Goal: Task Accomplishment & Management: Manage account settings

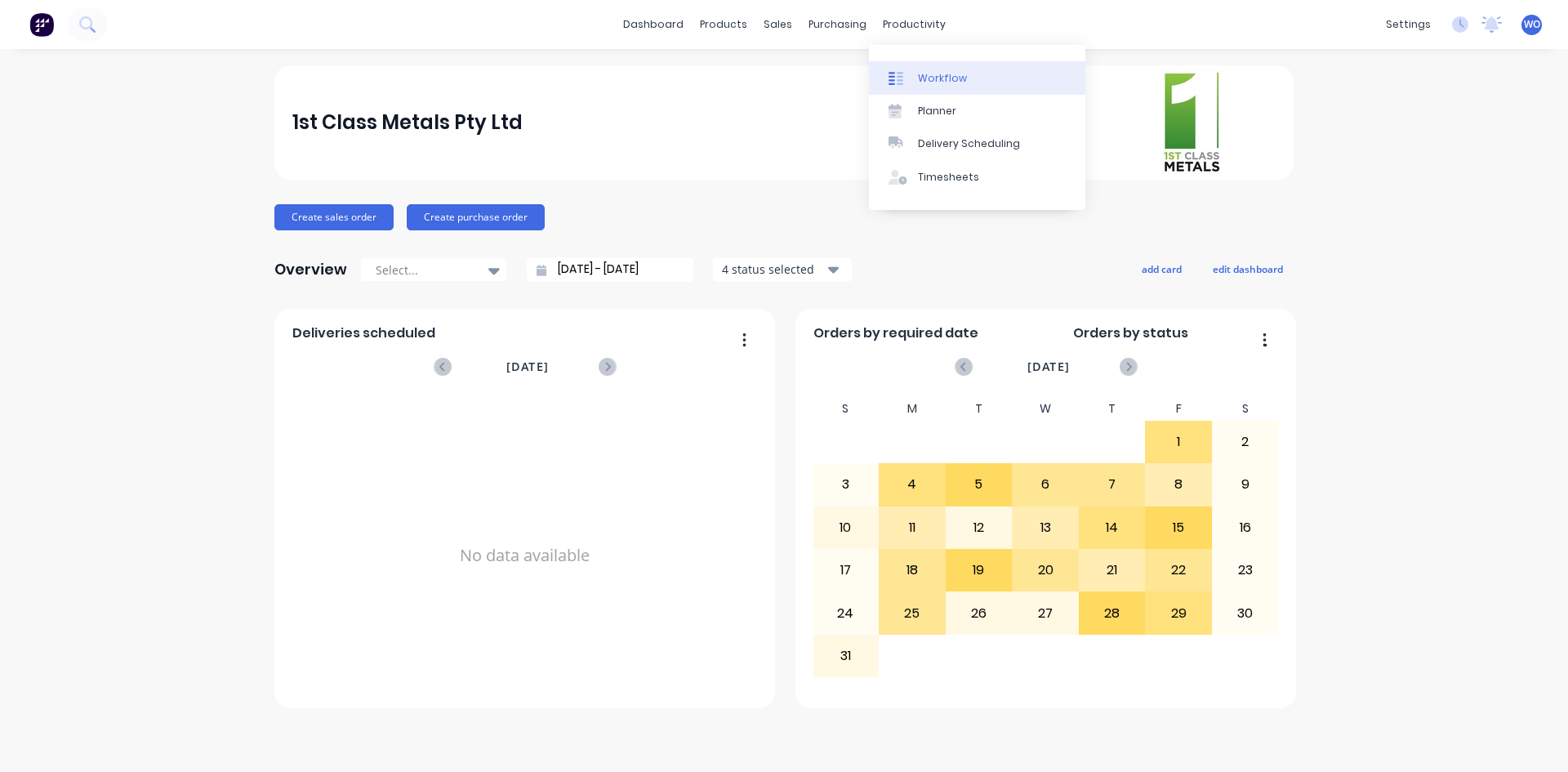
click at [937, 66] on link "Workflow" at bounding box center [977, 78] width 216 height 32
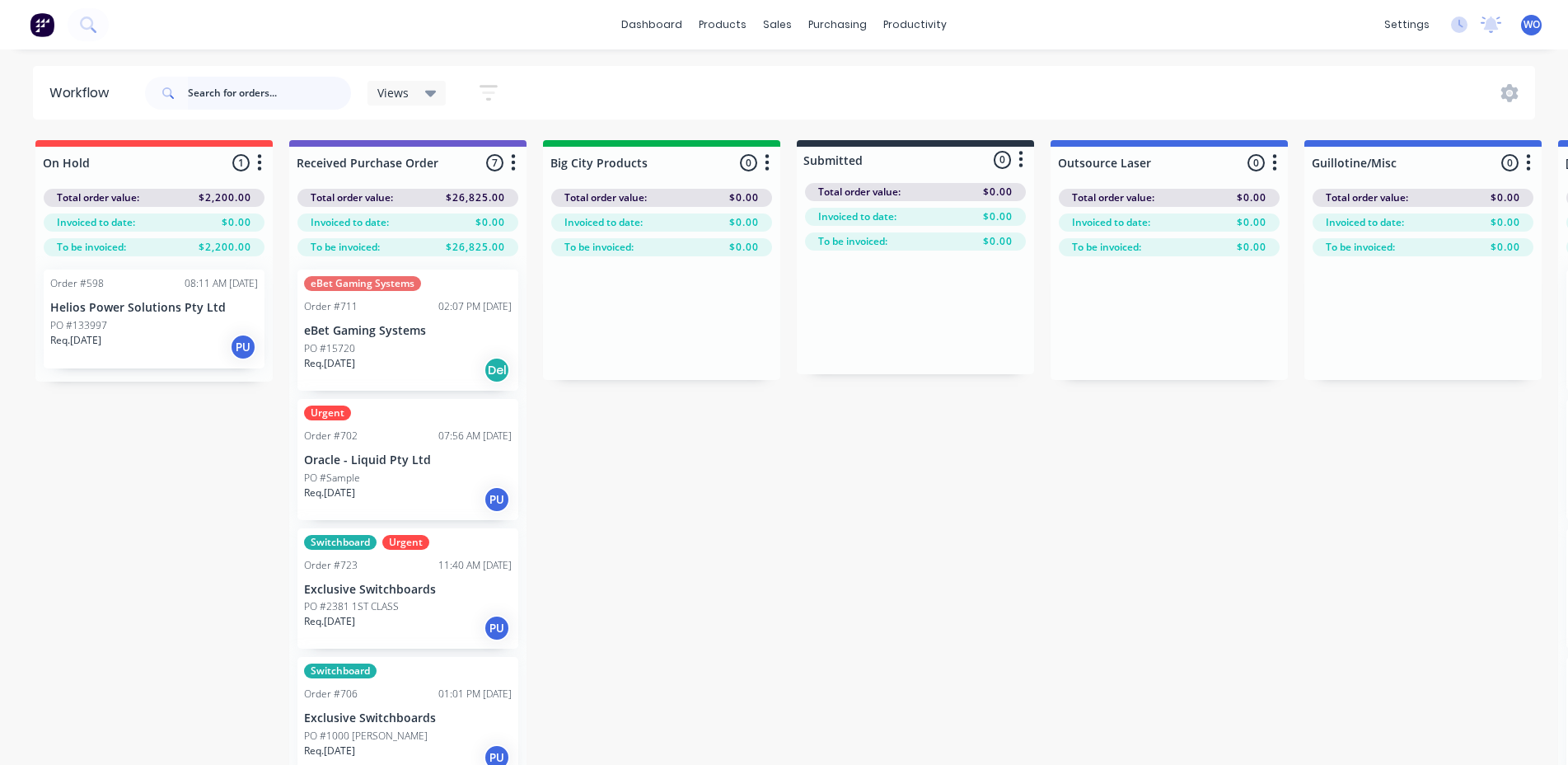
click at [198, 85] on input "text" at bounding box center [270, 93] width 163 height 33
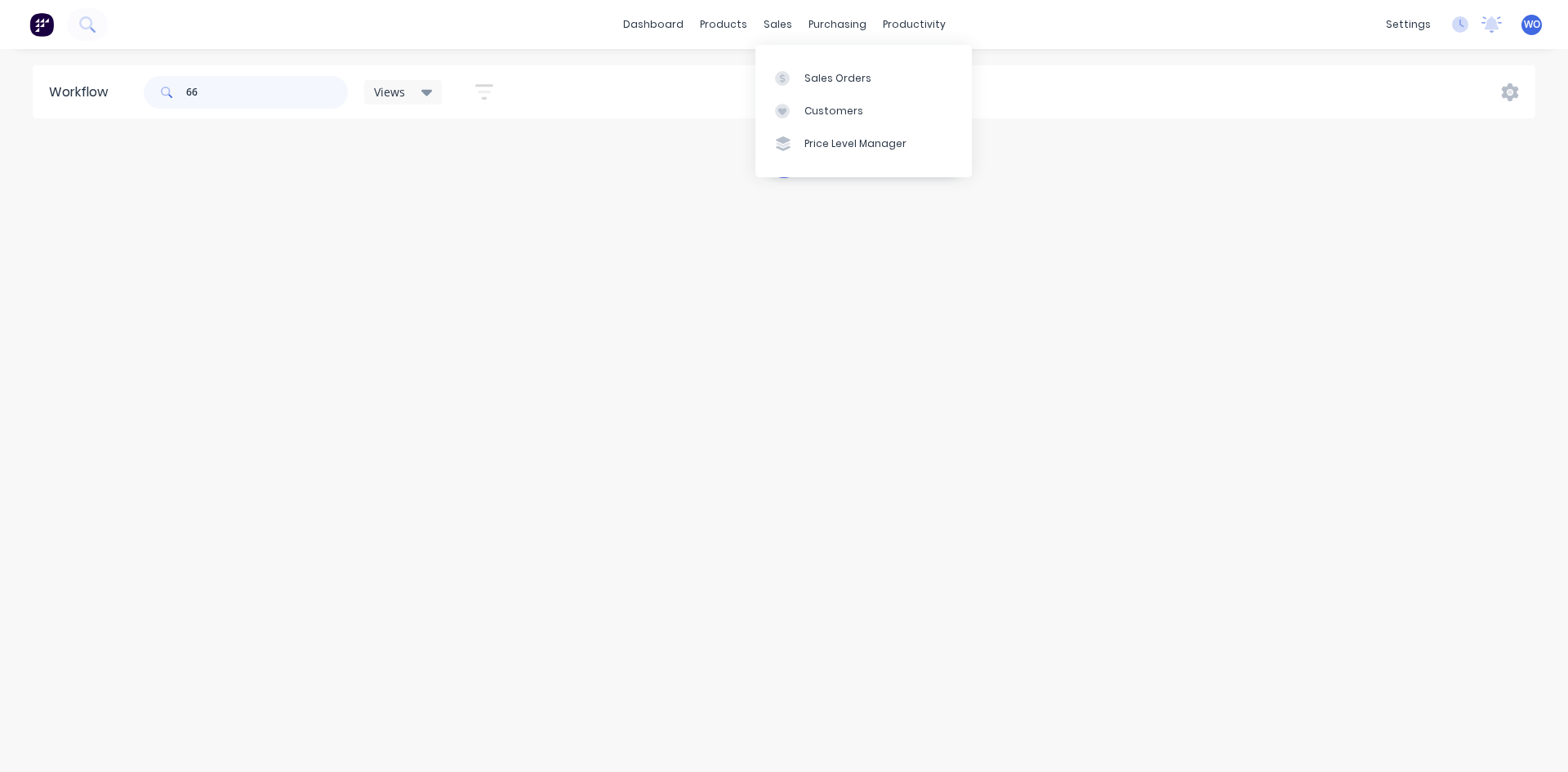
type input "66"
click at [779, 14] on div "sales" at bounding box center [778, 24] width 45 height 25
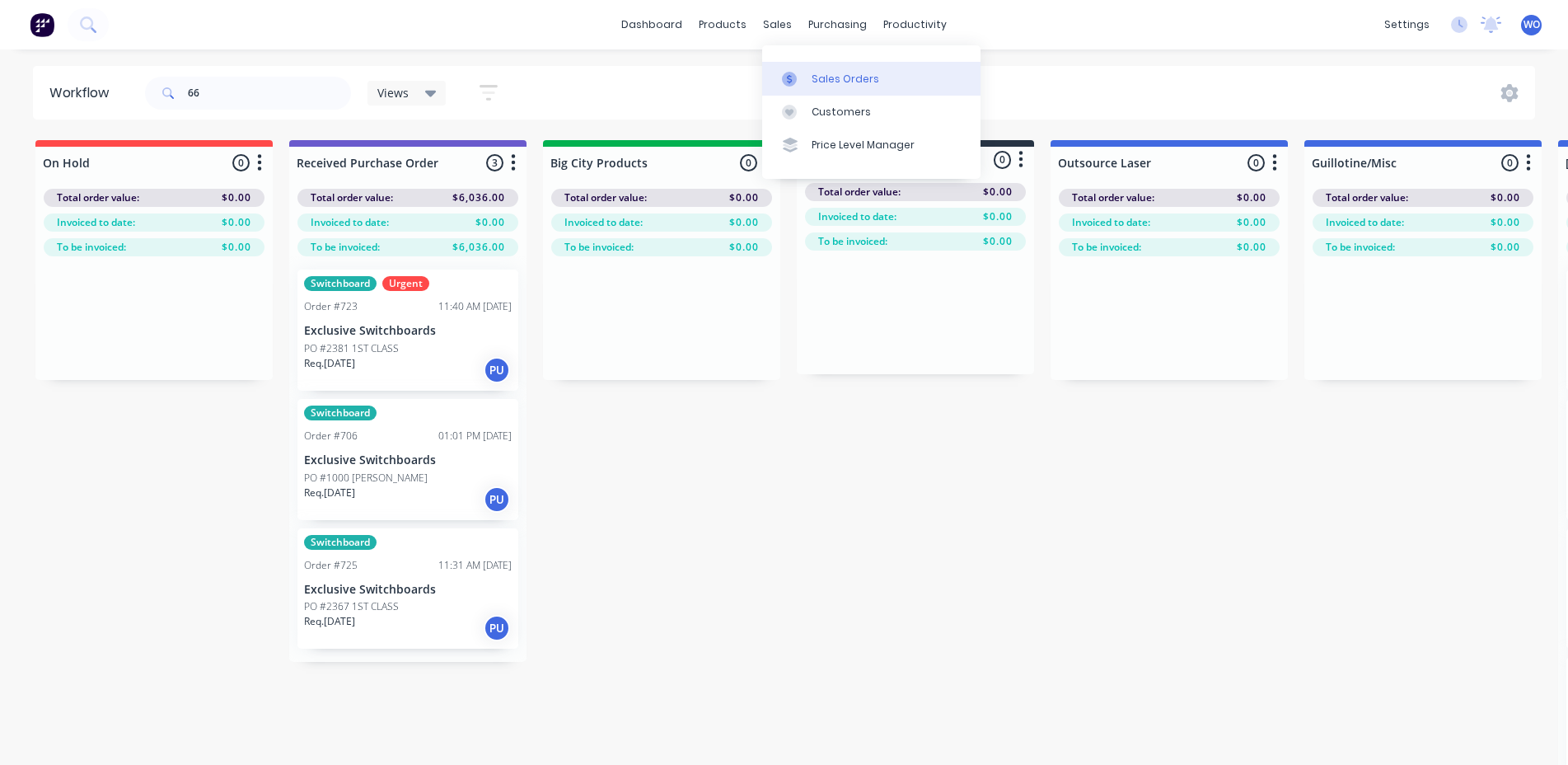
click at [822, 75] on div "Sales Orders" at bounding box center [845, 78] width 68 height 15
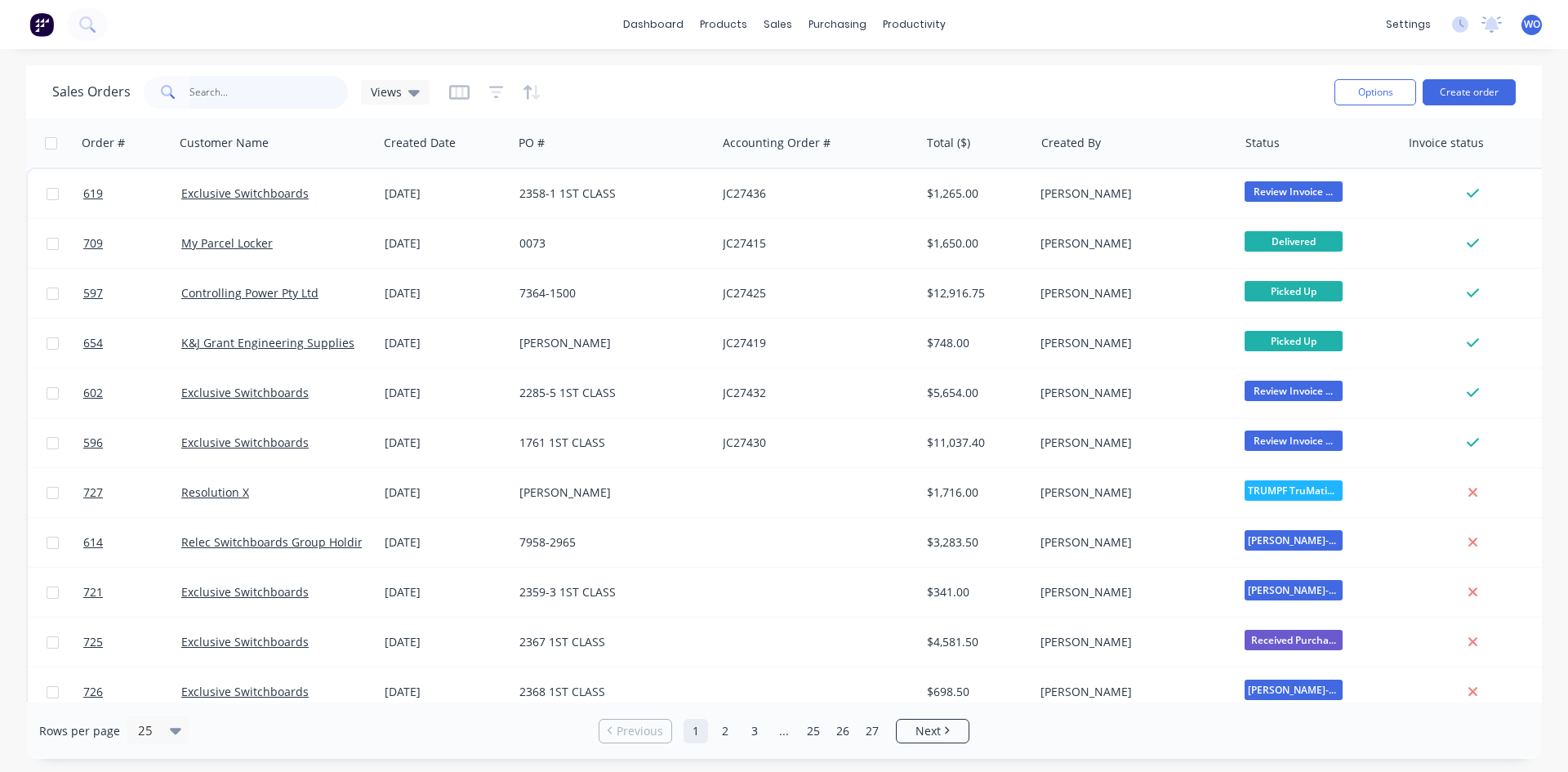
click at [204, 92] on input "text" at bounding box center [268, 92] width 159 height 32
type input "666"
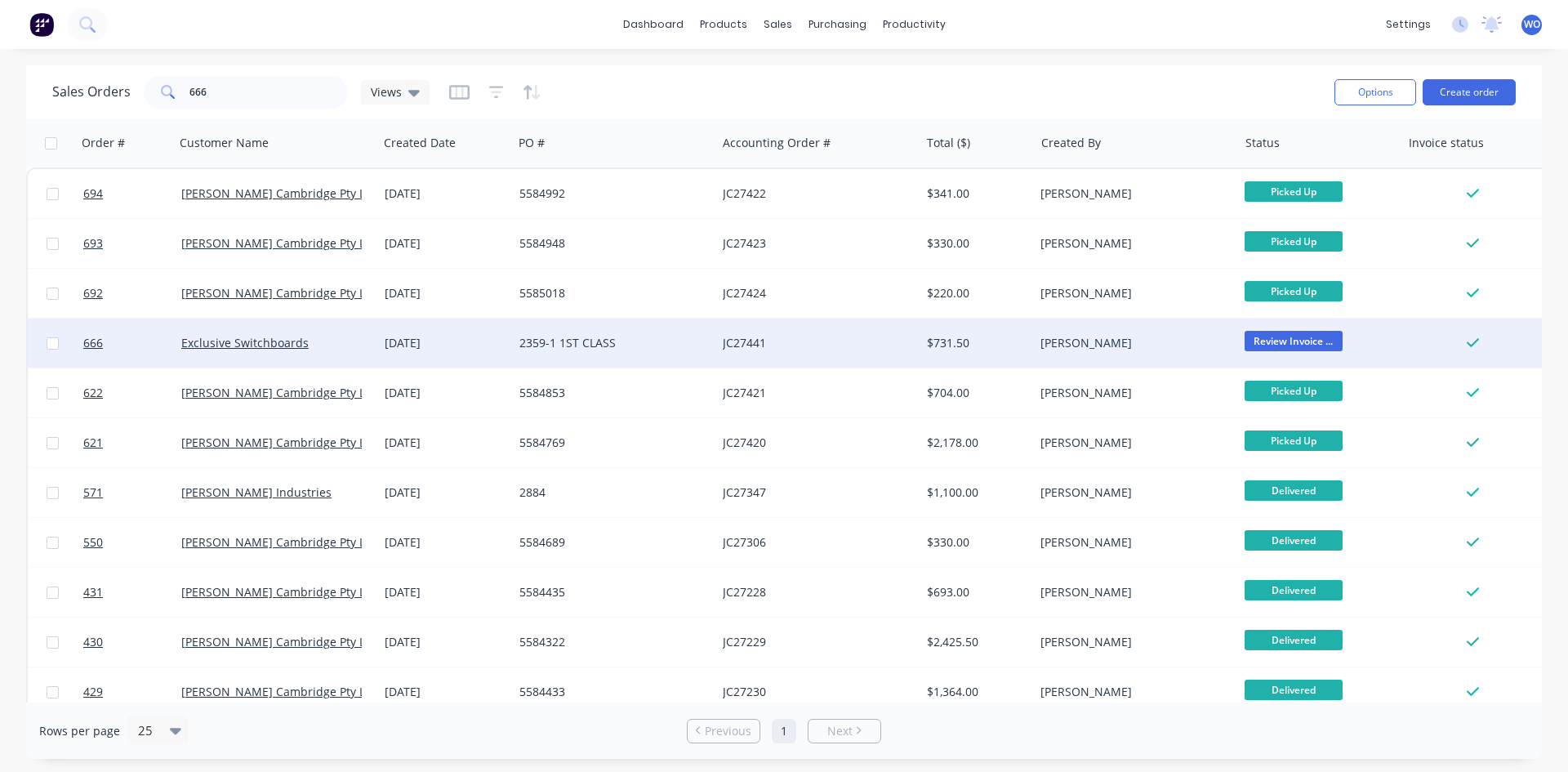
click at [652, 339] on div "2359-1 1ST CLASS" at bounding box center [610, 343] width 181 height 16
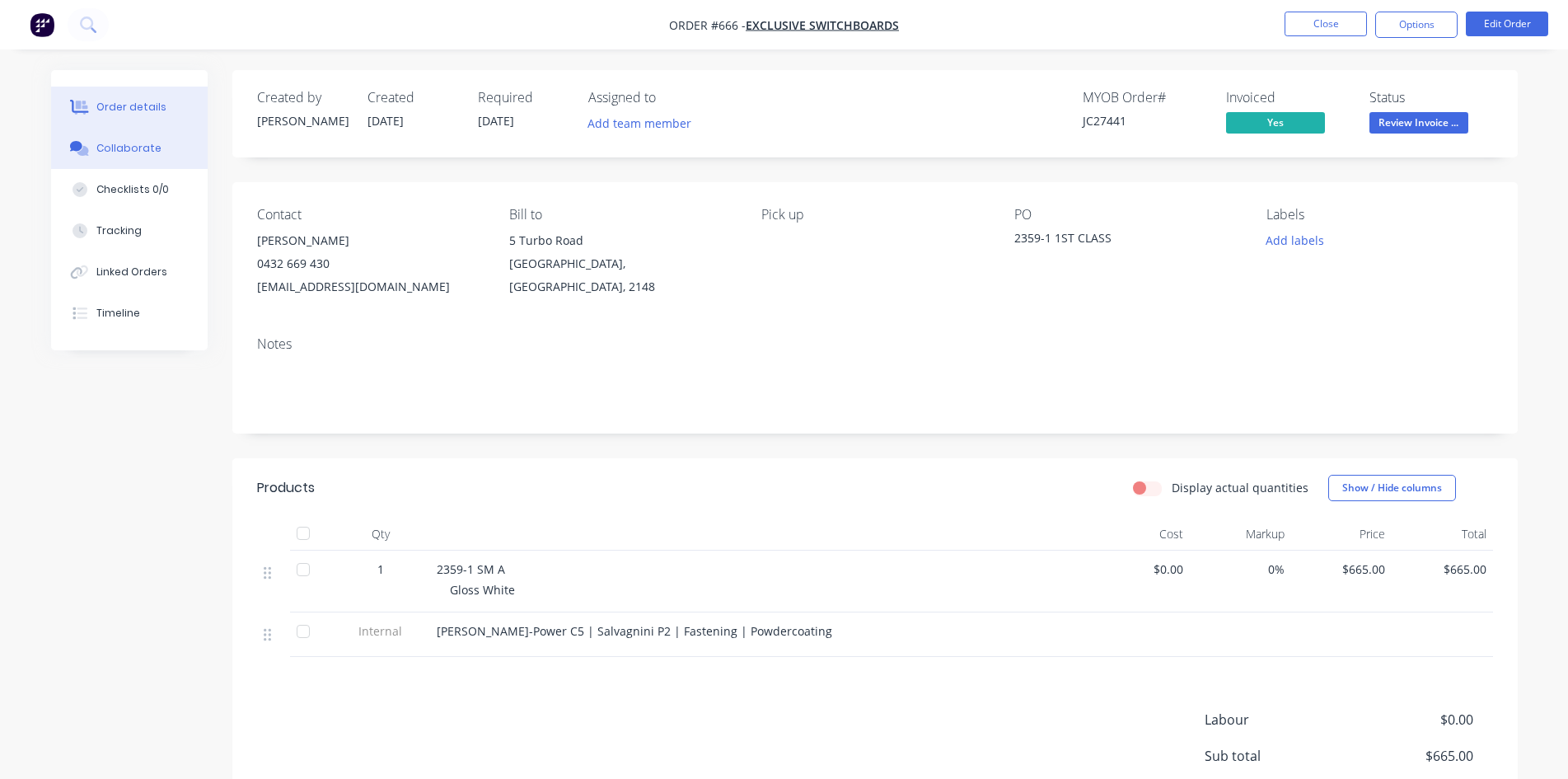
click at [147, 151] on div "Collaborate" at bounding box center [129, 148] width 65 height 15
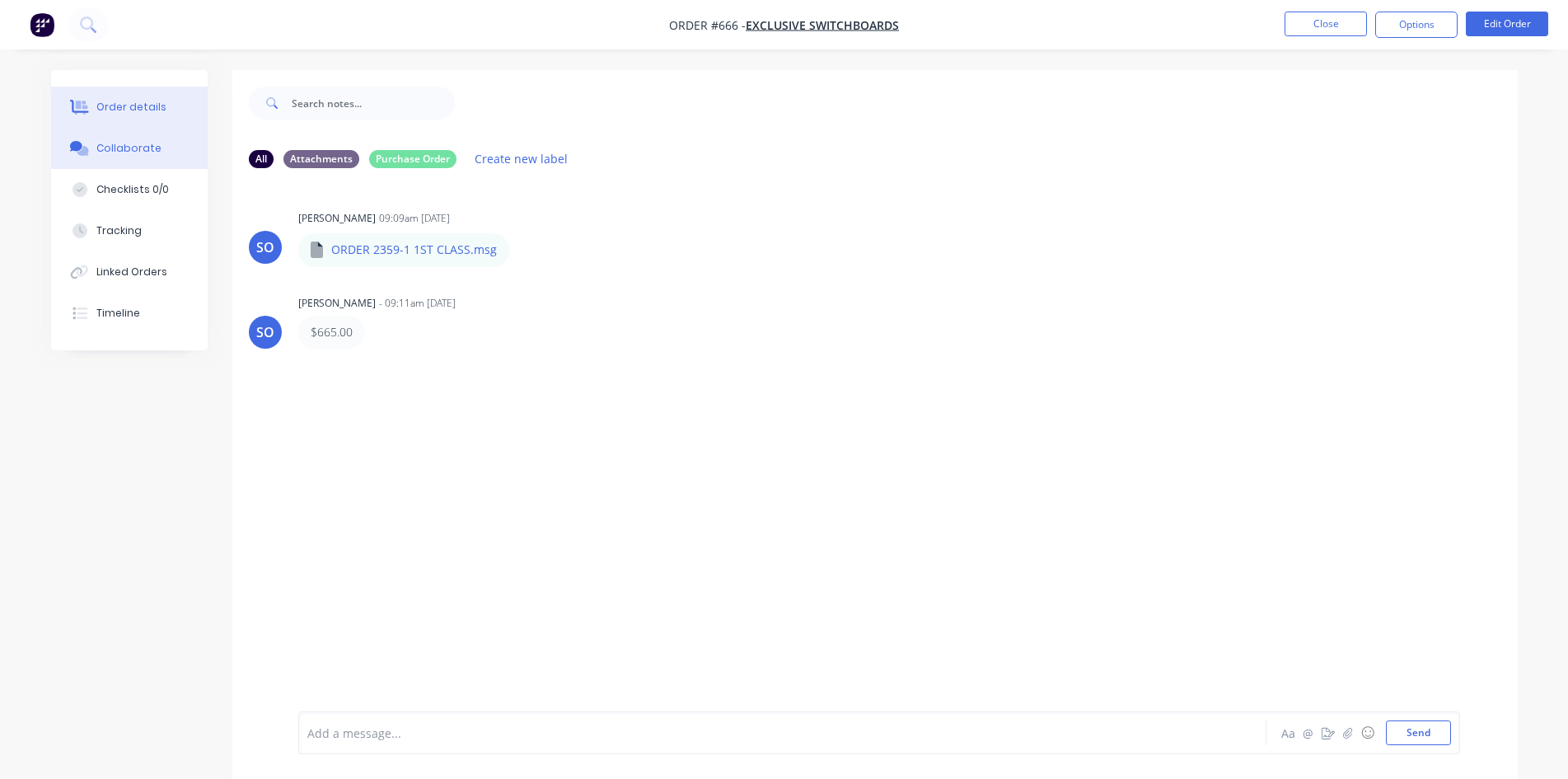
click at [160, 89] on button "Order details" at bounding box center [129, 107] width 156 height 41
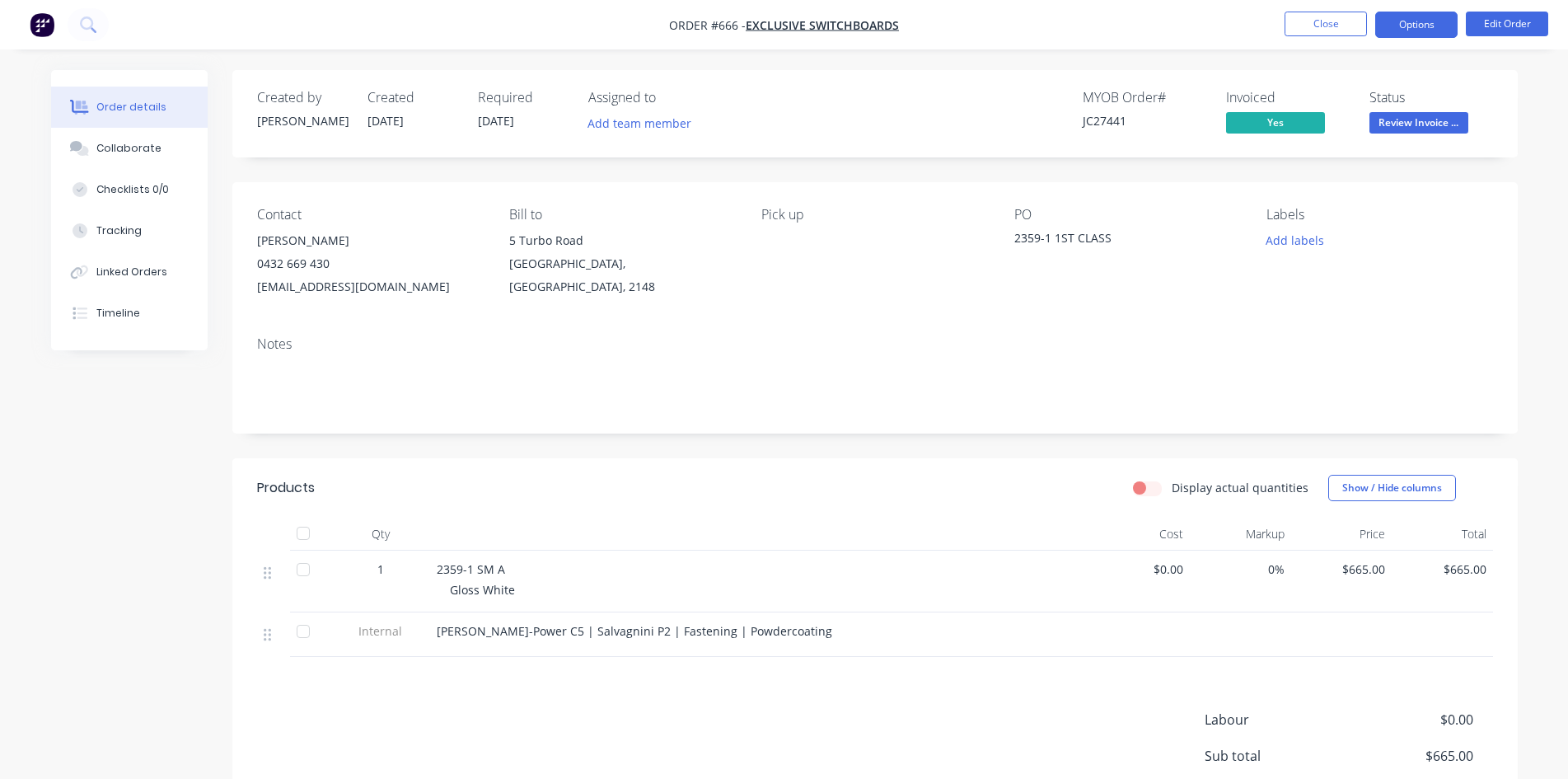
click at [1431, 30] on button "Options" at bounding box center [1417, 24] width 83 height 27
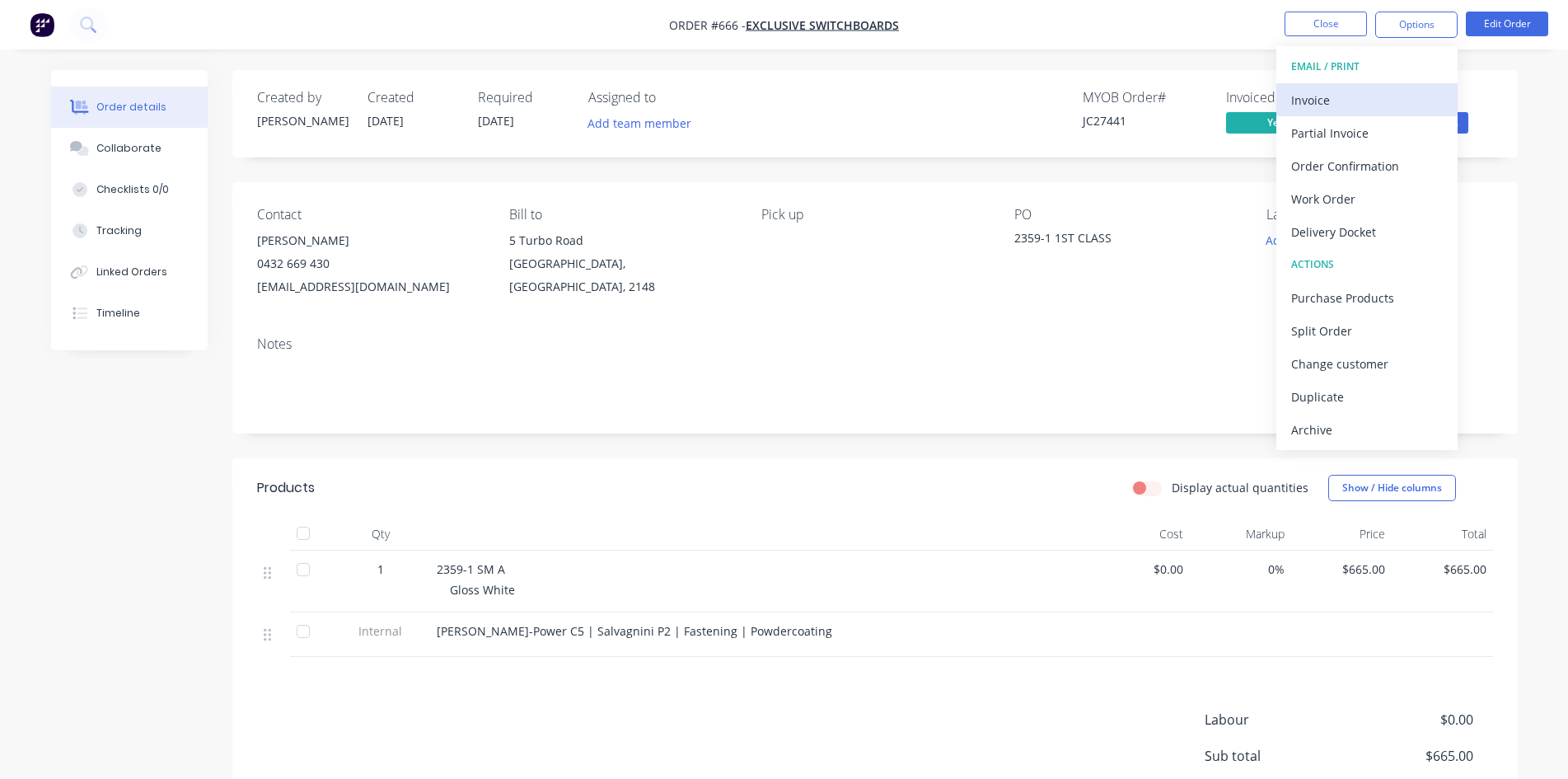
click at [1386, 89] on div "Invoice" at bounding box center [1367, 101] width 151 height 24
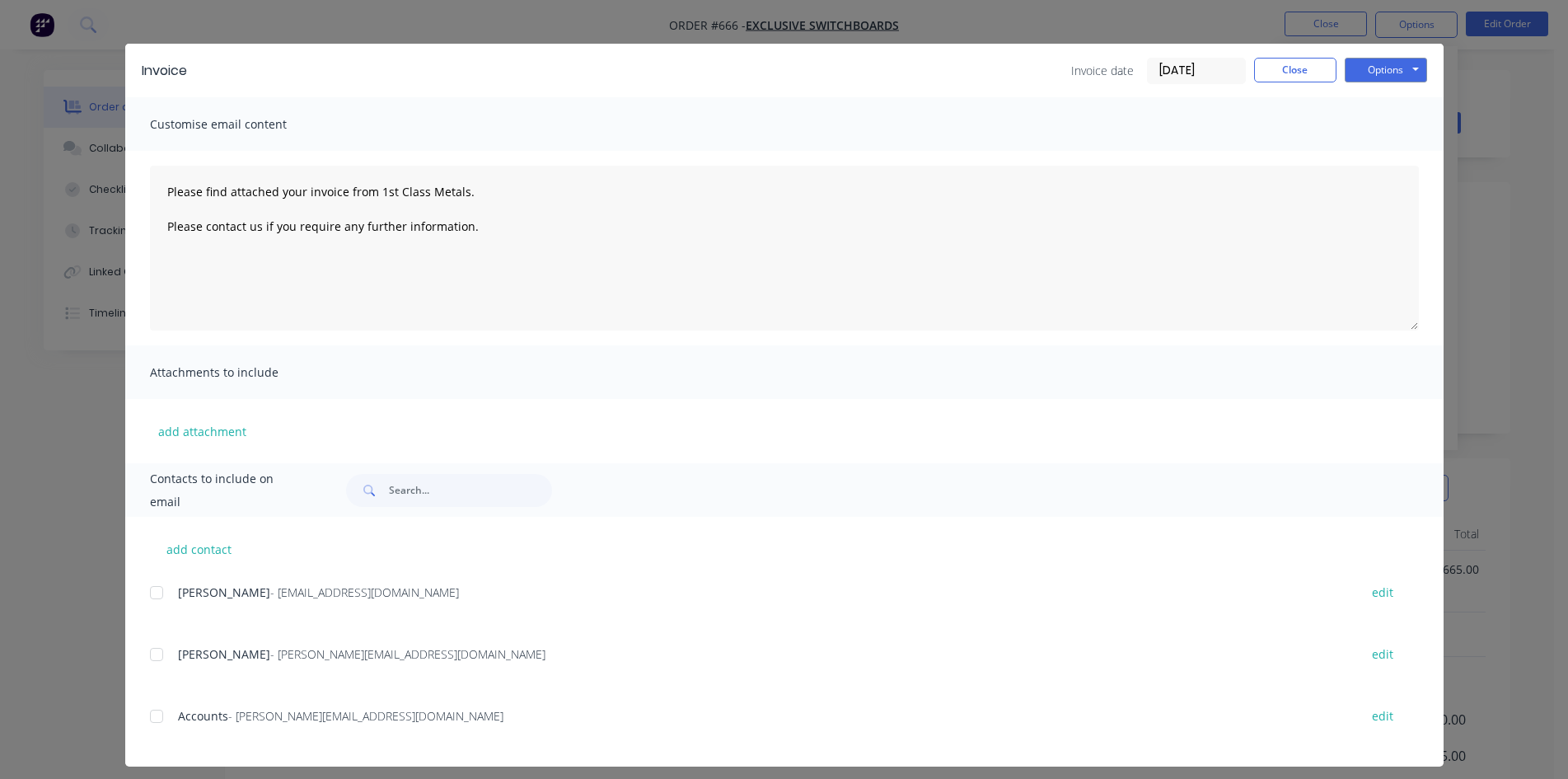
scroll to position [33, 0]
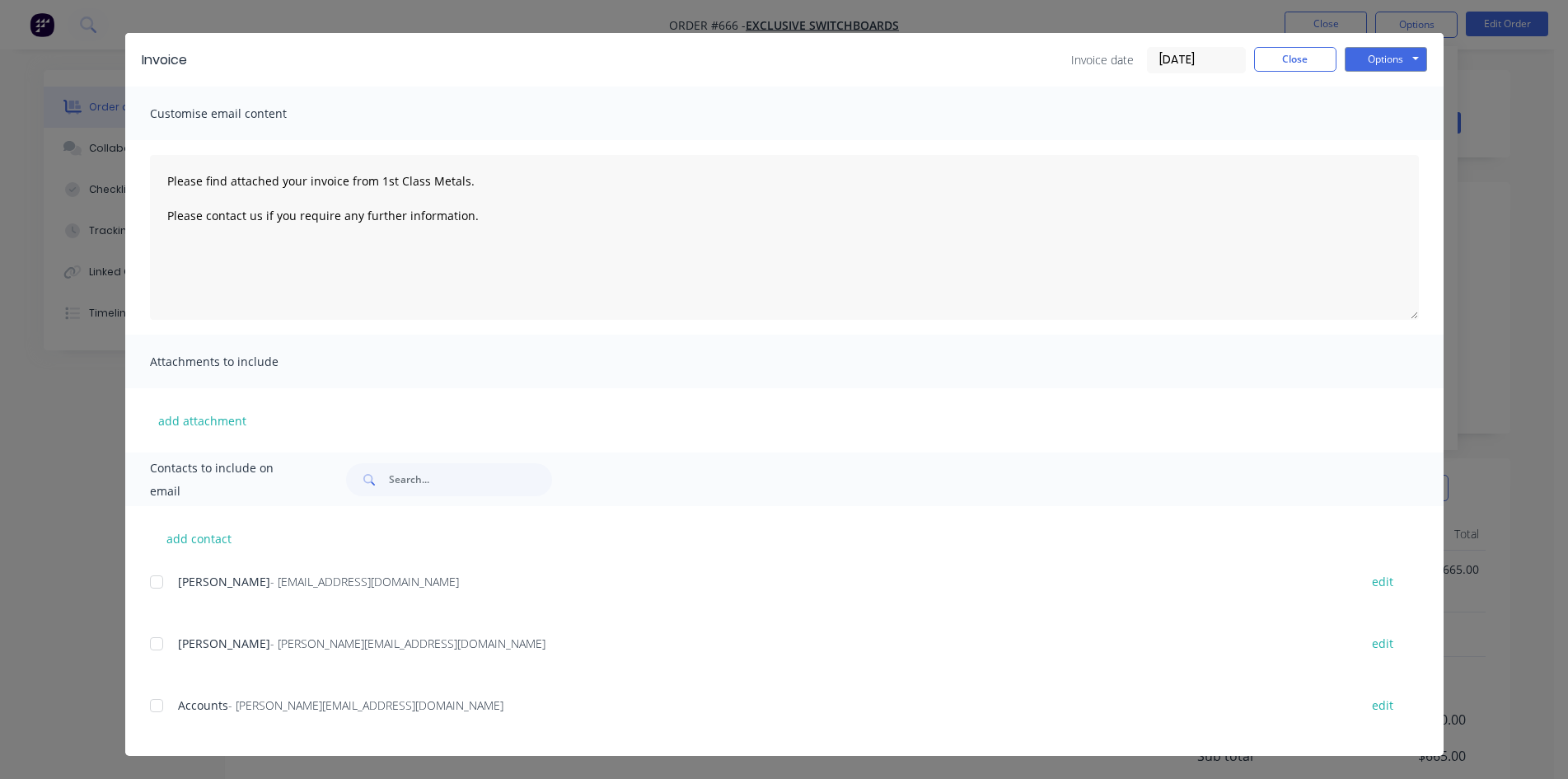
click at [152, 706] on div at bounding box center [156, 705] width 33 height 33
click at [1364, 64] on button "Options" at bounding box center [1386, 59] width 83 height 25
click at [1395, 154] on button "Email" at bounding box center [1397, 144] width 106 height 28
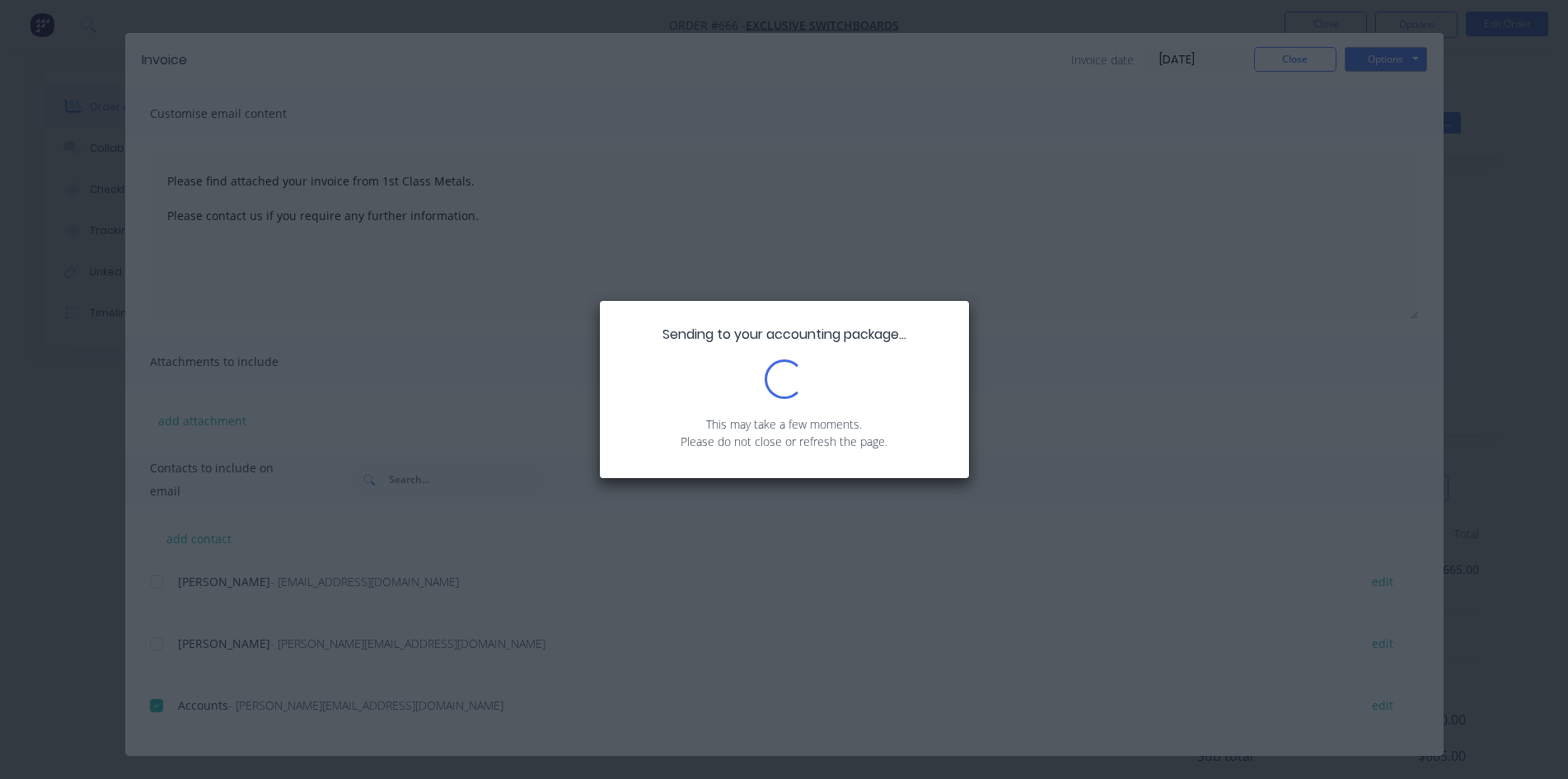
type textarea "Please find attached your invoice from 1st Class Metals. Please contact us if y…"
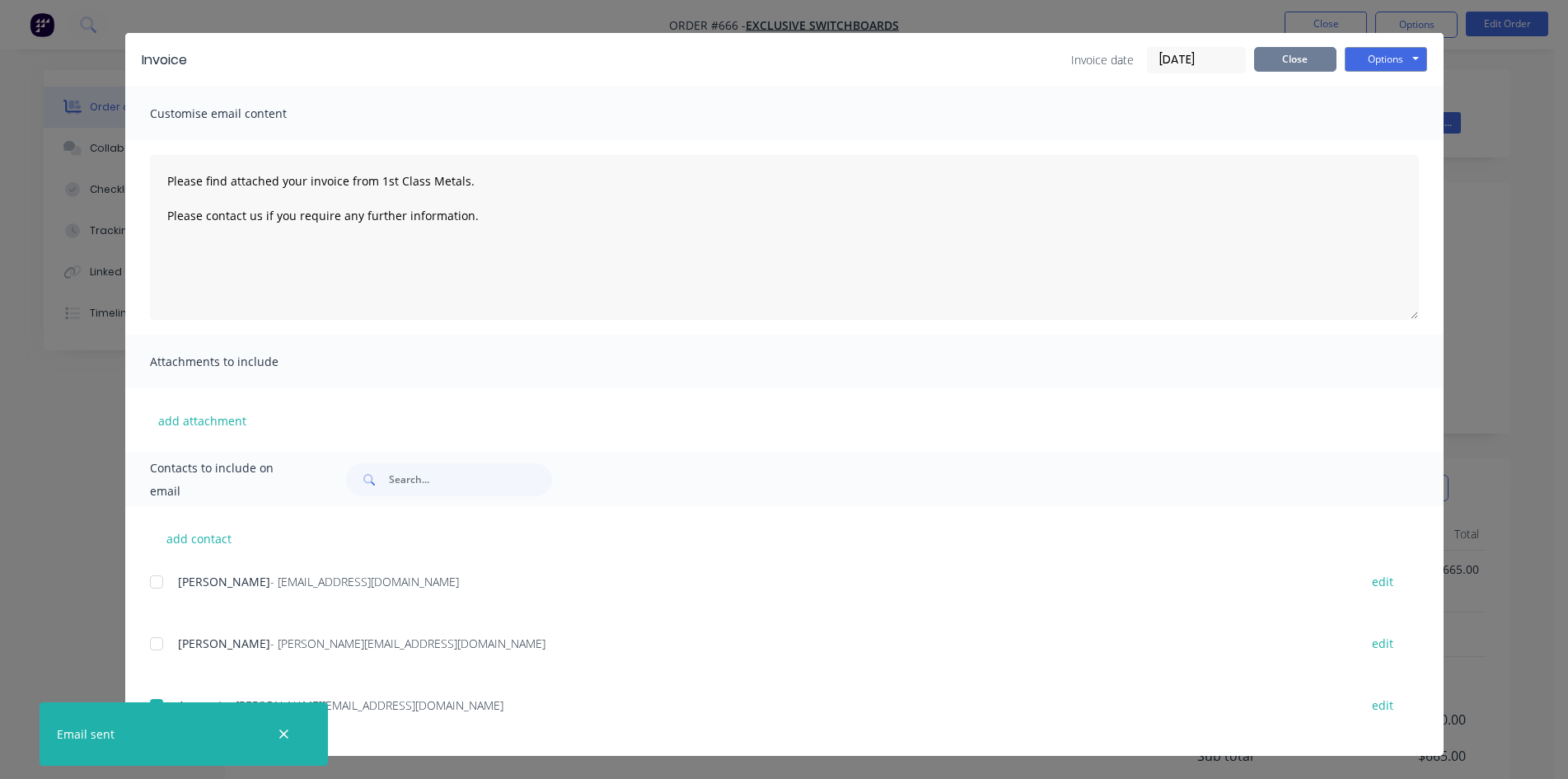
click at [1283, 47] on button "Close" at bounding box center [1295, 59] width 83 height 25
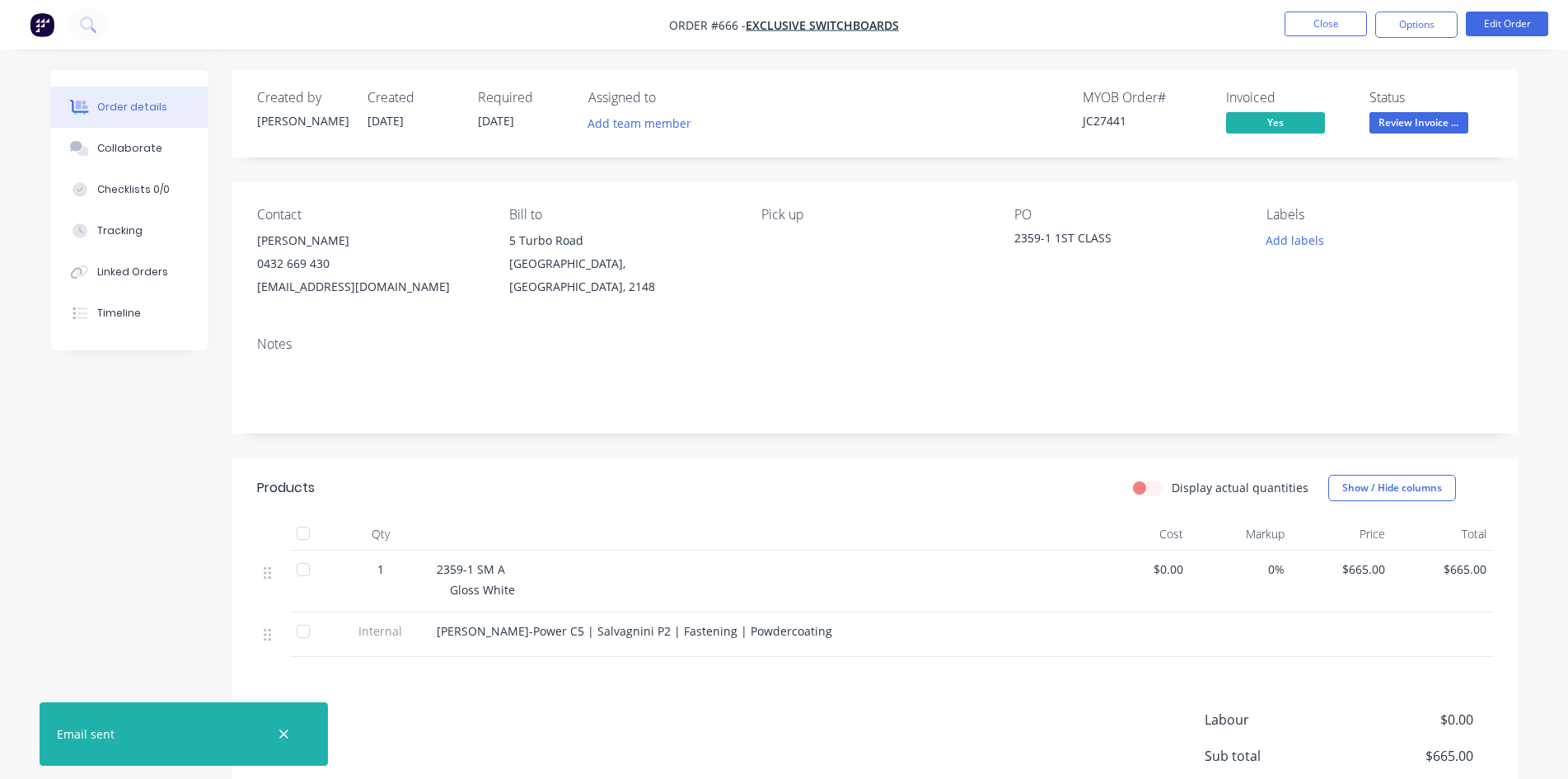
click at [1408, 126] on span "Review Invoice ..." at bounding box center [1418, 122] width 99 height 21
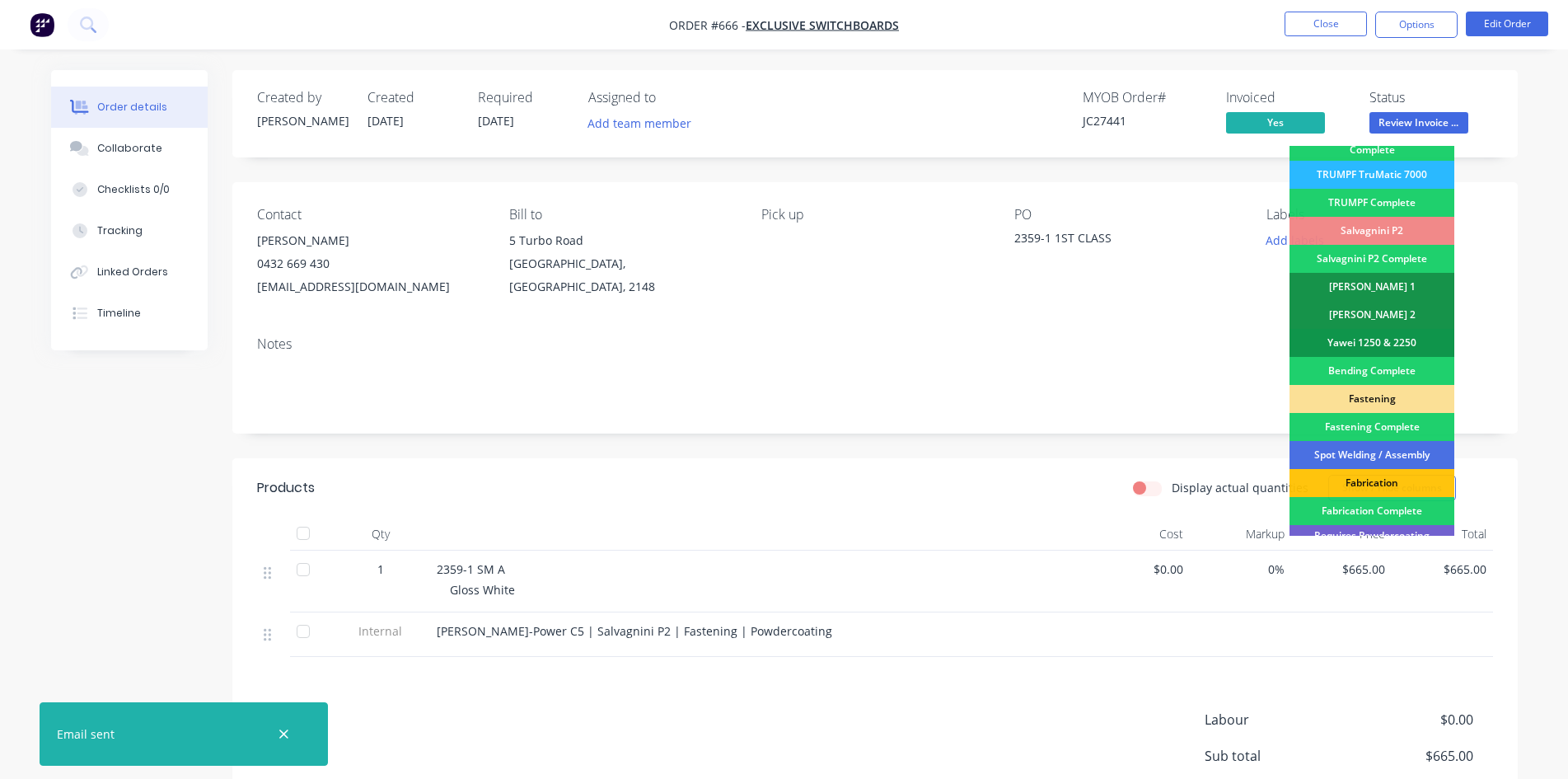
scroll to position [468, 0]
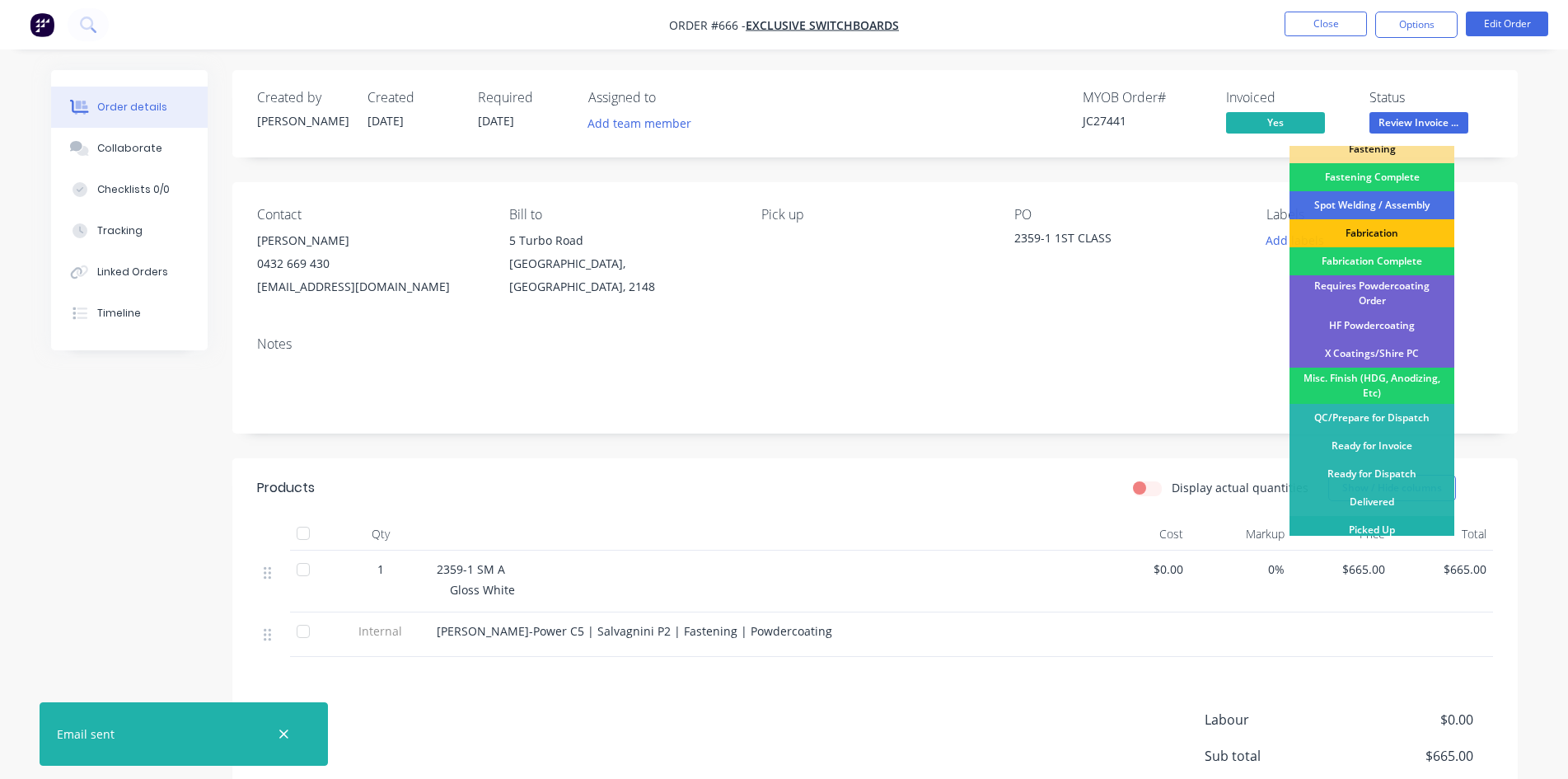
click at [1414, 518] on div "Picked Up" at bounding box center [1372, 530] width 165 height 28
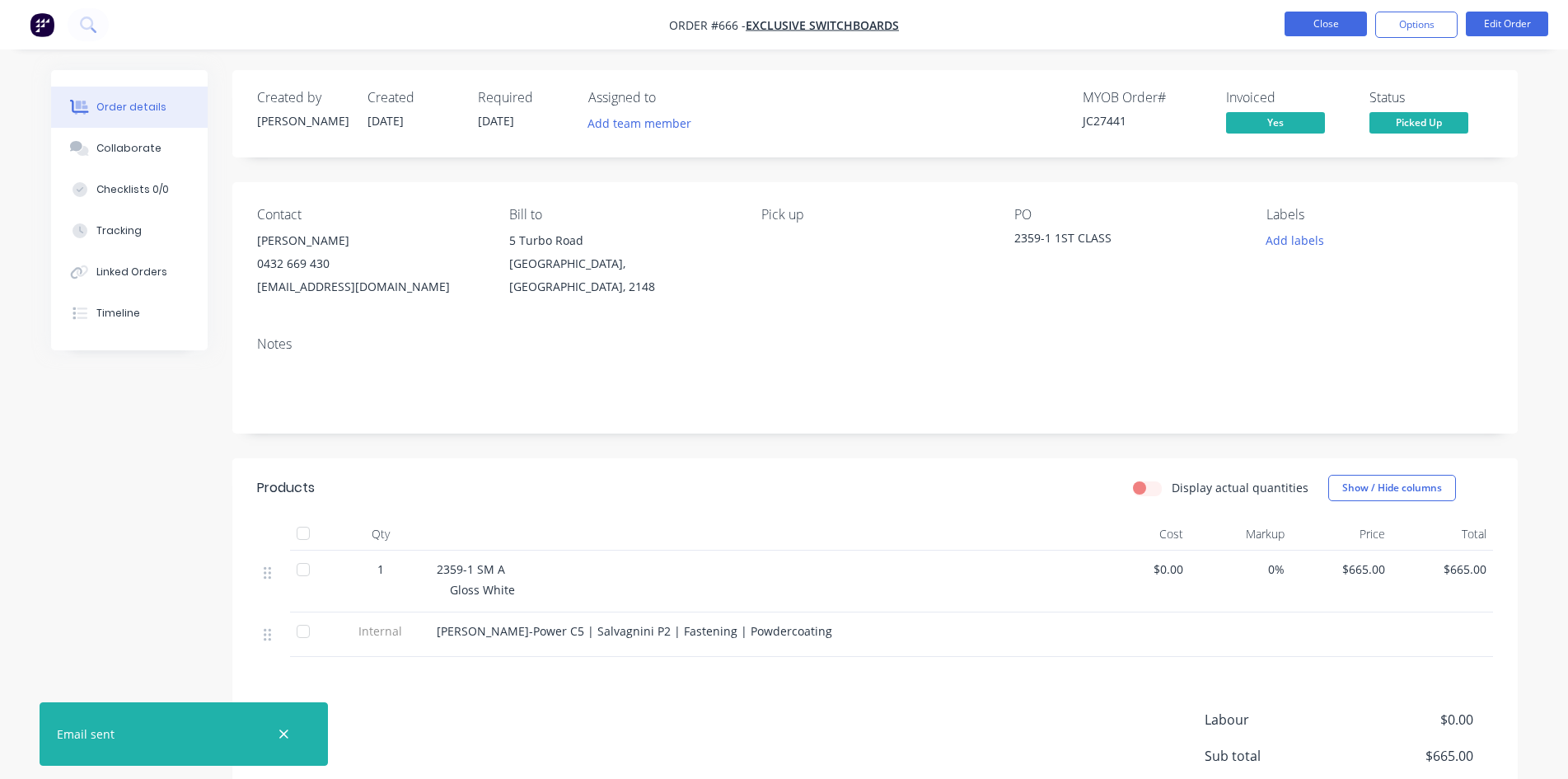
click at [1319, 32] on button "Close" at bounding box center [1326, 23] width 83 height 25
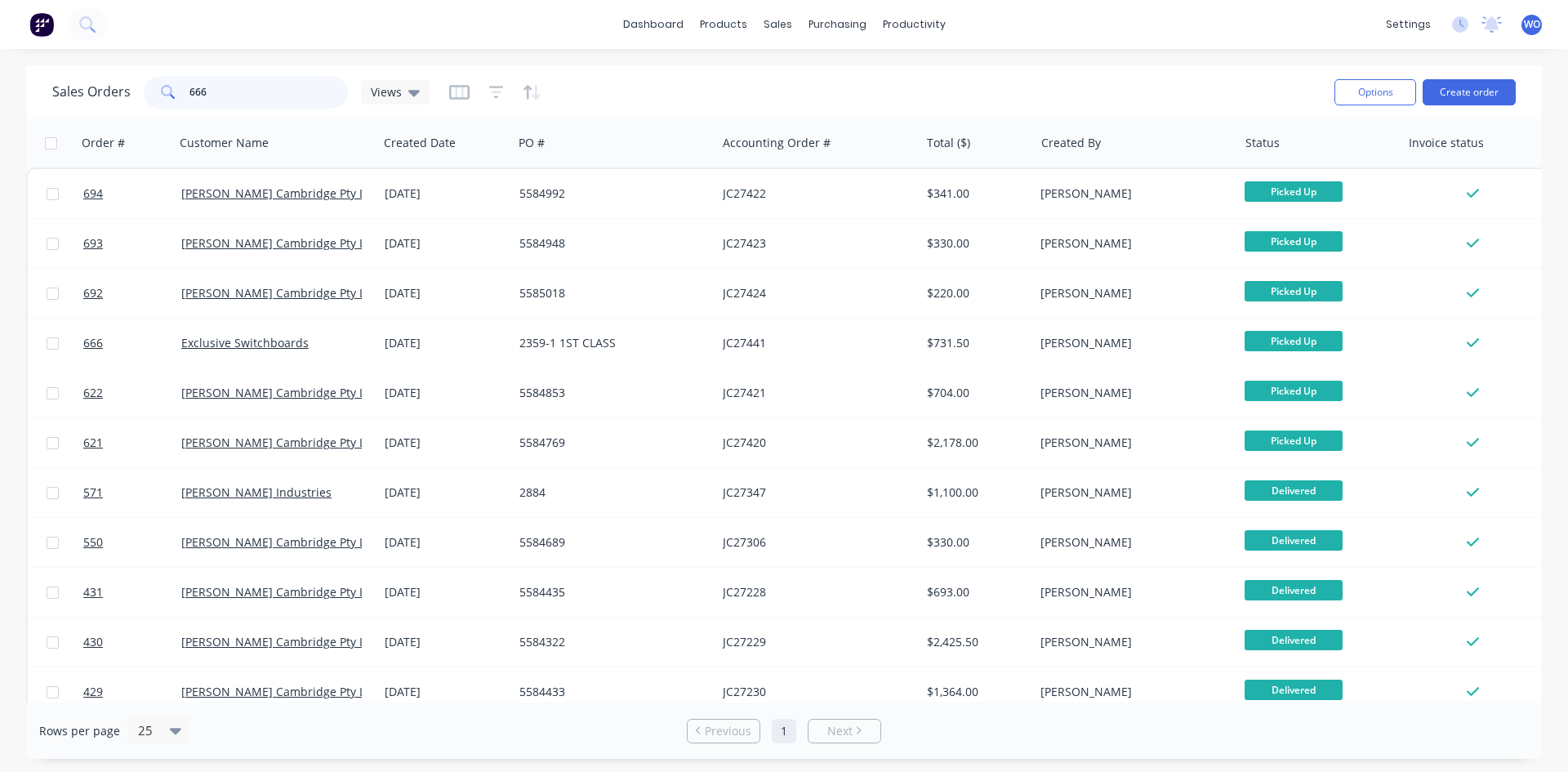
click at [227, 84] on input "666" at bounding box center [268, 92] width 159 height 32
type input "682"
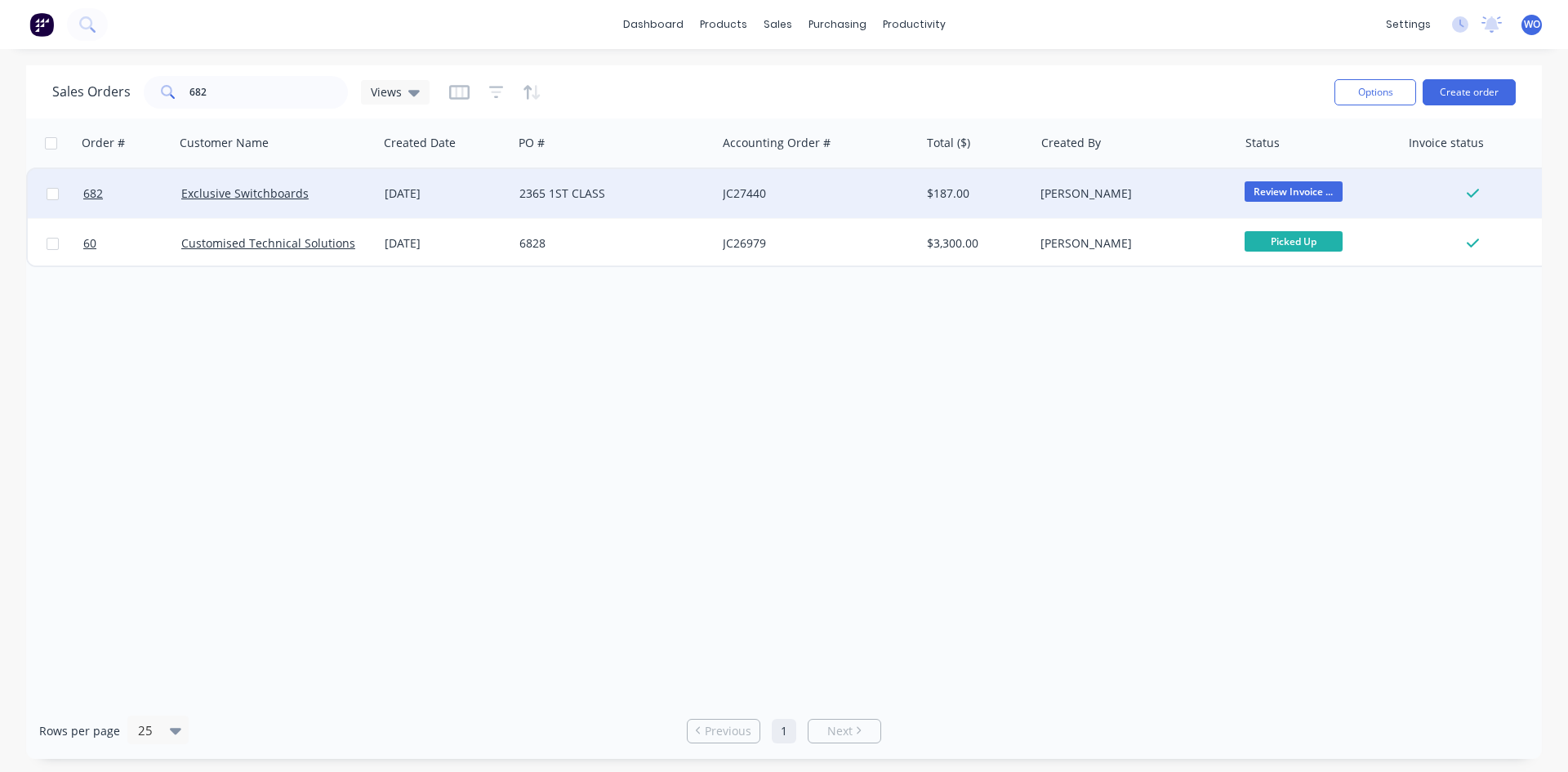
click at [401, 181] on div "[DATE]" at bounding box center [445, 193] width 135 height 49
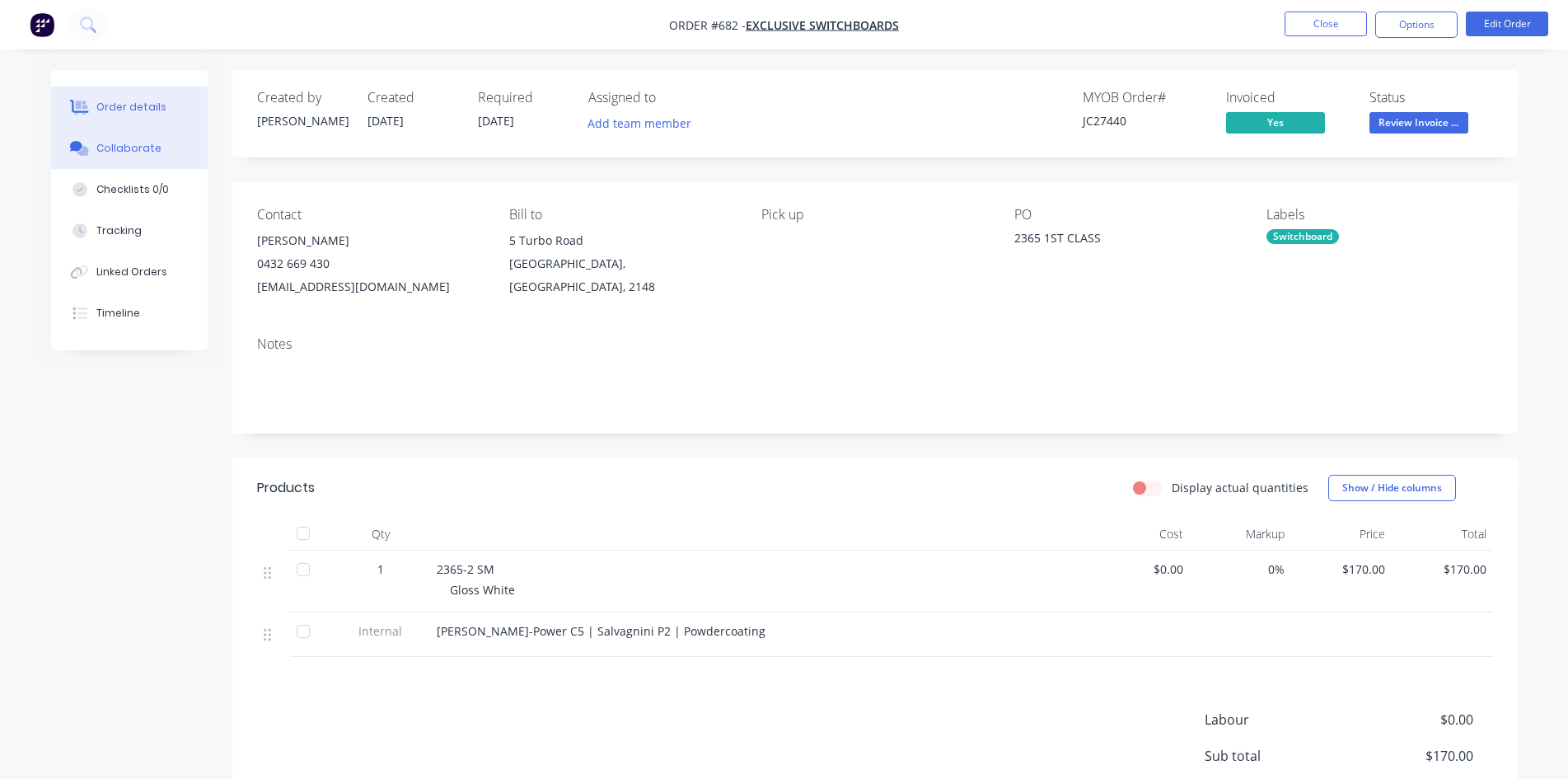
click at [146, 142] on div "Collaborate" at bounding box center [129, 148] width 65 height 15
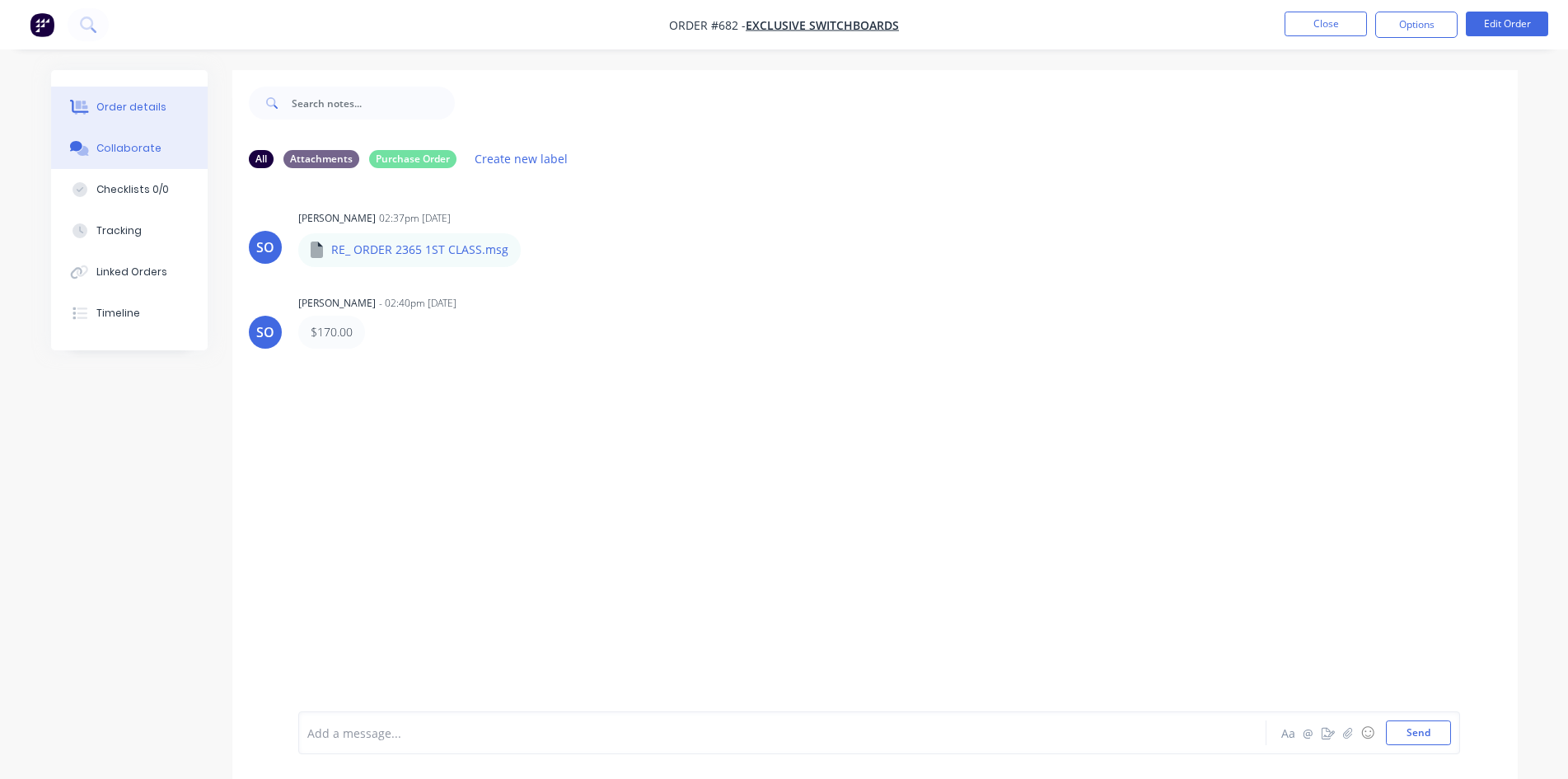
click at [150, 109] on div "Order details" at bounding box center [131, 107] width 70 height 15
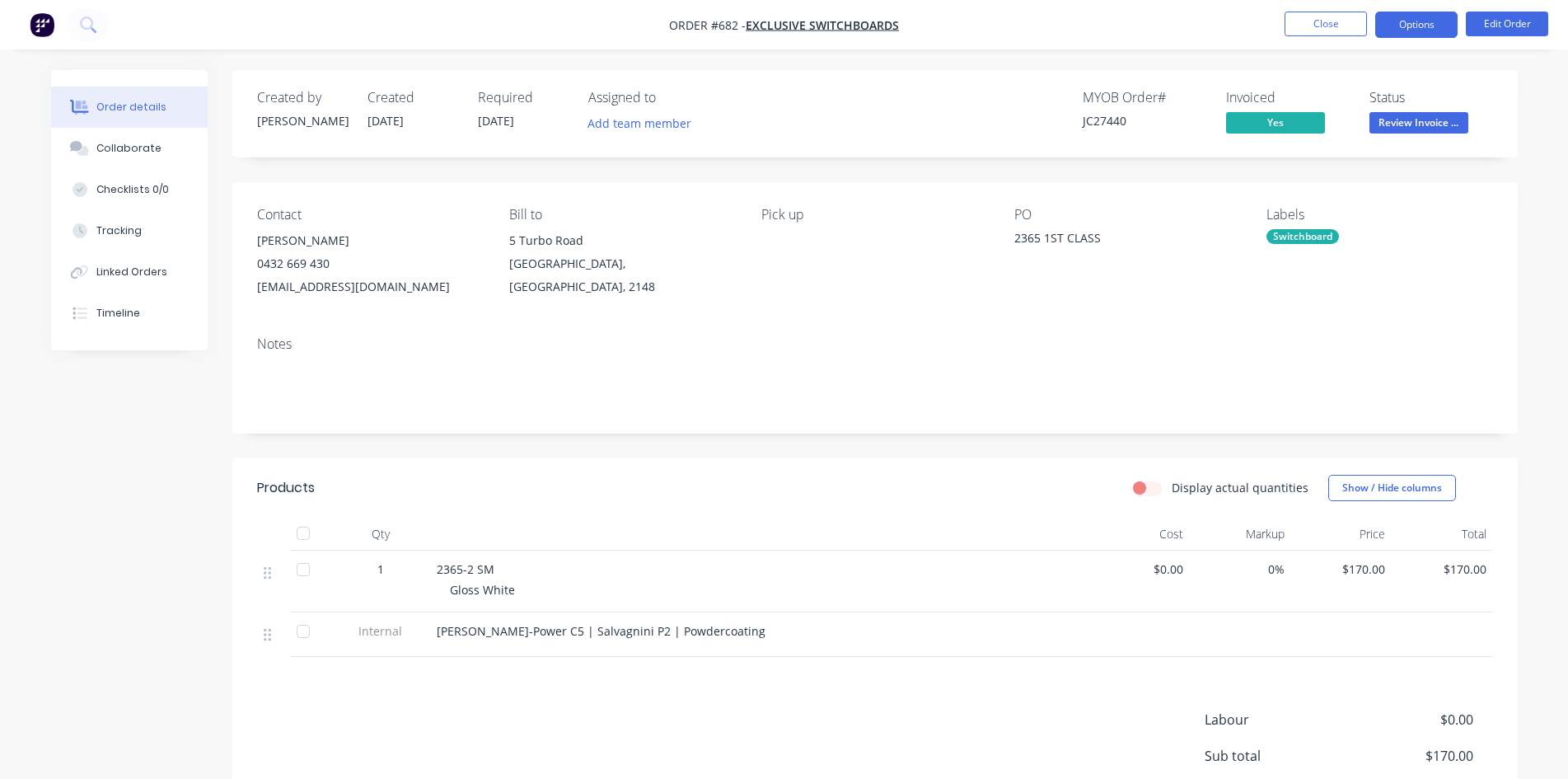
click at [1414, 32] on button "Options" at bounding box center [1417, 24] width 83 height 27
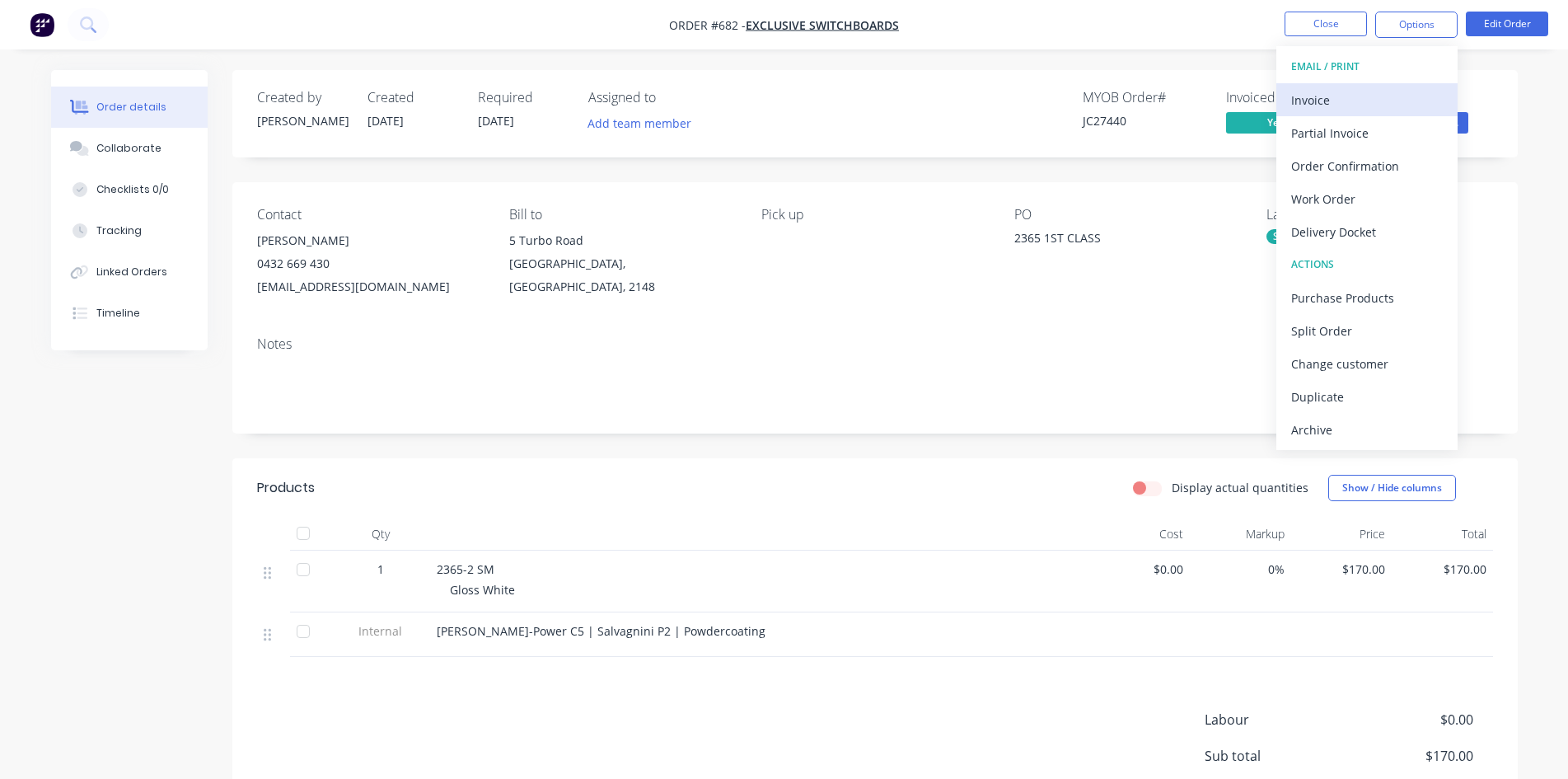
click at [1317, 101] on div "Invoice" at bounding box center [1367, 101] width 151 height 24
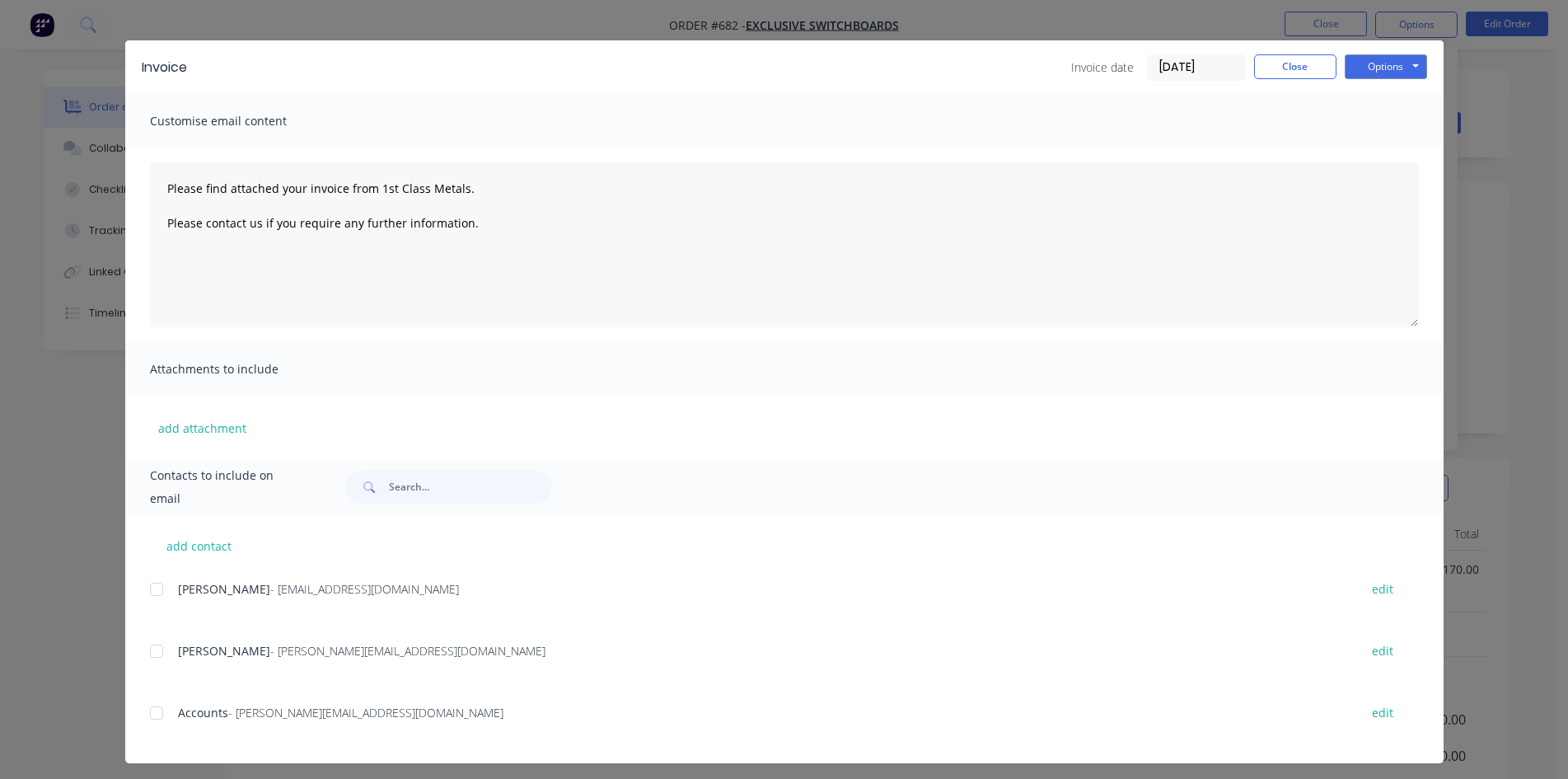
scroll to position [33, 0]
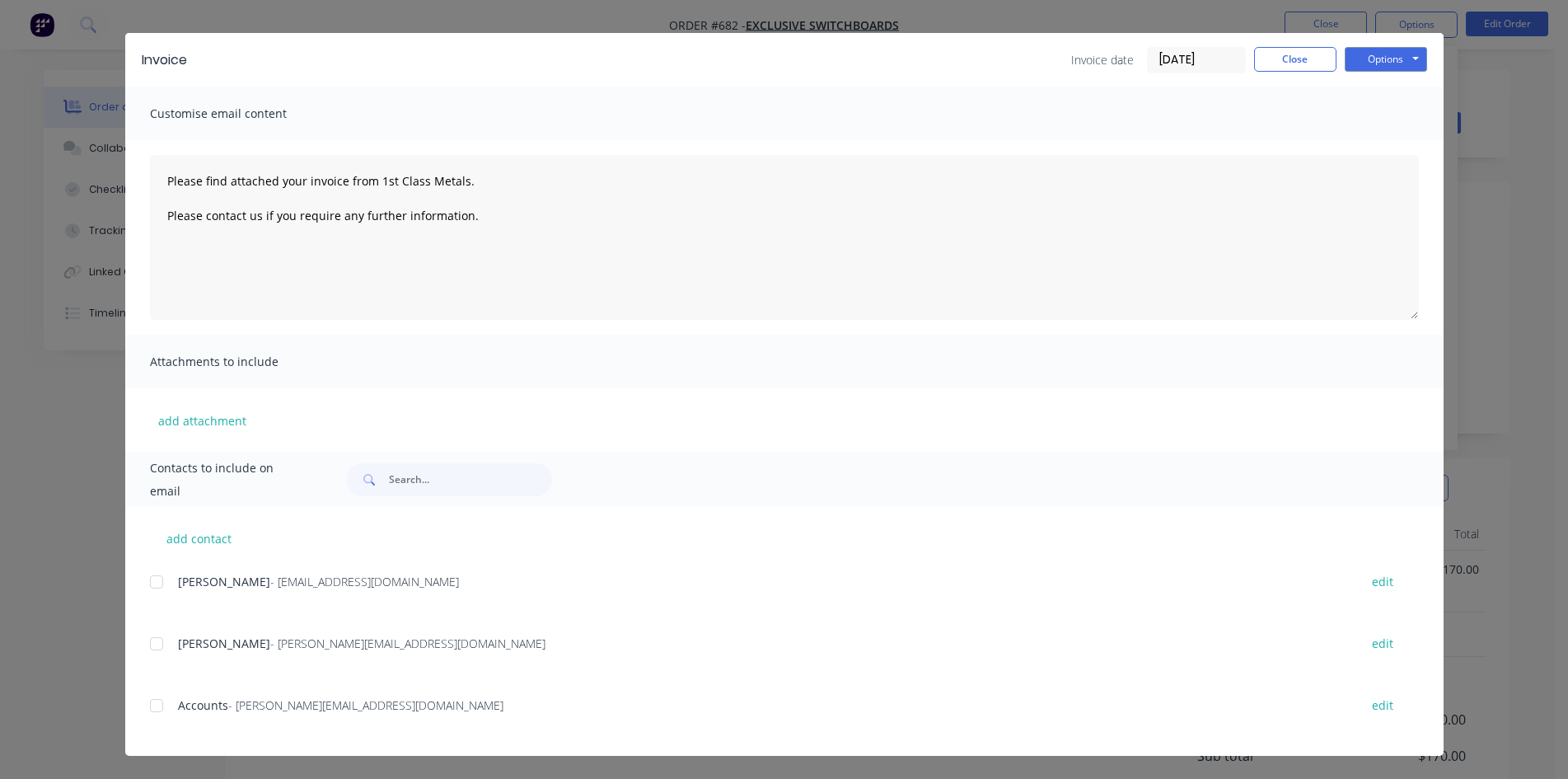
click at [157, 702] on div at bounding box center [156, 705] width 33 height 33
click at [1393, 57] on button "Options" at bounding box center [1386, 59] width 83 height 25
click at [1381, 144] on button "Email" at bounding box center [1397, 144] width 106 height 28
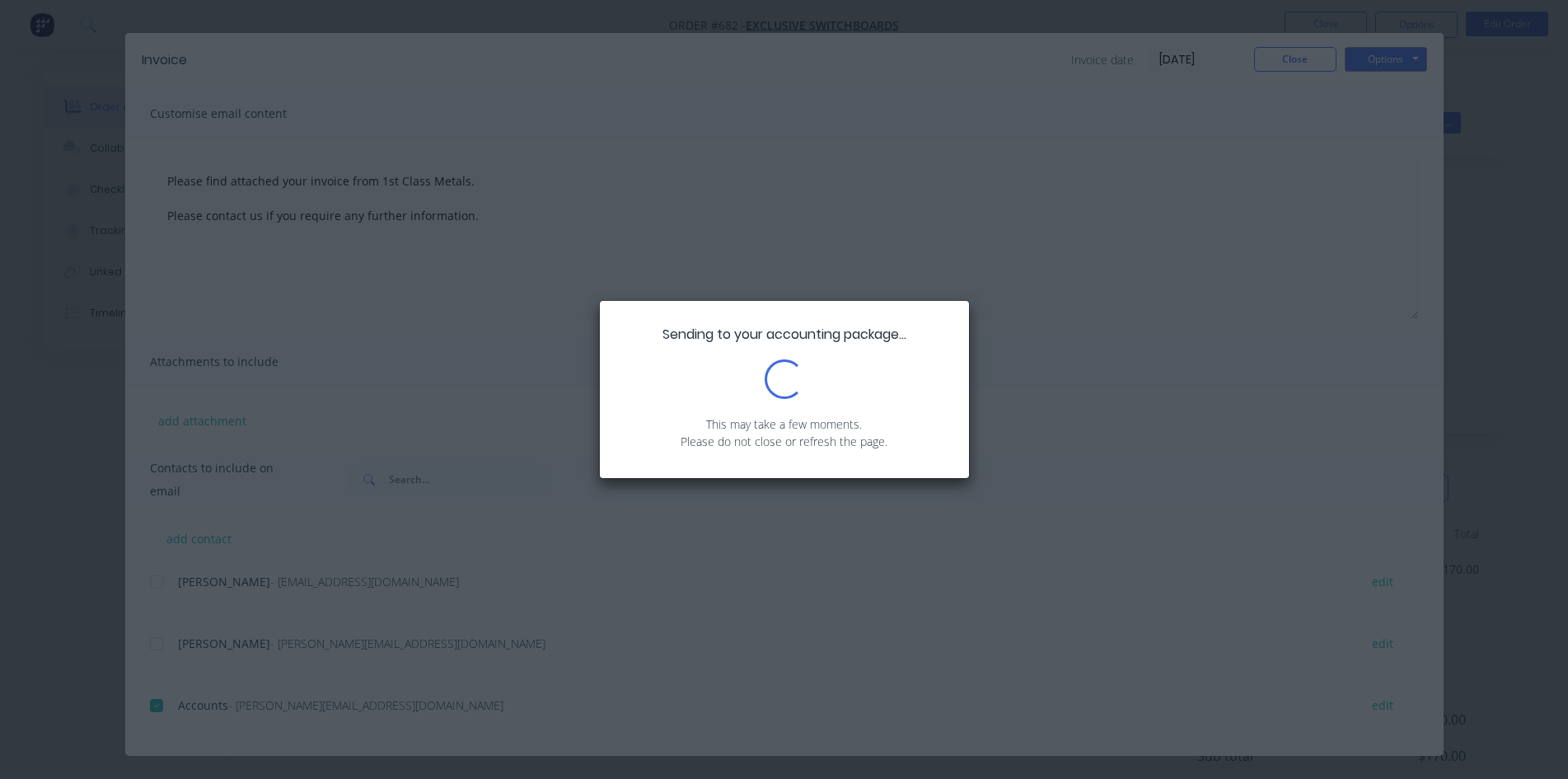
type textarea "Please find attached your invoice from 1st Class Metals. Please contact us if y…"
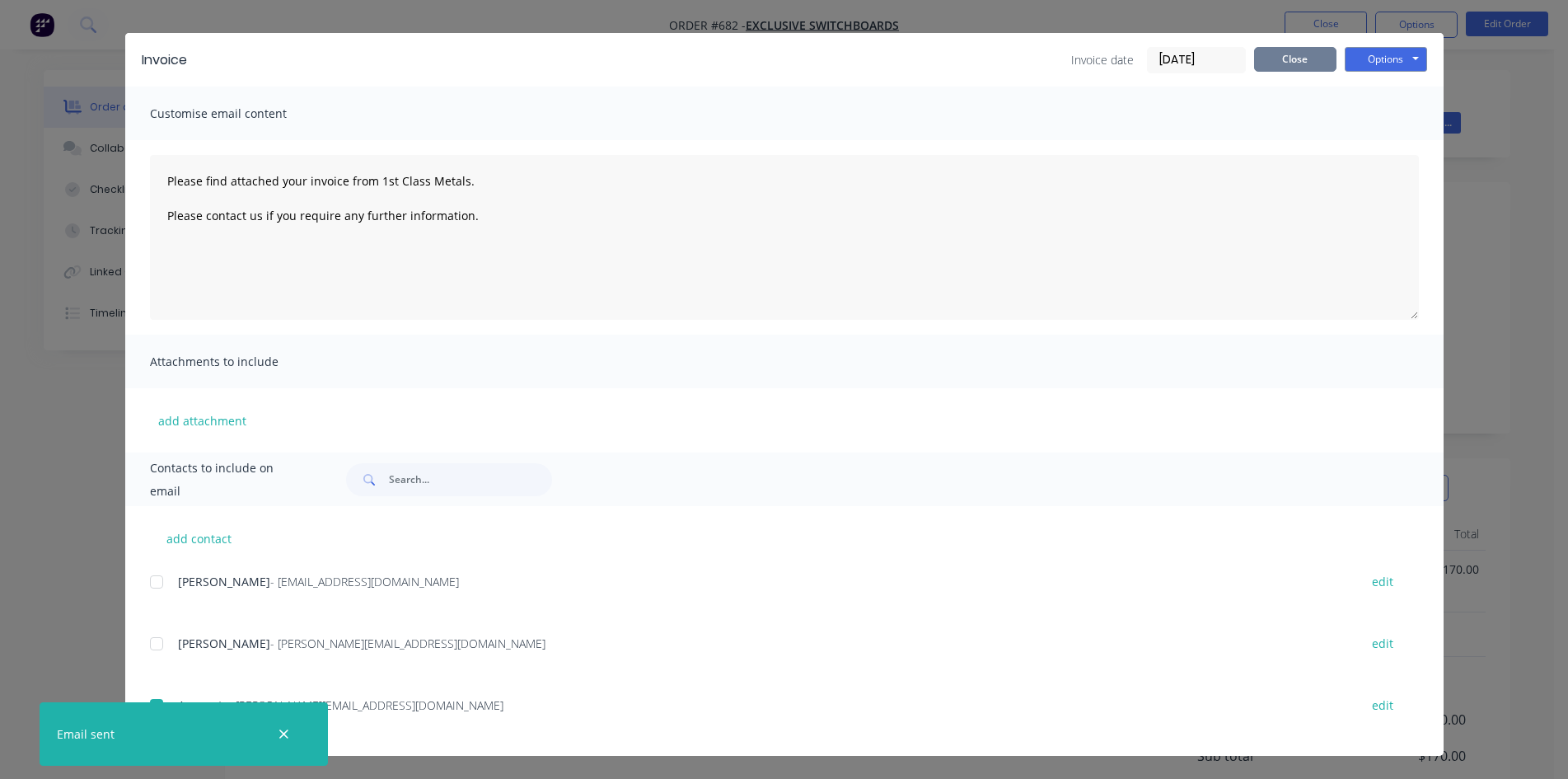
click at [1289, 56] on button "Close" at bounding box center [1295, 59] width 83 height 25
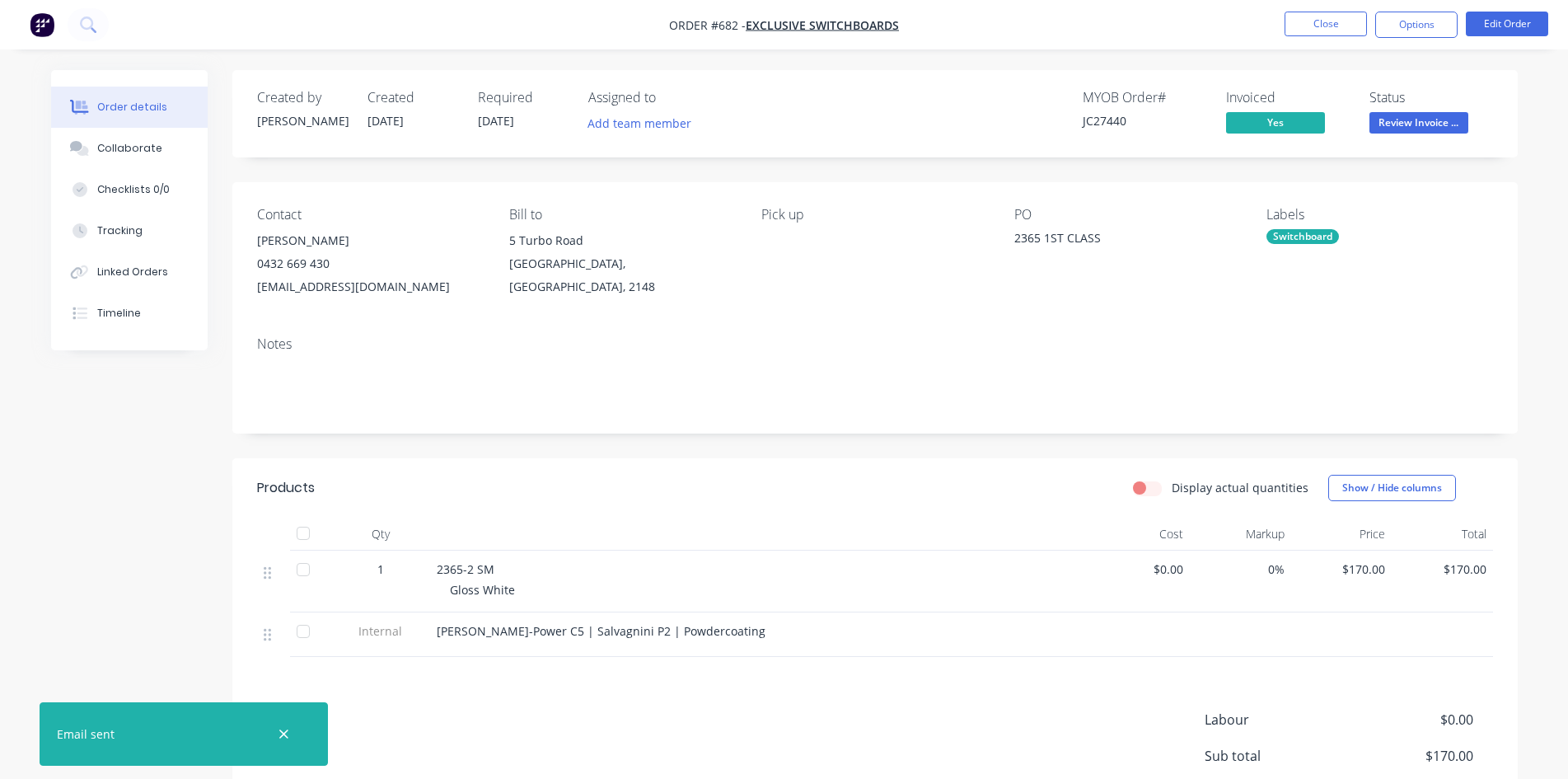
click at [1426, 117] on span "Review Invoice ..." at bounding box center [1418, 122] width 99 height 21
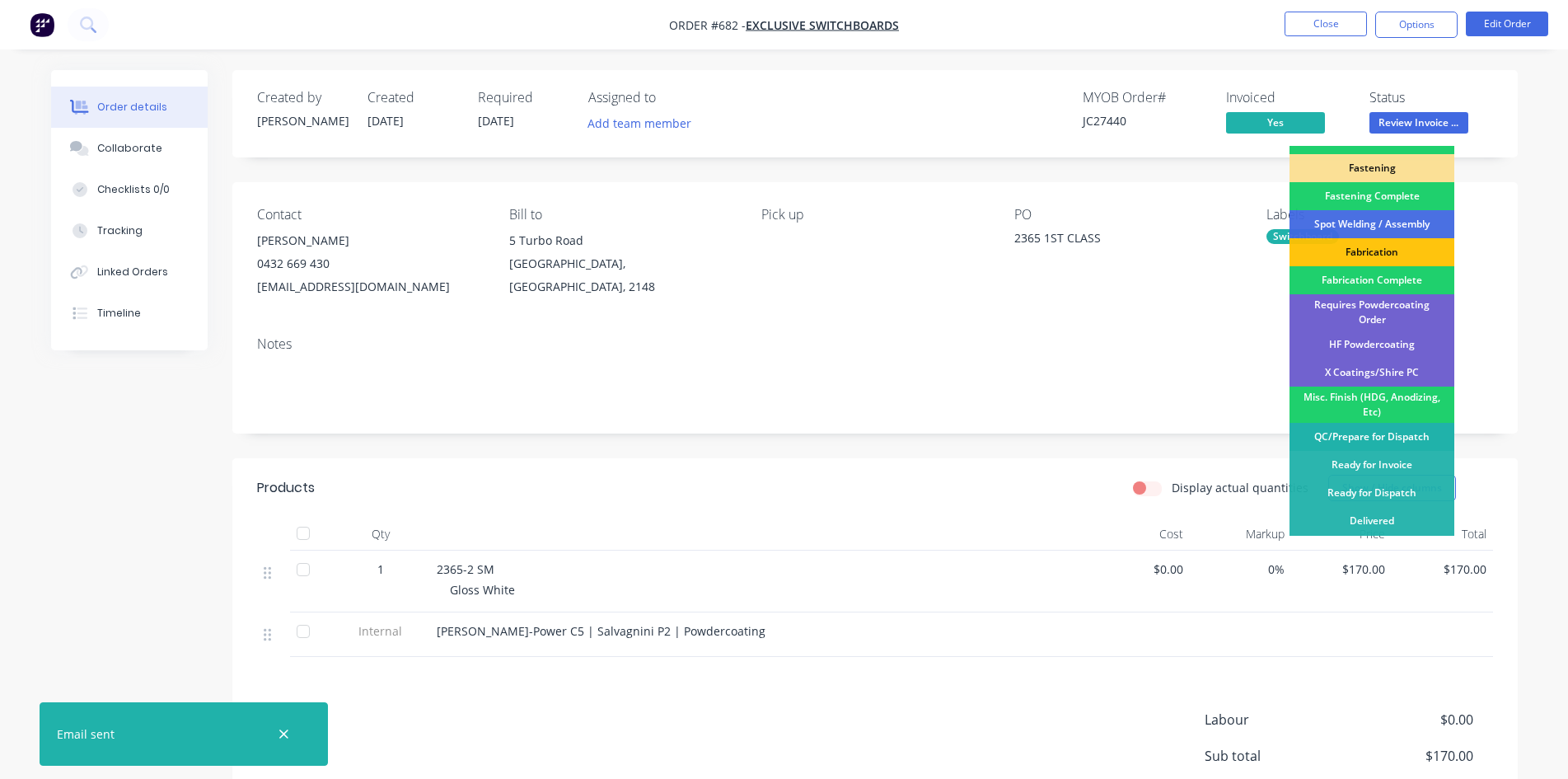
scroll to position [468, 0]
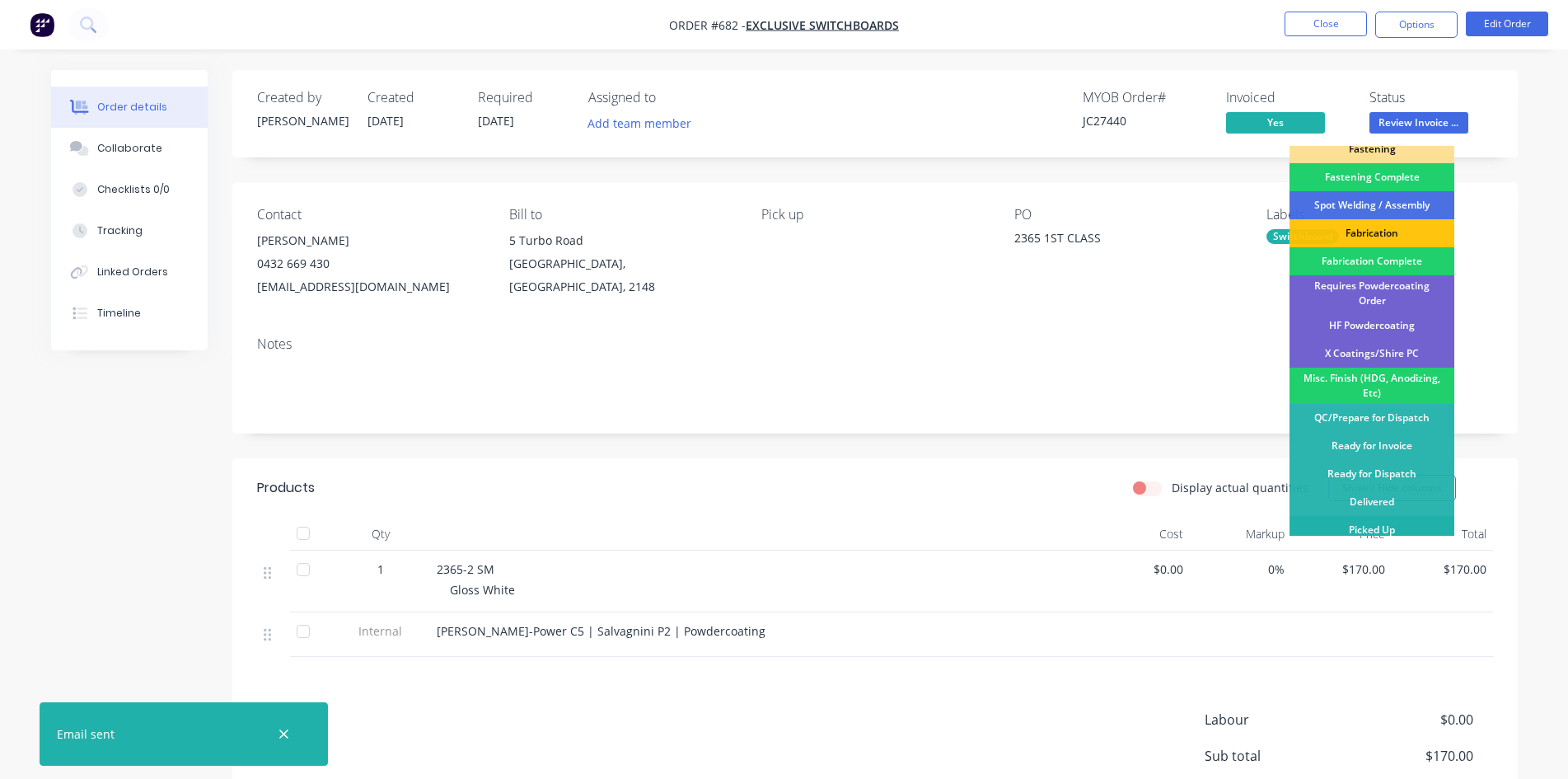
click at [1385, 523] on div "Picked Up" at bounding box center [1372, 530] width 165 height 28
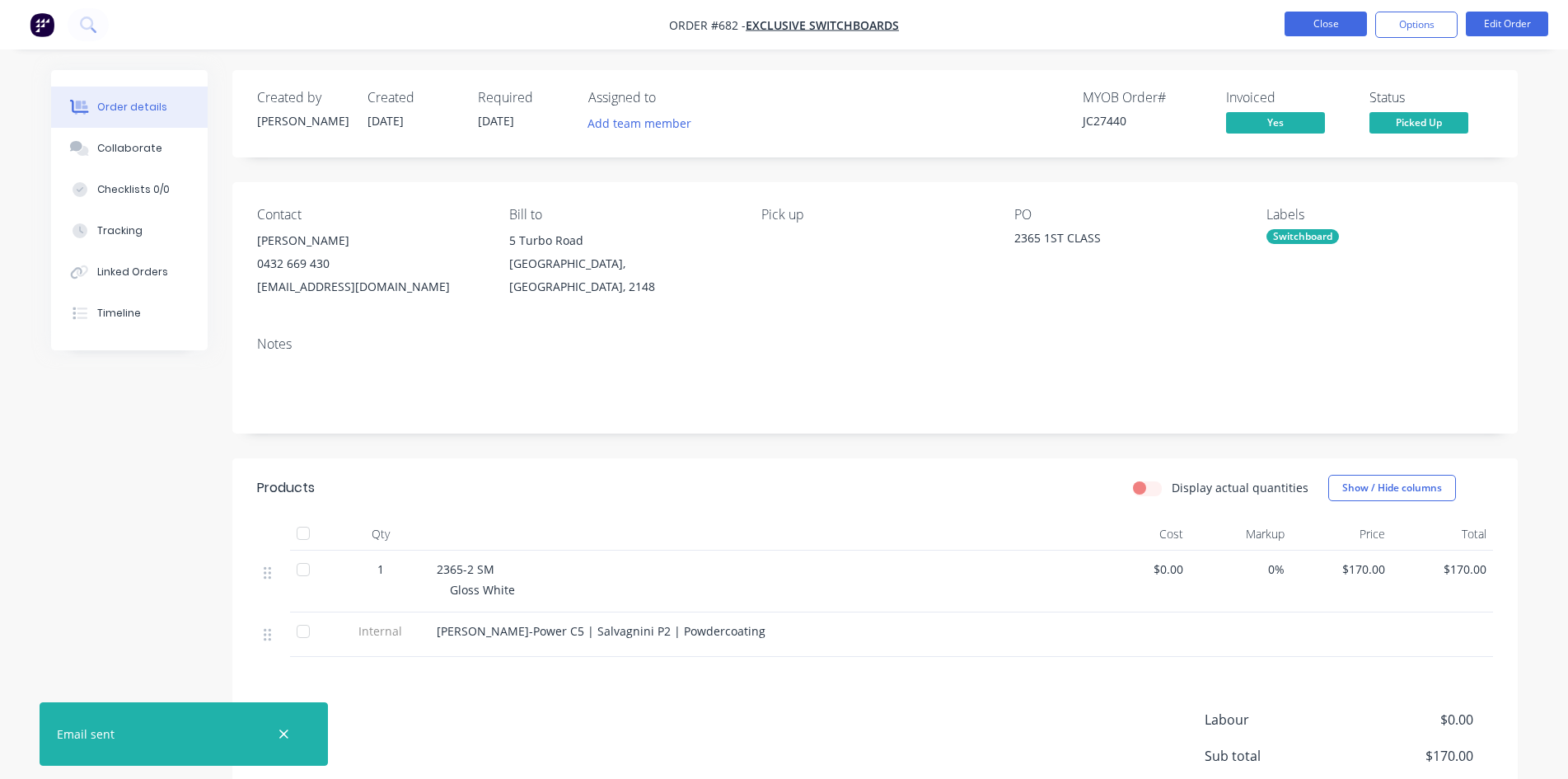
click at [1308, 21] on button "Close" at bounding box center [1326, 23] width 83 height 25
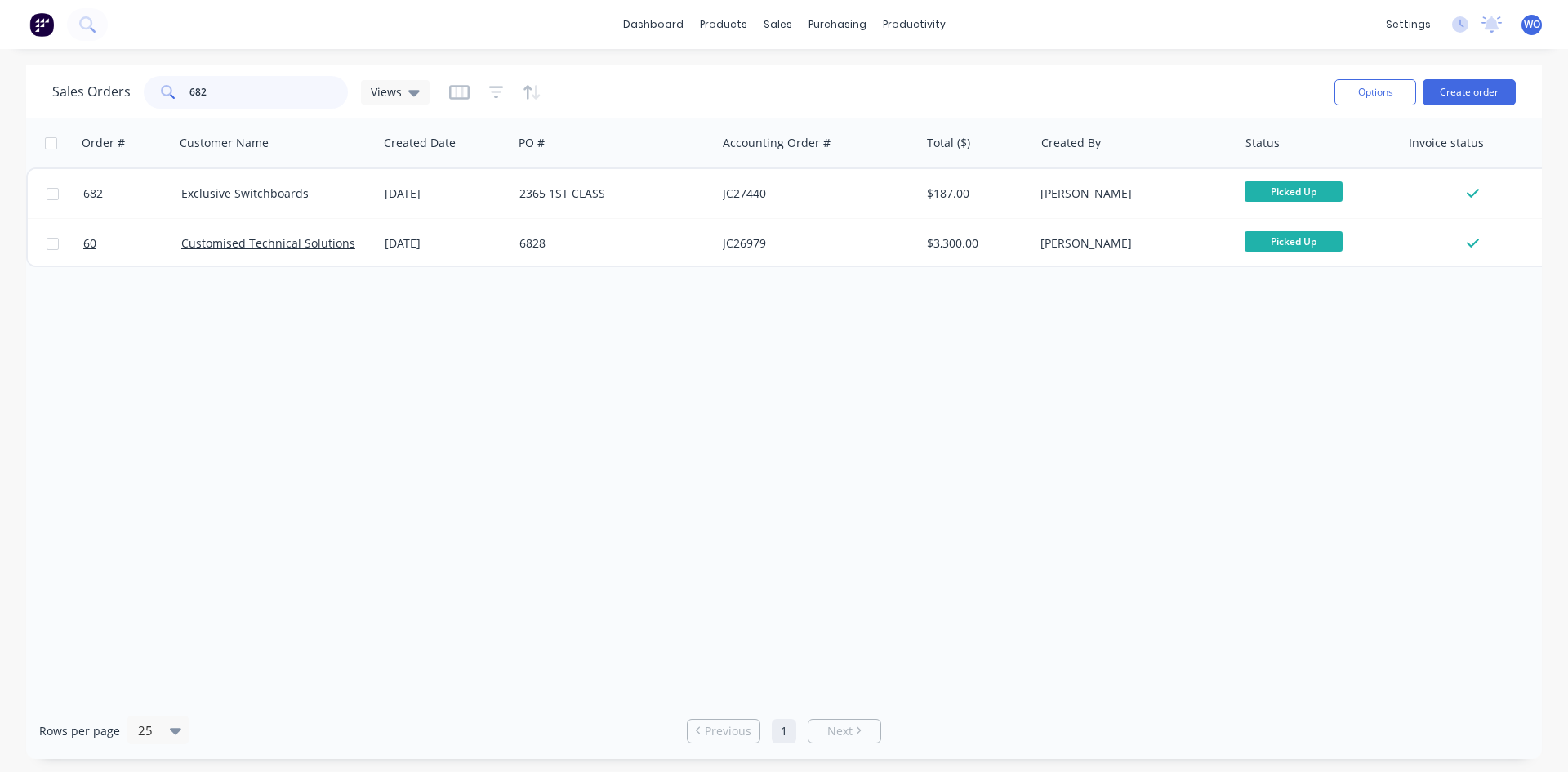
click at [208, 89] on input "682" at bounding box center [268, 92] width 159 height 32
type input "6"
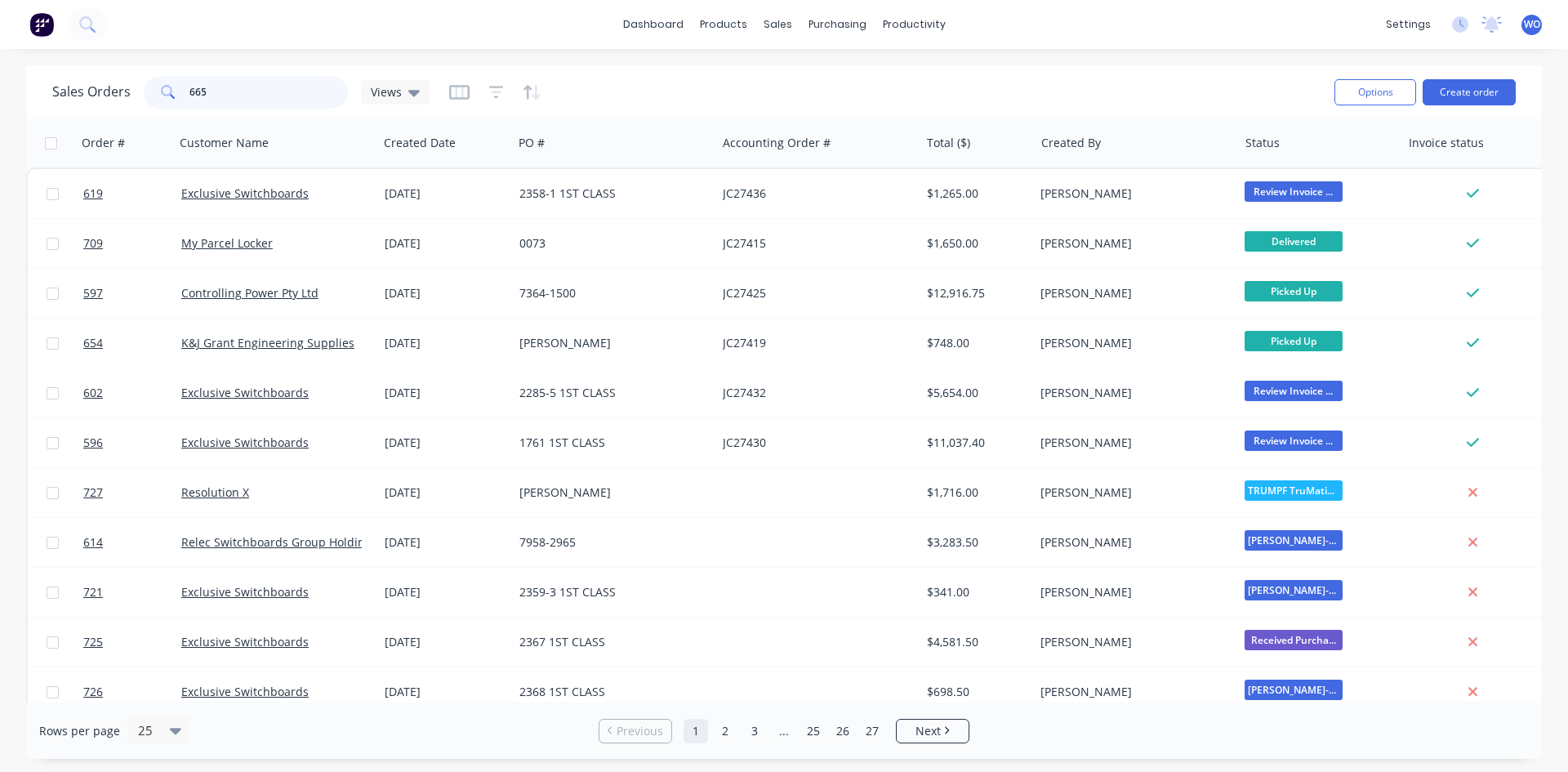
type input "665"
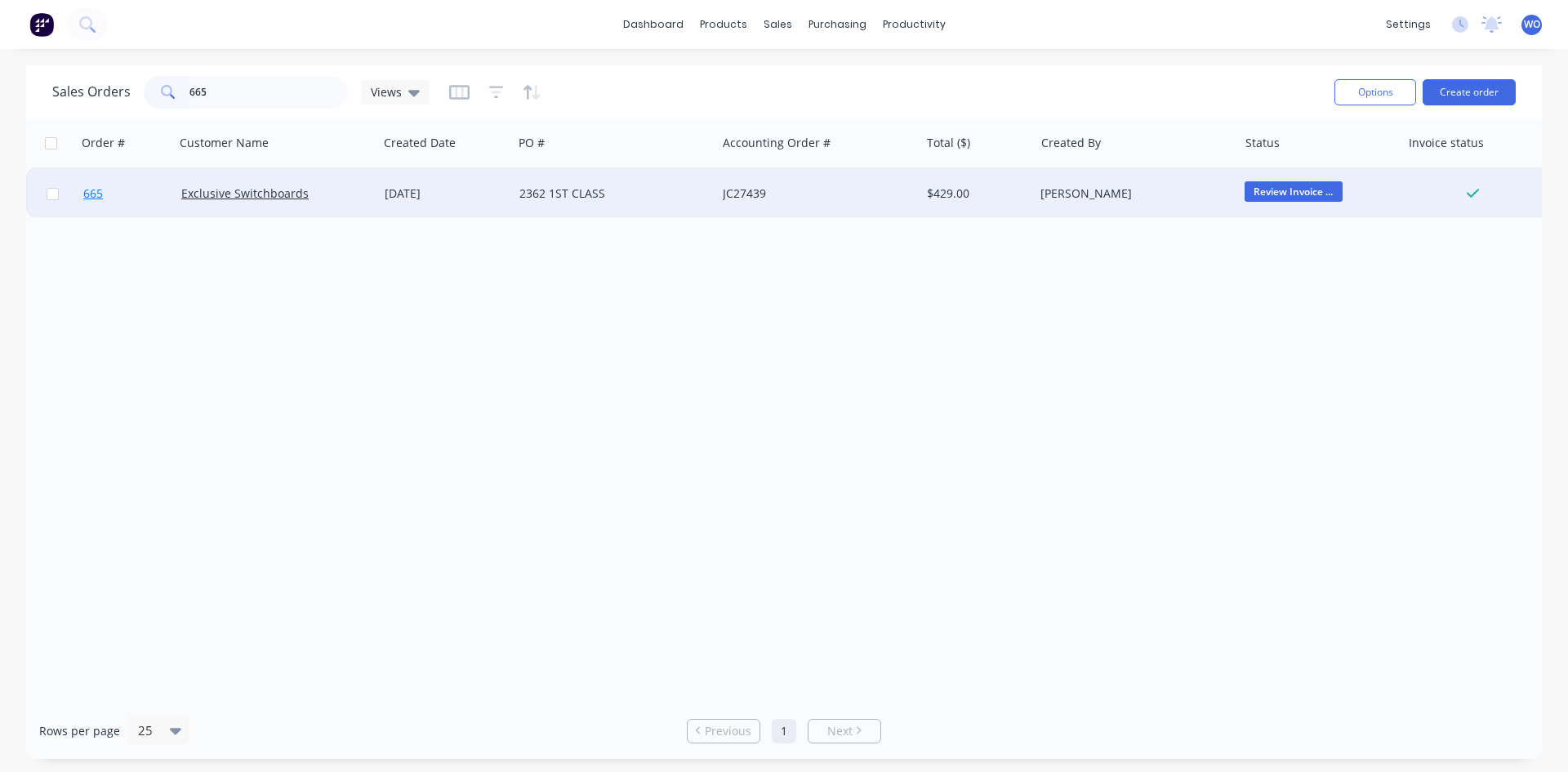
click at [118, 200] on link "665" at bounding box center [132, 193] width 98 height 49
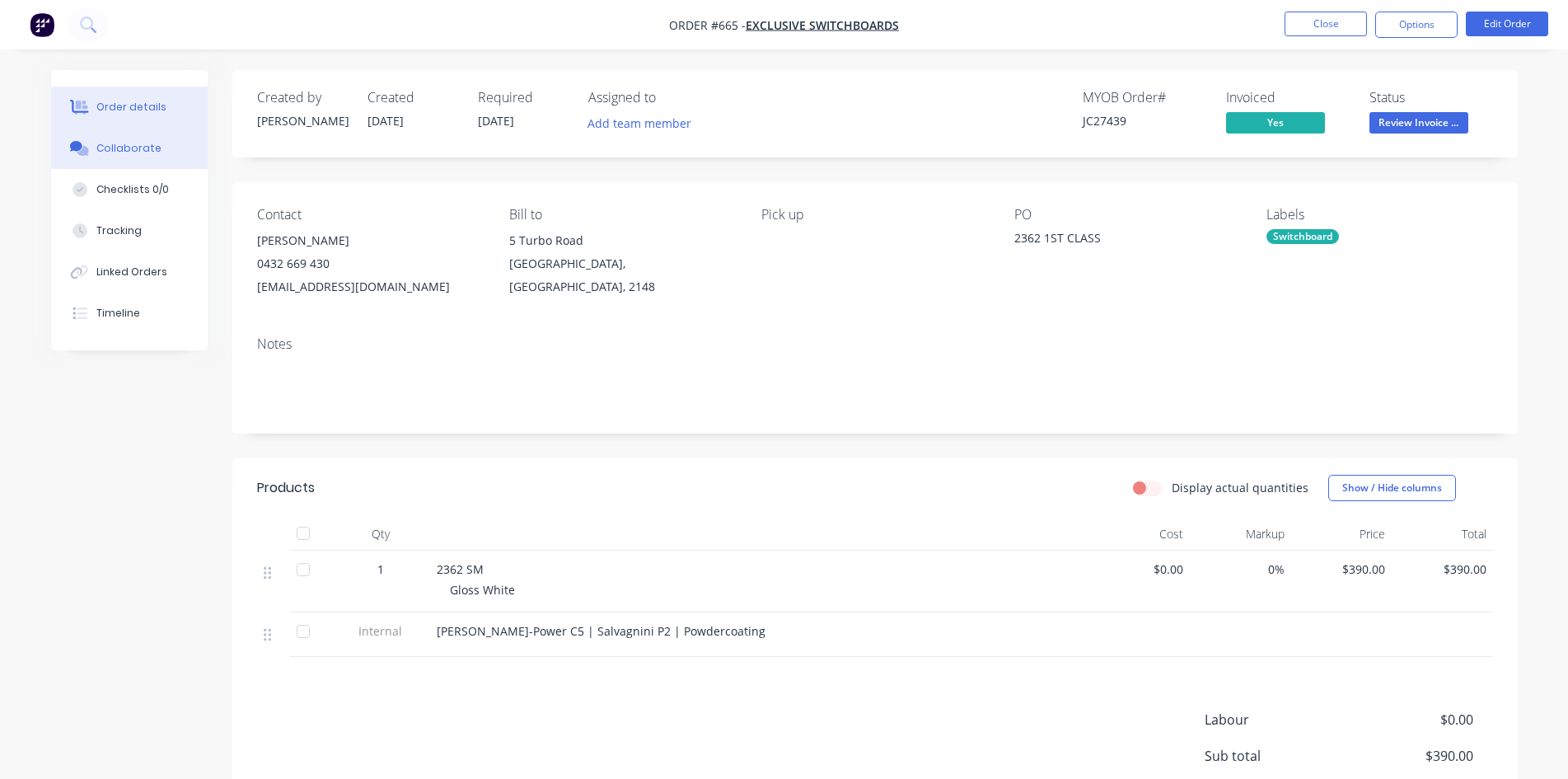
click at [138, 132] on button "Collaborate" at bounding box center [129, 149] width 156 height 41
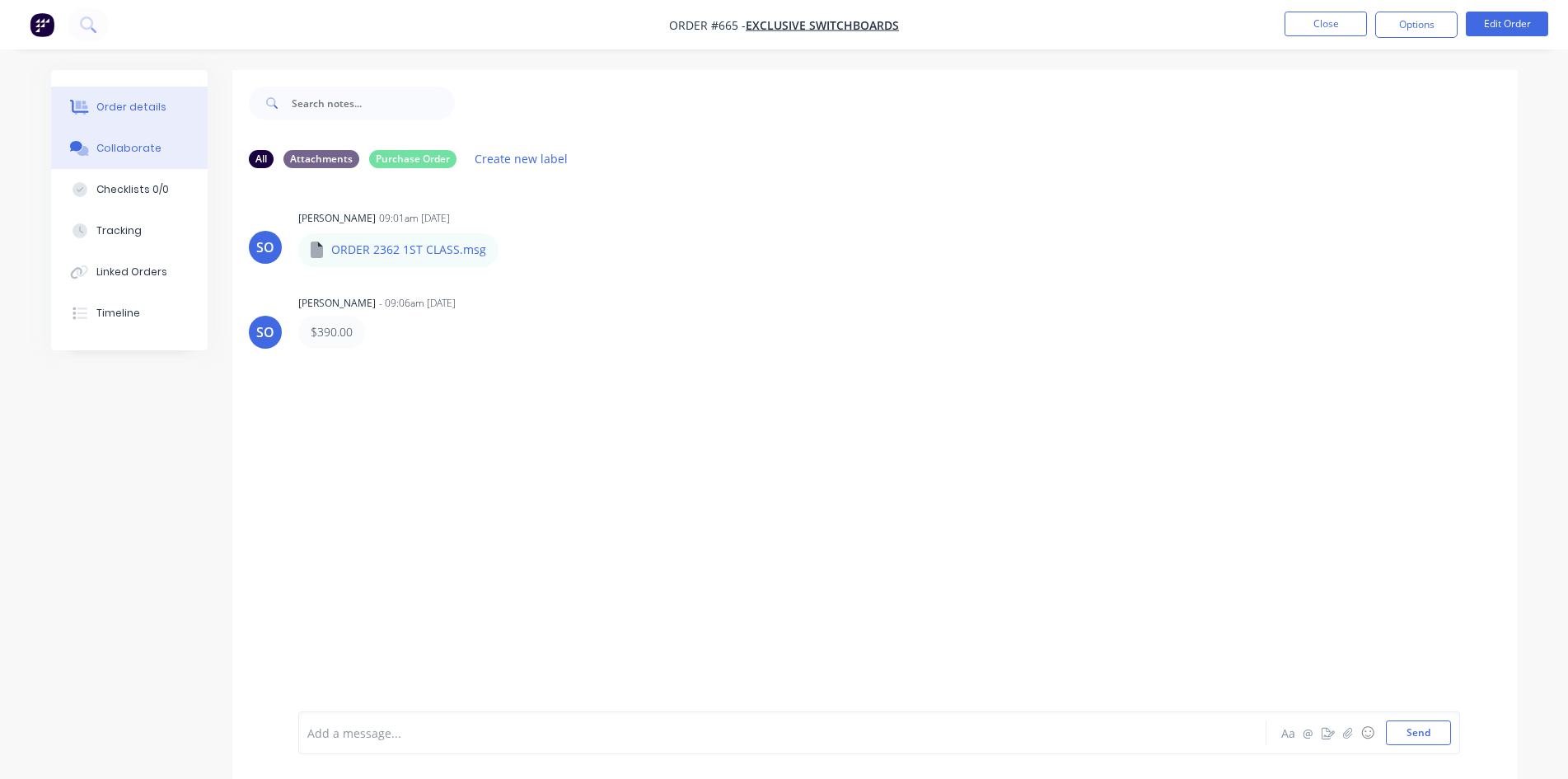
click at [165, 121] on button "Order details" at bounding box center [129, 107] width 156 height 41
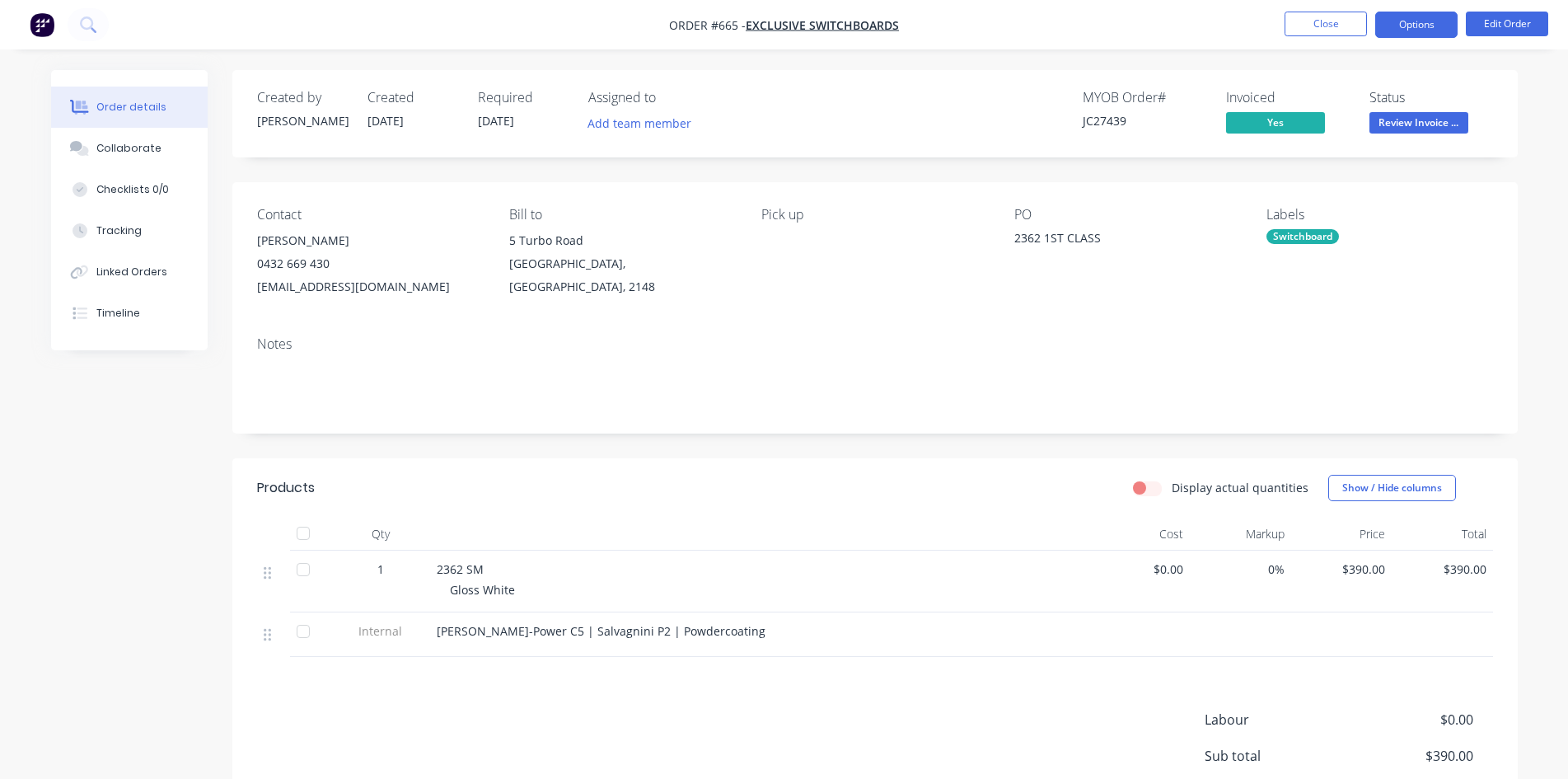
click at [1453, 27] on button "Options" at bounding box center [1417, 24] width 83 height 27
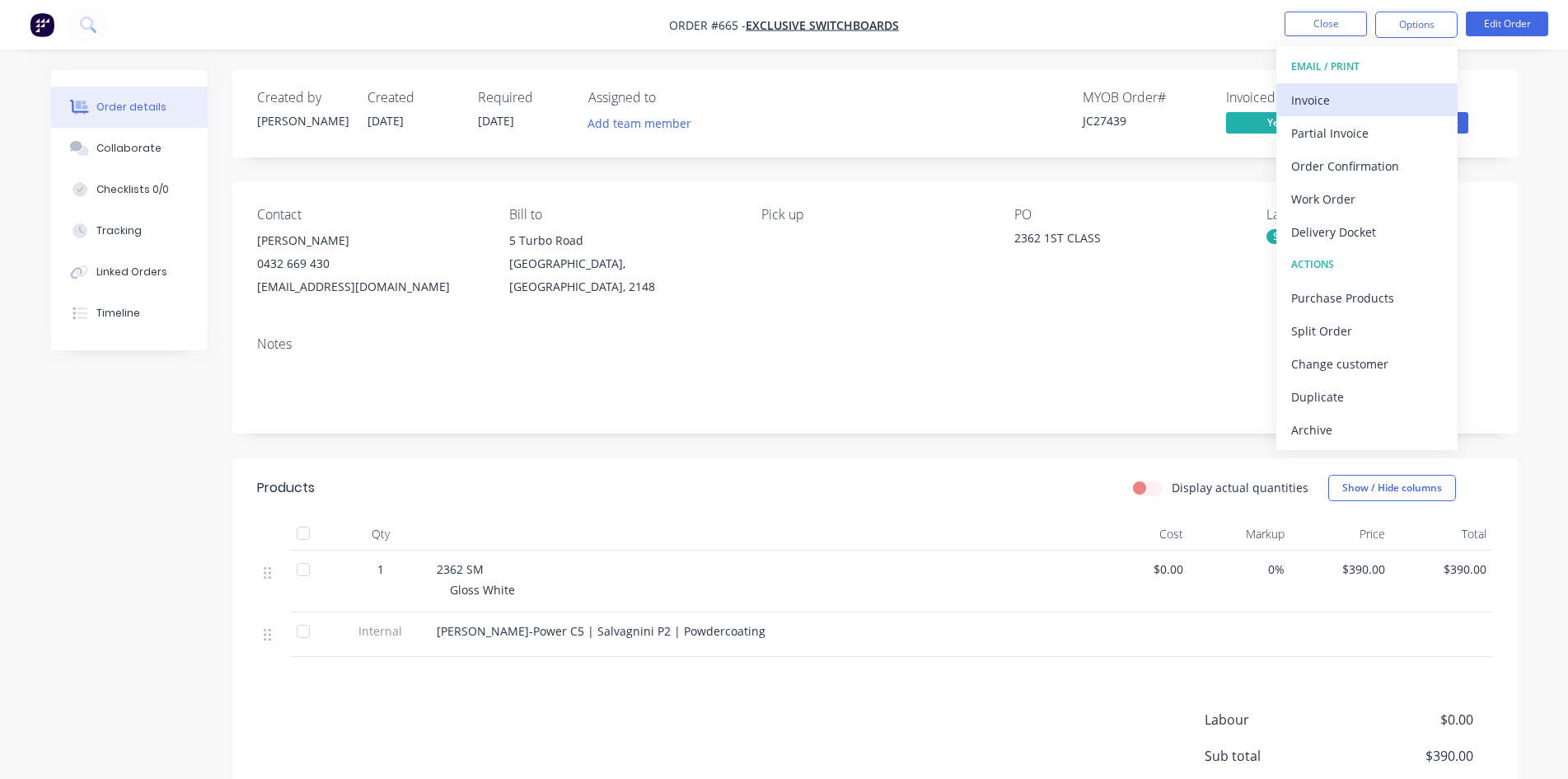
click at [1344, 89] on div "Invoice" at bounding box center [1367, 101] width 151 height 24
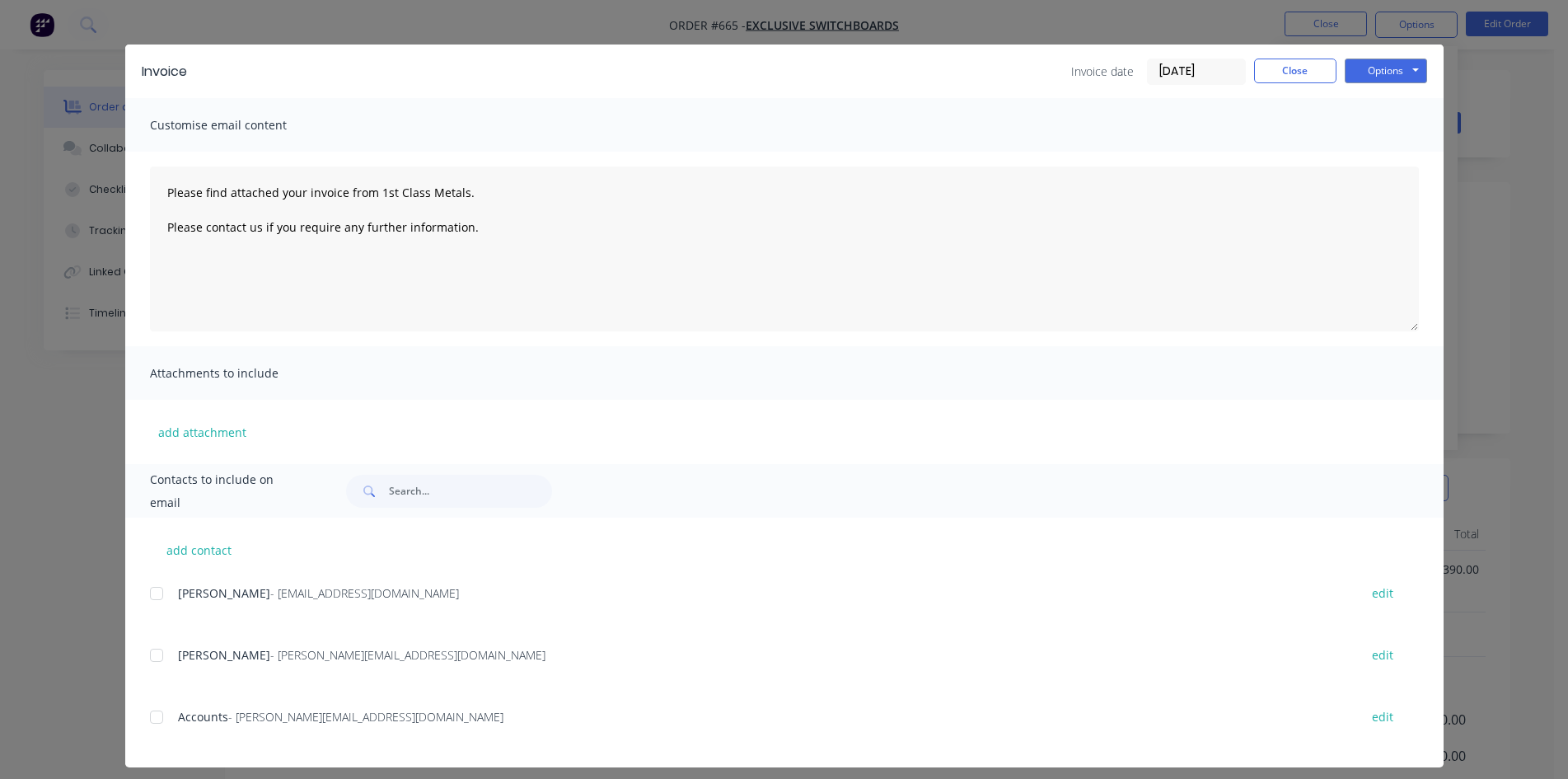
scroll to position [33, 0]
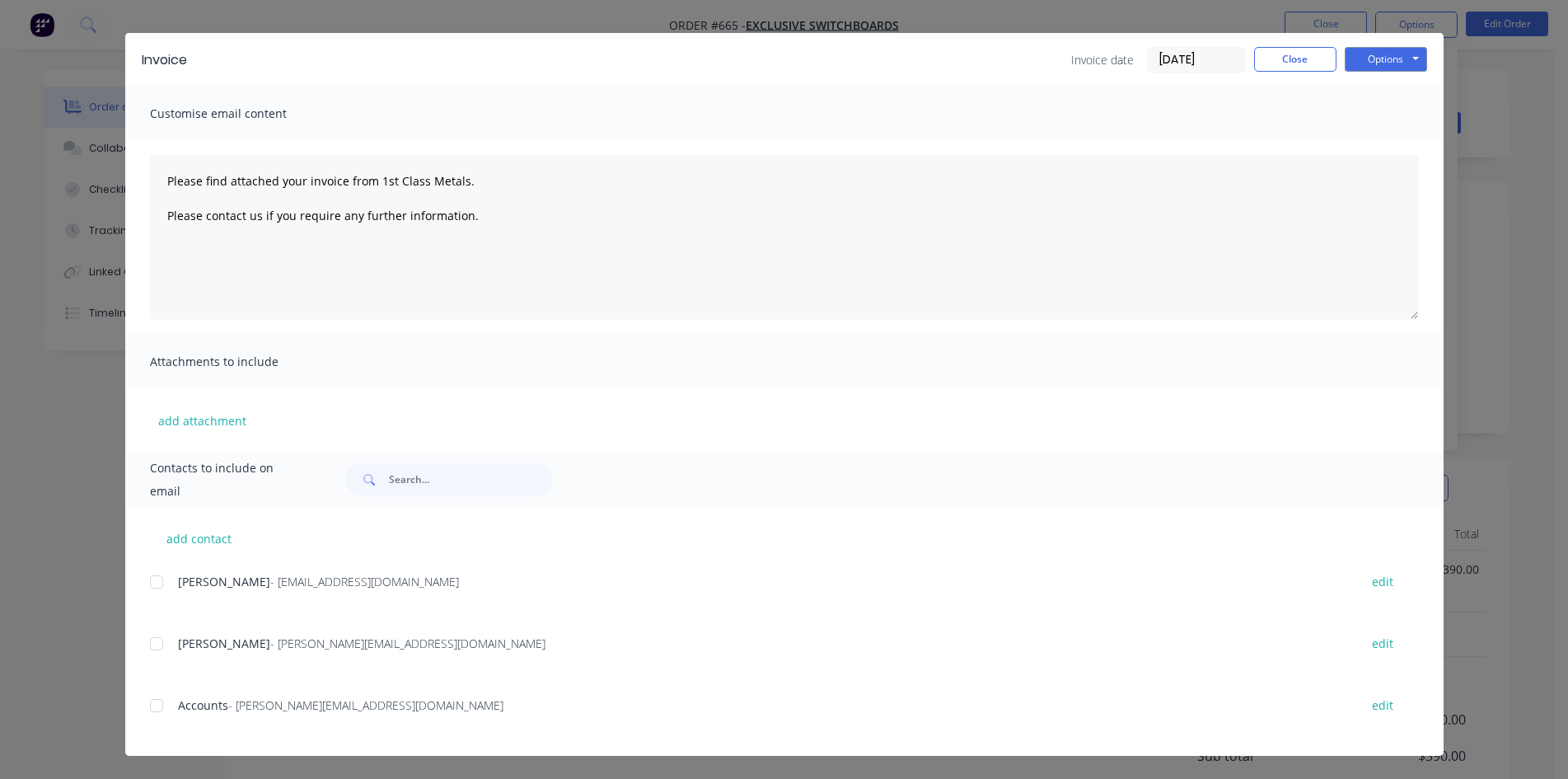
click at [152, 712] on div at bounding box center [156, 705] width 33 height 33
drag, startPoint x: 1357, startPoint y: 54, endPoint x: 1366, endPoint y: 74, distance: 21.9
click at [1358, 54] on button "Options" at bounding box center [1386, 59] width 83 height 25
click at [1382, 146] on button "Email" at bounding box center [1397, 144] width 106 height 28
type textarea "Please find attached your invoice from 1st Class Metals. Please contact us if y…"
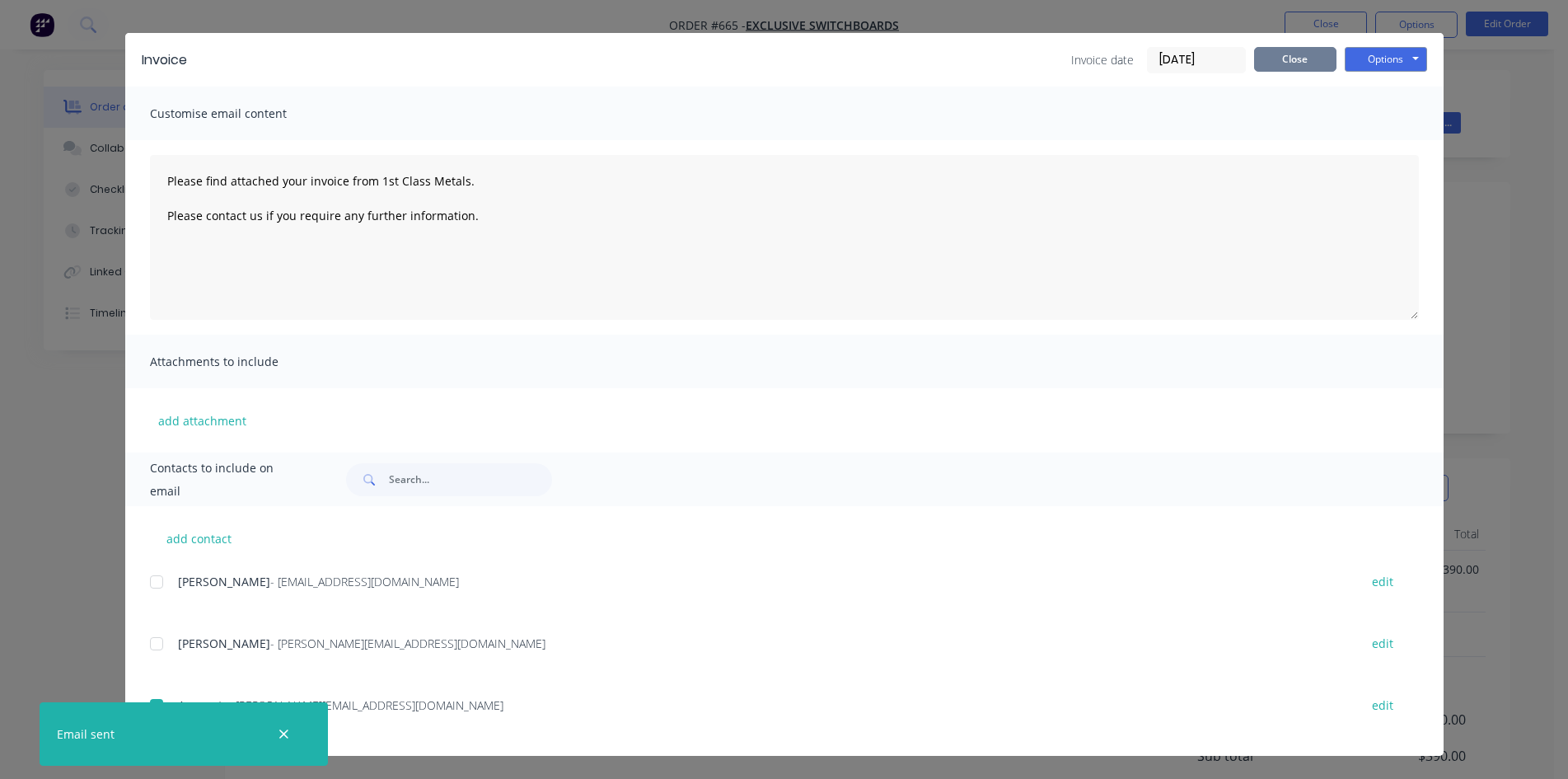
click at [1294, 57] on button "Close" at bounding box center [1295, 59] width 83 height 25
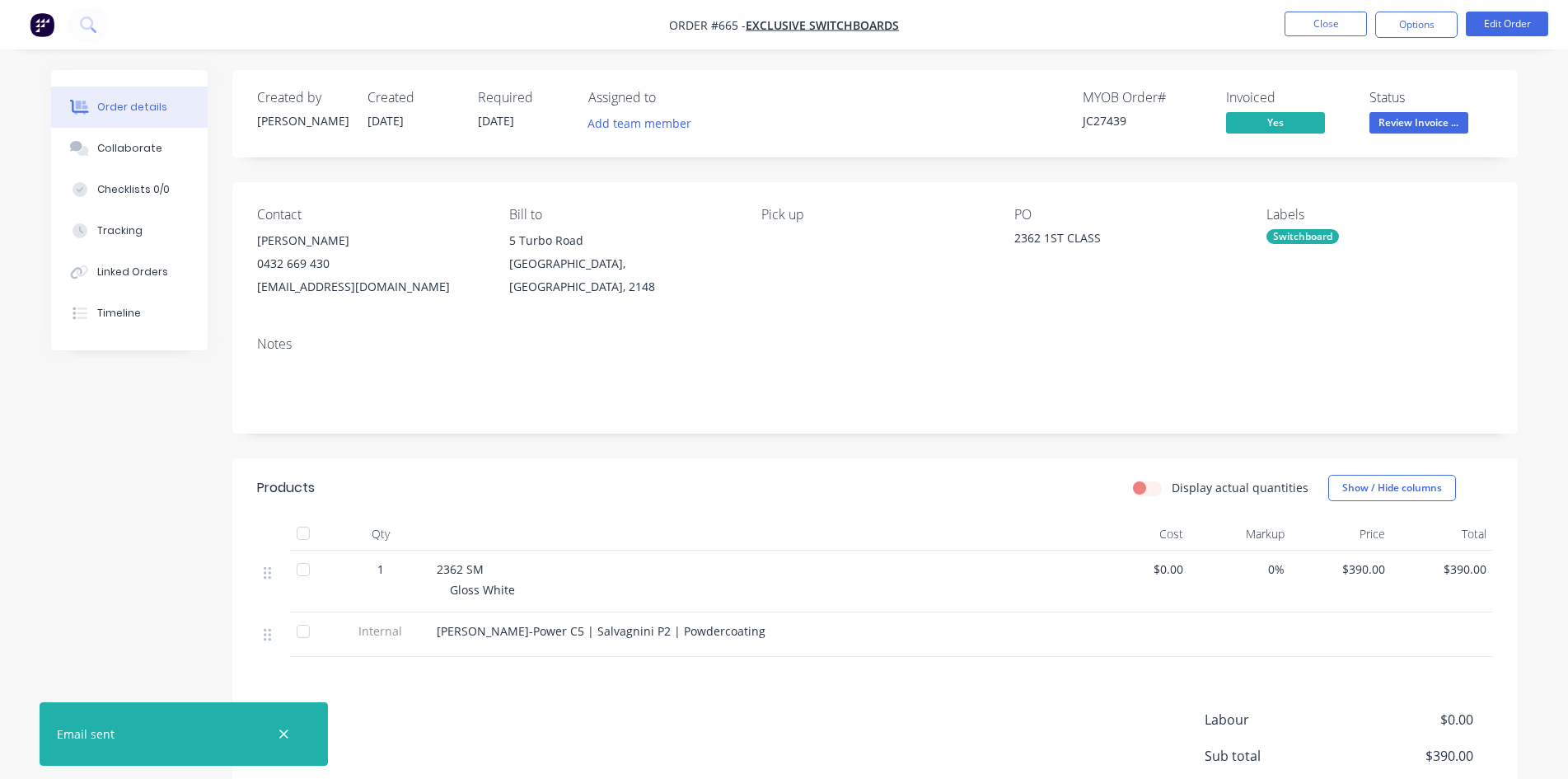
click at [1401, 124] on span "Review Invoice ..." at bounding box center [1418, 122] width 99 height 21
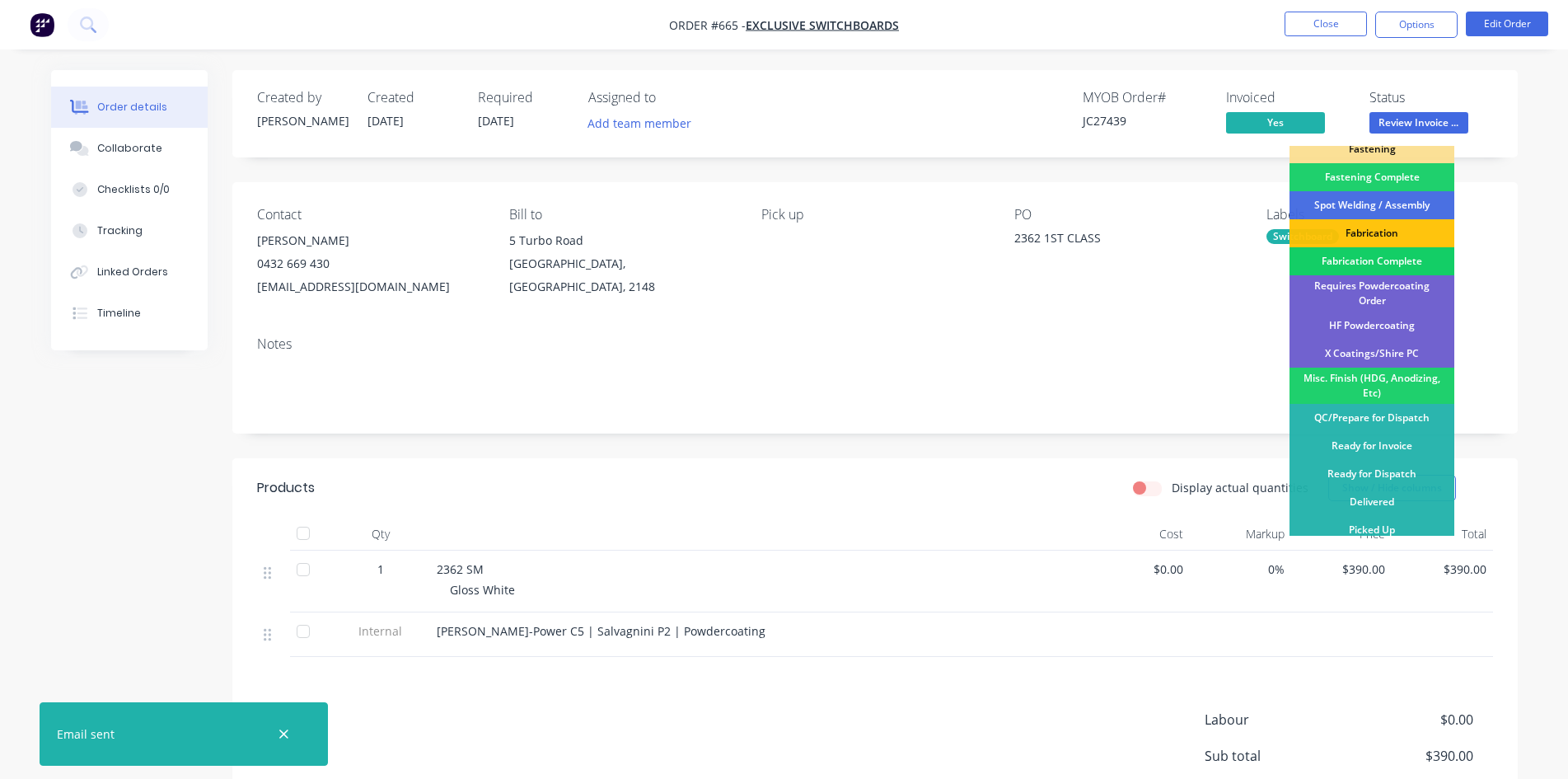
scroll to position [83, 0]
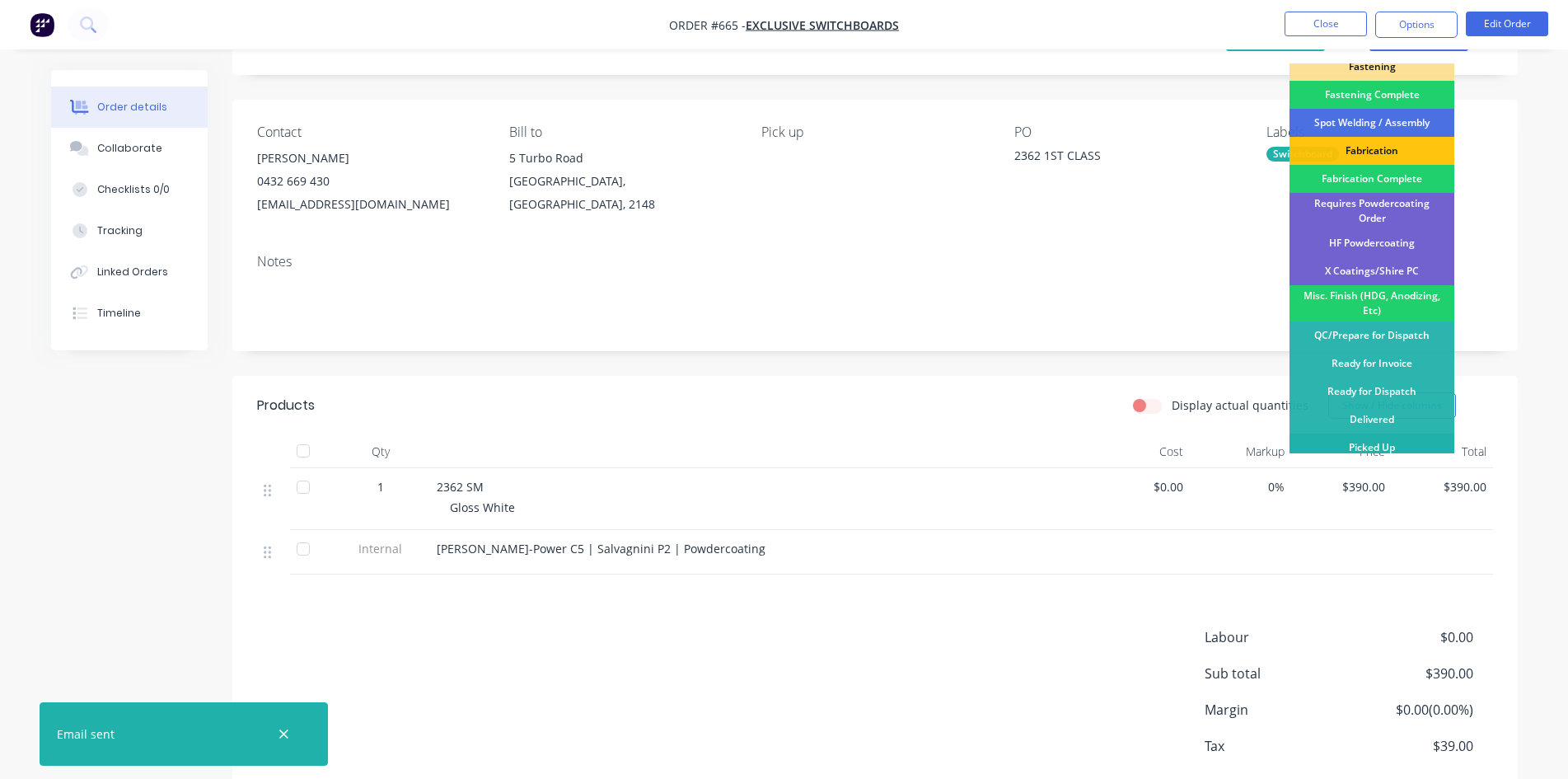
click at [1410, 436] on div "Picked Up" at bounding box center [1372, 447] width 165 height 28
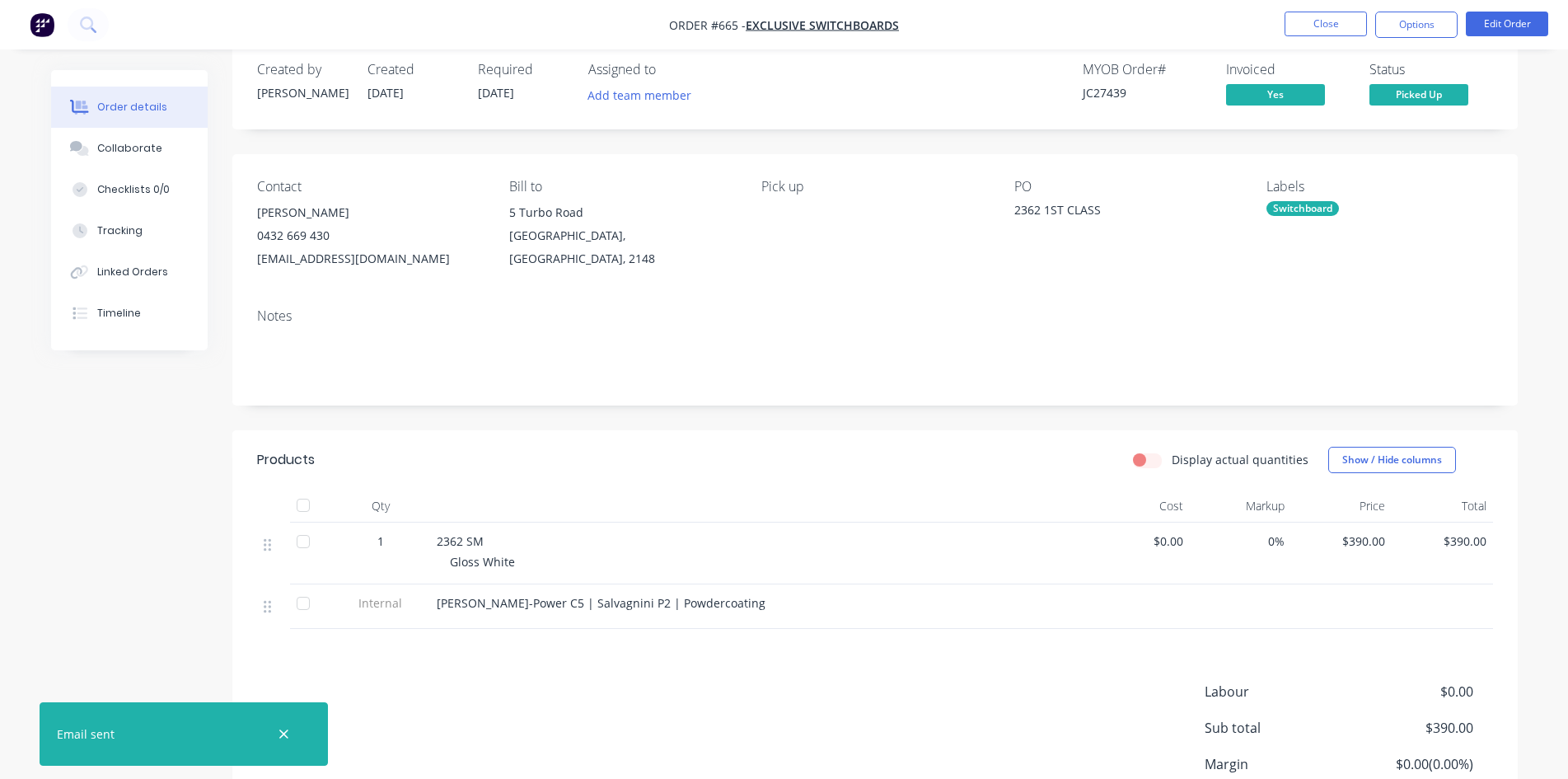
scroll to position [0, 0]
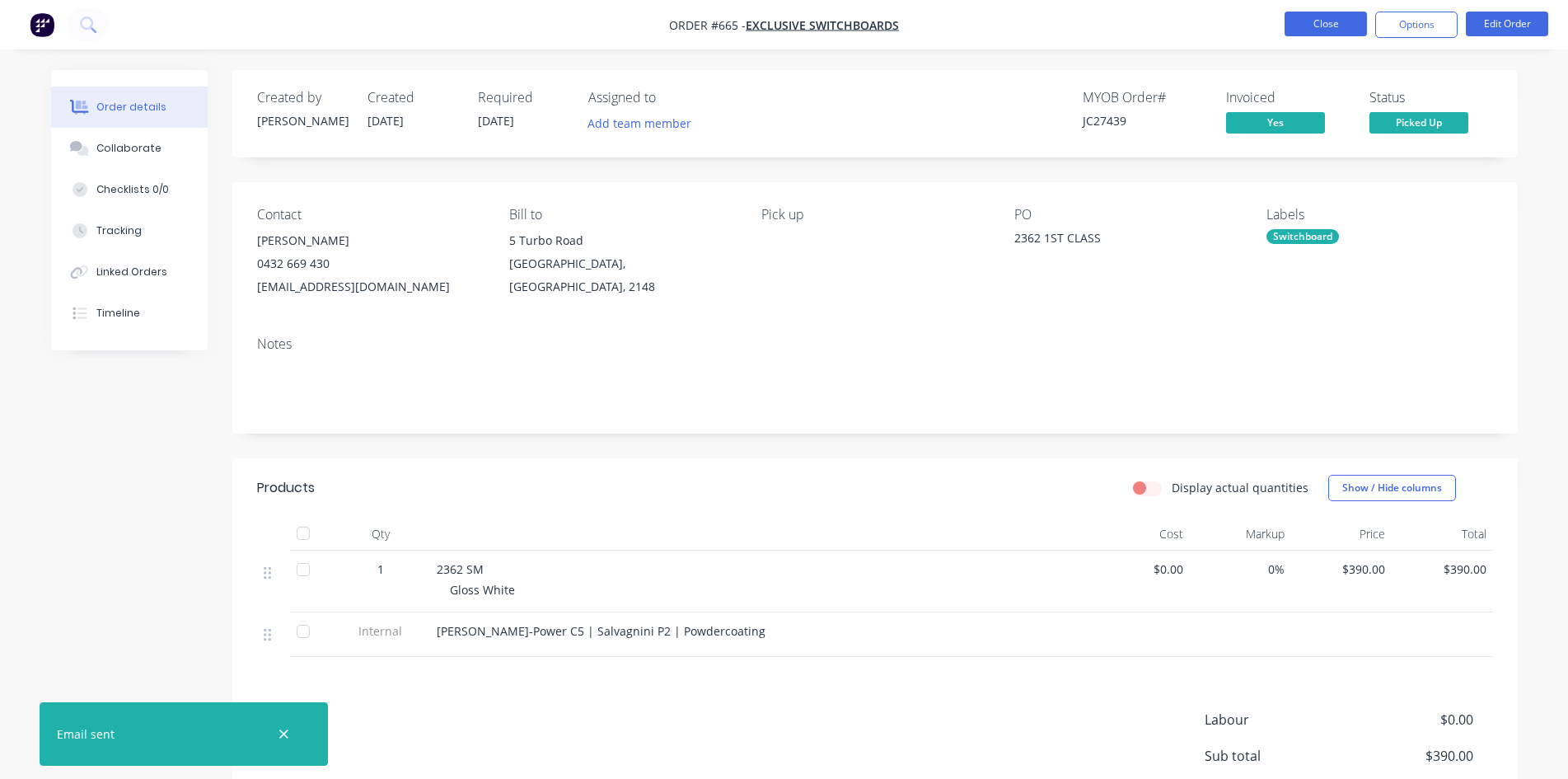
click at [1340, 28] on button "Close" at bounding box center [1326, 23] width 83 height 25
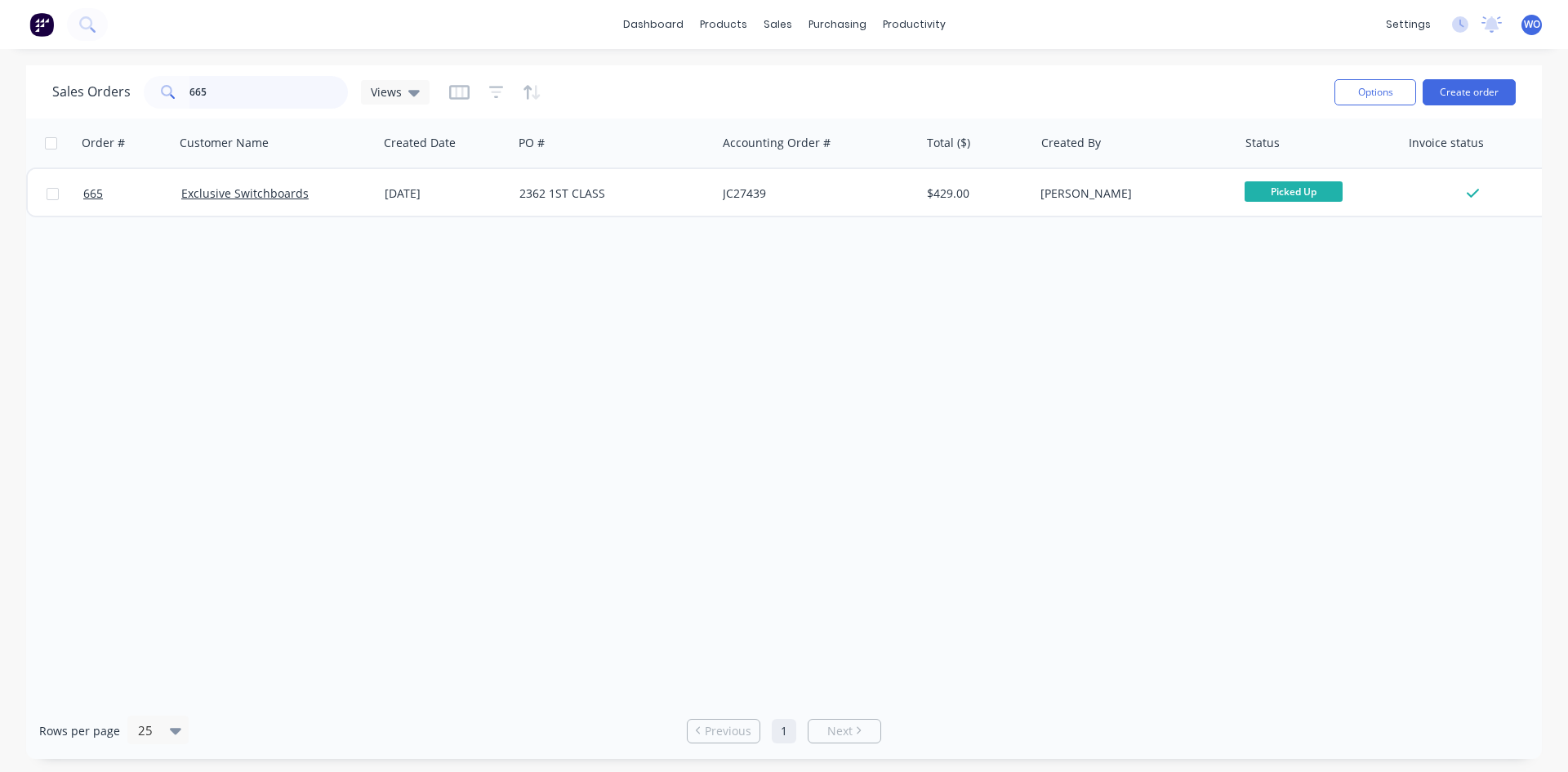
drag, startPoint x: 258, startPoint y: 100, endPoint x: 0, endPoint y: 29, distance: 267.6
click at [0, 30] on div "dashboard products sales purchasing productivity dashboard products Product Cat…" at bounding box center [784, 386] width 1568 height 772
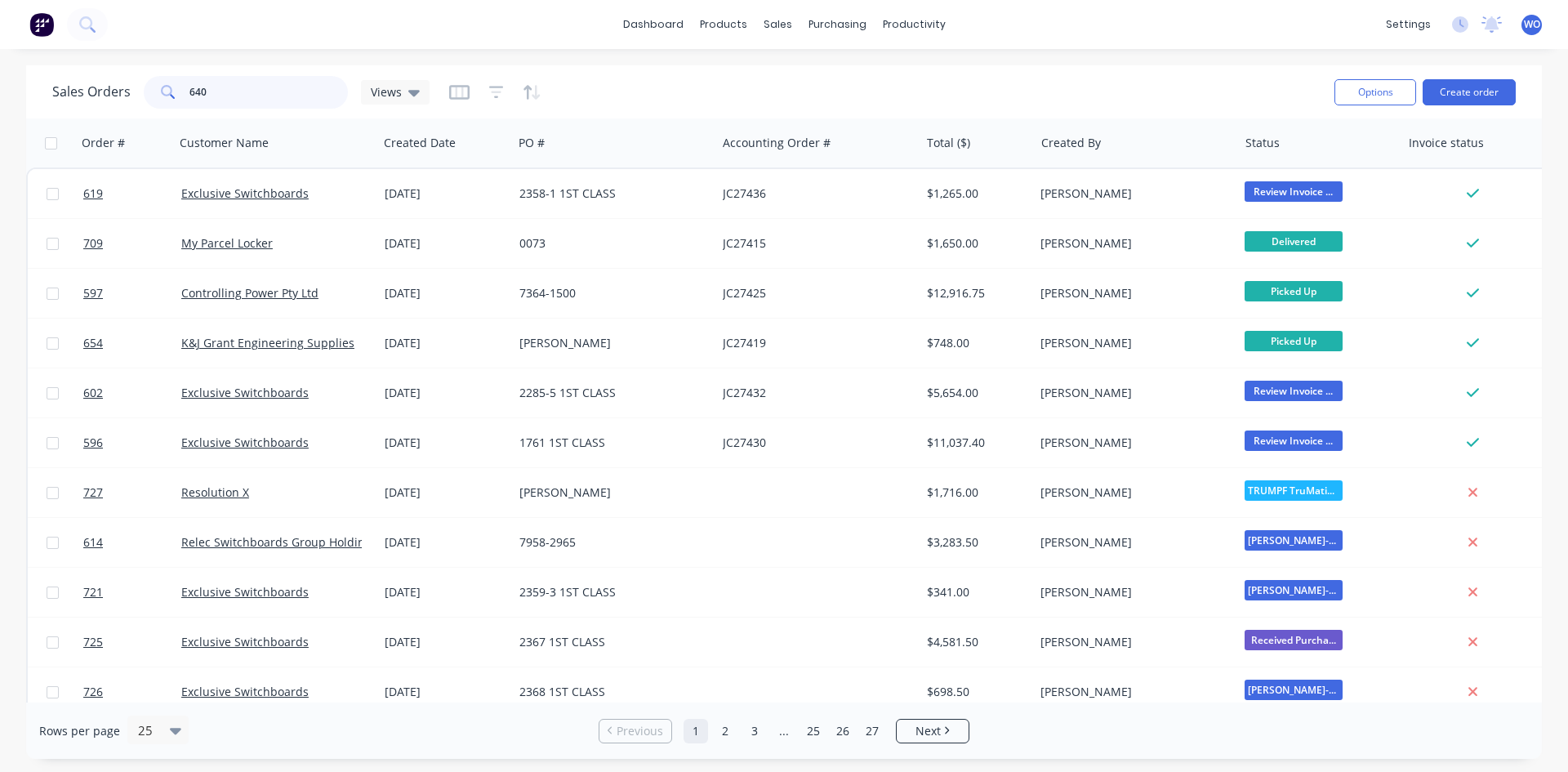
type input "640"
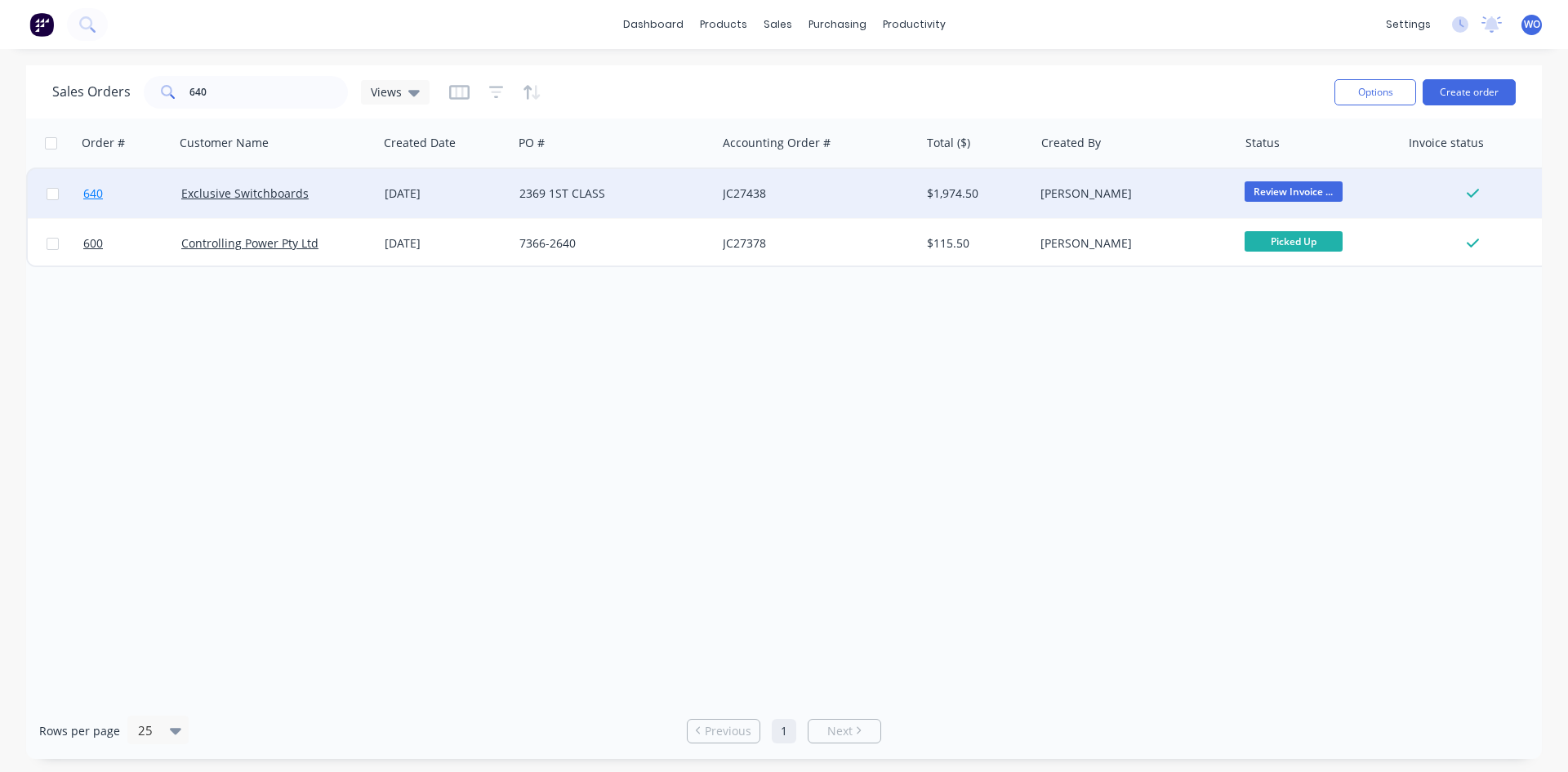
click at [133, 200] on link "640" at bounding box center [132, 193] width 98 height 49
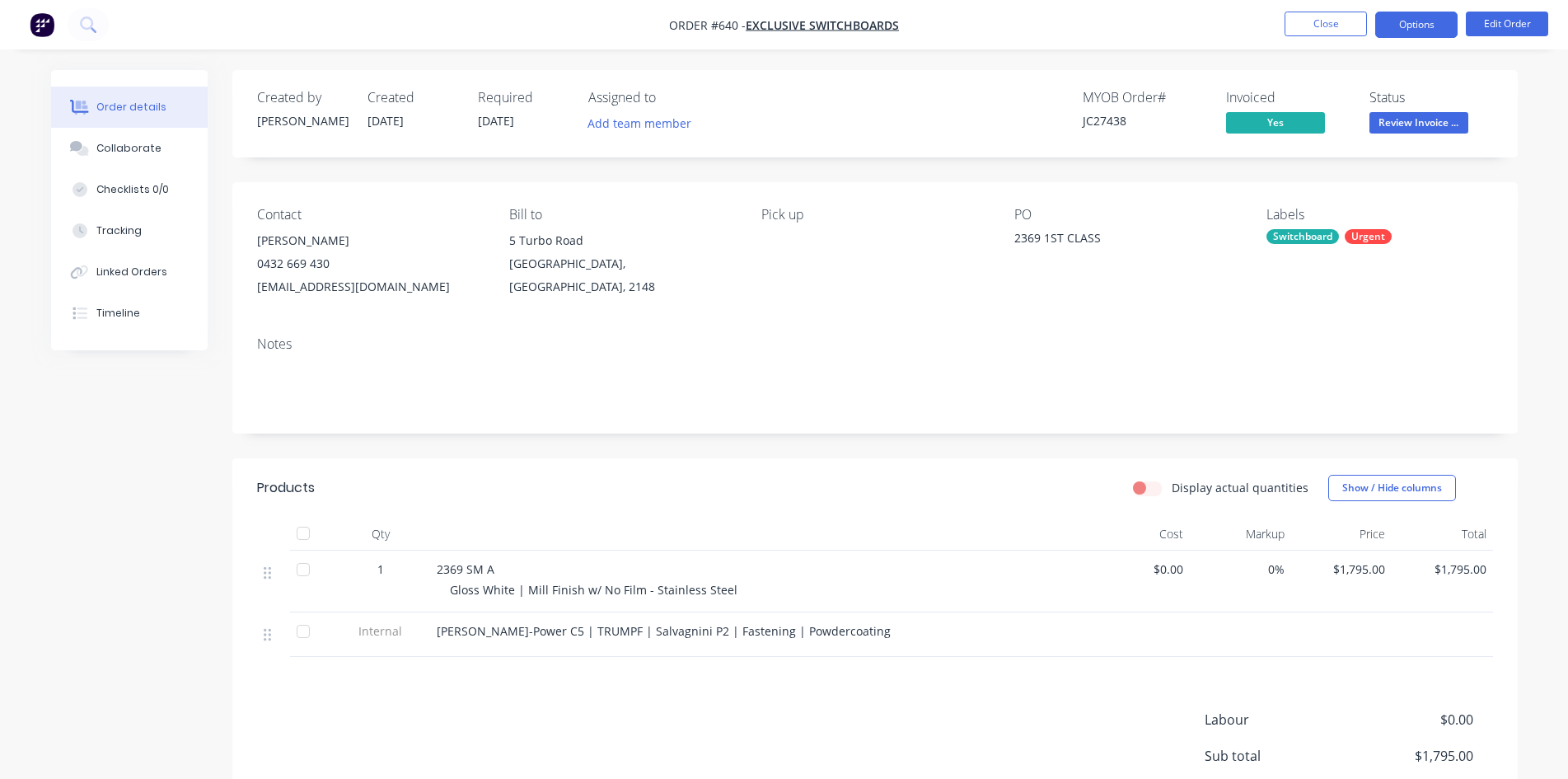
click at [1405, 30] on button "Options" at bounding box center [1417, 24] width 83 height 27
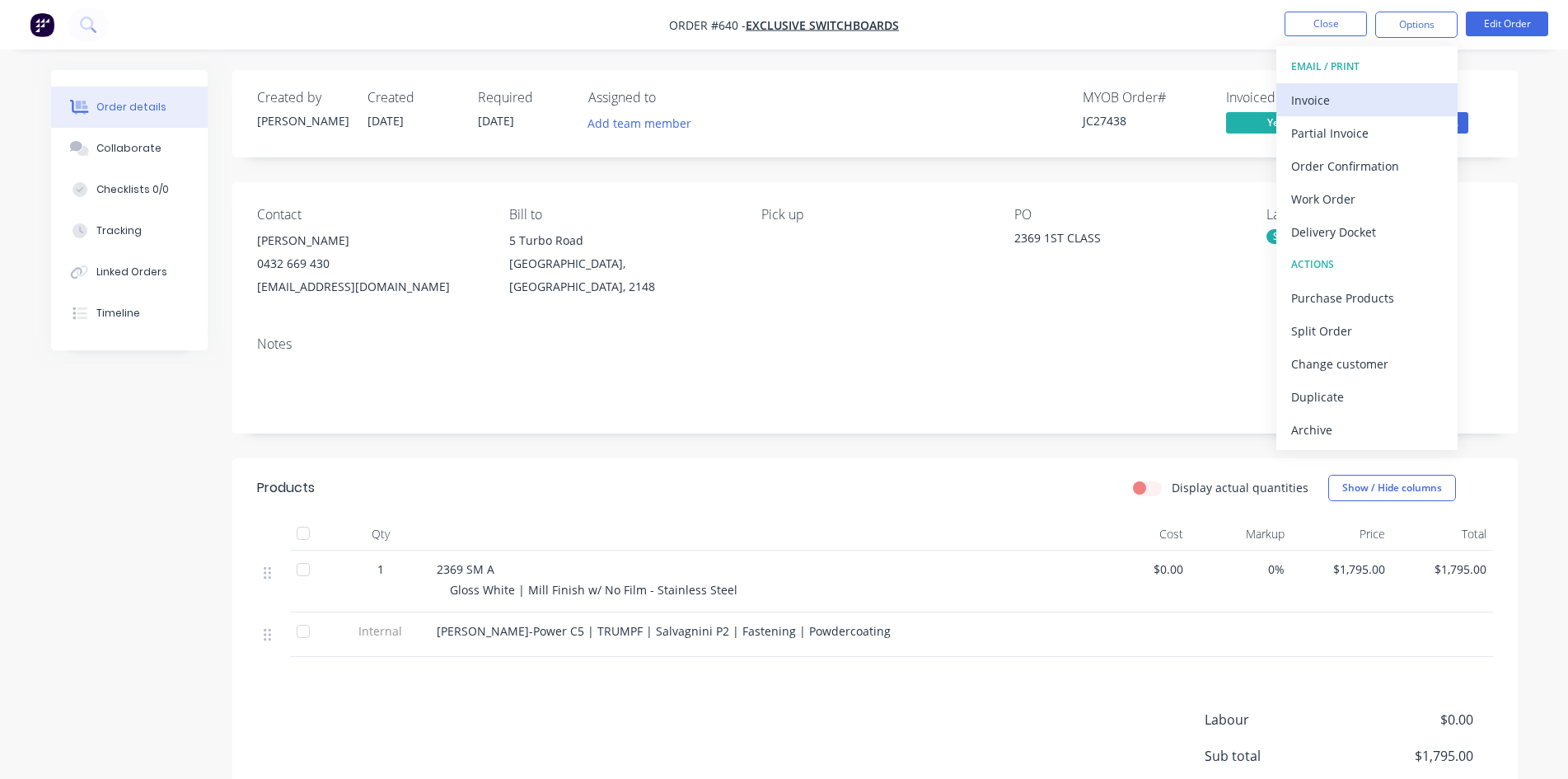
click at [1328, 89] on div "Invoice" at bounding box center [1367, 101] width 151 height 24
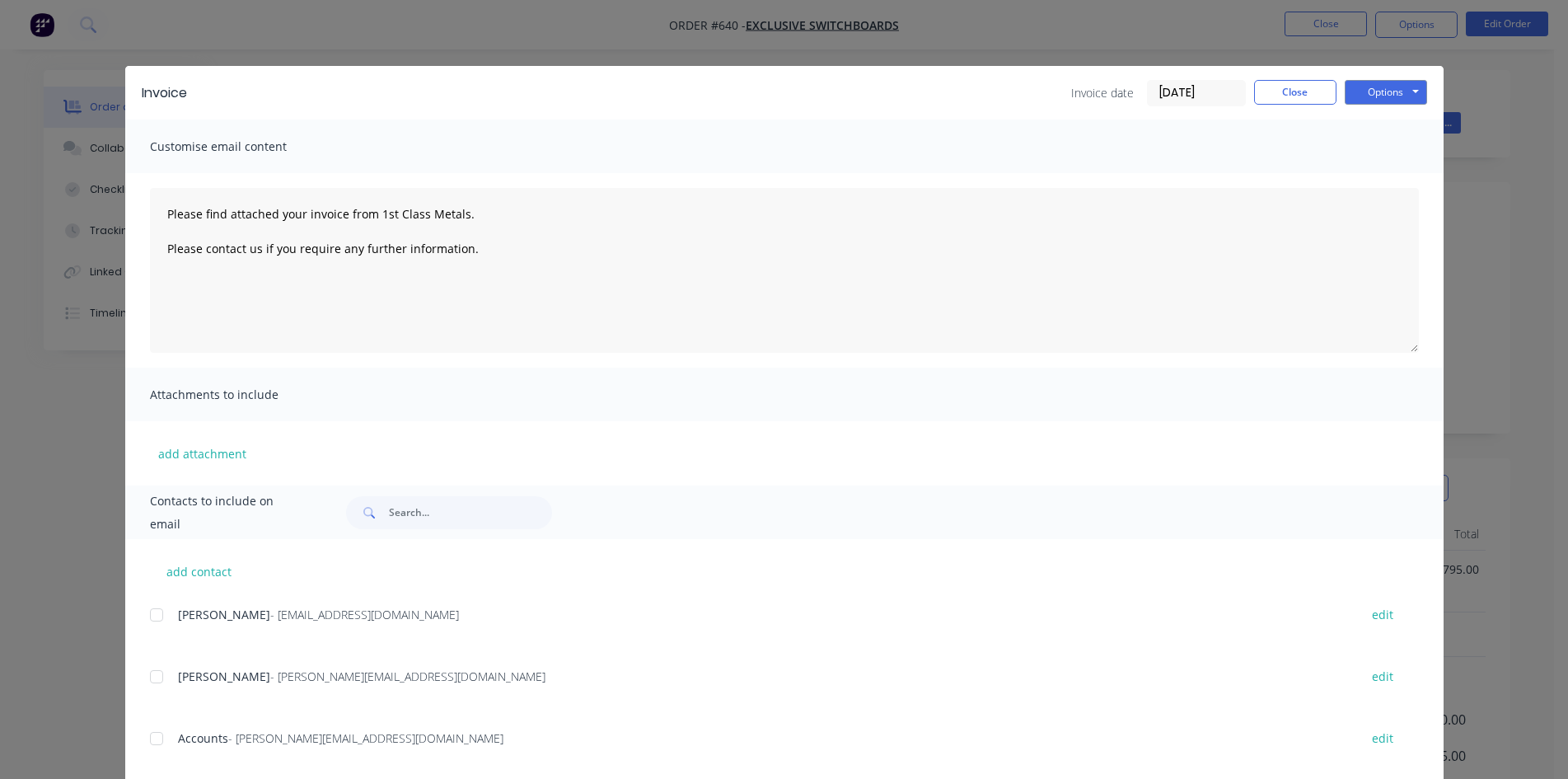
click at [157, 733] on div at bounding box center [156, 739] width 33 height 33
click at [1386, 91] on button "Options" at bounding box center [1386, 92] width 83 height 25
click at [1400, 180] on button "Email" at bounding box center [1397, 176] width 106 height 28
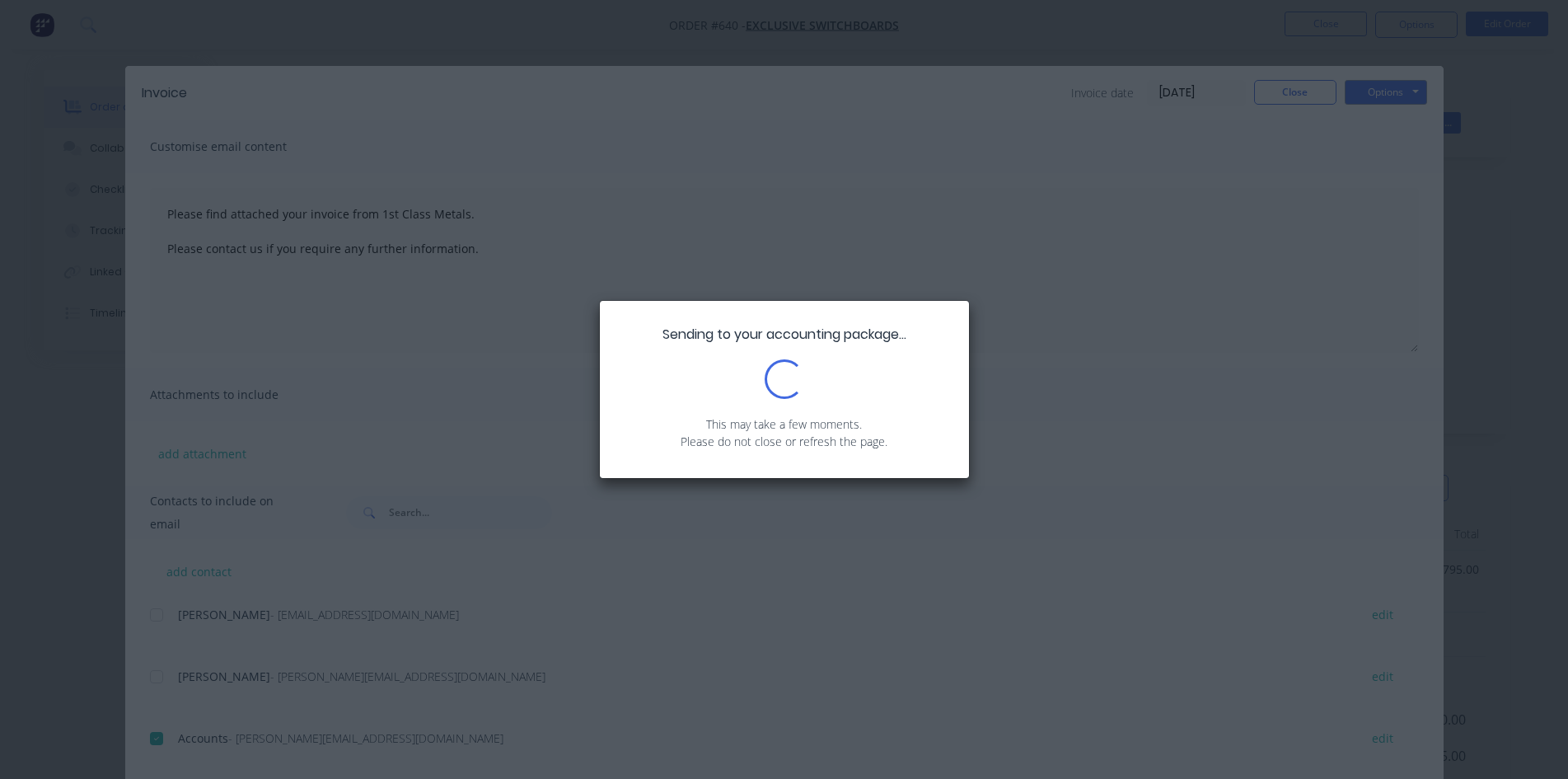
type textarea "Please find attached your invoice from 1st Class Metals. Please contact us if y…"
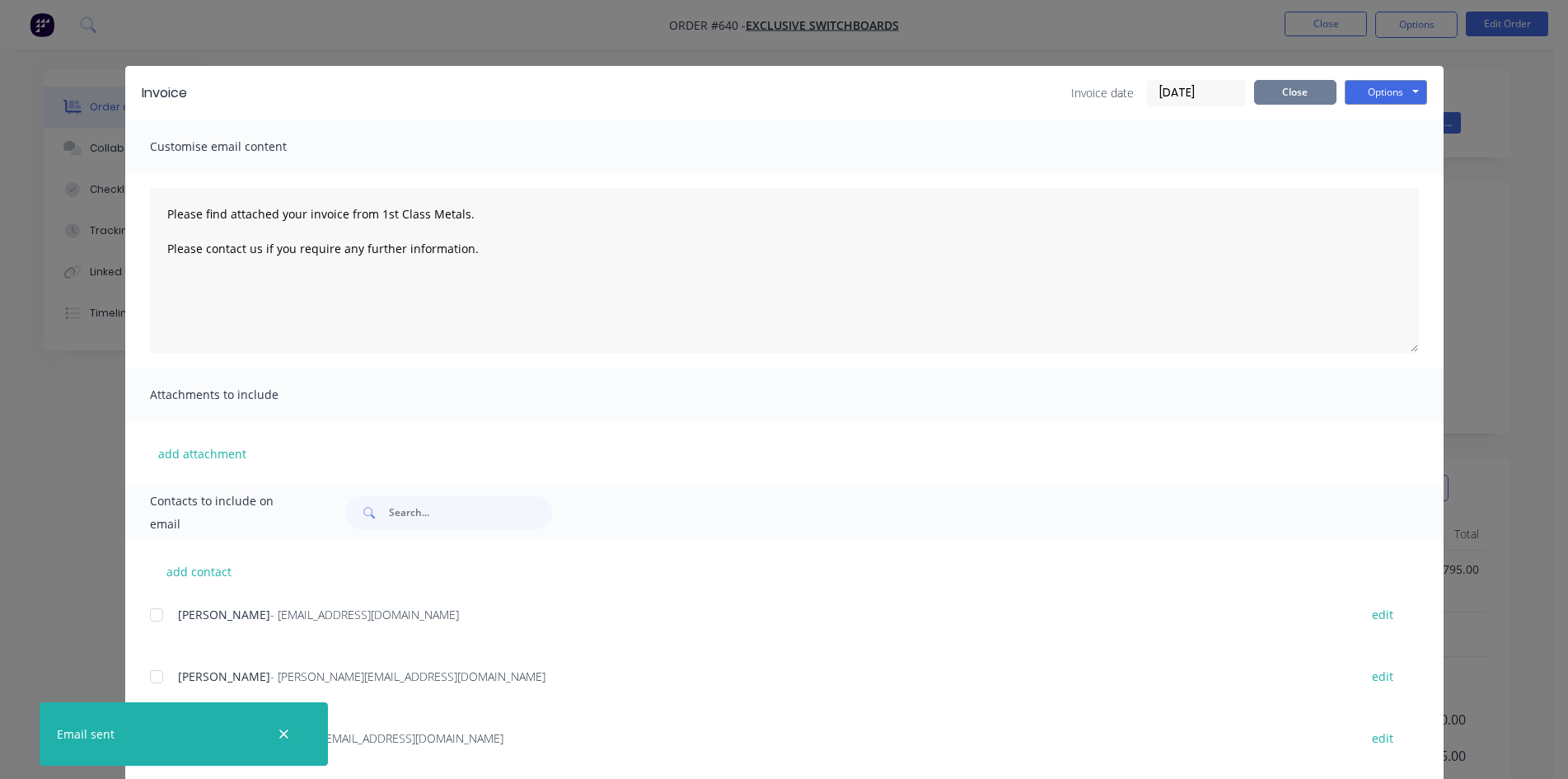
click at [1275, 96] on button "Close" at bounding box center [1295, 92] width 83 height 25
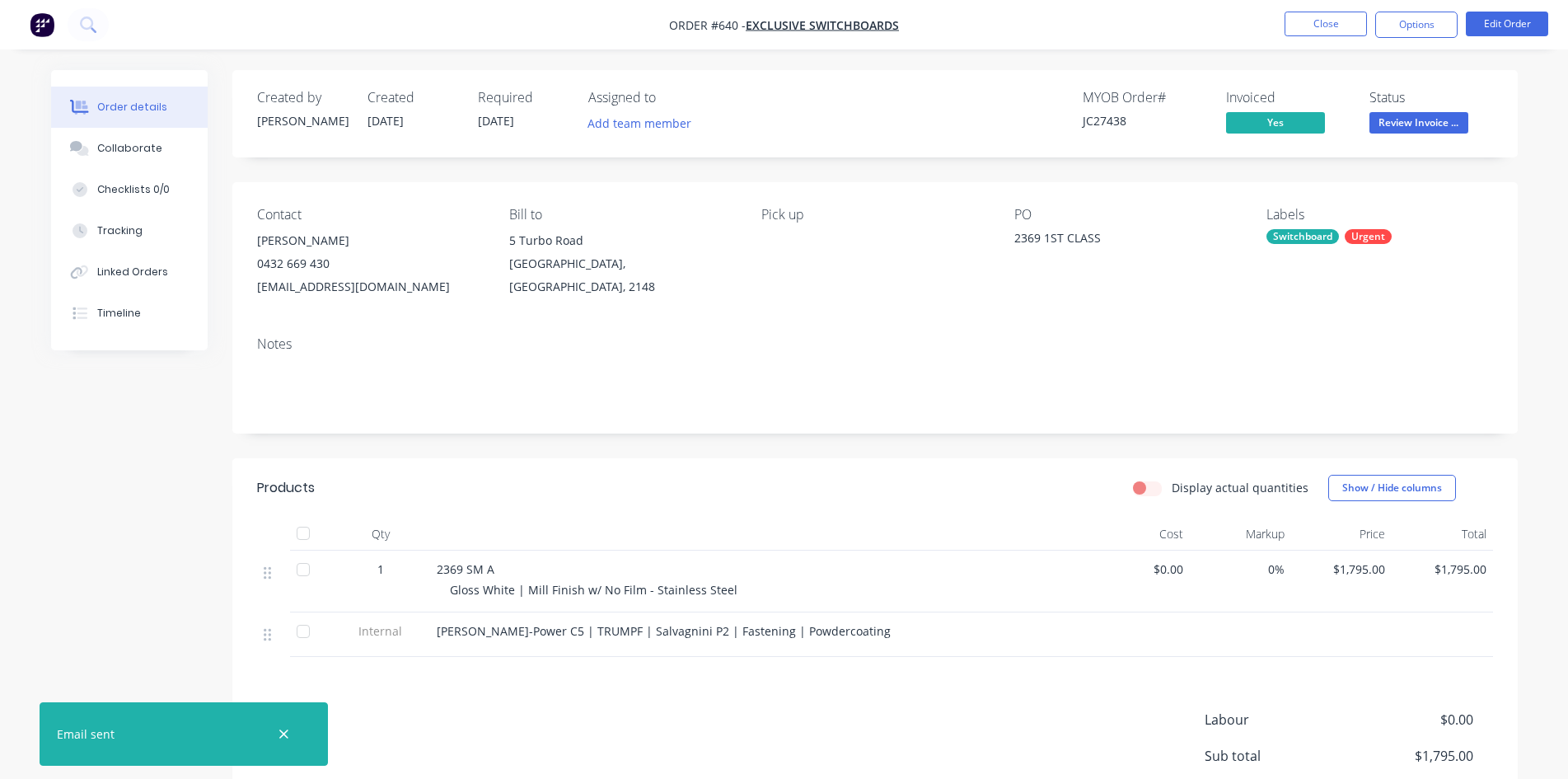
drag, startPoint x: 1430, startPoint y: 123, endPoint x: 1424, endPoint y: 145, distance: 22.8
click at [1428, 123] on span "Review Invoice ..." at bounding box center [1418, 122] width 99 height 21
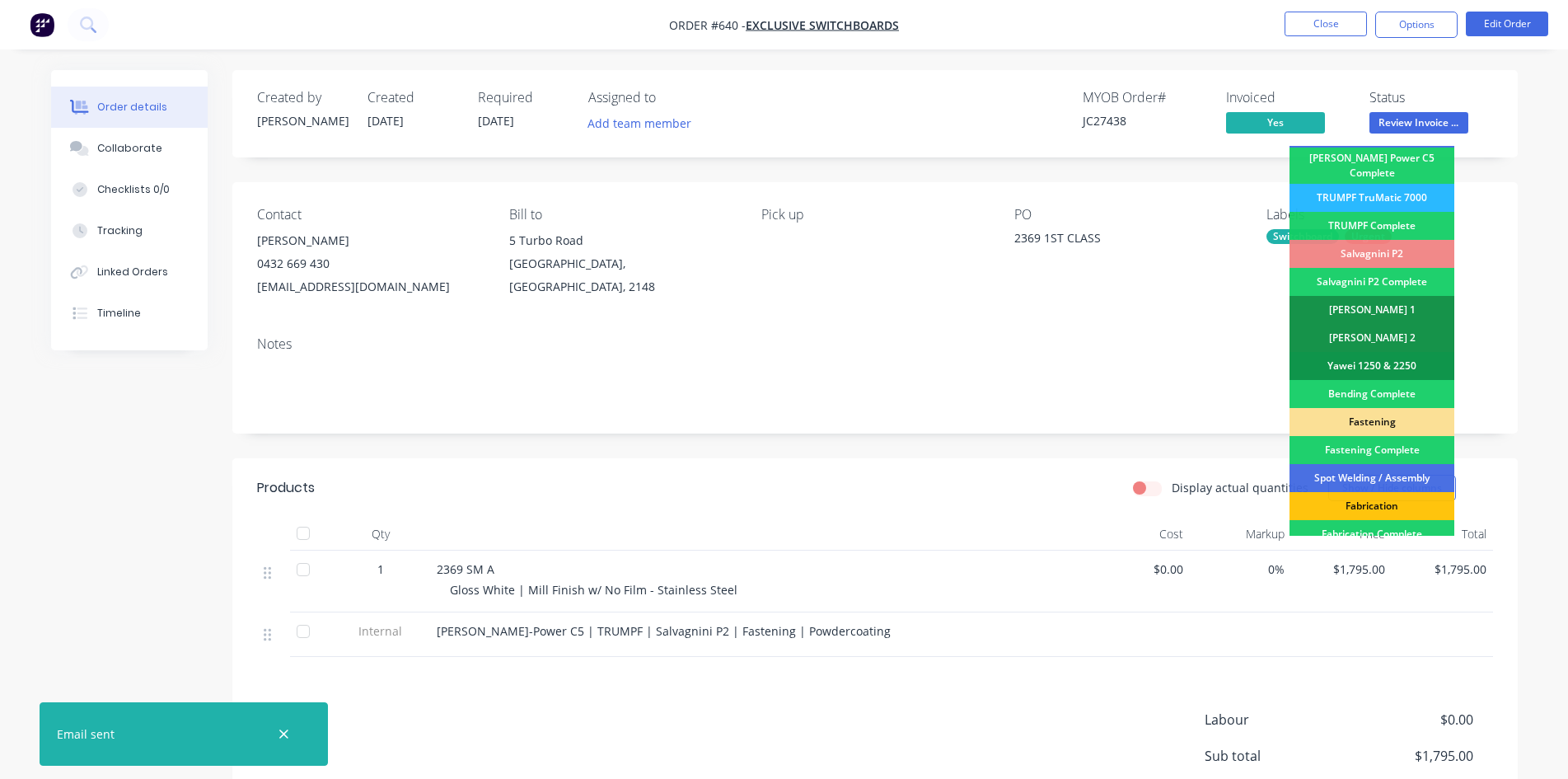
scroll to position [468, 0]
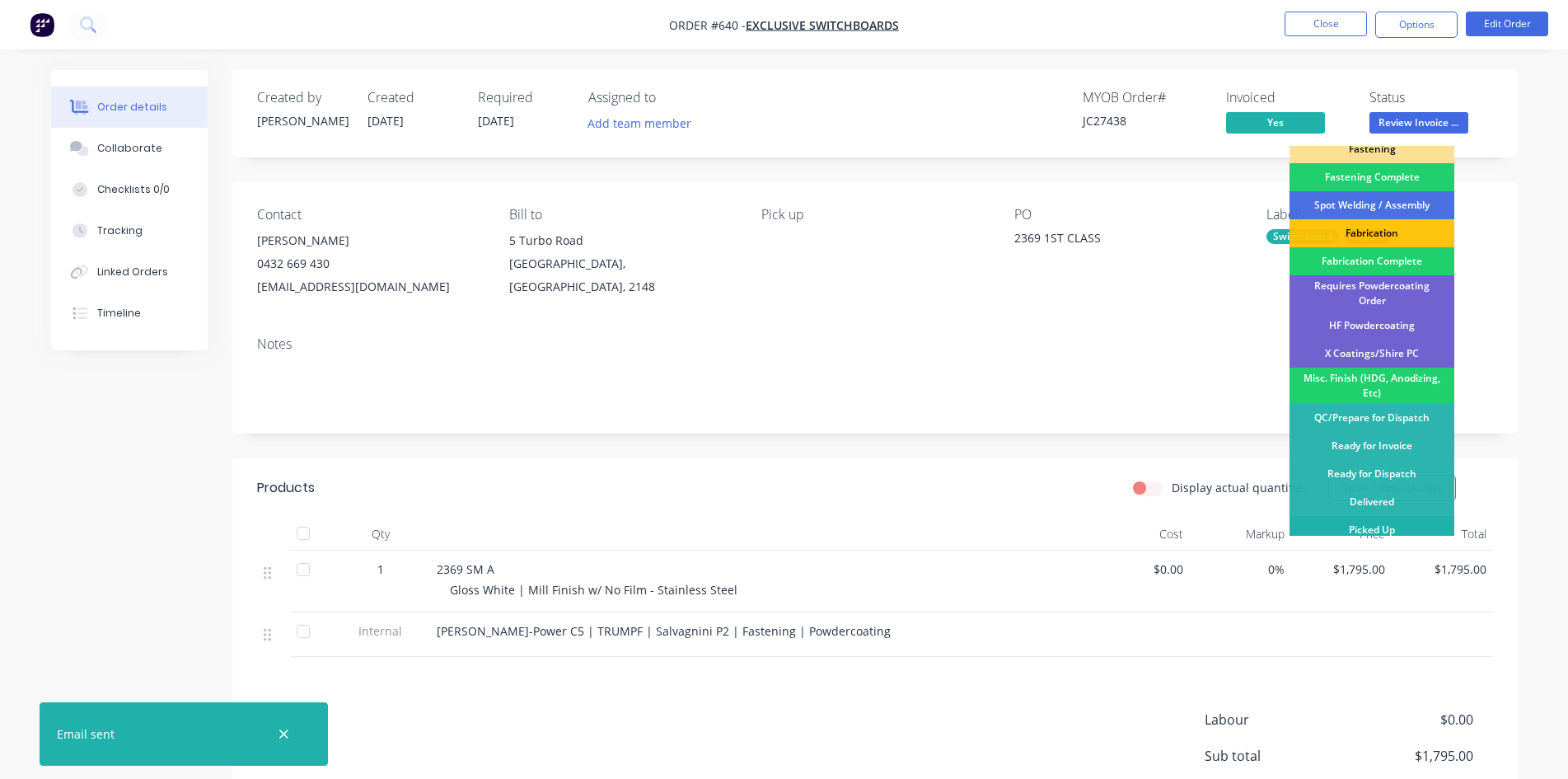
click at [1375, 521] on div "Picked Up" at bounding box center [1372, 530] width 165 height 28
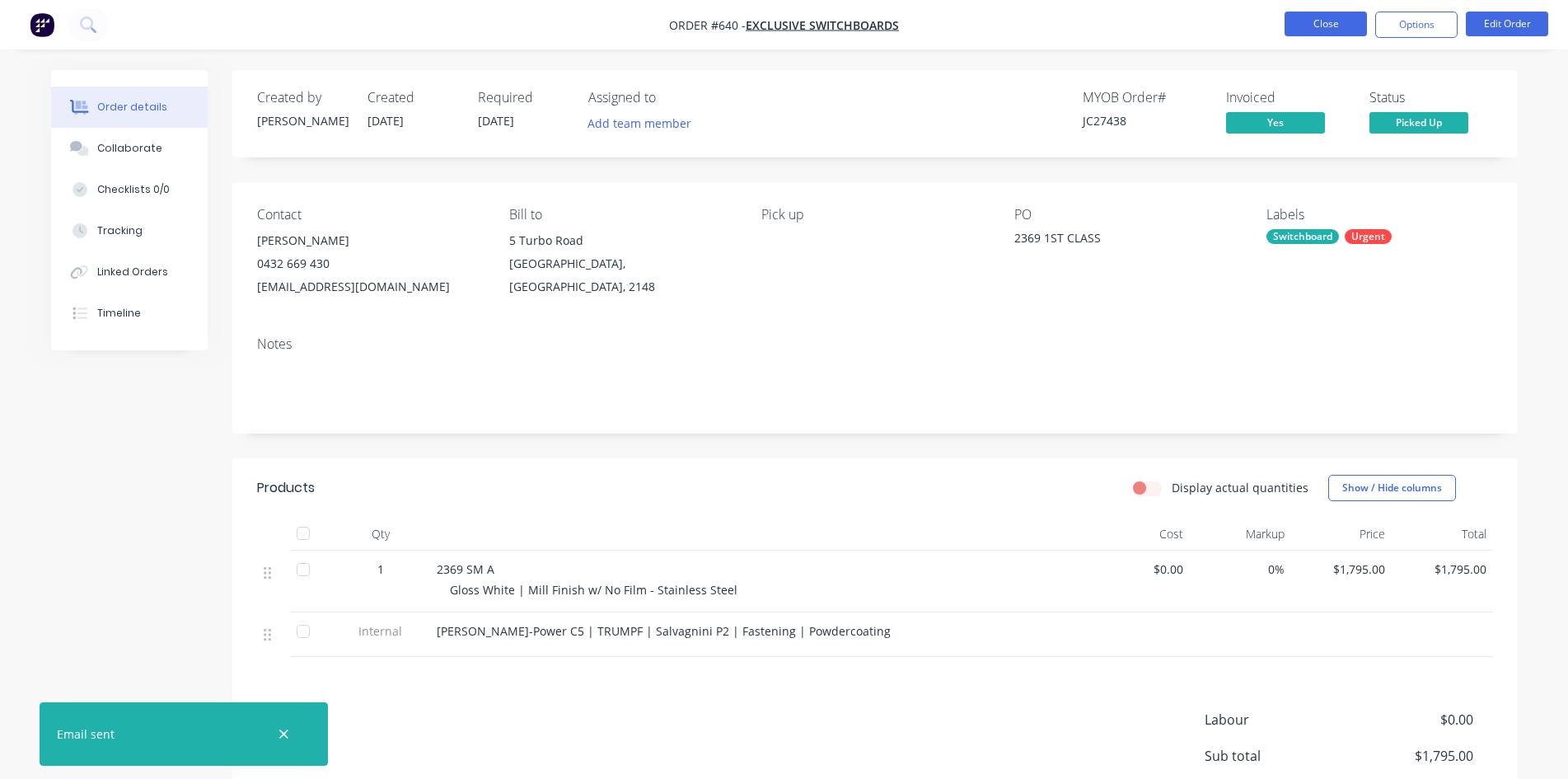
click at [1324, 30] on button "Close" at bounding box center [1326, 23] width 83 height 25
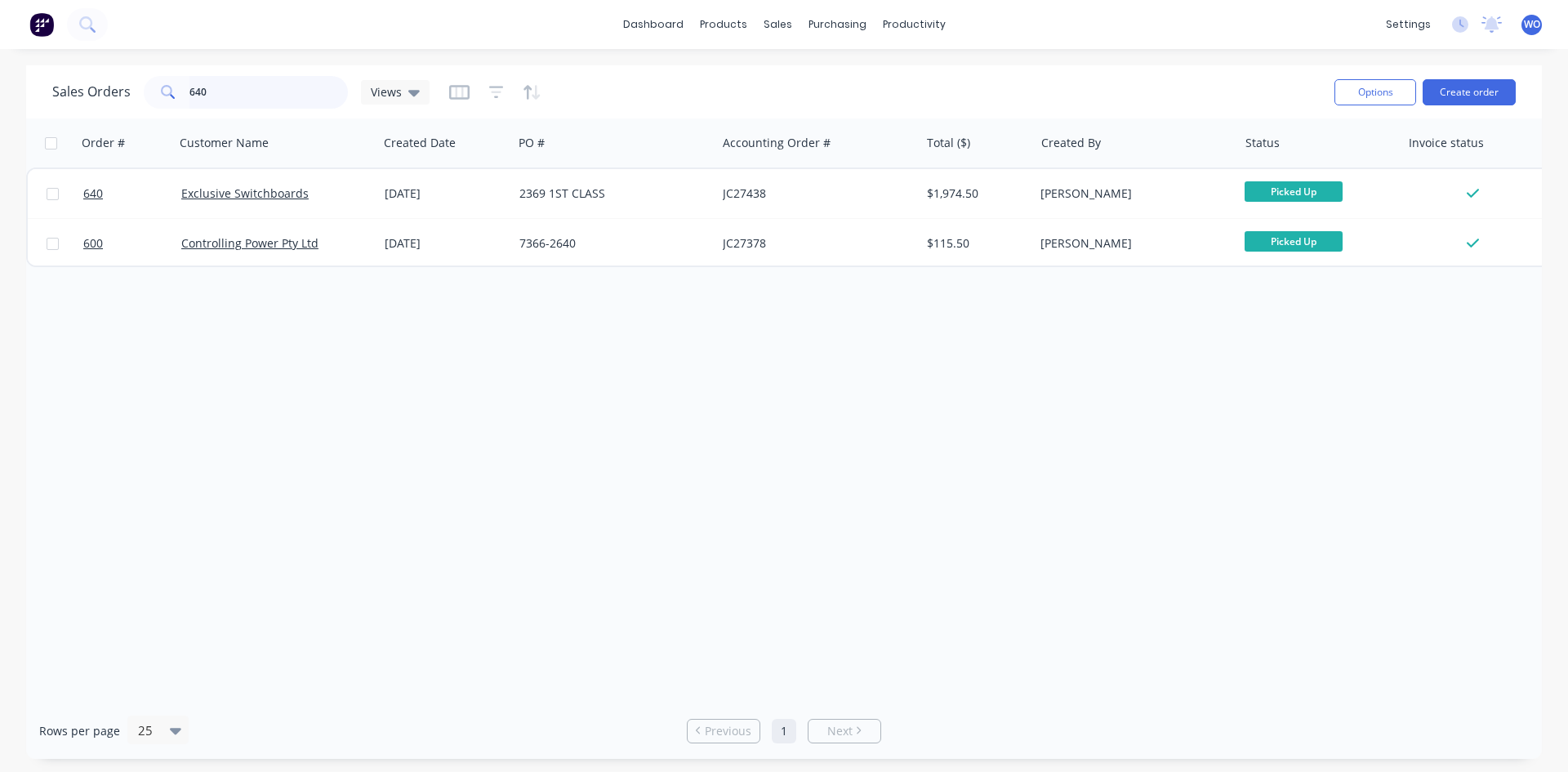
drag, startPoint x: 287, startPoint y: 79, endPoint x: 0, endPoint y: -50, distance: 314.7
click at [0, 0] on html "dashboard products sales purchasing productivity dashboard products Product Cat…" at bounding box center [784, 386] width 1568 height 772
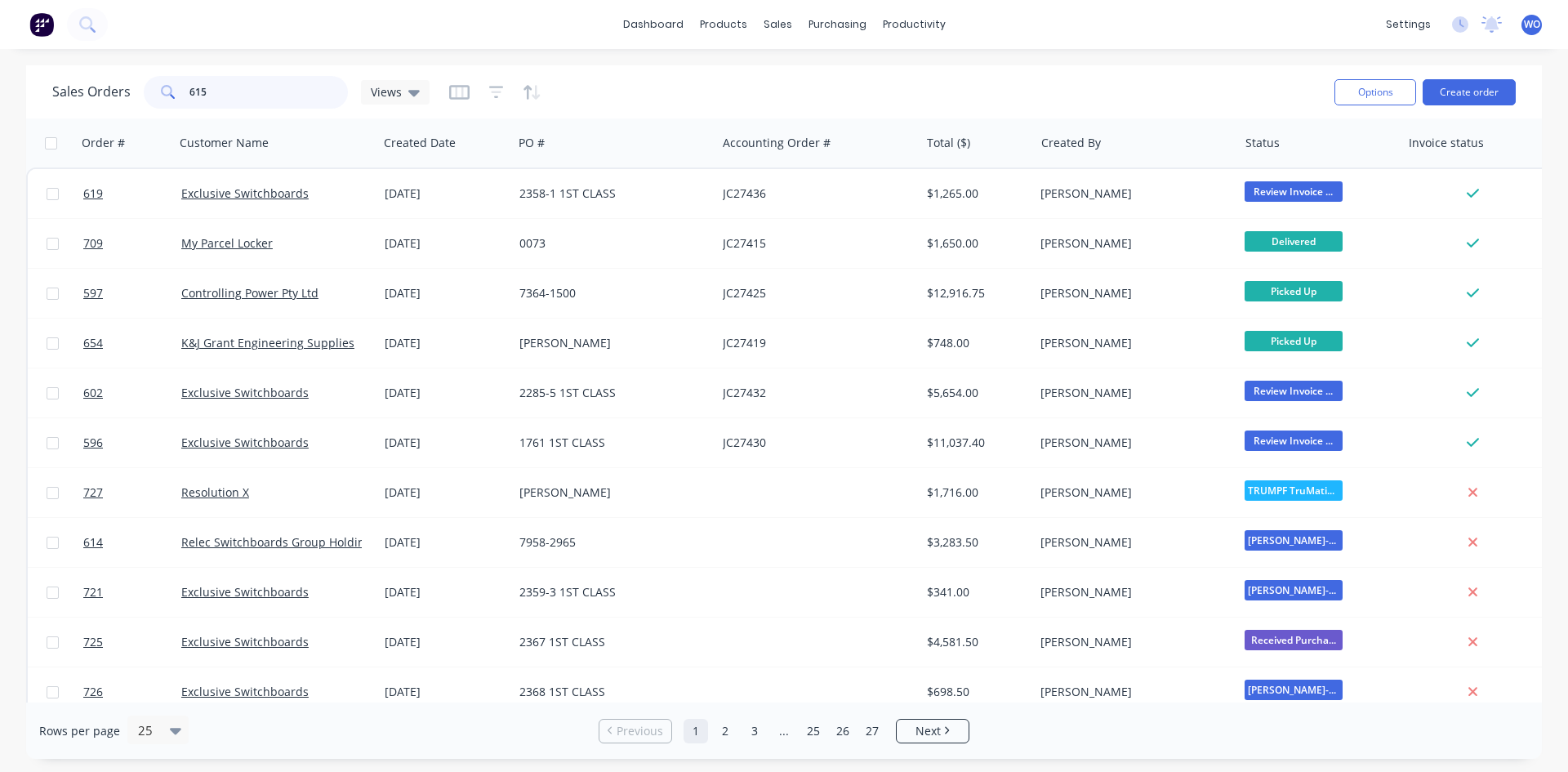
type input "615"
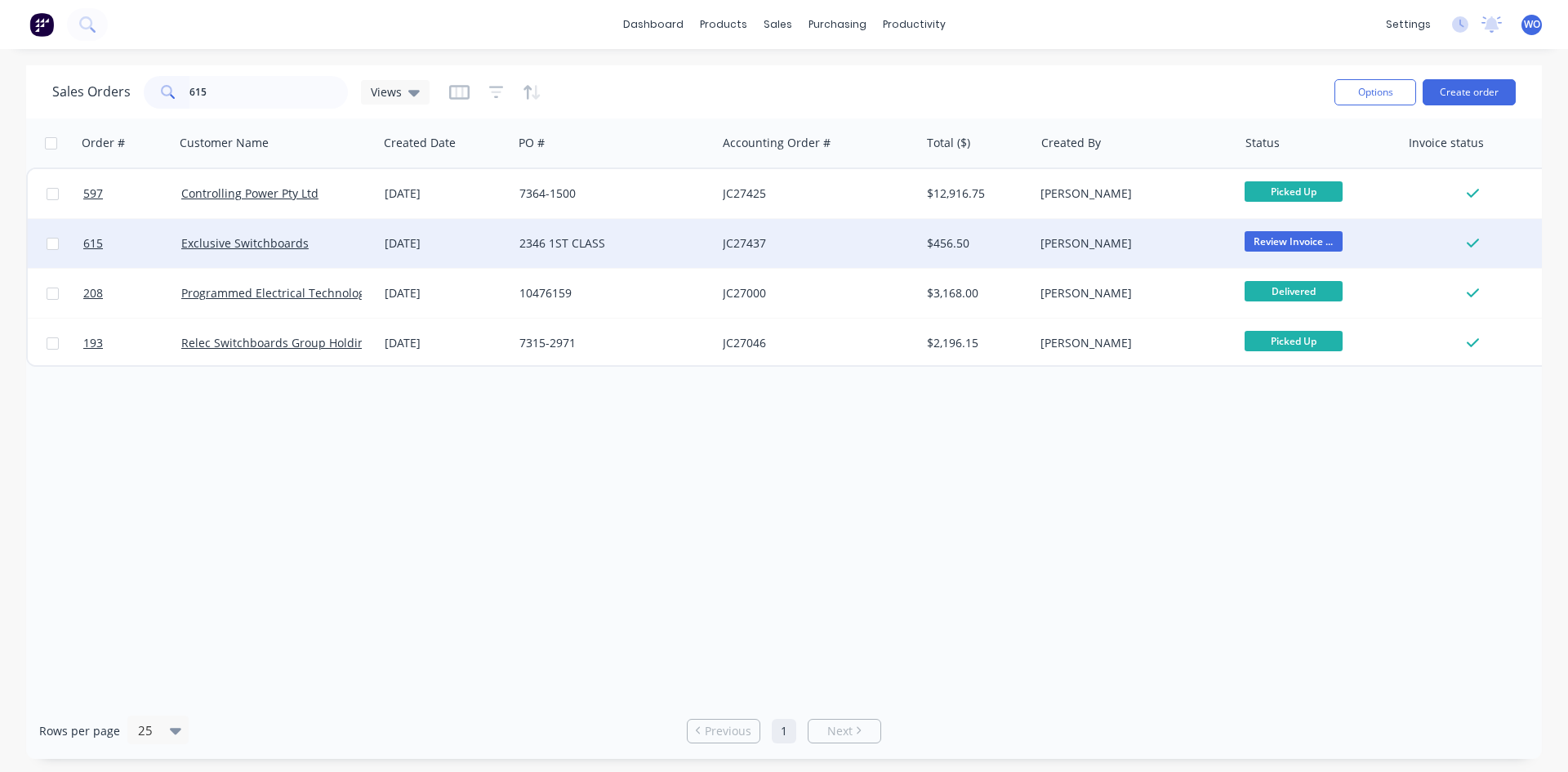
click at [551, 250] on div "2346 1ST CLASS" at bounding box center [610, 243] width 181 height 16
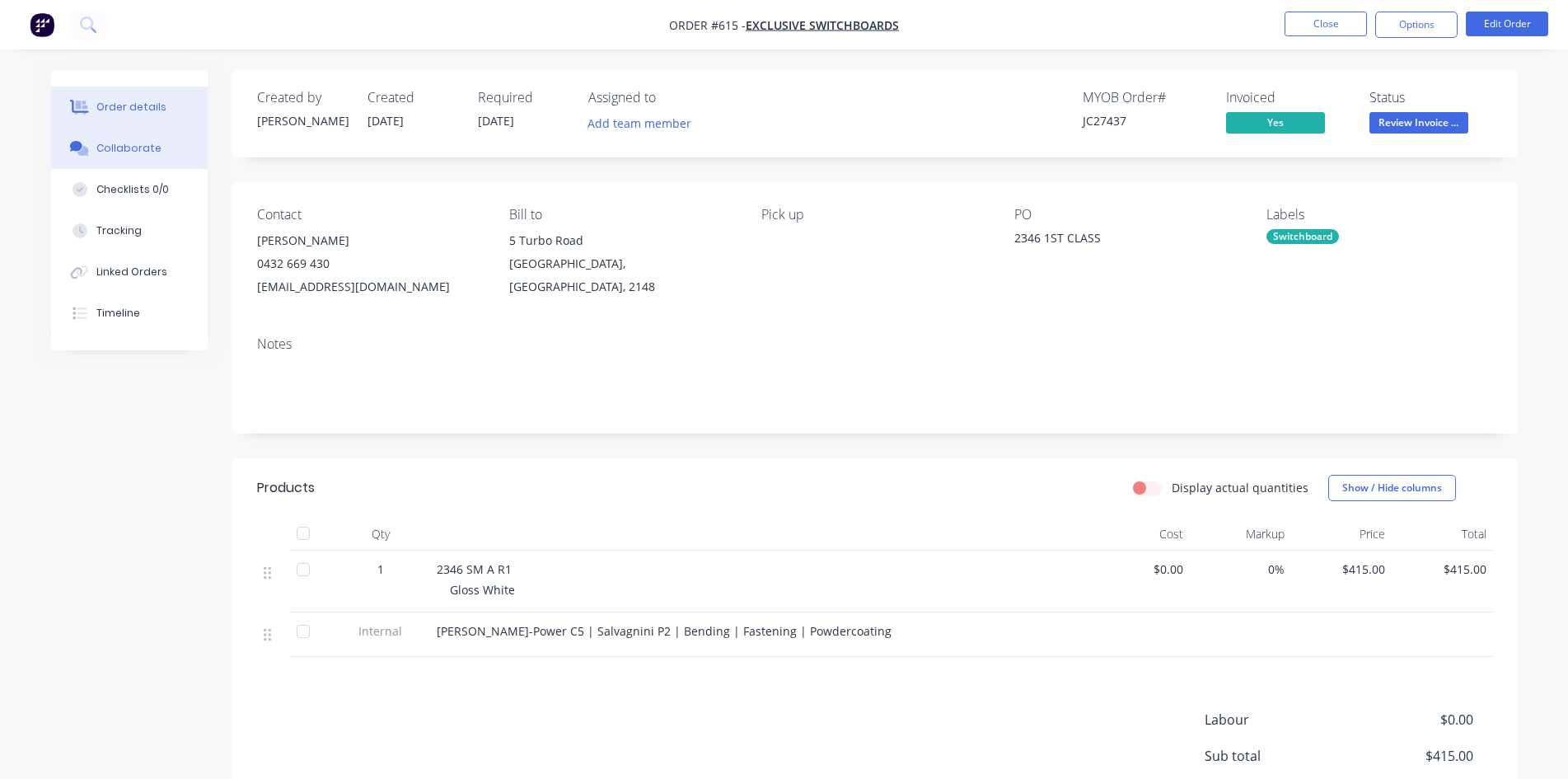
click at [135, 153] on div "Collaborate" at bounding box center [129, 148] width 65 height 15
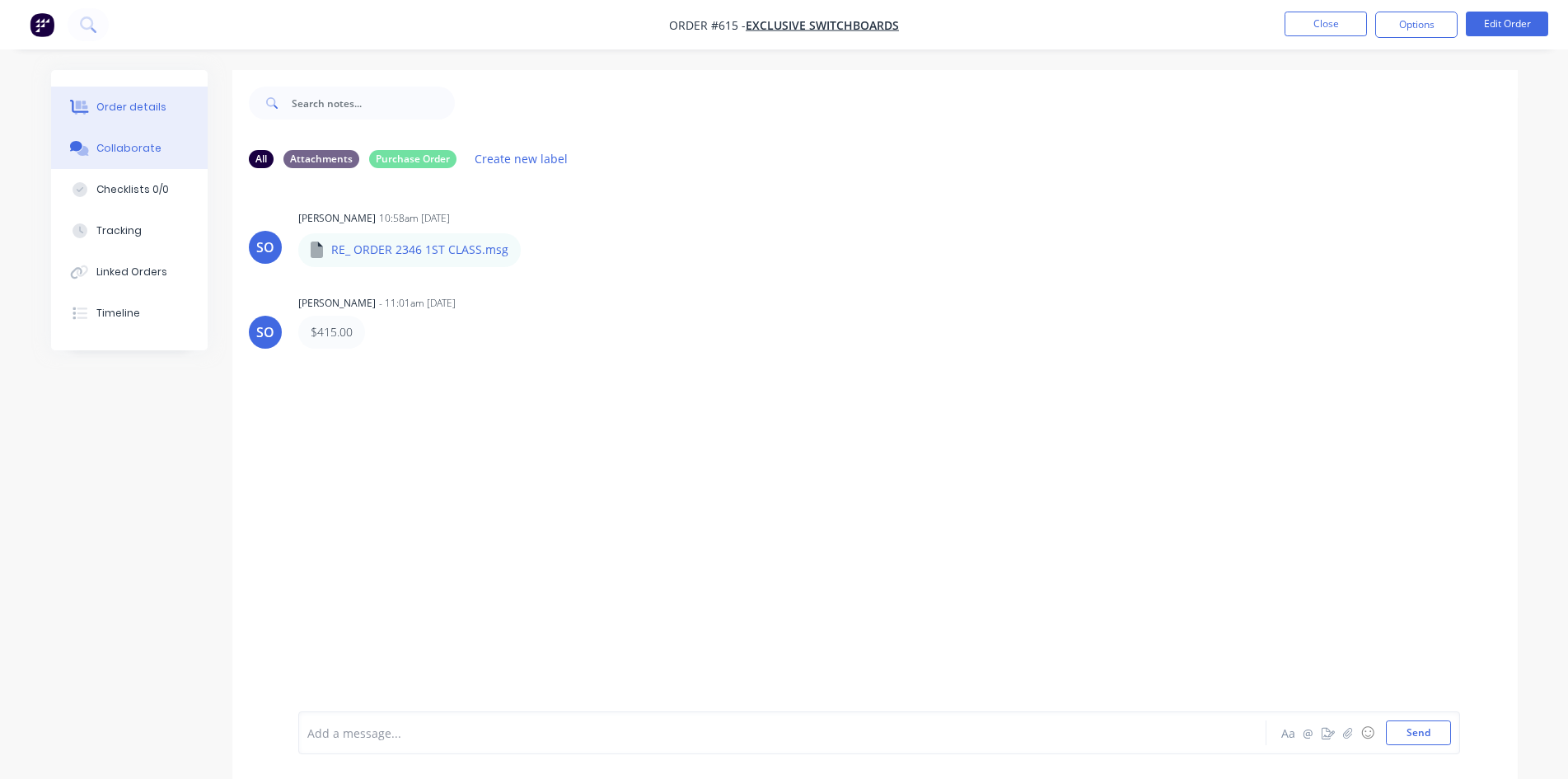
click at [138, 107] on div "Order details" at bounding box center [131, 107] width 70 height 15
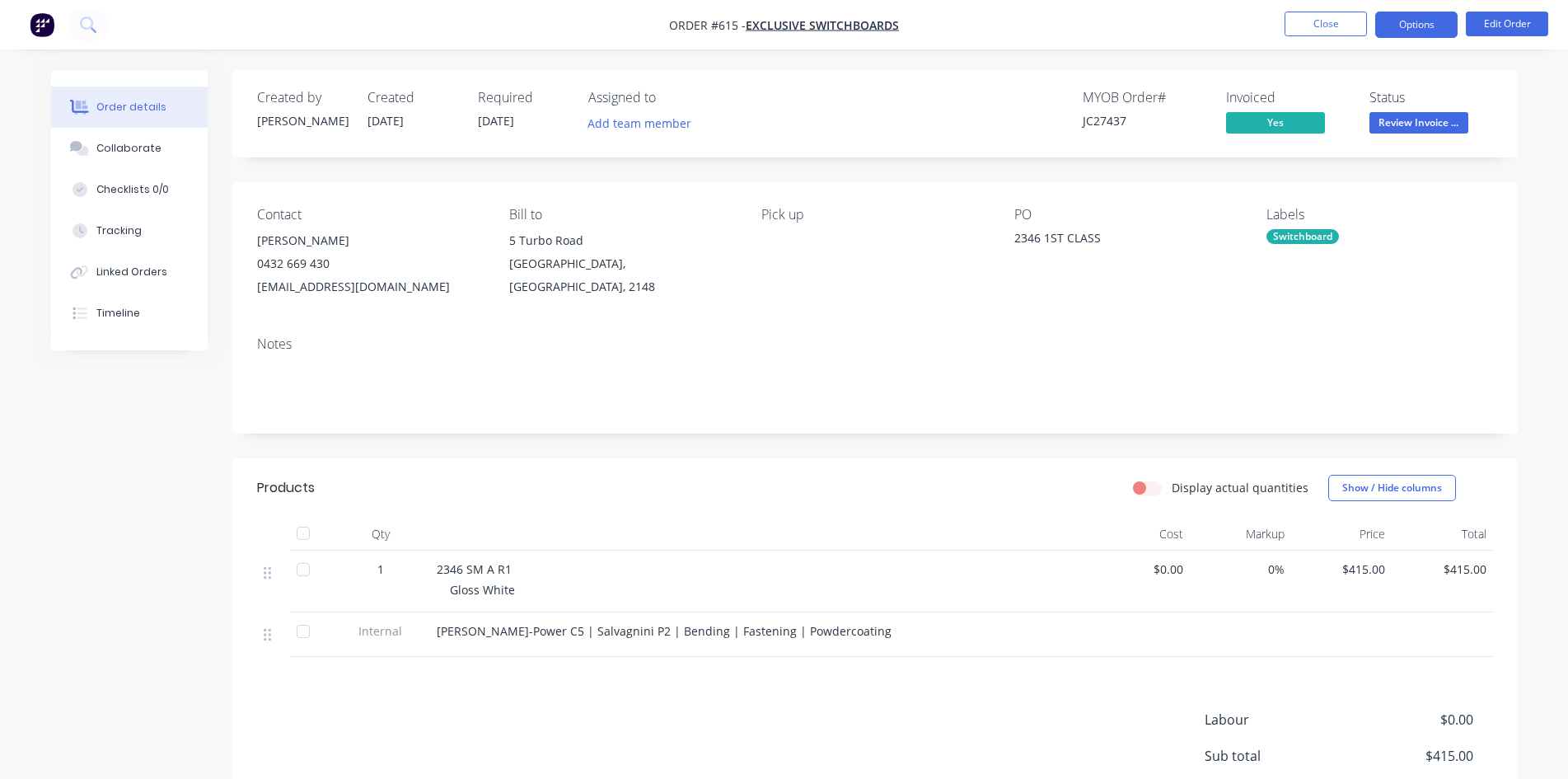
click at [1426, 28] on button "Options" at bounding box center [1417, 24] width 83 height 27
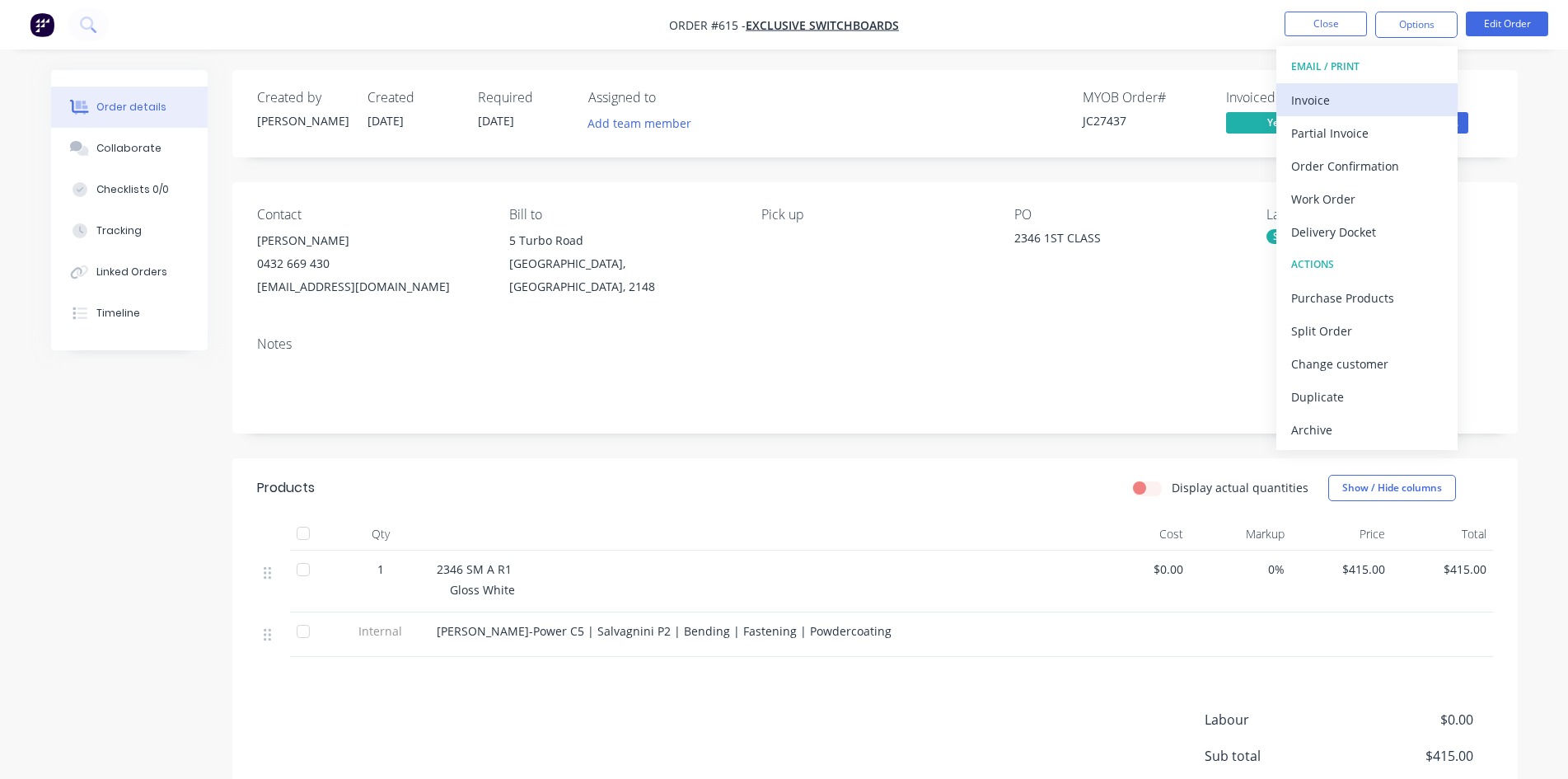
click at [1351, 87] on button "Invoice" at bounding box center [1367, 100] width 181 height 33
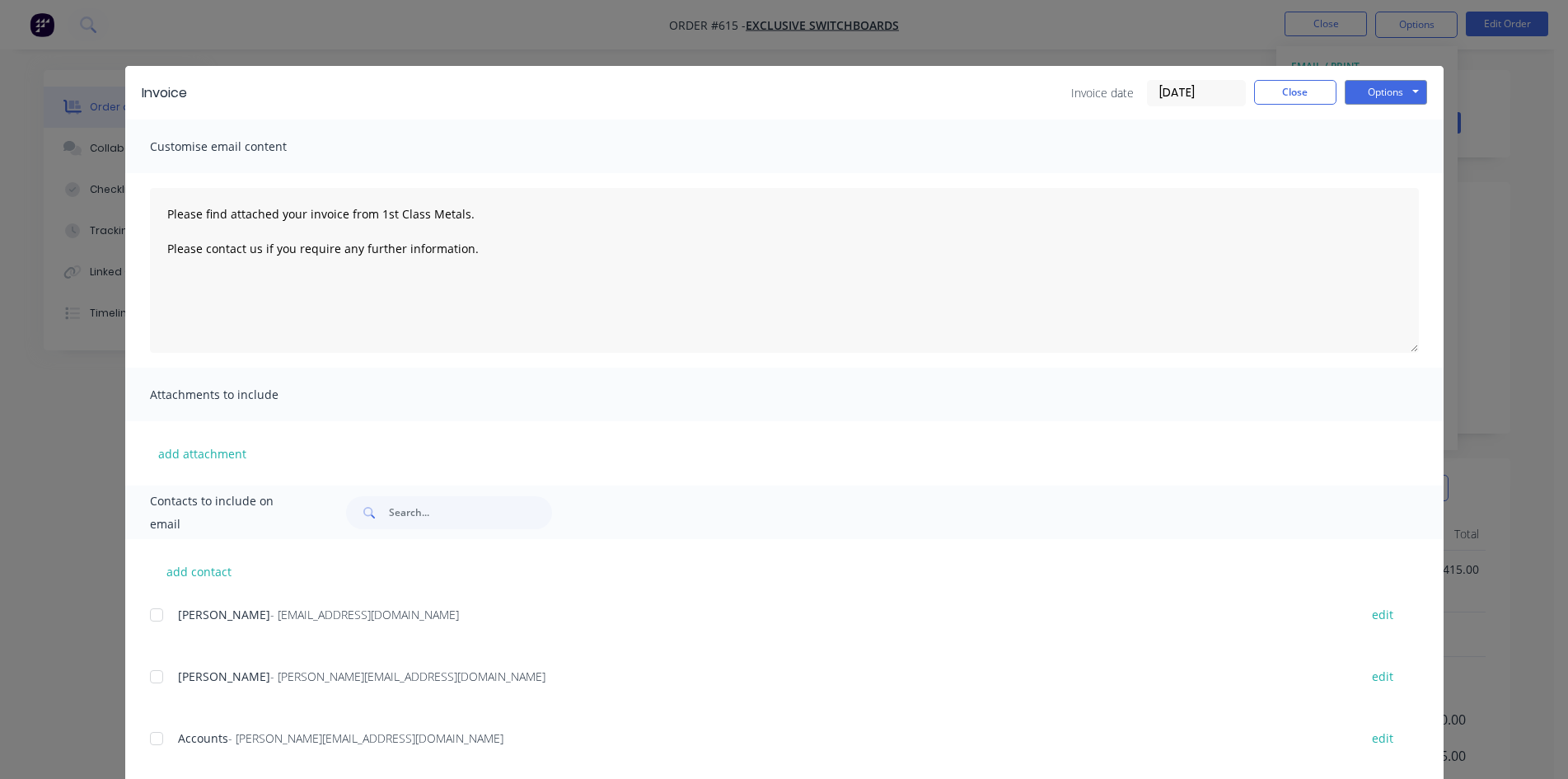
click at [162, 735] on div at bounding box center [156, 739] width 33 height 33
click at [1396, 98] on button "Options" at bounding box center [1386, 92] width 83 height 25
click at [1381, 175] on button "Email" at bounding box center [1397, 176] width 106 height 28
type textarea "Please find attached your invoice from 1st Class Metals. Please contact us if y…"
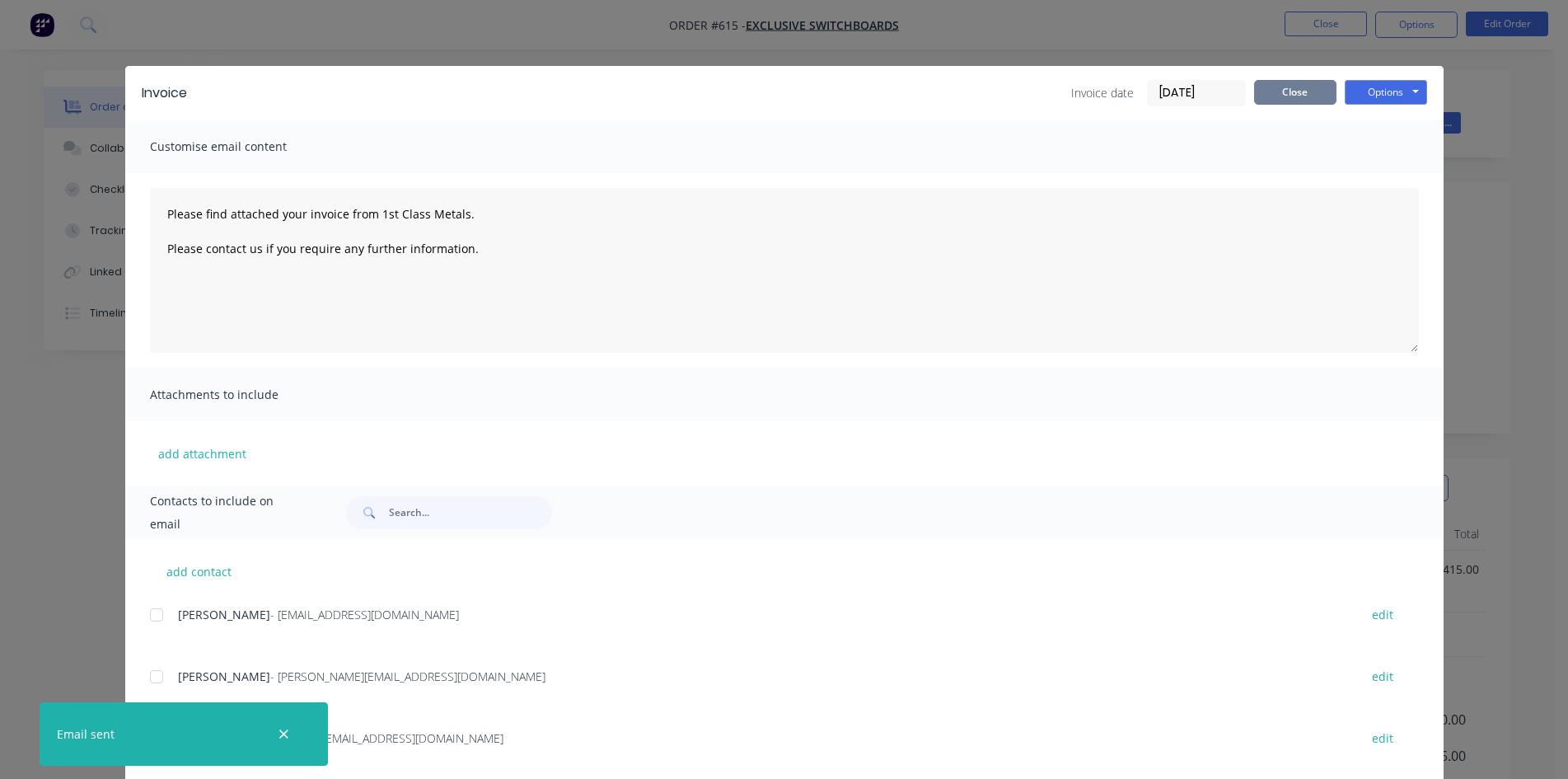
click at [1308, 80] on button "Close" at bounding box center [1295, 92] width 83 height 25
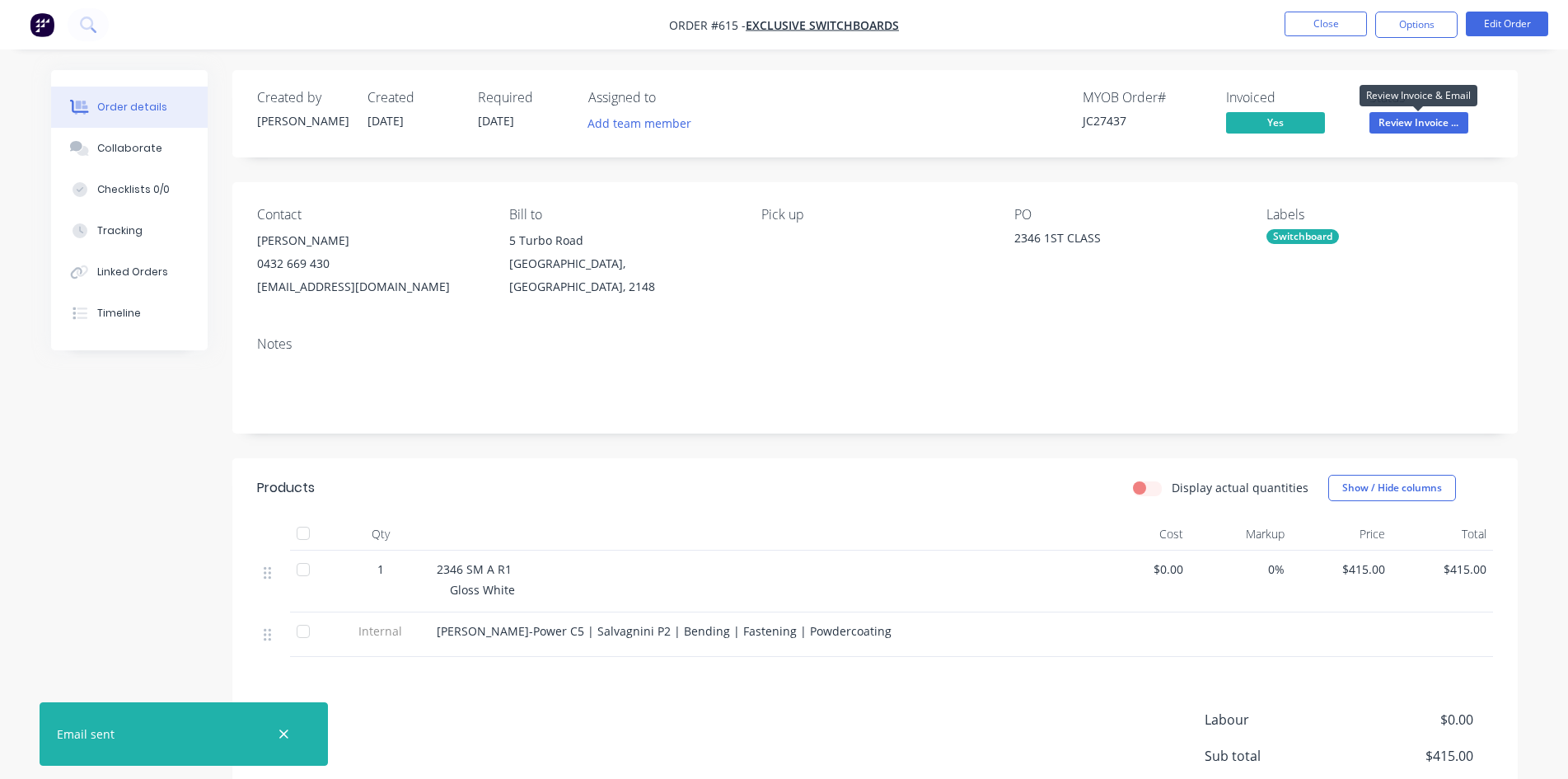
click at [1393, 120] on span "Review Invoice ..." at bounding box center [1418, 122] width 99 height 21
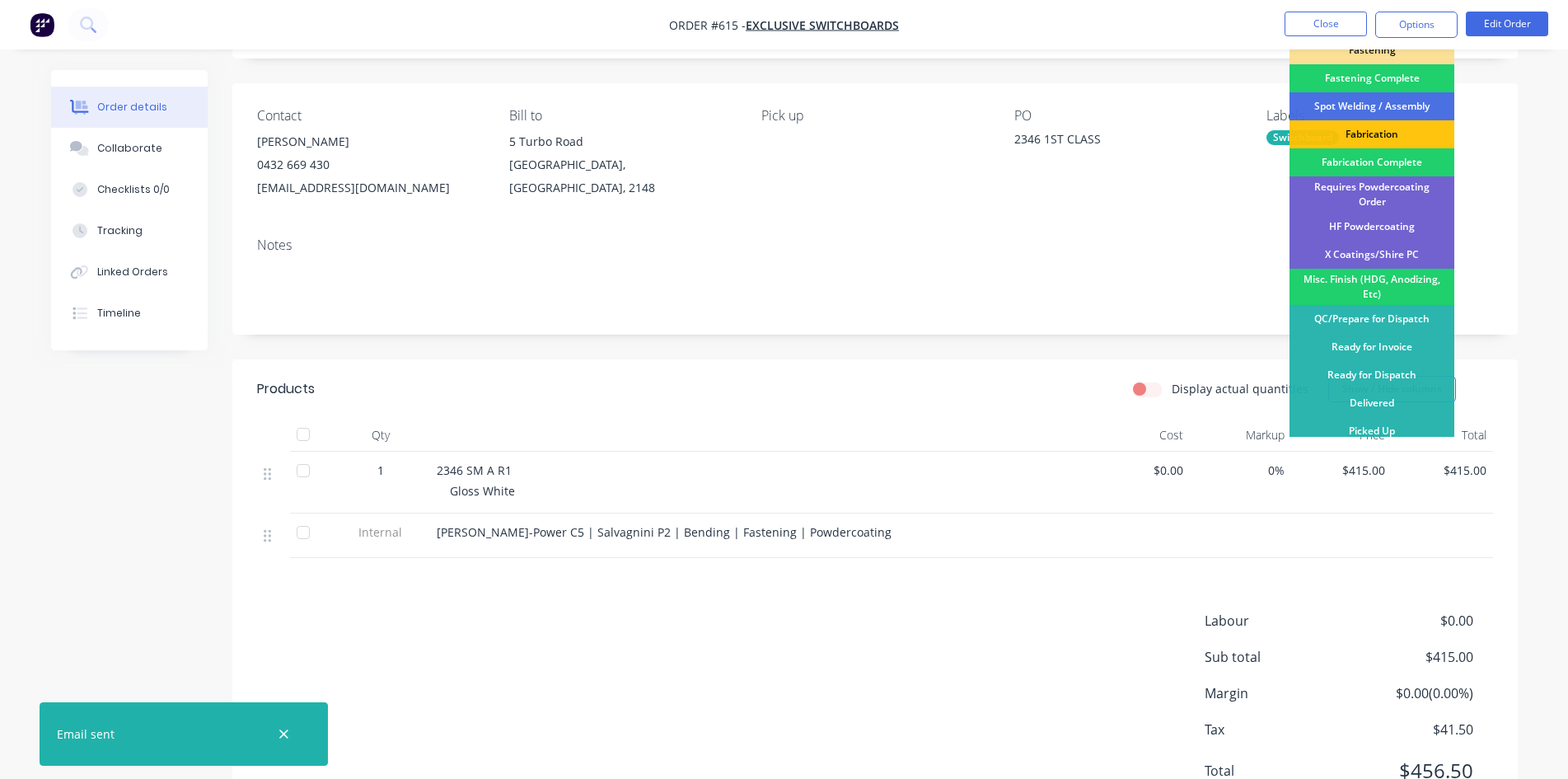
scroll to position [171, 0]
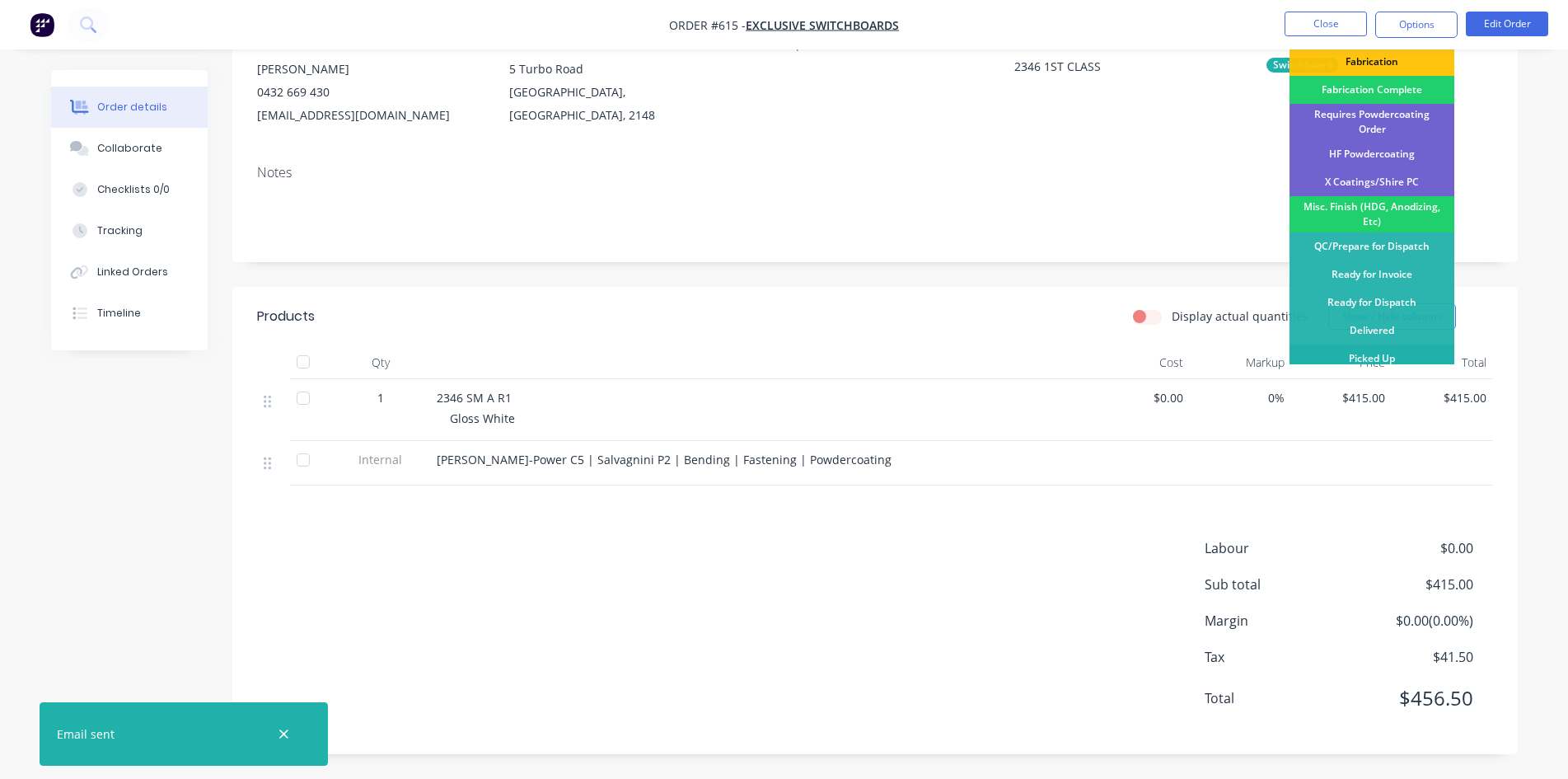
click at [1365, 346] on div "Picked Up" at bounding box center [1372, 359] width 165 height 28
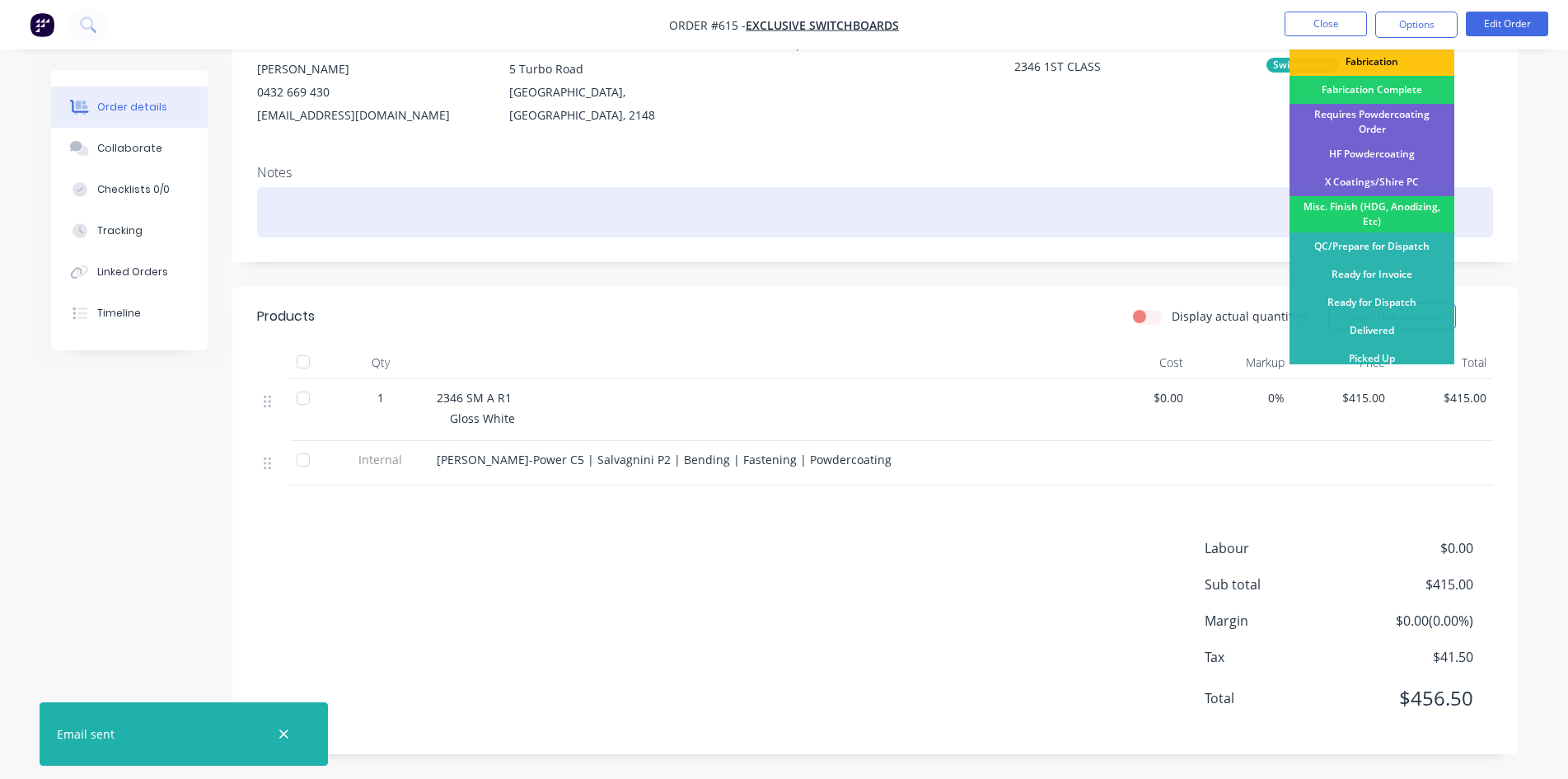
scroll to position [0, 0]
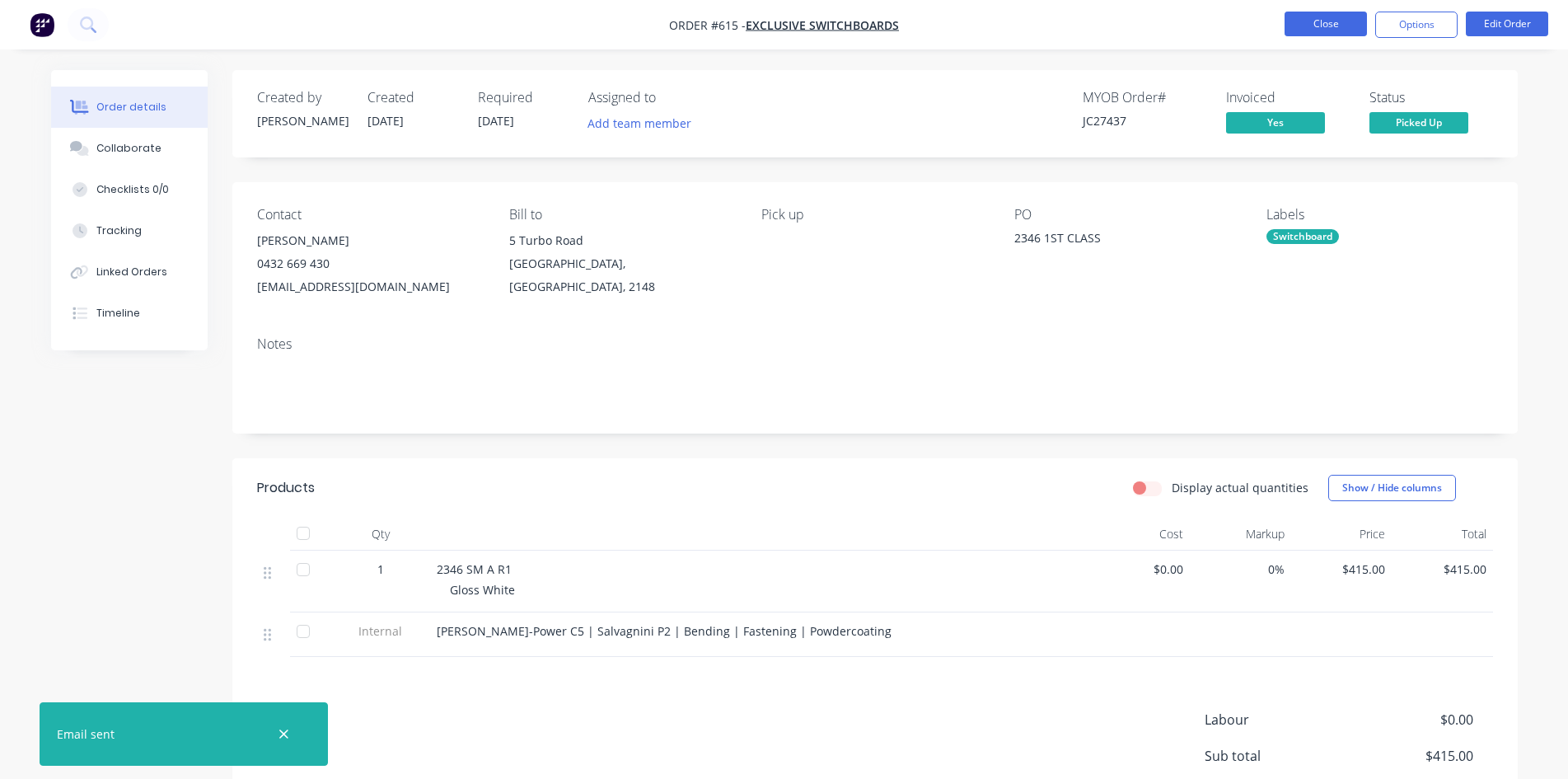
click at [1327, 14] on button "Close" at bounding box center [1326, 23] width 83 height 25
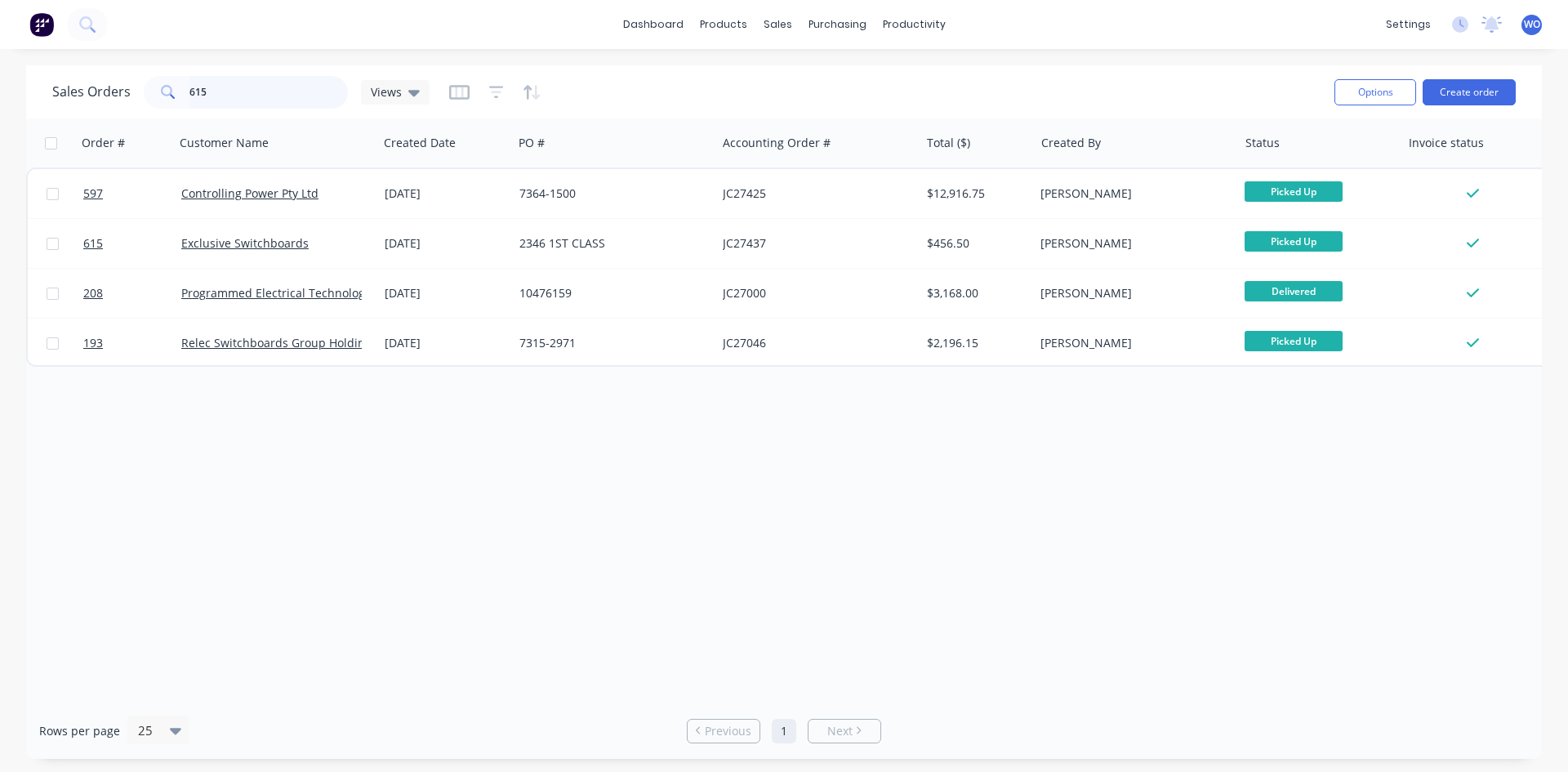
click at [272, 89] on input "615" at bounding box center [268, 92] width 159 height 32
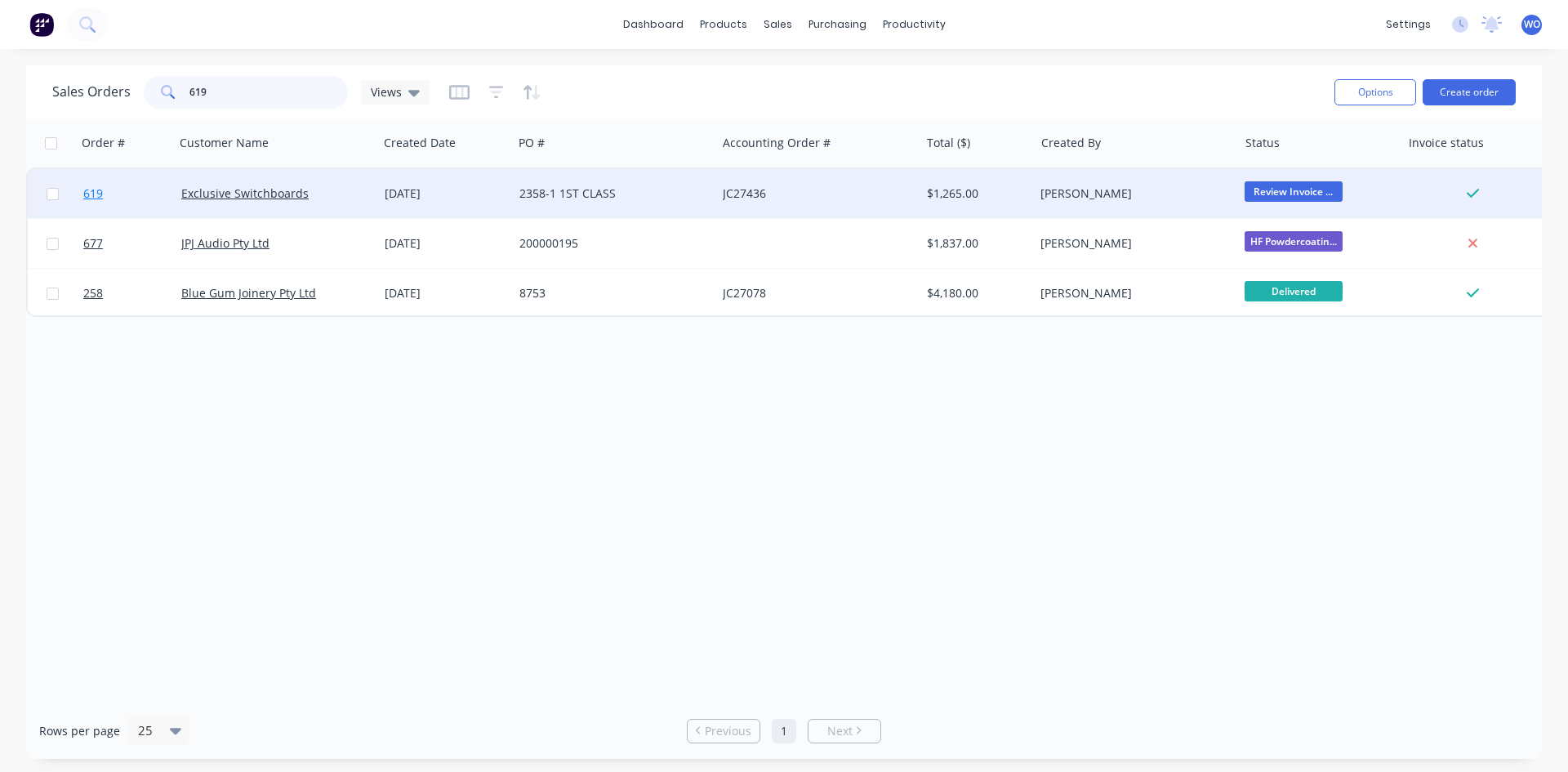
type input "619"
click at [123, 192] on link "619" at bounding box center [132, 193] width 98 height 49
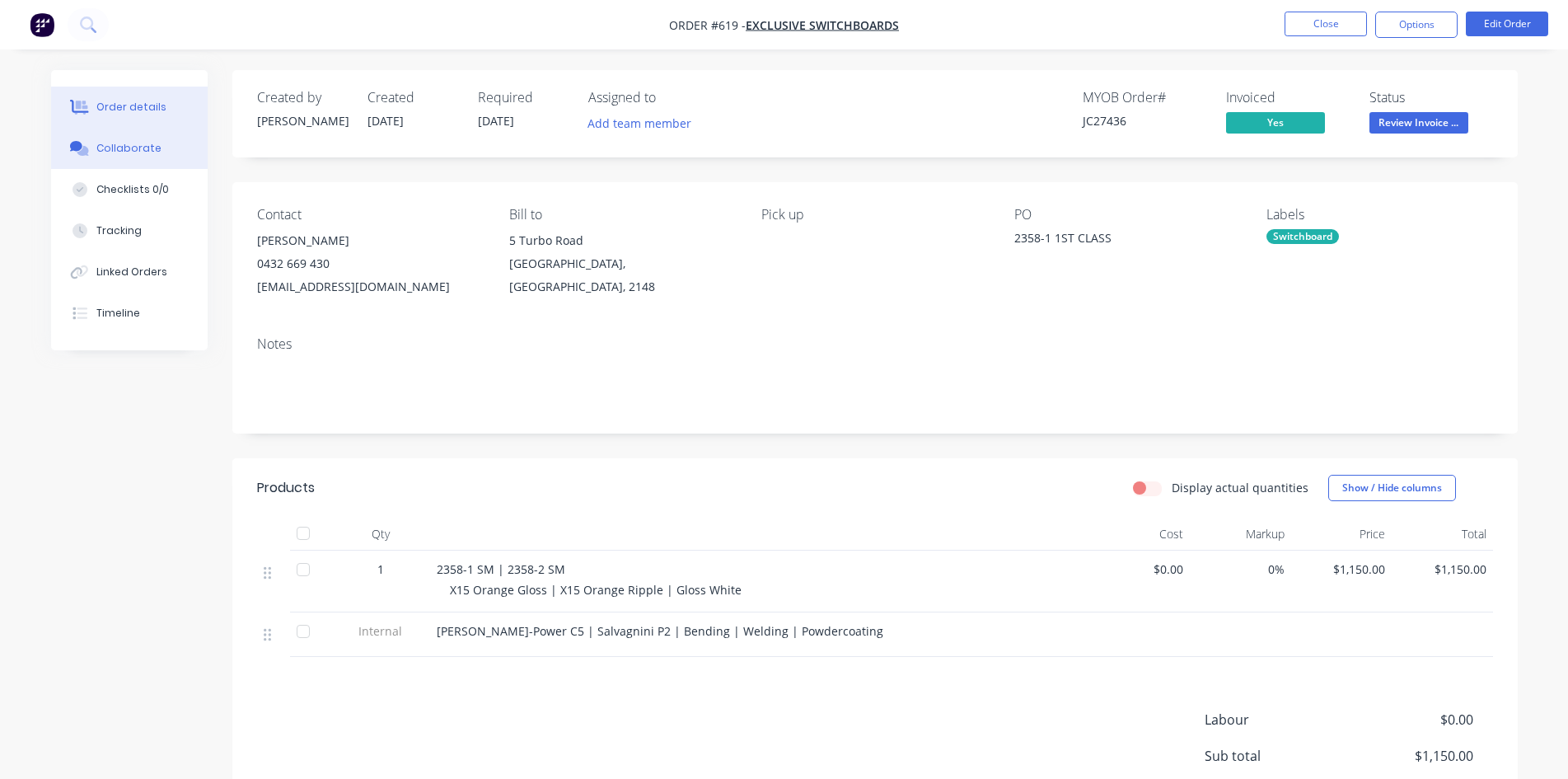
click at [143, 153] on div "Collaborate" at bounding box center [129, 148] width 65 height 15
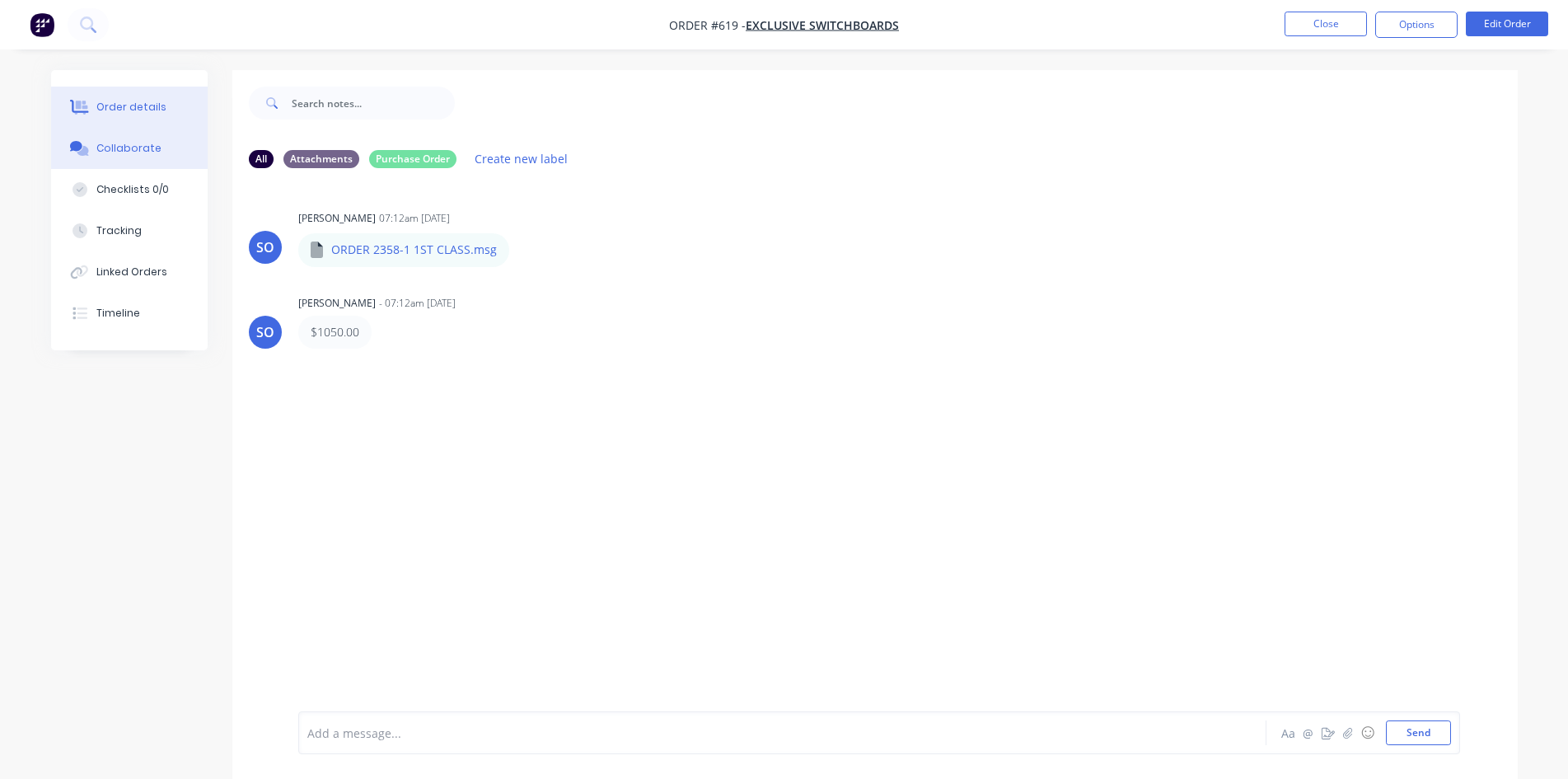
click at [144, 111] on div "Order details" at bounding box center [131, 107] width 70 height 15
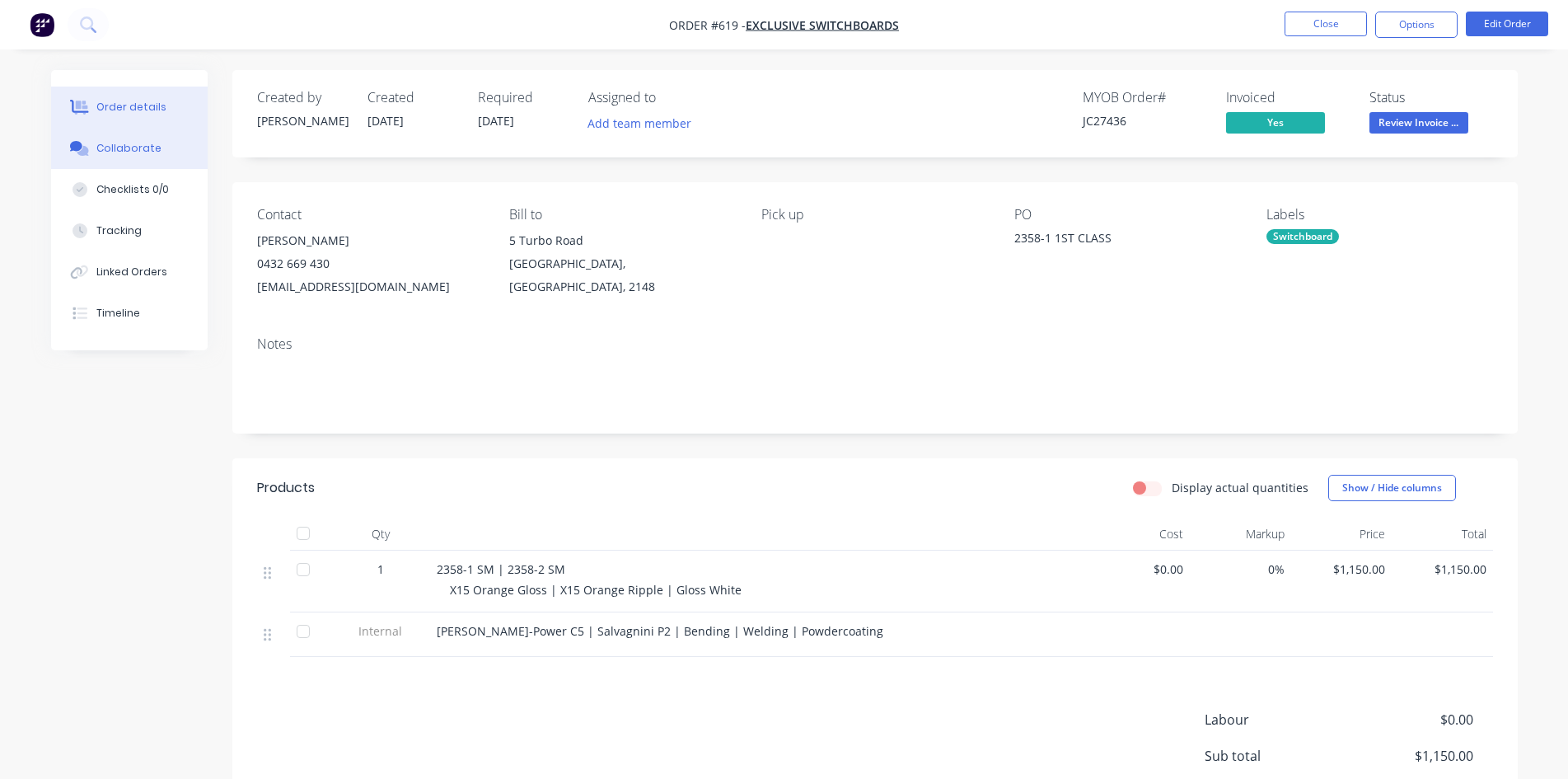
click at [150, 148] on div "Collaborate" at bounding box center [129, 148] width 65 height 15
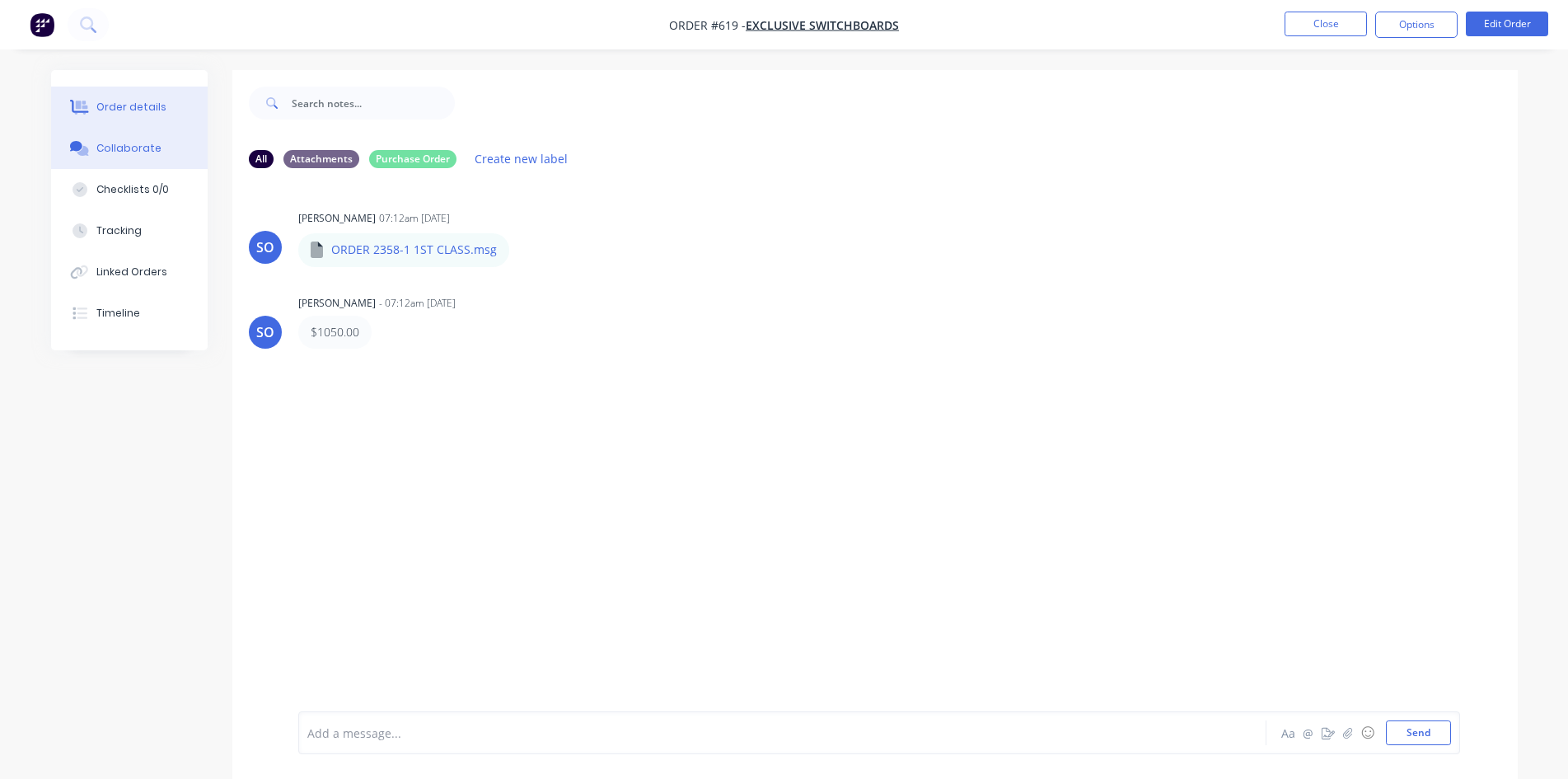
click at [130, 98] on button "Order details" at bounding box center [129, 107] width 156 height 41
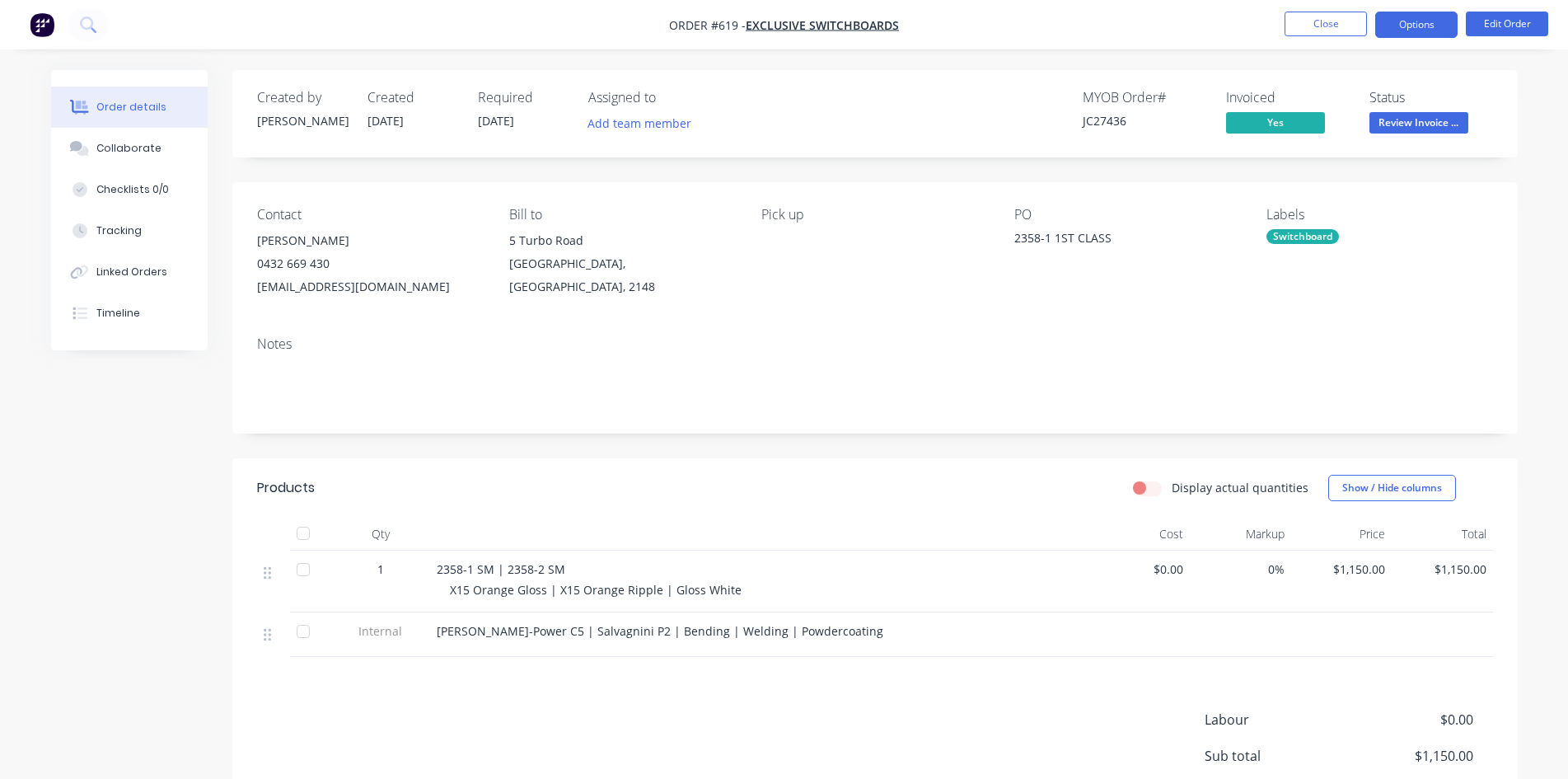
click at [1425, 18] on button "Options" at bounding box center [1417, 24] width 83 height 27
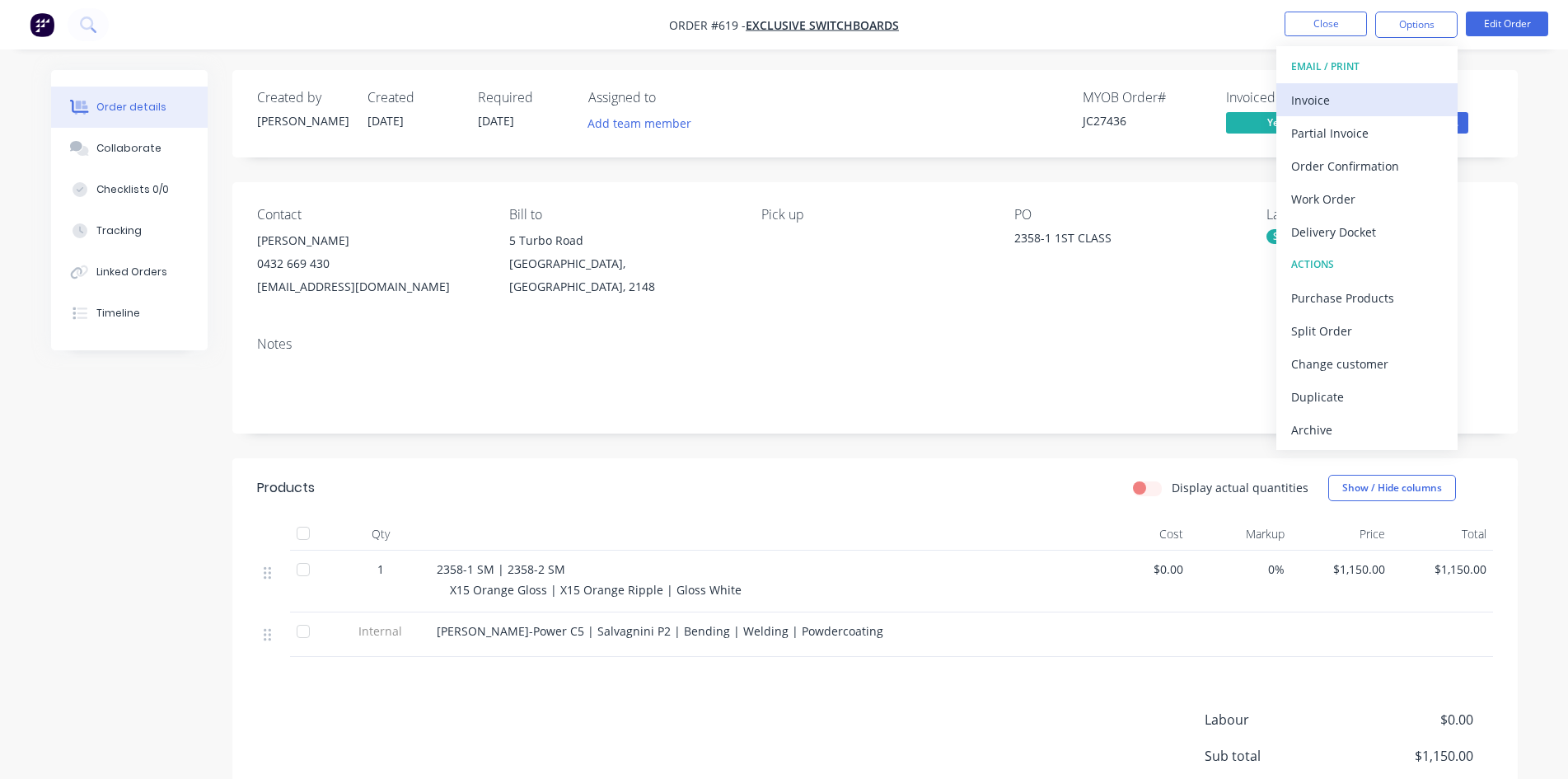
click at [1336, 89] on div "Invoice" at bounding box center [1367, 101] width 151 height 24
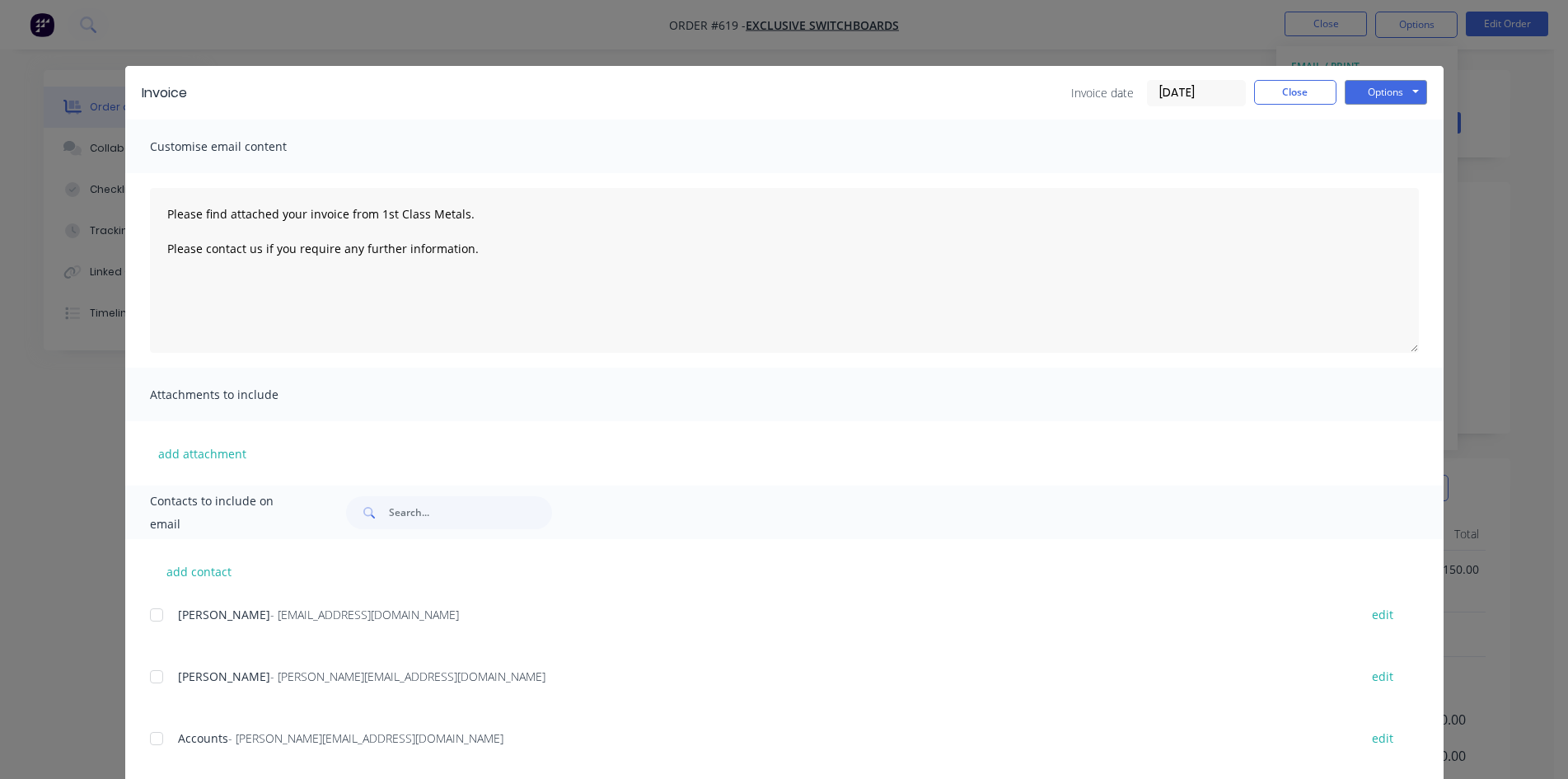
click at [168, 734] on div "Accounts - [PERSON_NAME][EMAIL_ADDRESS][DOMAIN_NAME] edit" at bounding box center [796, 739] width 1294 height 22
click at [144, 743] on div at bounding box center [156, 739] width 33 height 33
click at [1384, 94] on button "Options" at bounding box center [1386, 92] width 83 height 25
click at [1383, 180] on button "Email" at bounding box center [1397, 176] width 106 height 28
type textarea "Please find attached your invoice from 1st Class Metals. Please contact us if y…"
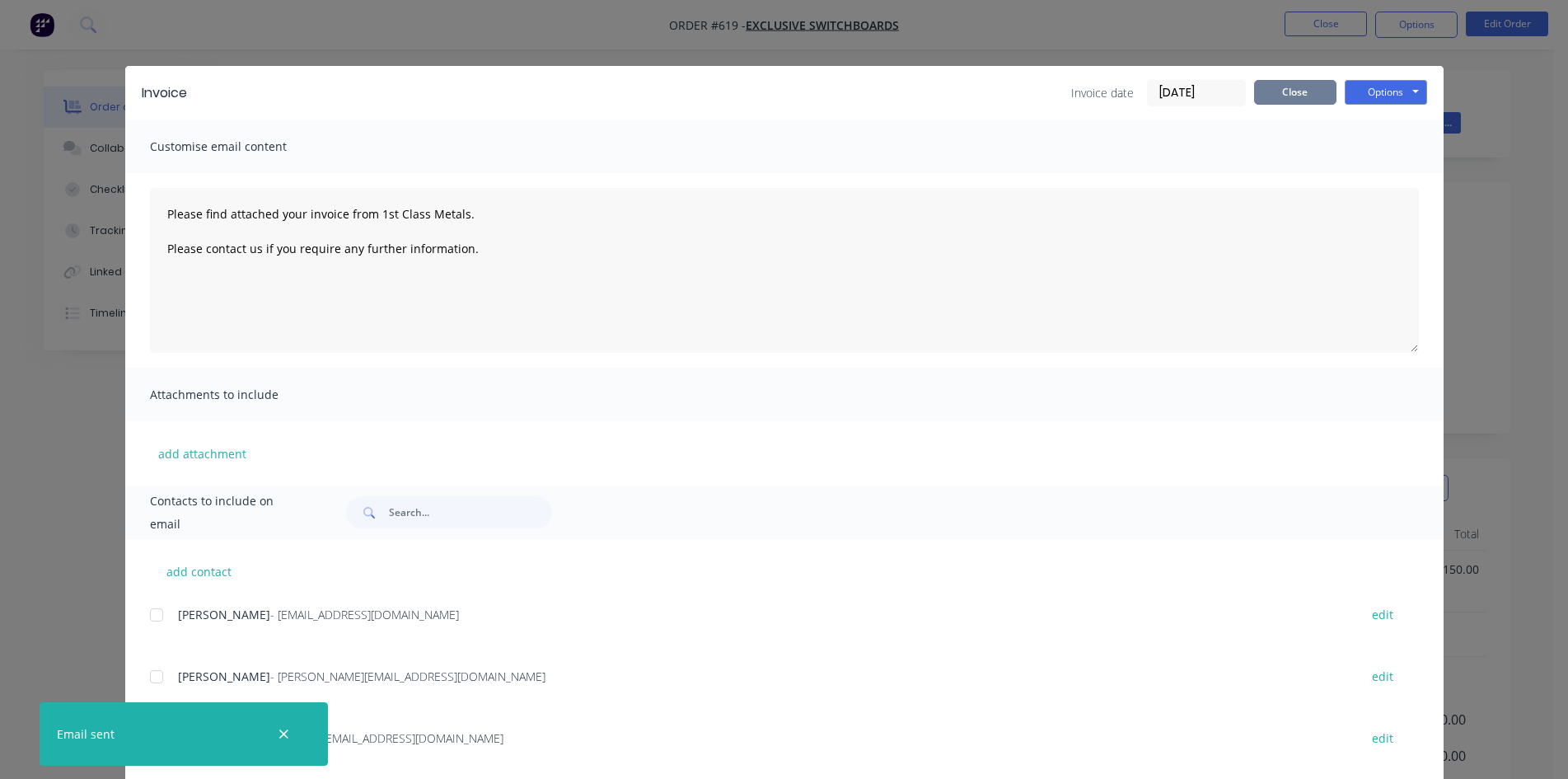
click at [1297, 81] on button "Close" at bounding box center [1295, 92] width 83 height 25
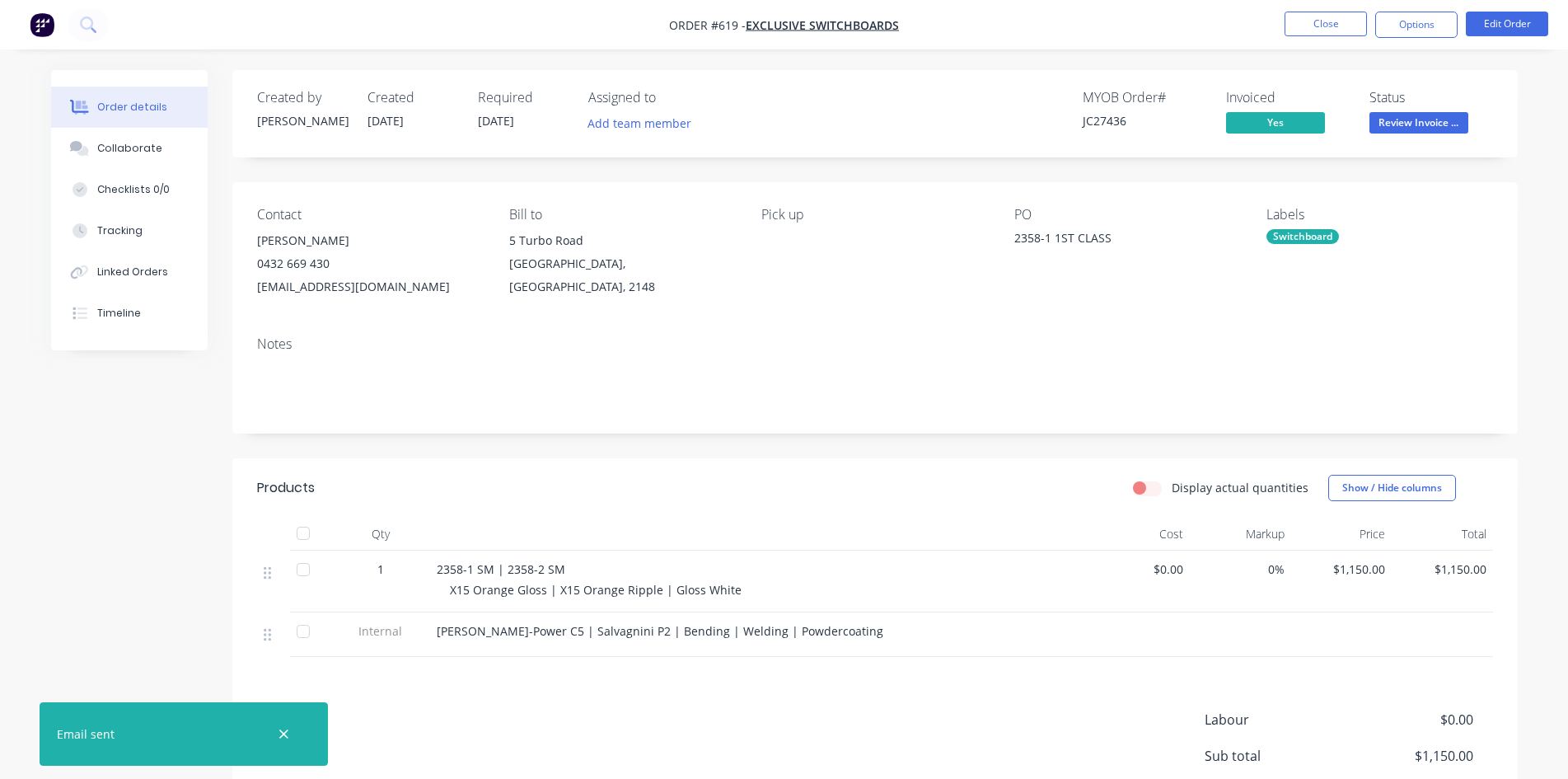
click at [1408, 119] on span "Review Invoice ..." at bounding box center [1418, 122] width 99 height 21
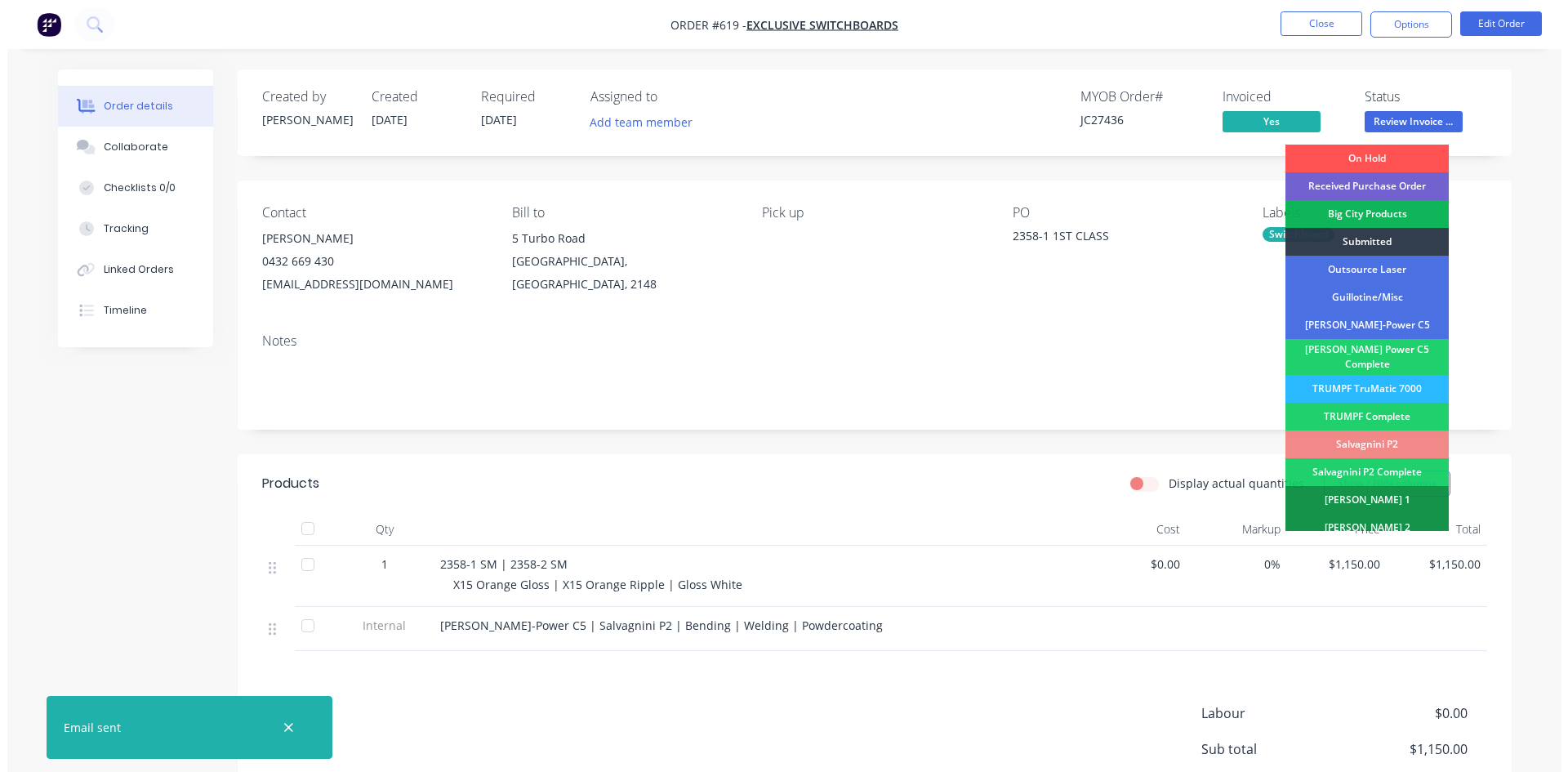
scroll to position [464, 0]
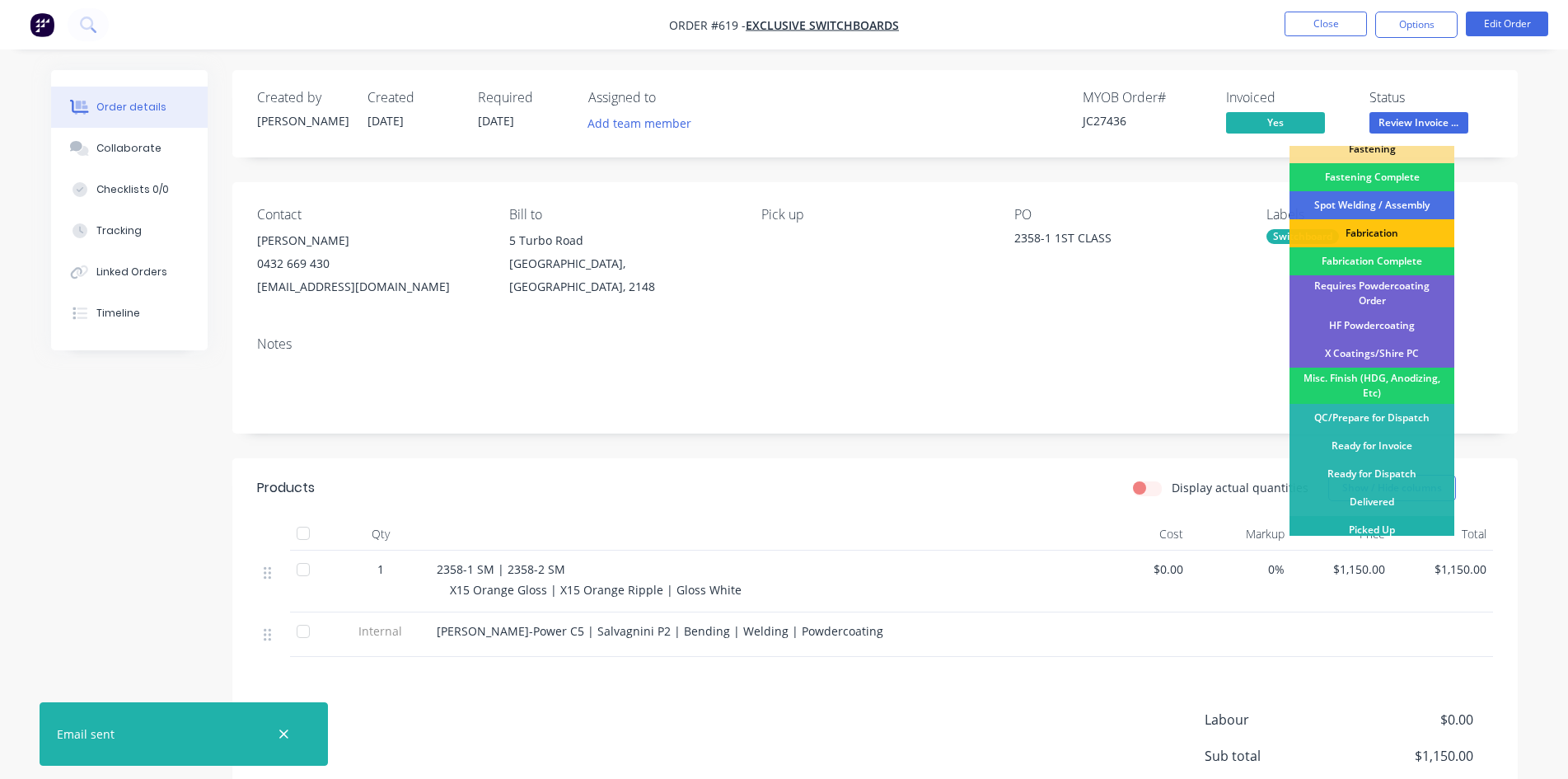
click at [1381, 516] on div "Picked Up" at bounding box center [1372, 530] width 165 height 28
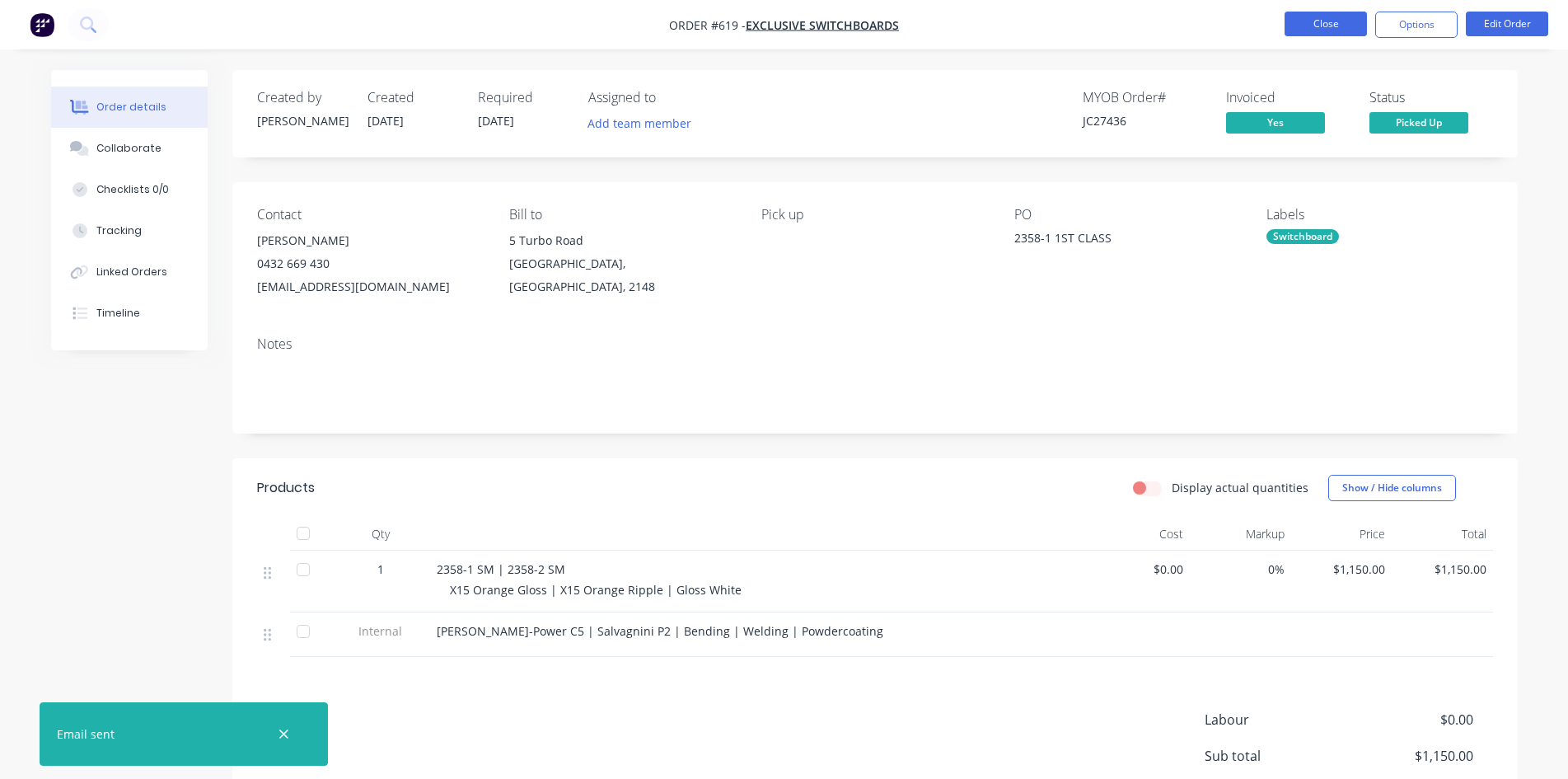
click at [1343, 30] on button "Close" at bounding box center [1326, 23] width 83 height 25
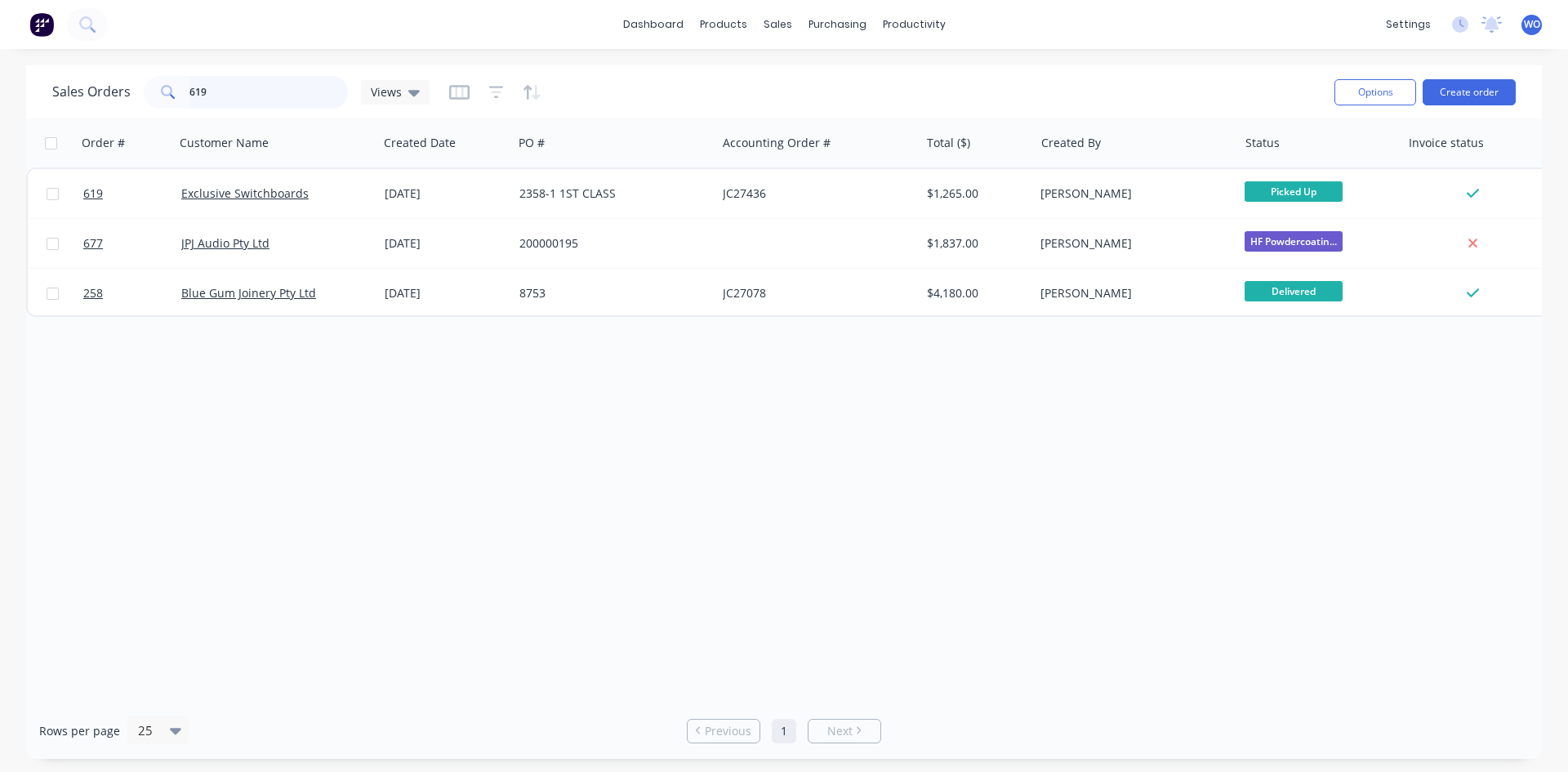
drag, startPoint x: 233, startPoint y: 98, endPoint x: 25, endPoint y: 100, distance: 208.0
click at [44, 101] on div "Sales Orders 619 Views Options Create order" at bounding box center [784, 92] width 1515 height 53
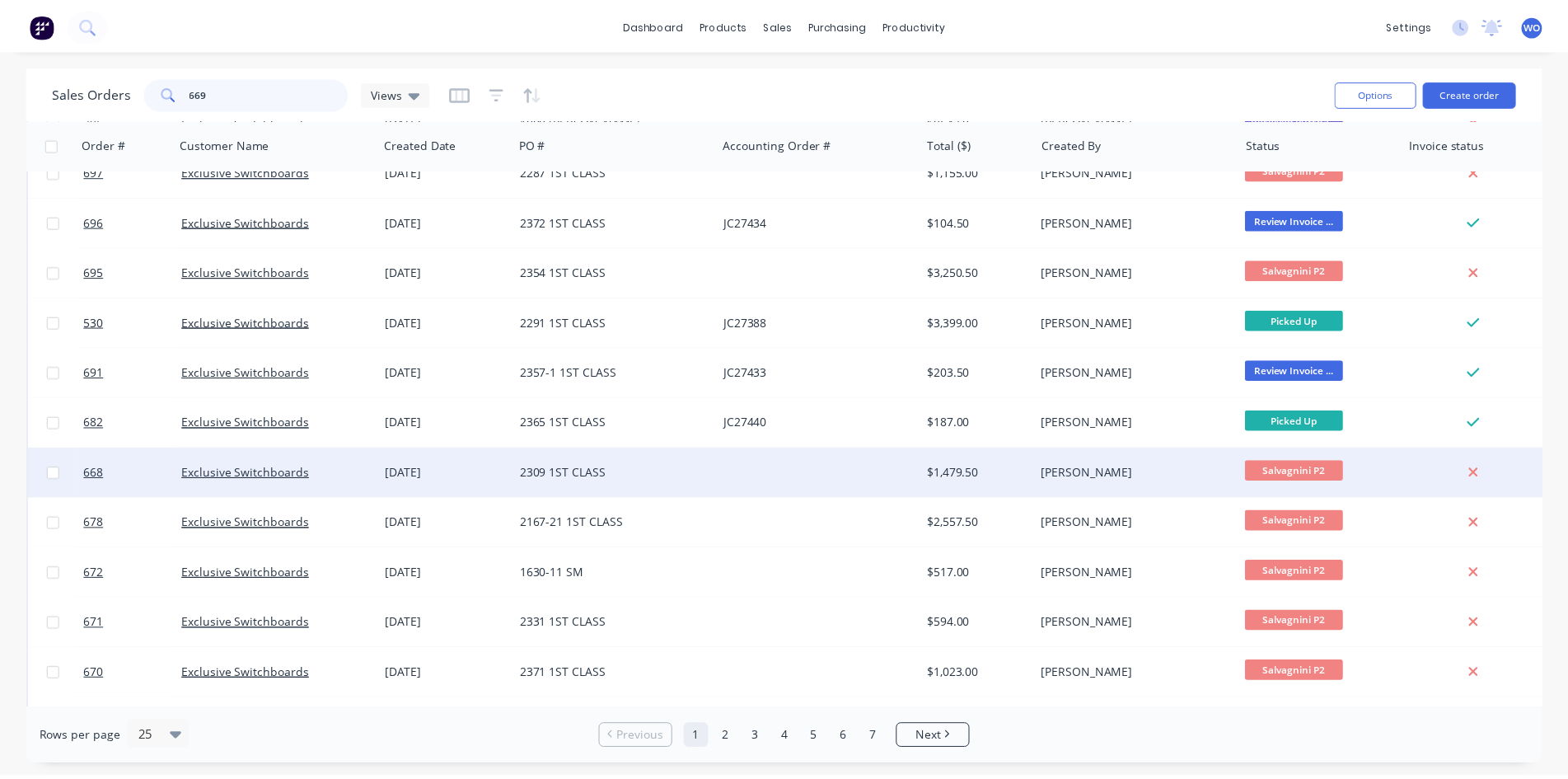
scroll to position [726, 0]
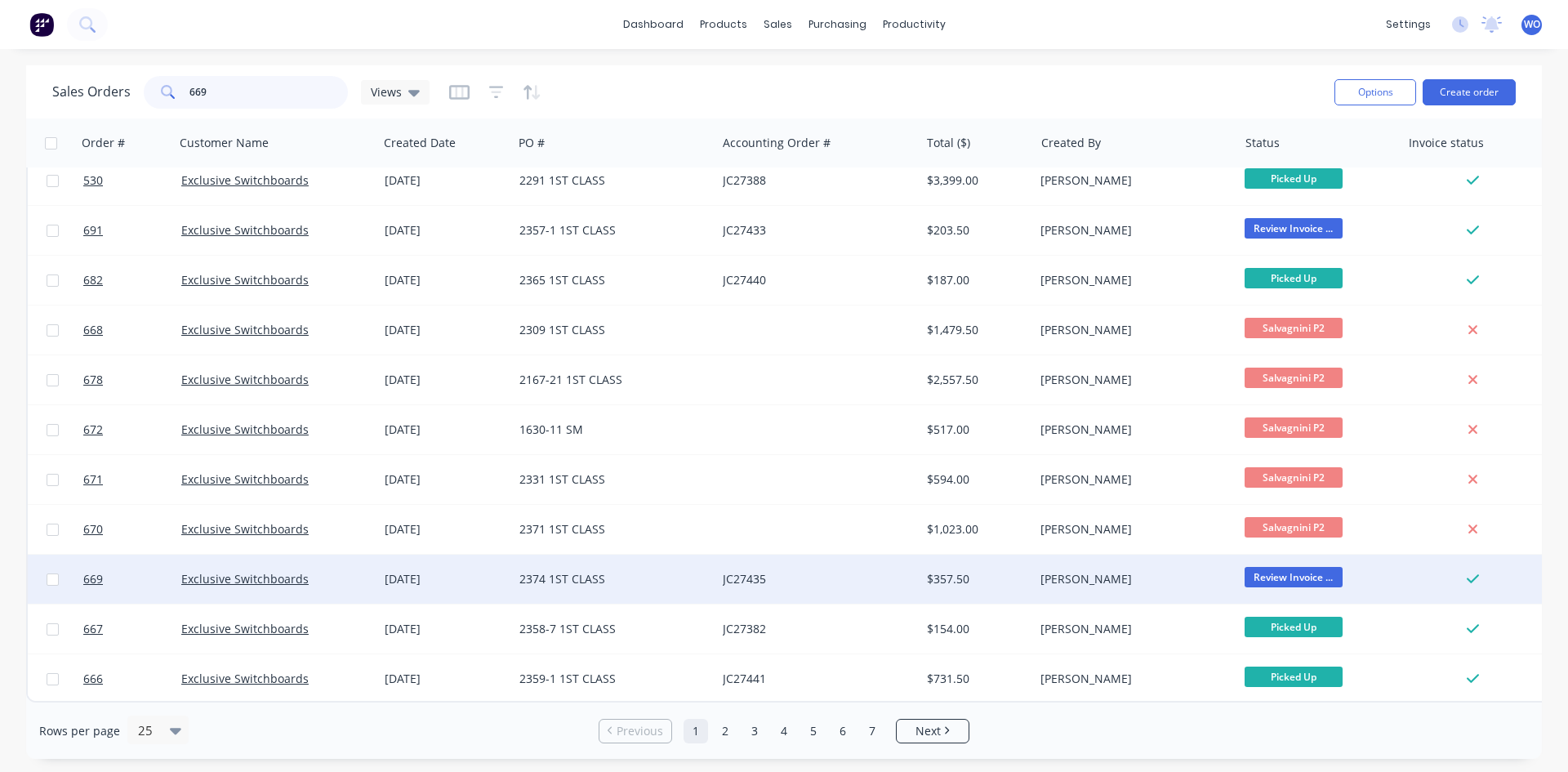
type input "669"
click at [349, 573] on div "Exclusive Switchboards" at bounding box center [272, 579] width 181 height 16
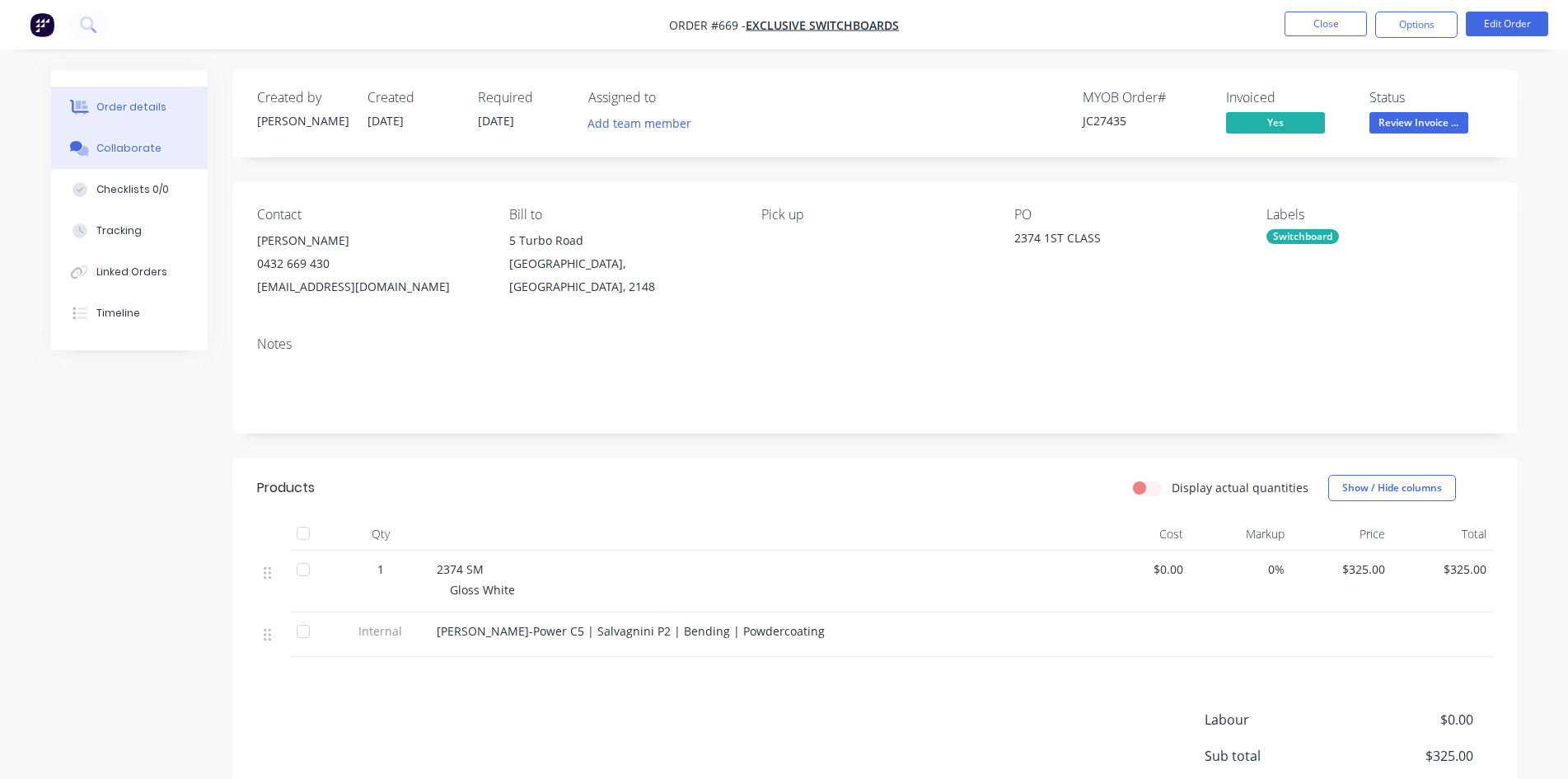
click at [162, 146] on button "Collaborate" at bounding box center [129, 149] width 156 height 41
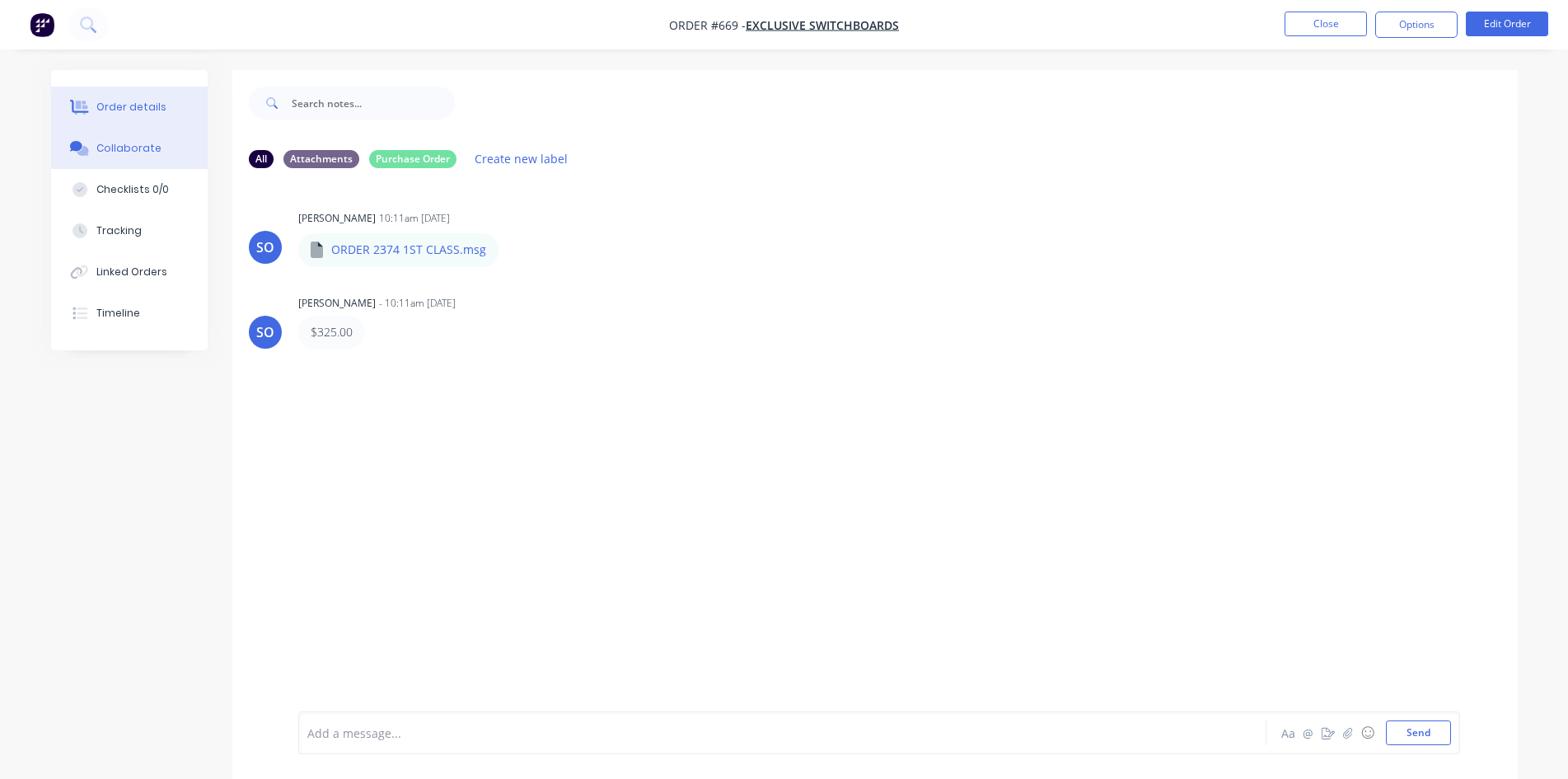
click at [132, 96] on button "Order details" at bounding box center [129, 107] width 156 height 41
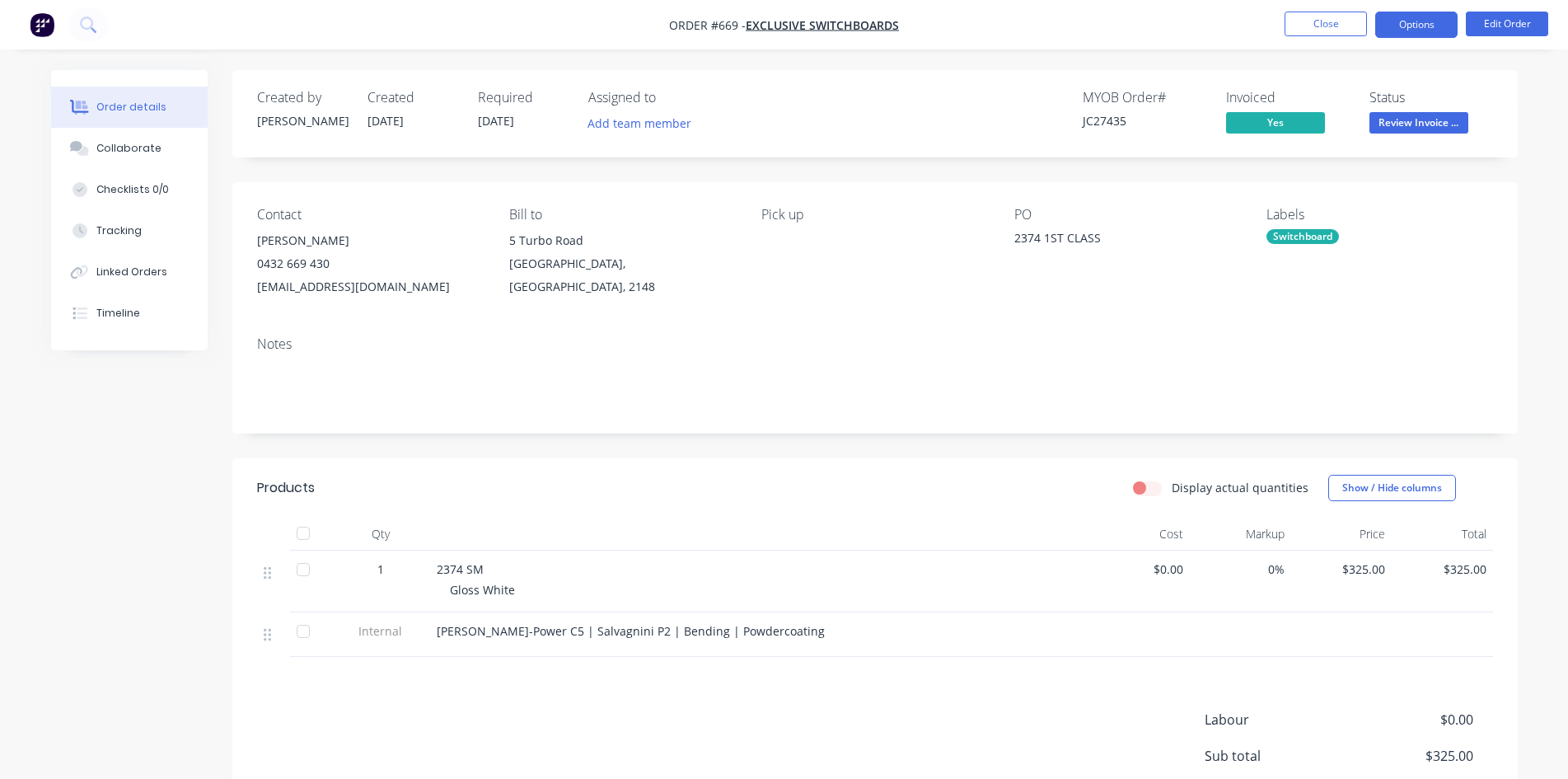
click at [1405, 27] on button "Options" at bounding box center [1417, 24] width 83 height 27
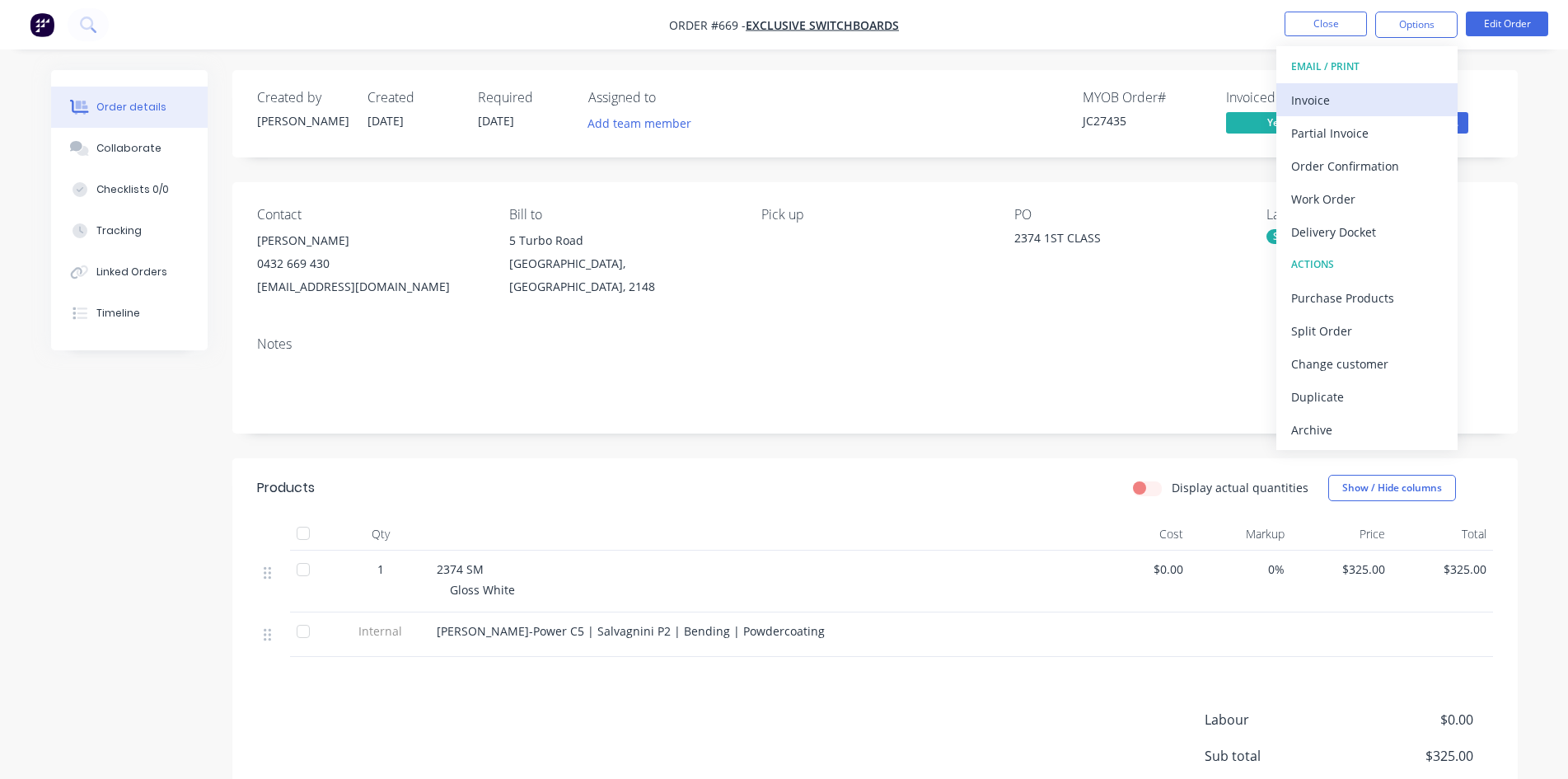
click at [1356, 84] on button "Invoice" at bounding box center [1367, 100] width 181 height 33
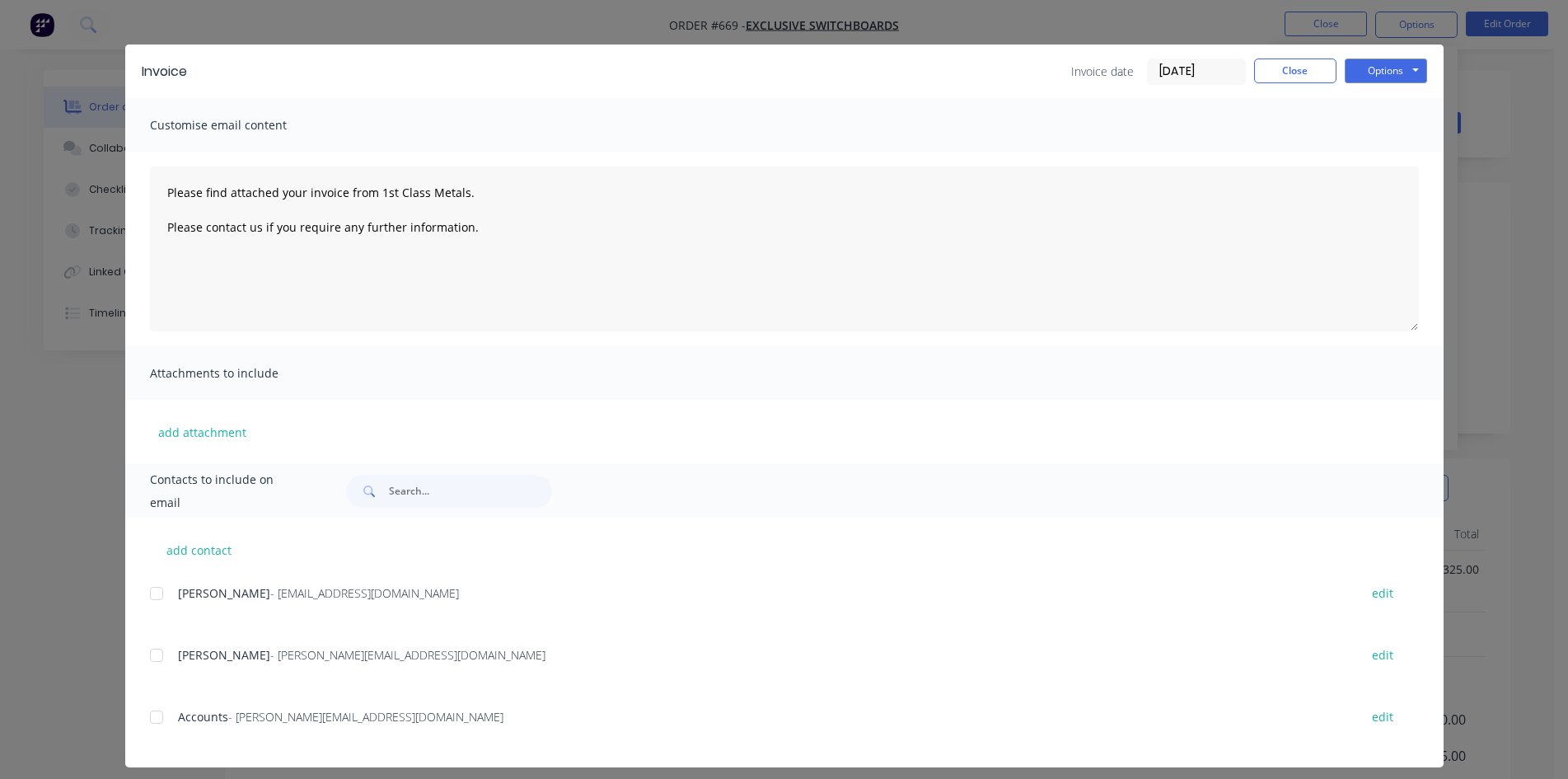
scroll to position [33, 0]
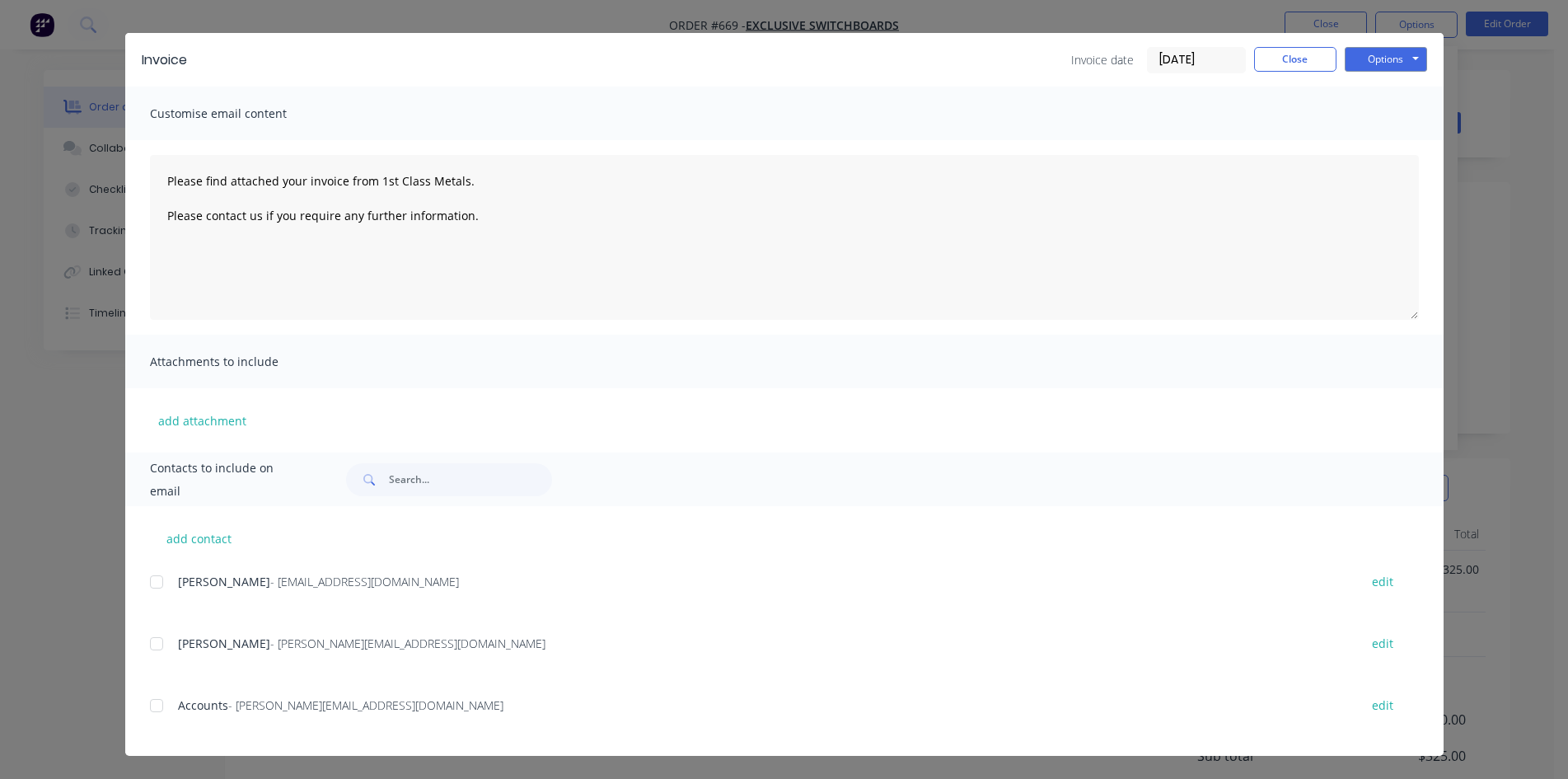
click at [150, 709] on div at bounding box center [156, 705] width 33 height 33
click at [1357, 56] on button "Options" at bounding box center [1386, 59] width 83 height 25
click at [1393, 150] on button "Email" at bounding box center [1397, 144] width 106 height 28
type textarea "Please find attached your invoice from 1st Class Metals. Please contact us if y…"
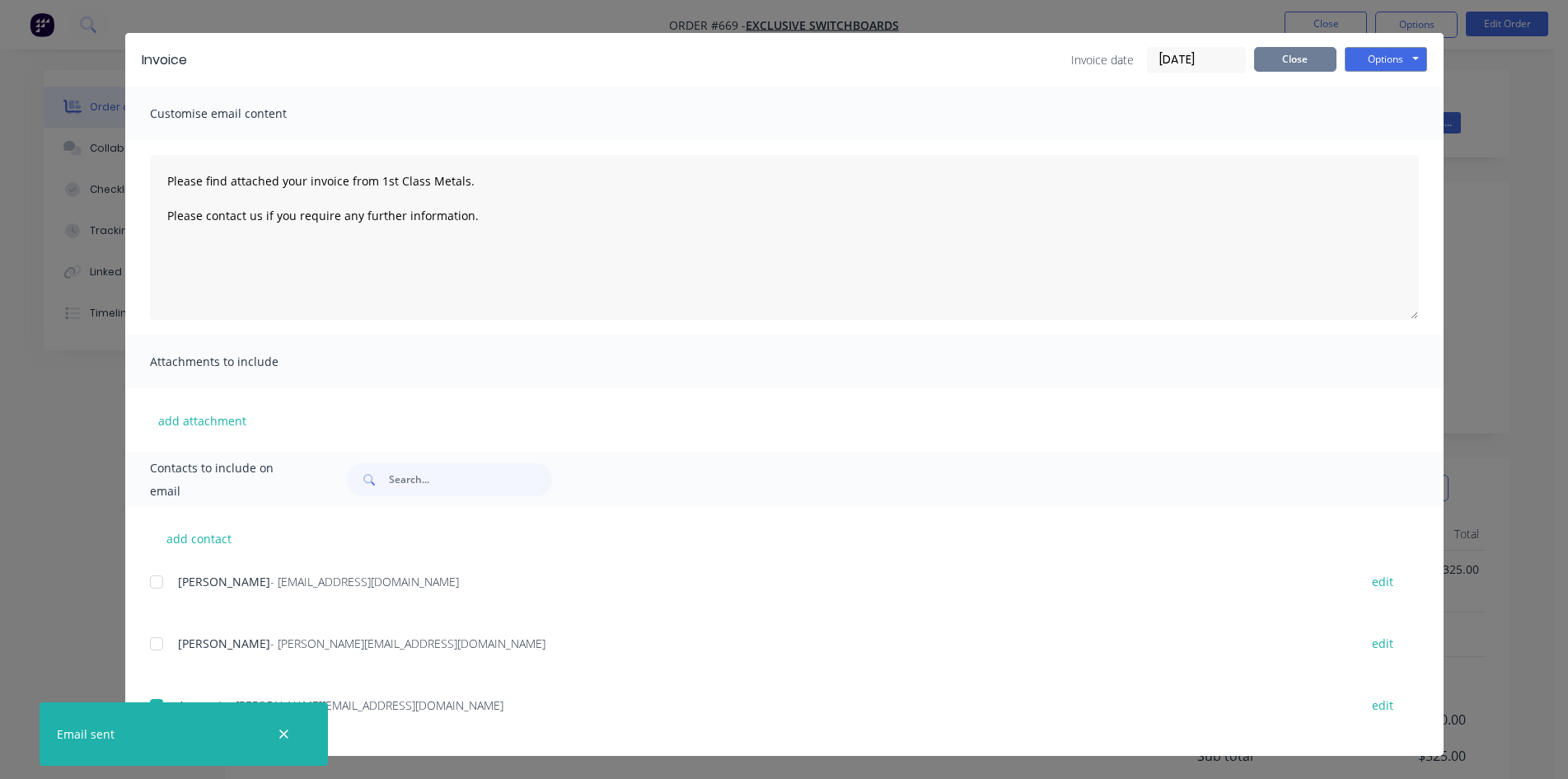
click at [1295, 60] on button "Close" at bounding box center [1295, 59] width 83 height 25
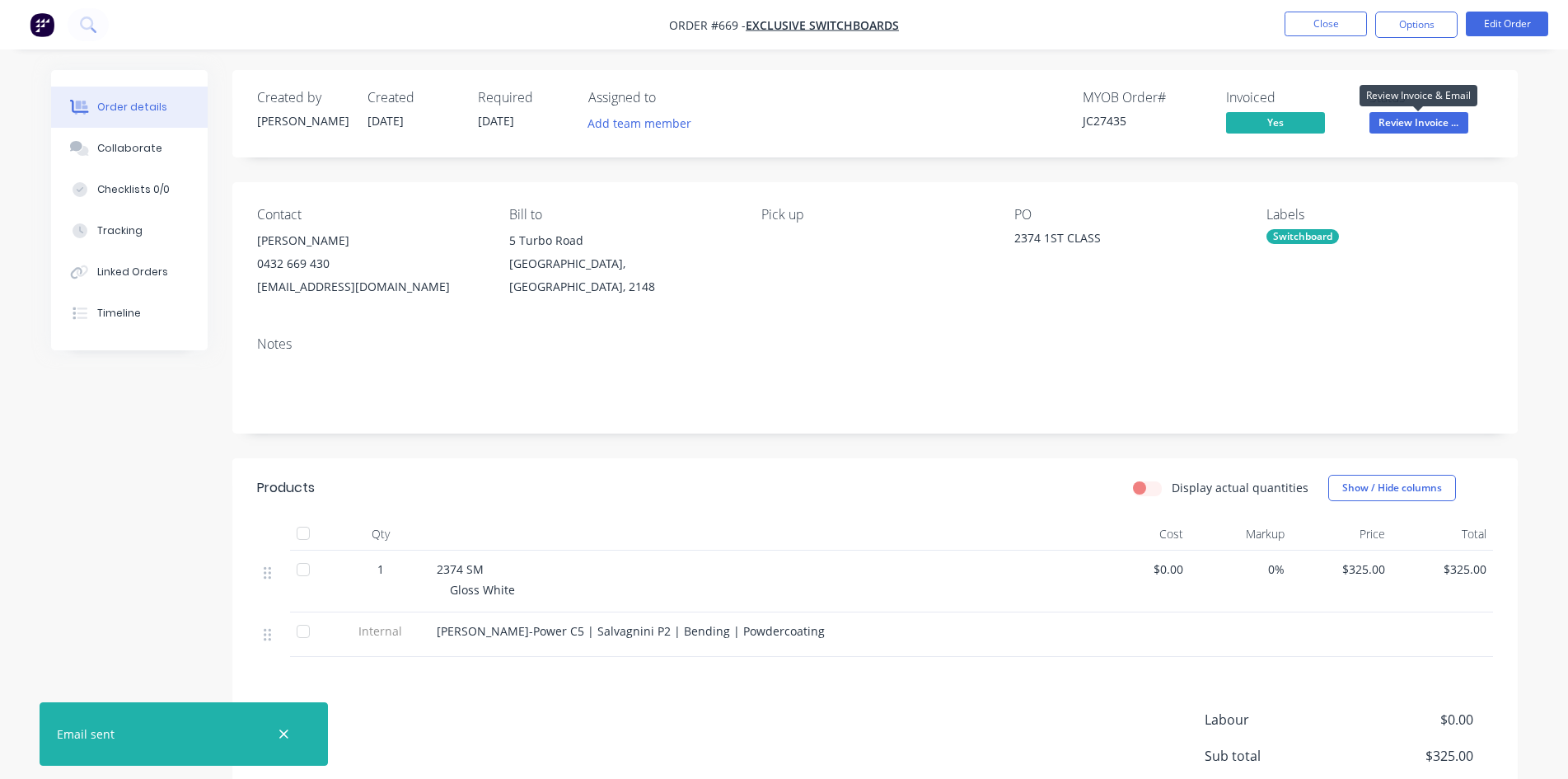
click at [1411, 127] on span "Review Invoice ..." at bounding box center [1418, 122] width 99 height 21
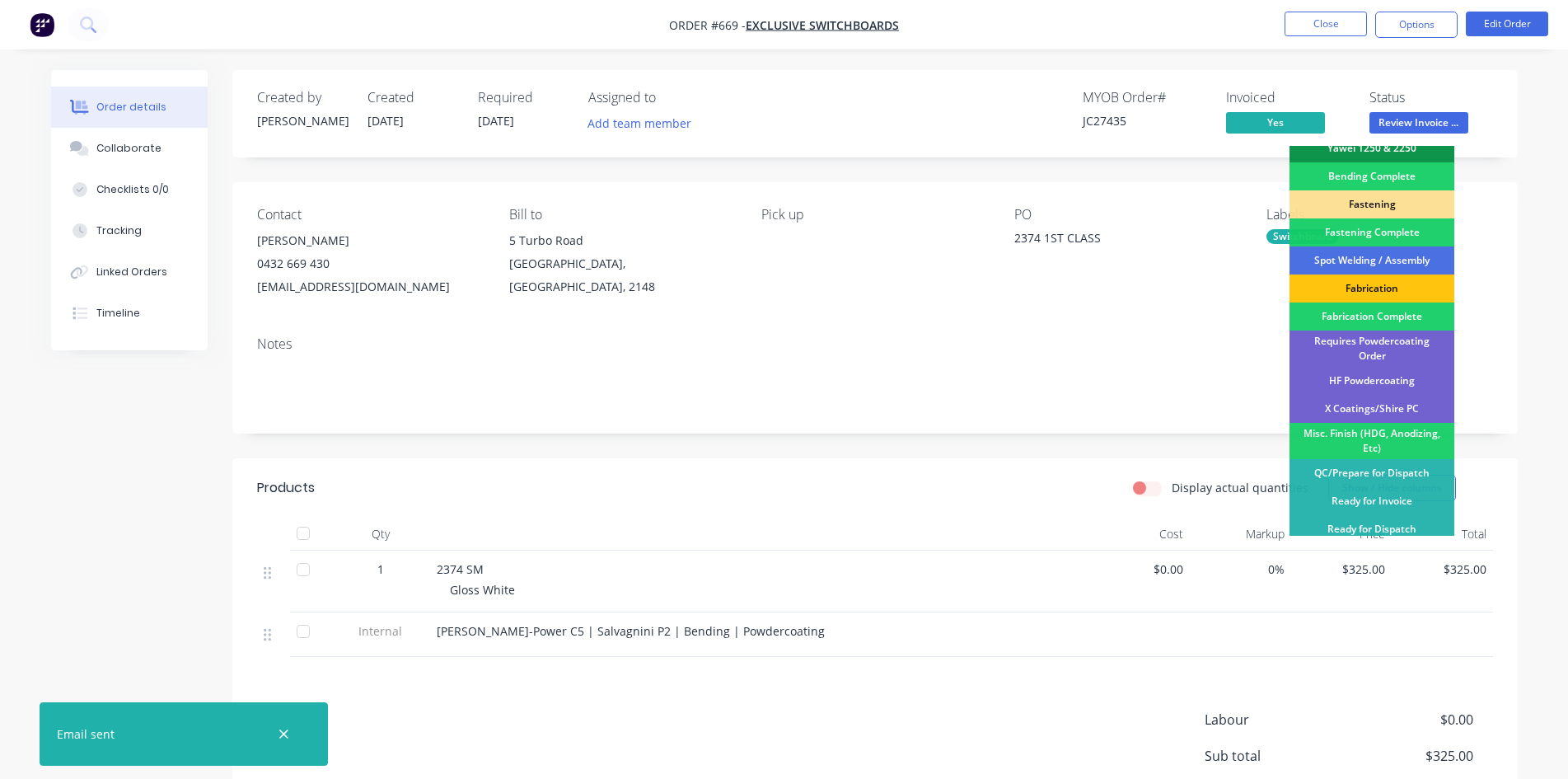
scroll to position [468, 0]
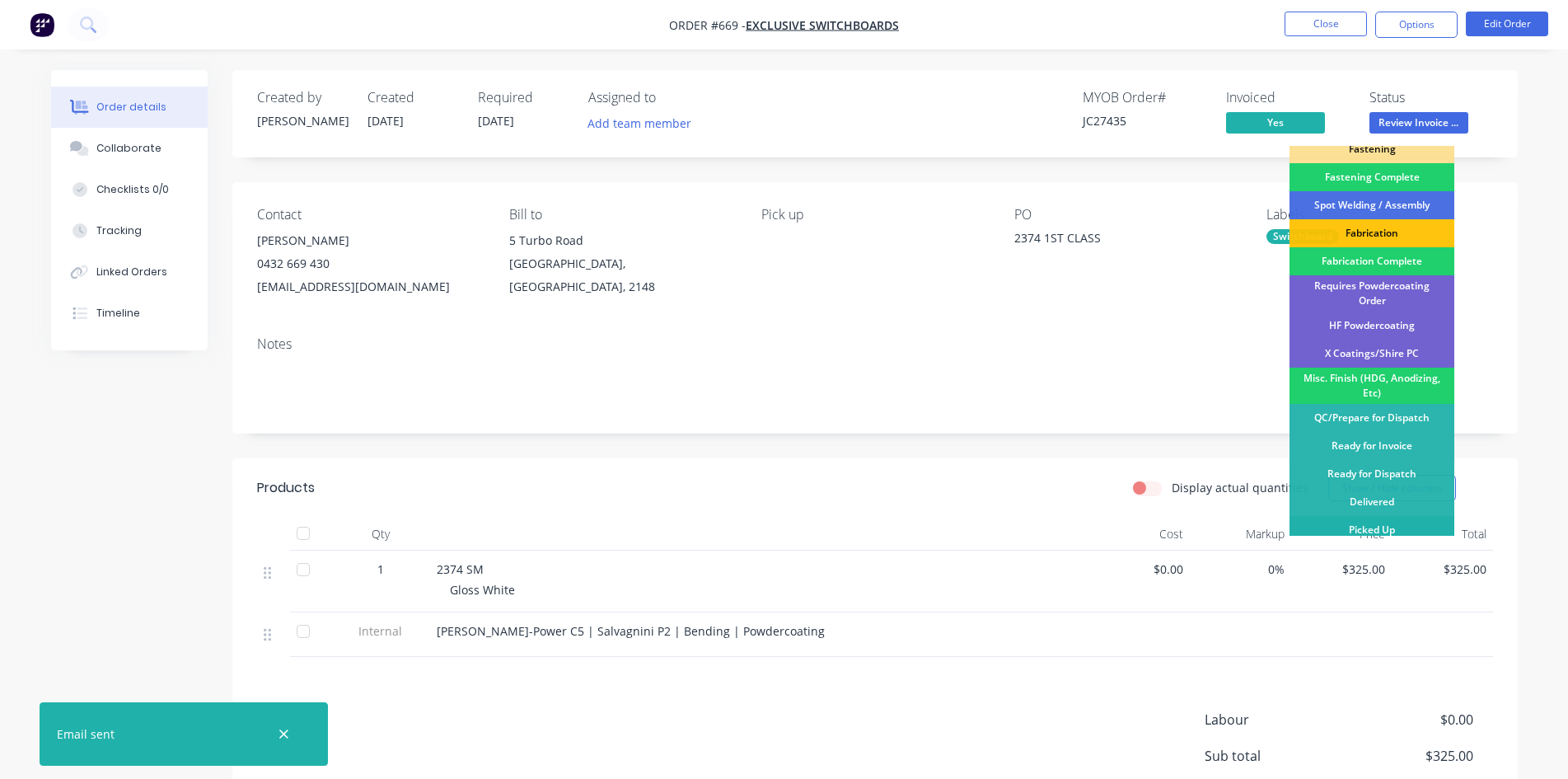
click at [1398, 525] on div "Picked Up" at bounding box center [1372, 530] width 165 height 28
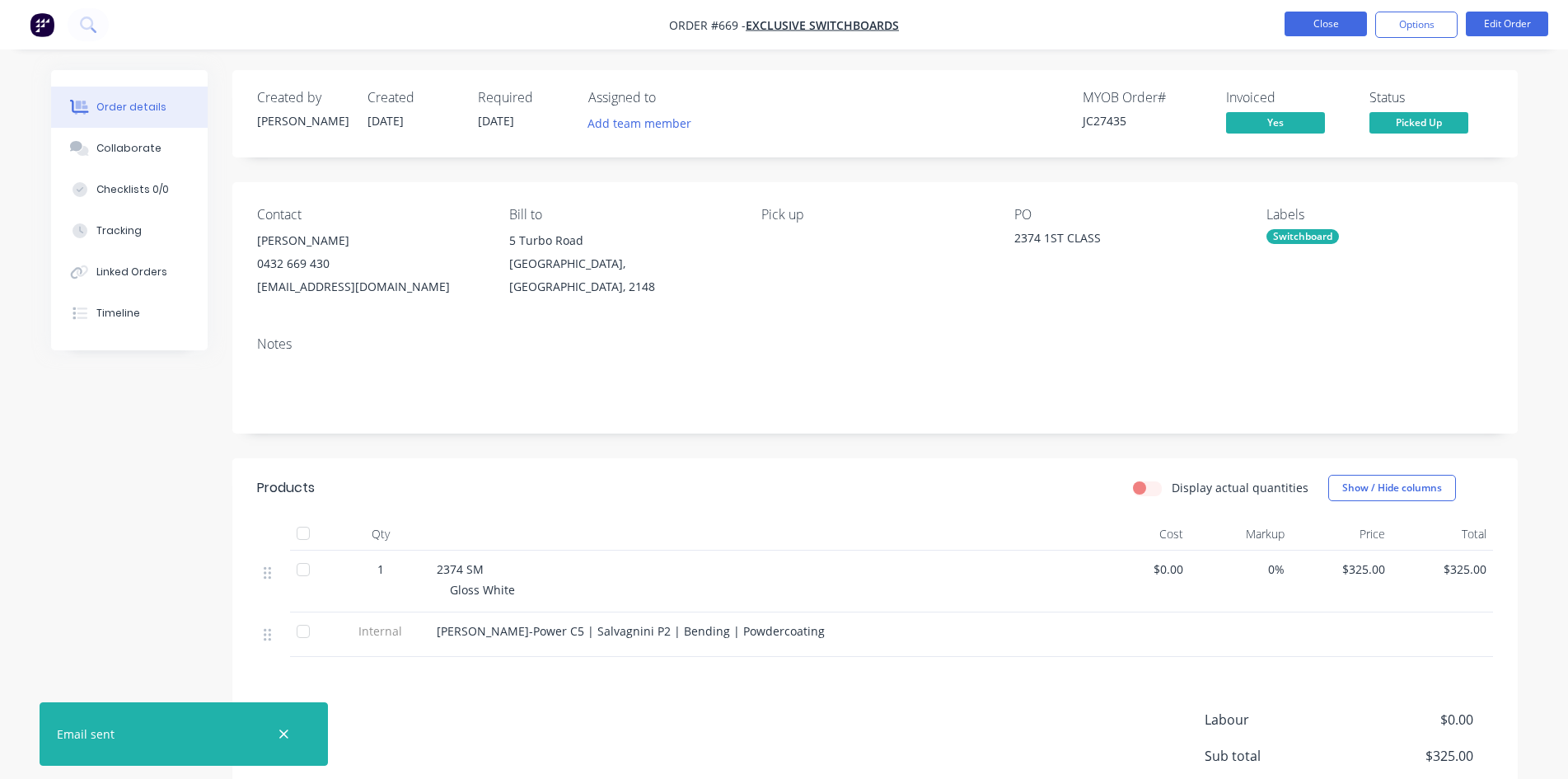
click at [1334, 16] on button "Close" at bounding box center [1326, 23] width 83 height 25
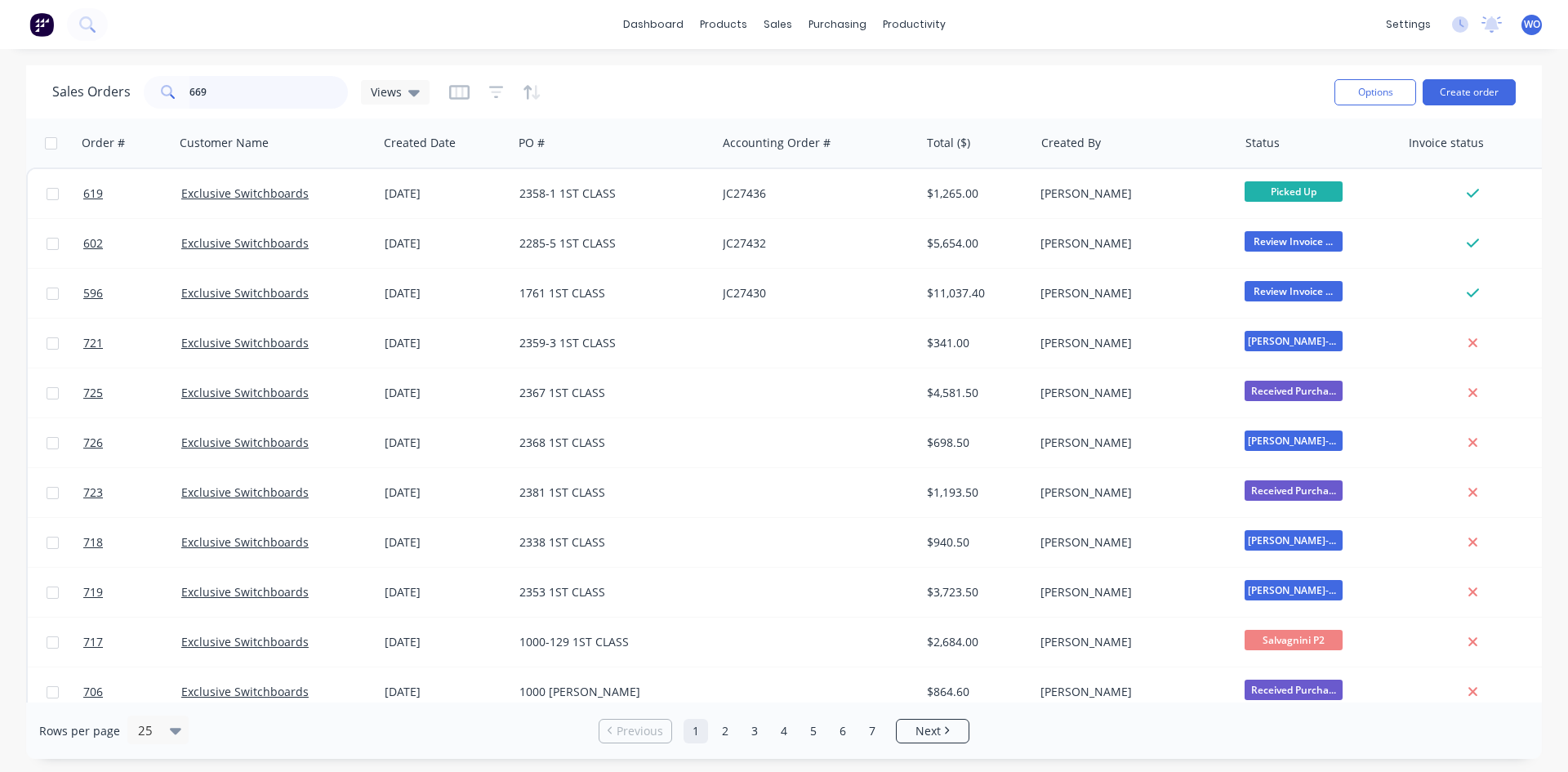
click at [0, 82] on div "Sales Orders 669 Views Options Create order Order # Customer Name Created Date …" at bounding box center [784, 412] width 1568 height 694
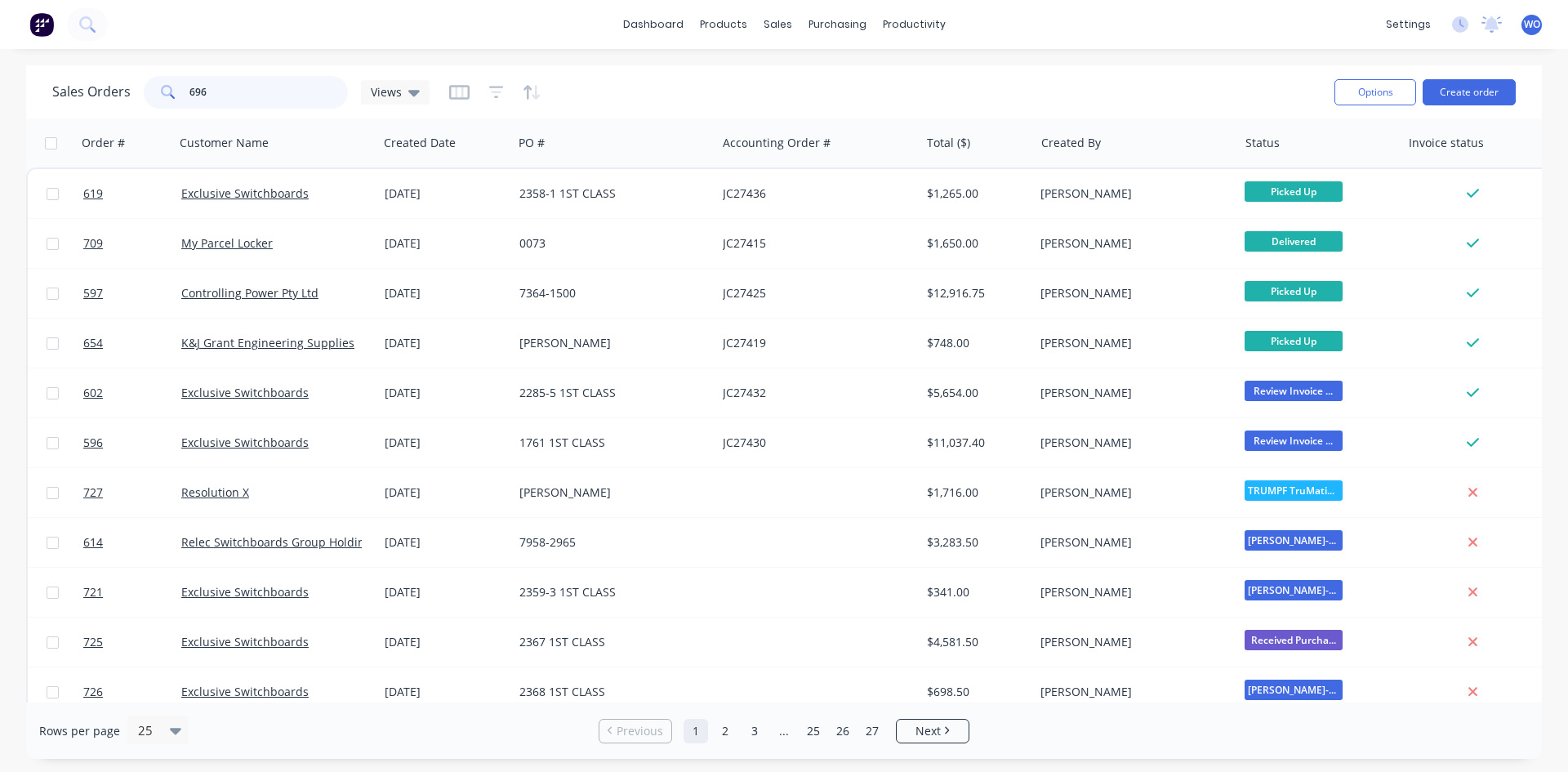
type input "696"
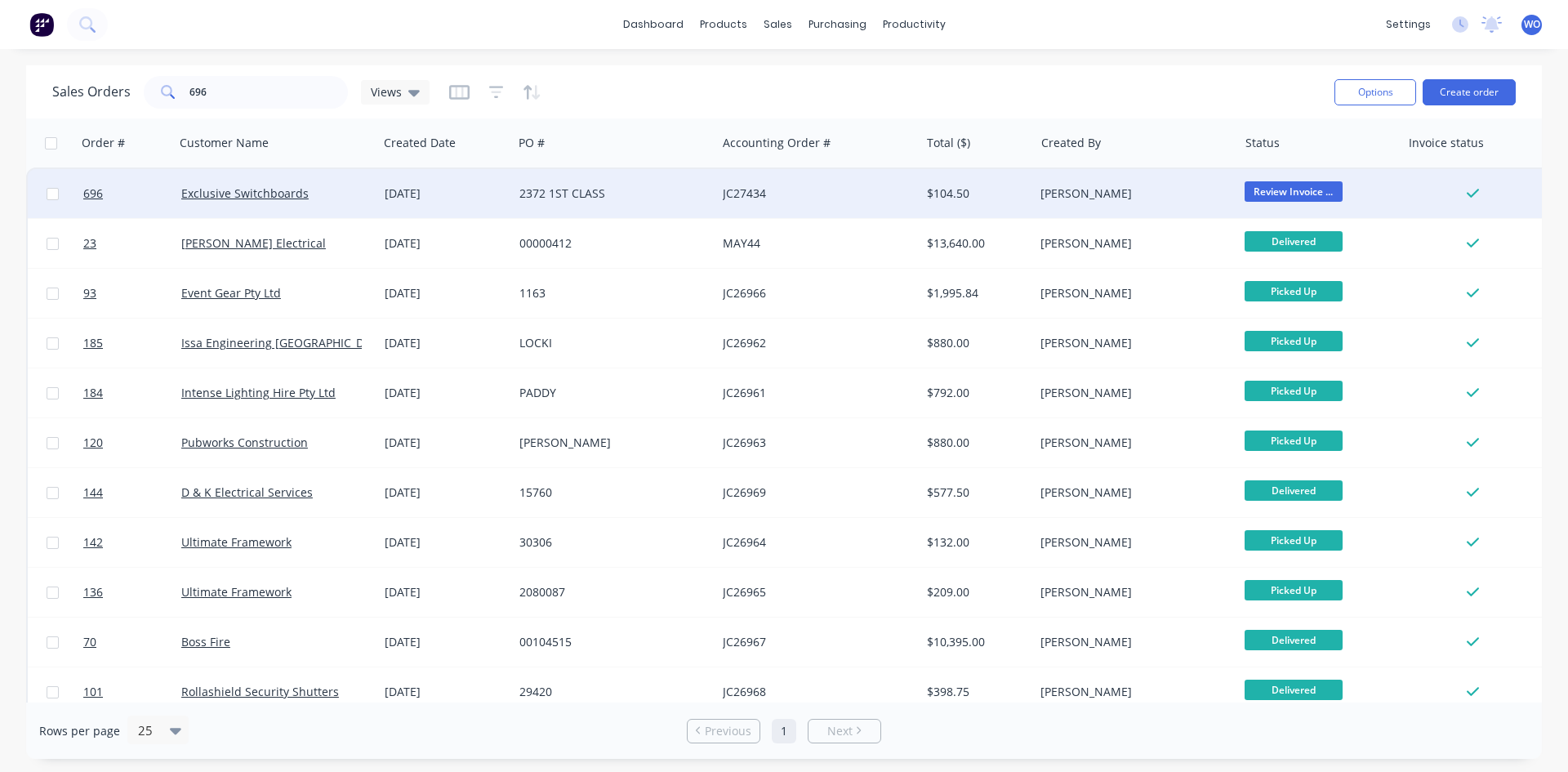
click at [790, 183] on div "JC27434" at bounding box center [818, 193] width 204 height 49
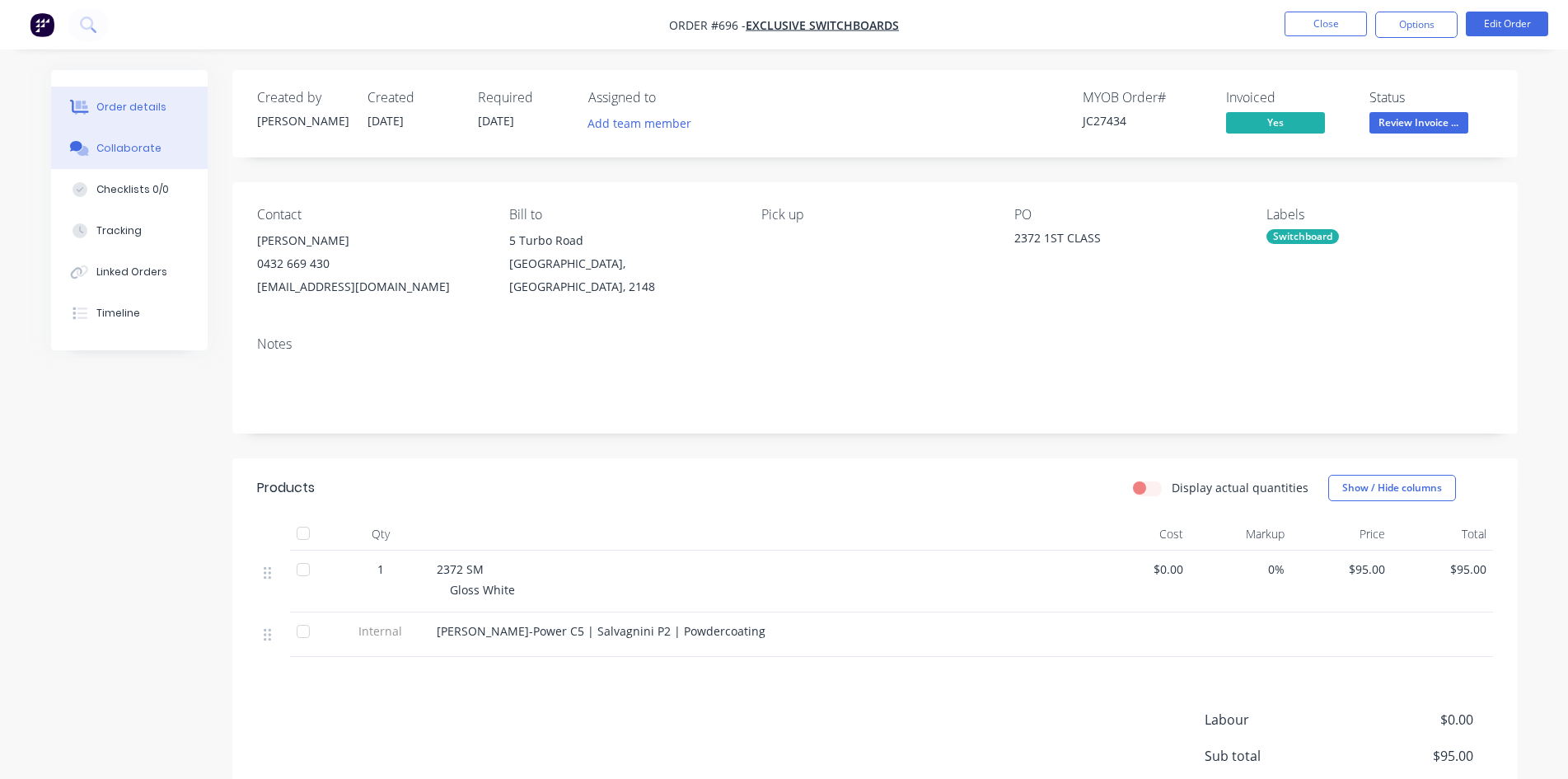
click at [128, 141] on div "Collaborate" at bounding box center [129, 148] width 65 height 15
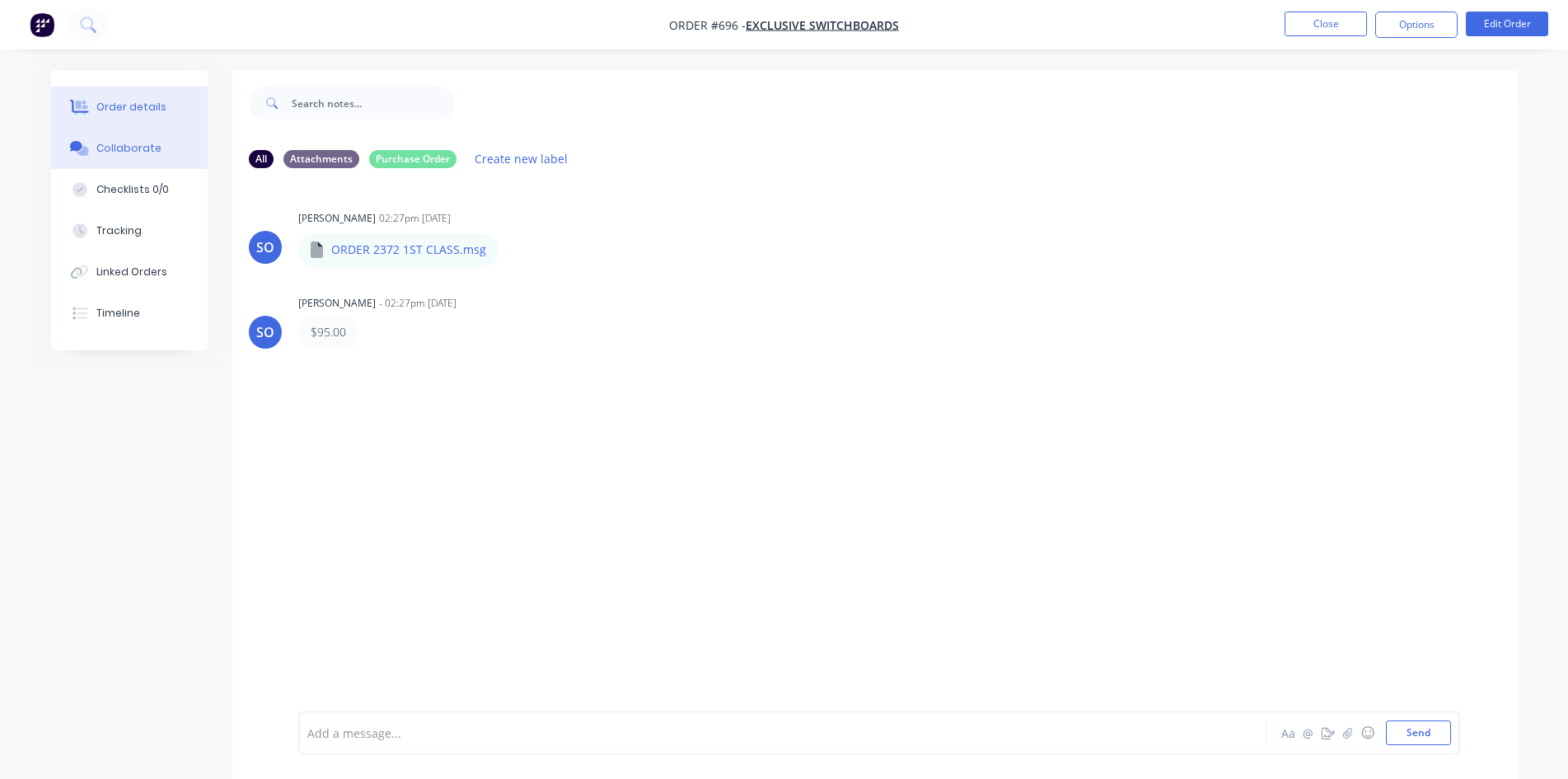
click at [132, 107] on div "Order details" at bounding box center [131, 107] width 70 height 15
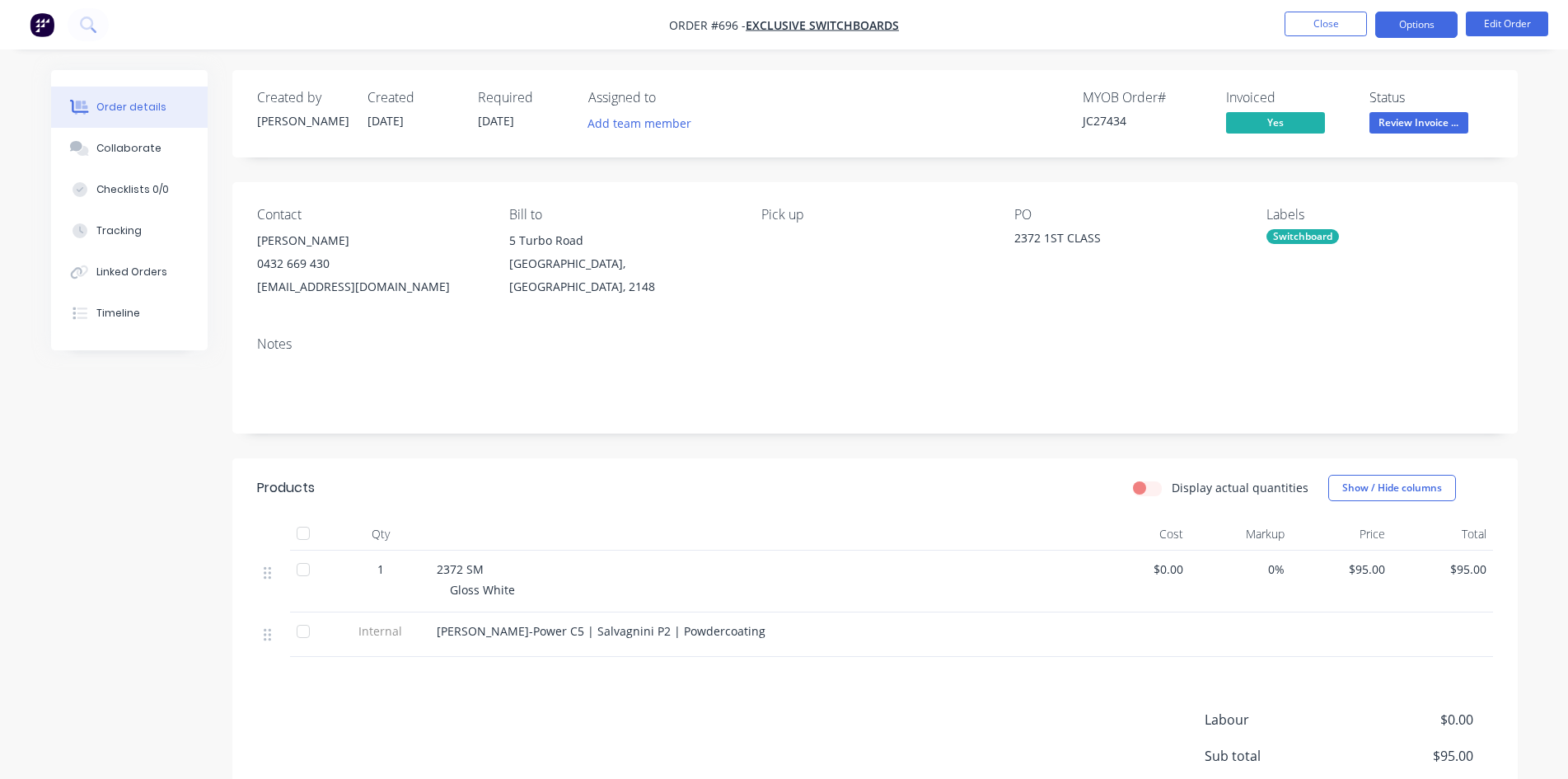
click at [1395, 30] on button "Options" at bounding box center [1417, 24] width 83 height 27
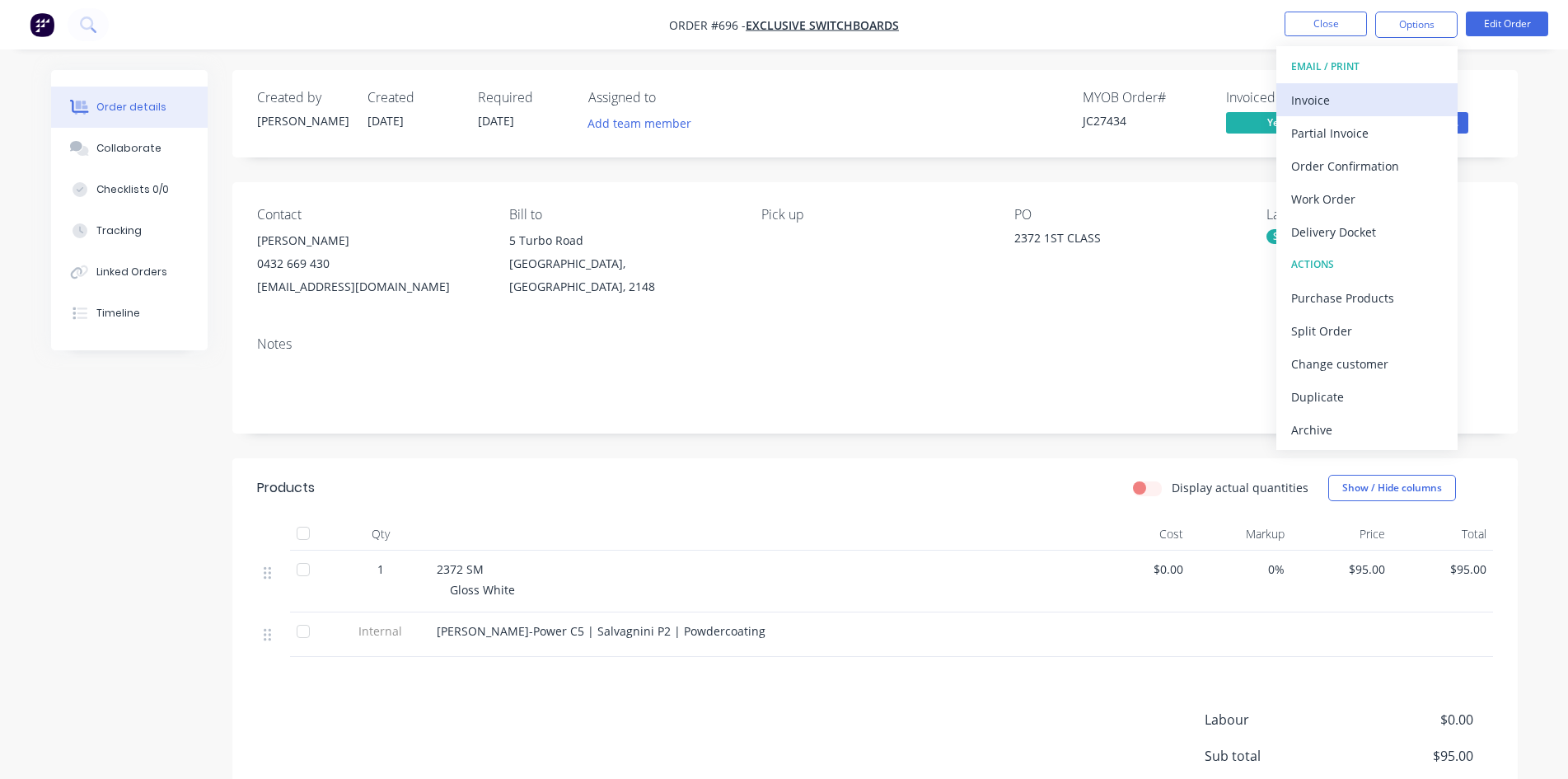
click at [1321, 99] on div "Invoice" at bounding box center [1367, 101] width 151 height 24
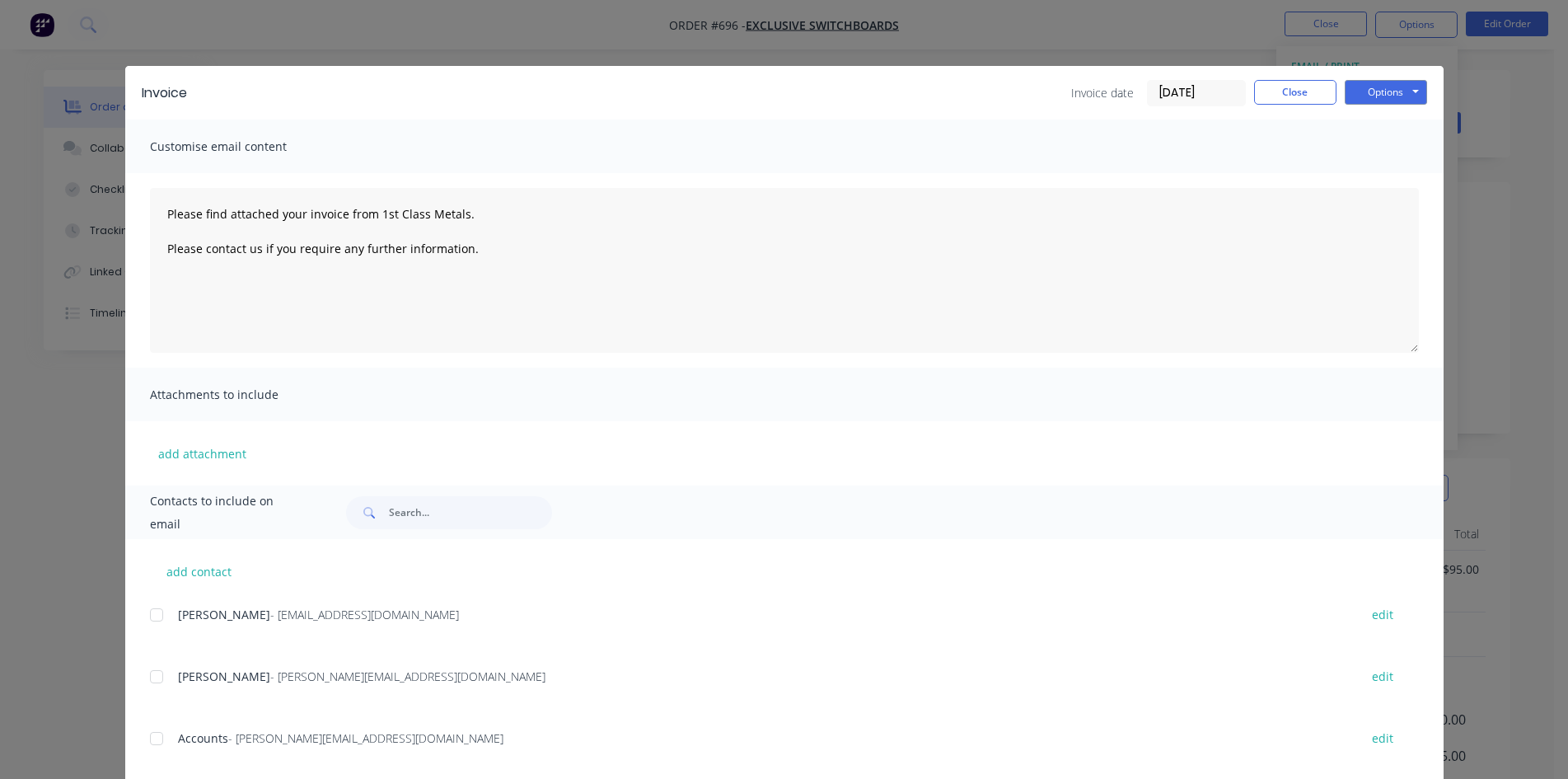
click at [152, 734] on div at bounding box center [156, 739] width 33 height 33
click at [1386, 90] on button "Options" at bounding box center [1386, 92] width 83 height 25
click at [1394, 184] on button "Email" at bounding box center [1397, 176] width 106 height 28
type textarea "Please find attached your invoice from 1st Class Metals. Please contact us if y…"
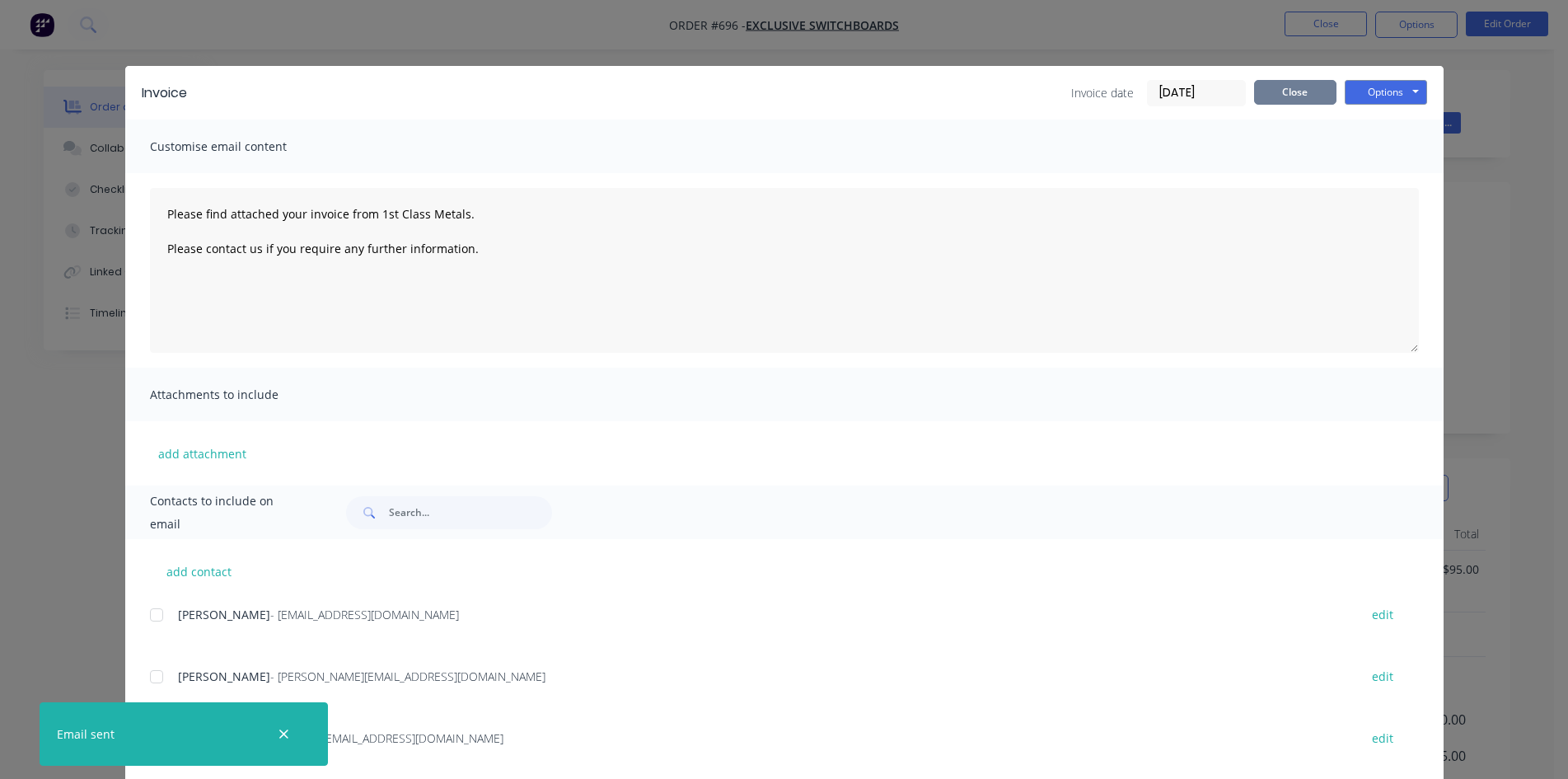
click at [1273, 80] on button "Close" at bounding box center [1295, 92] width 83 height 25
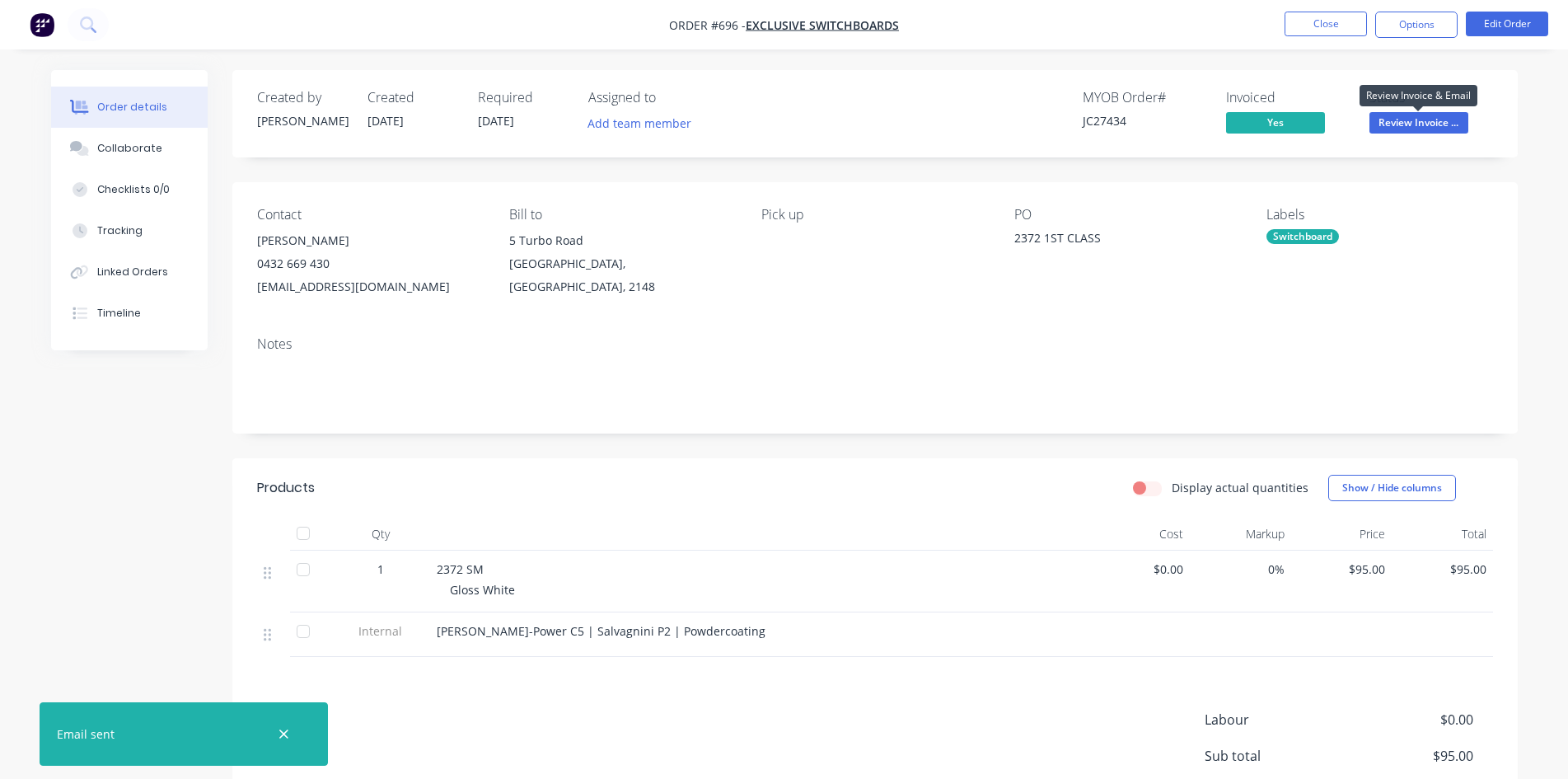
click at [1393, 126] on span "Review Invoice ..." at bounding box center [1418, 122] width 99 height 21
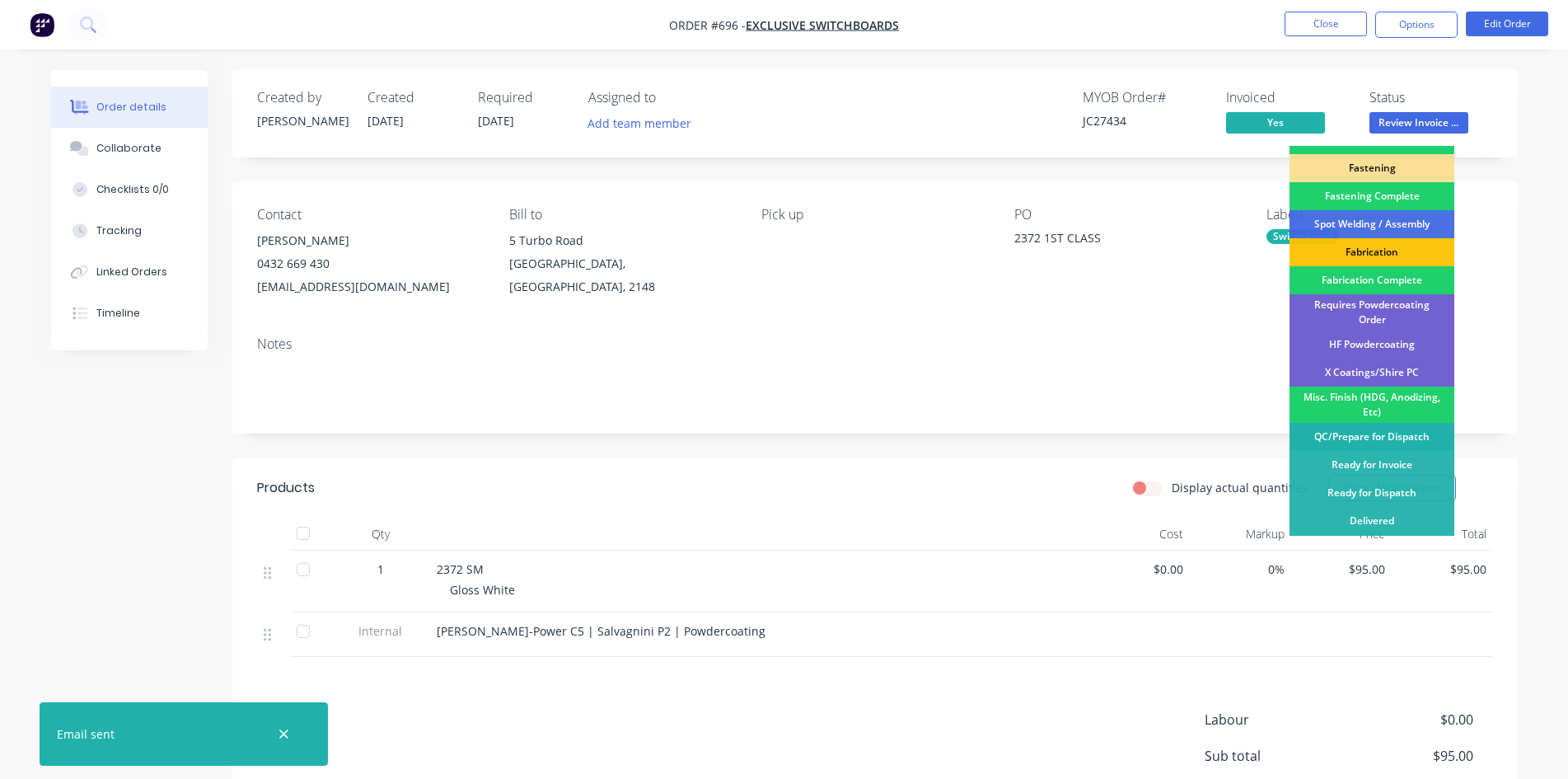
scroll to position [468, 0]
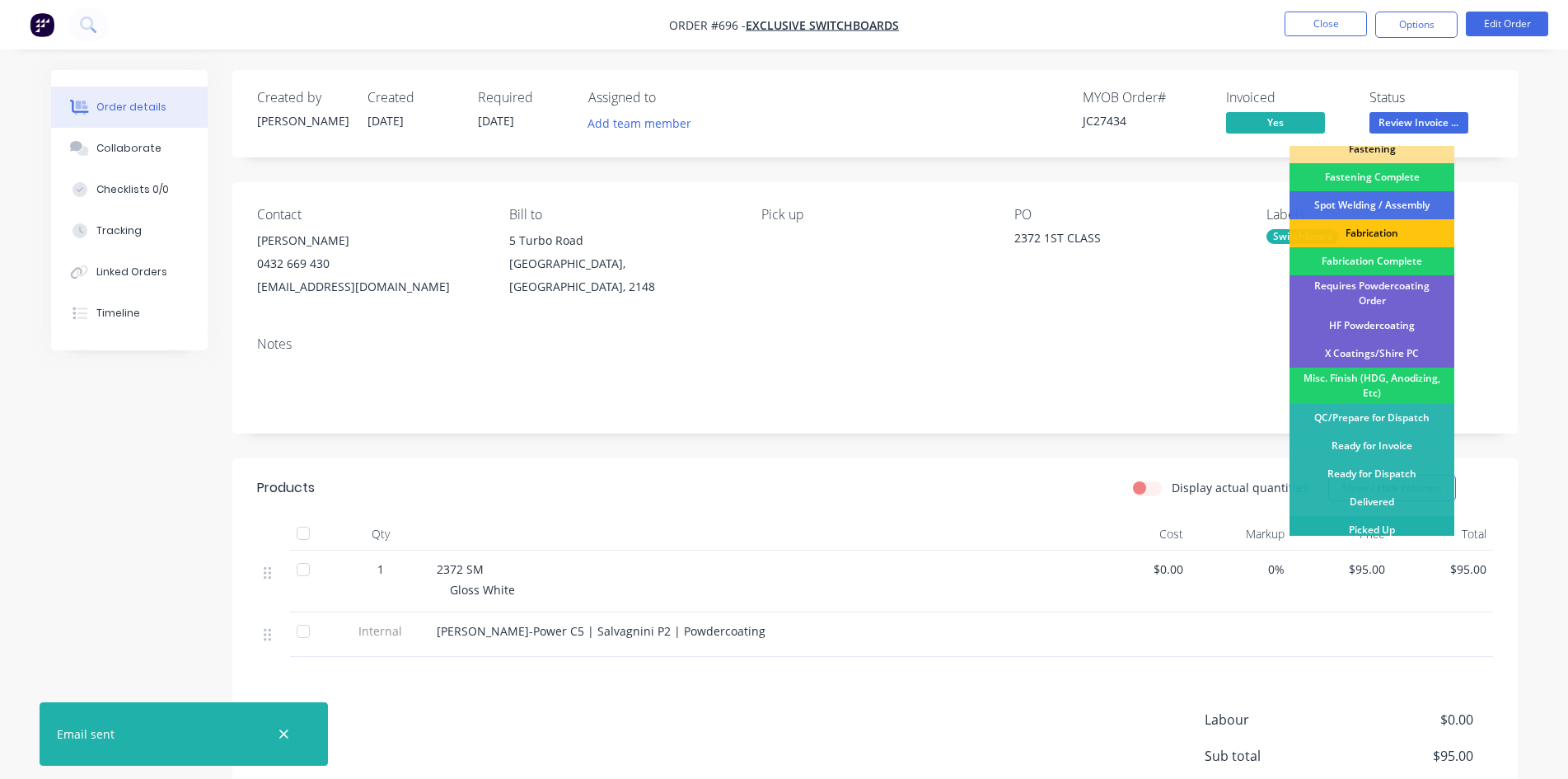
click at [1362, 521] on div "Picked Up" at bounding box center [1372, 530] width 165 height 28
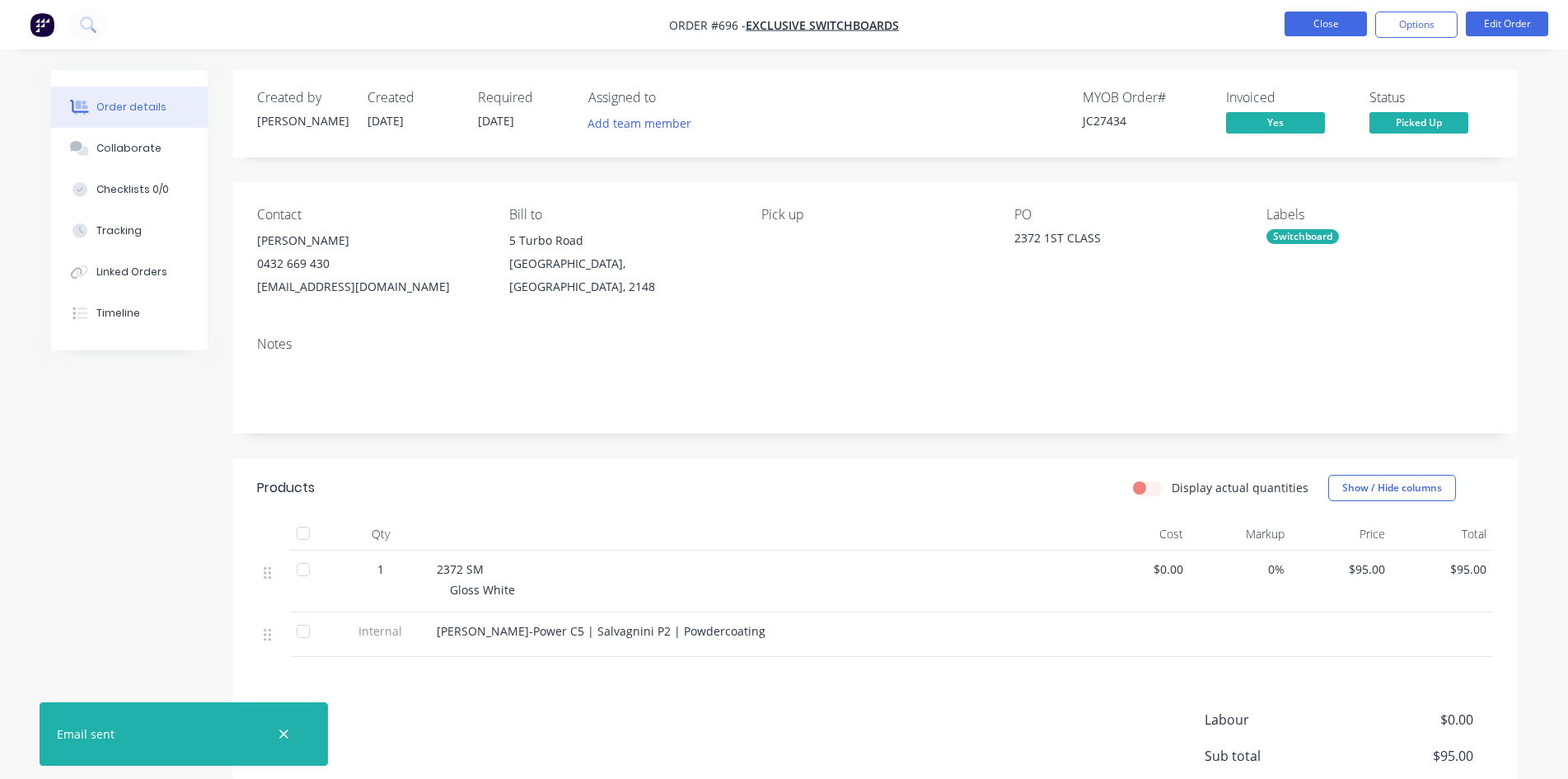
click at [1334, 14] on button "Close" at bounding box center [1326, 23] width 83 height 25
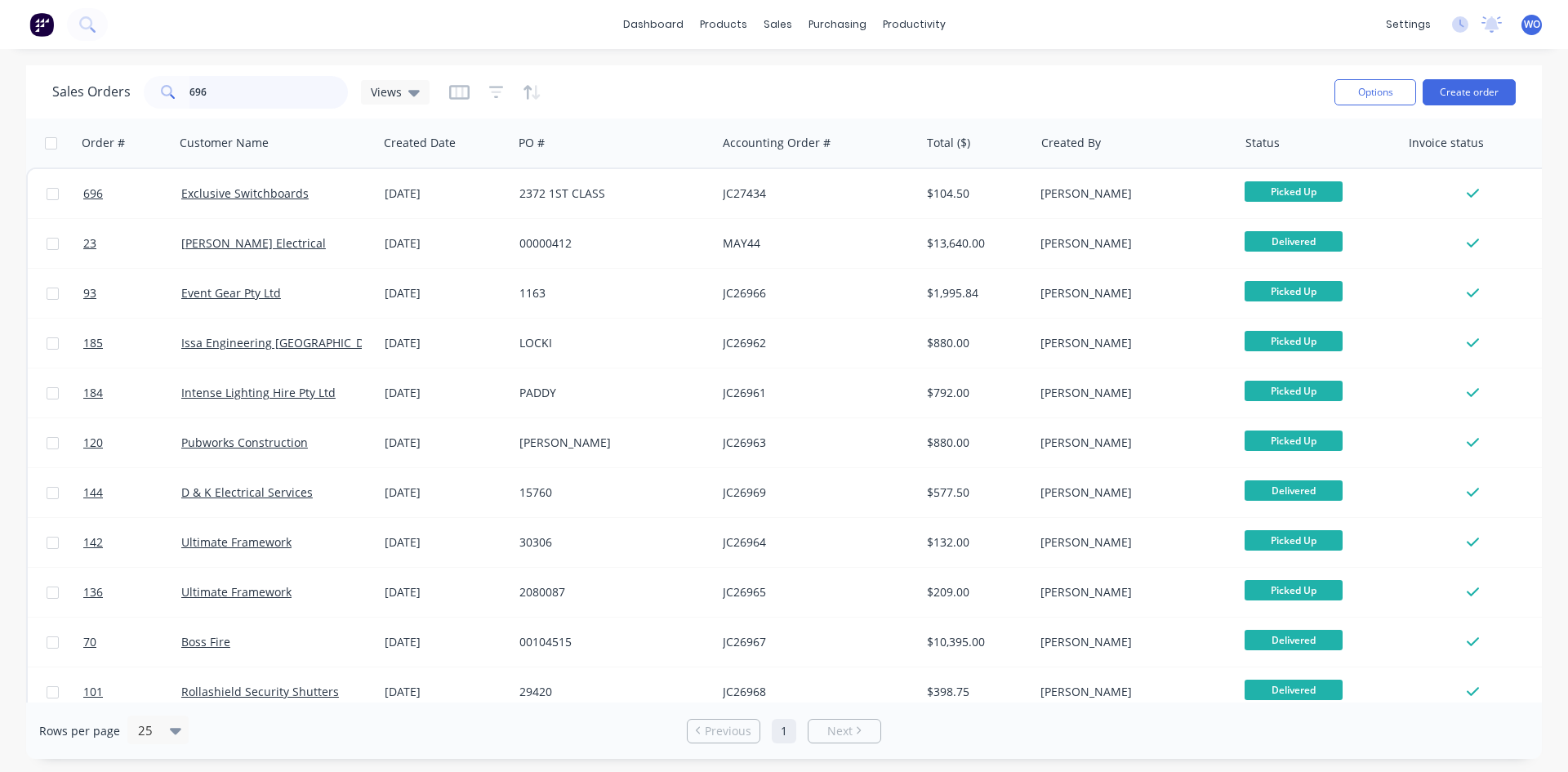
drag, startPoint x: 273, startPoint y: 89, endPoint x: 0, endPoint y: 41, distance: 277.2
click at [0, 41] on div "dashboard products sales purchasing productivity dashboard products Product Cat…" at bounding box center [784, 386] width 1568 height 772
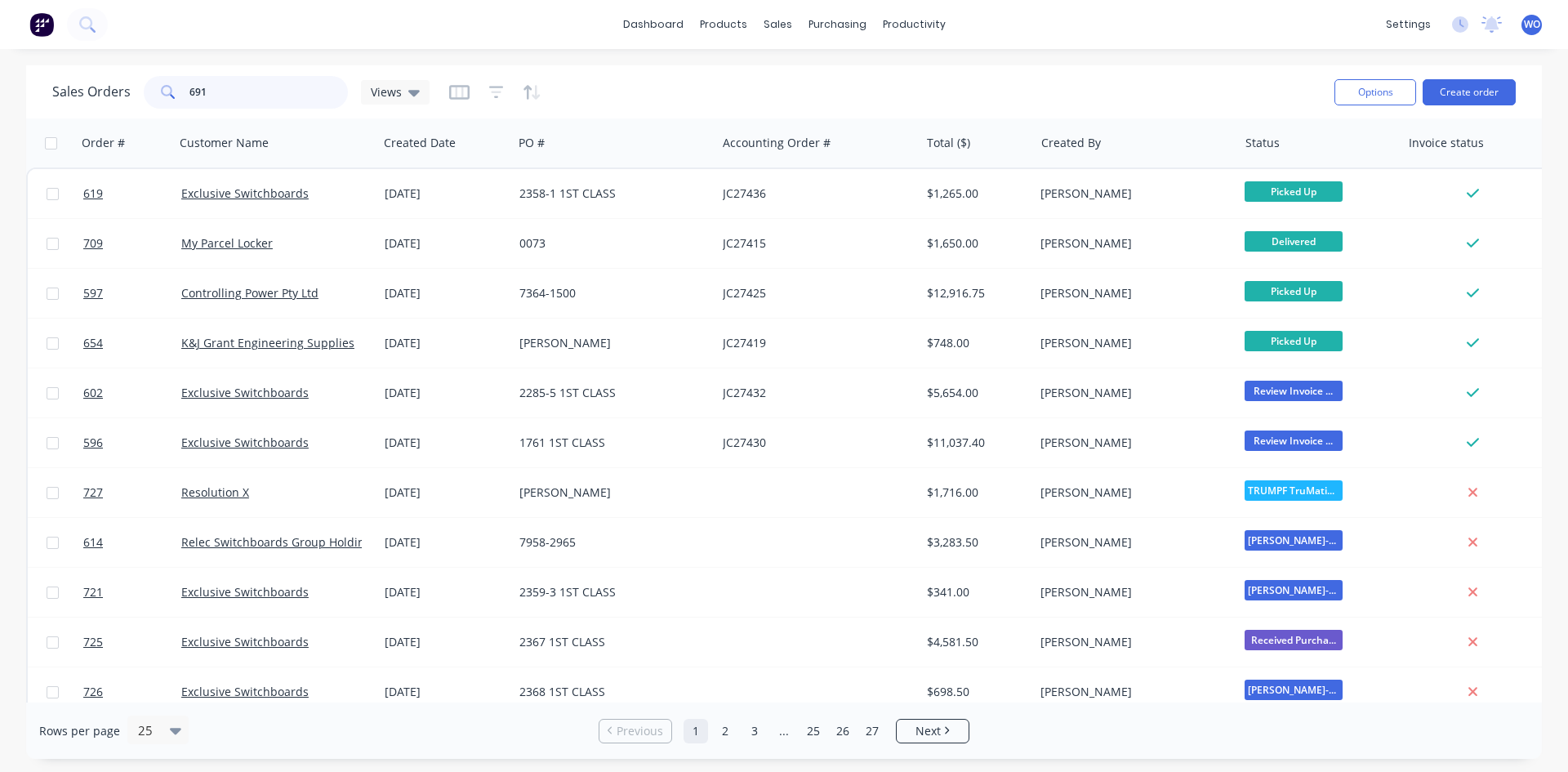
type input "691"
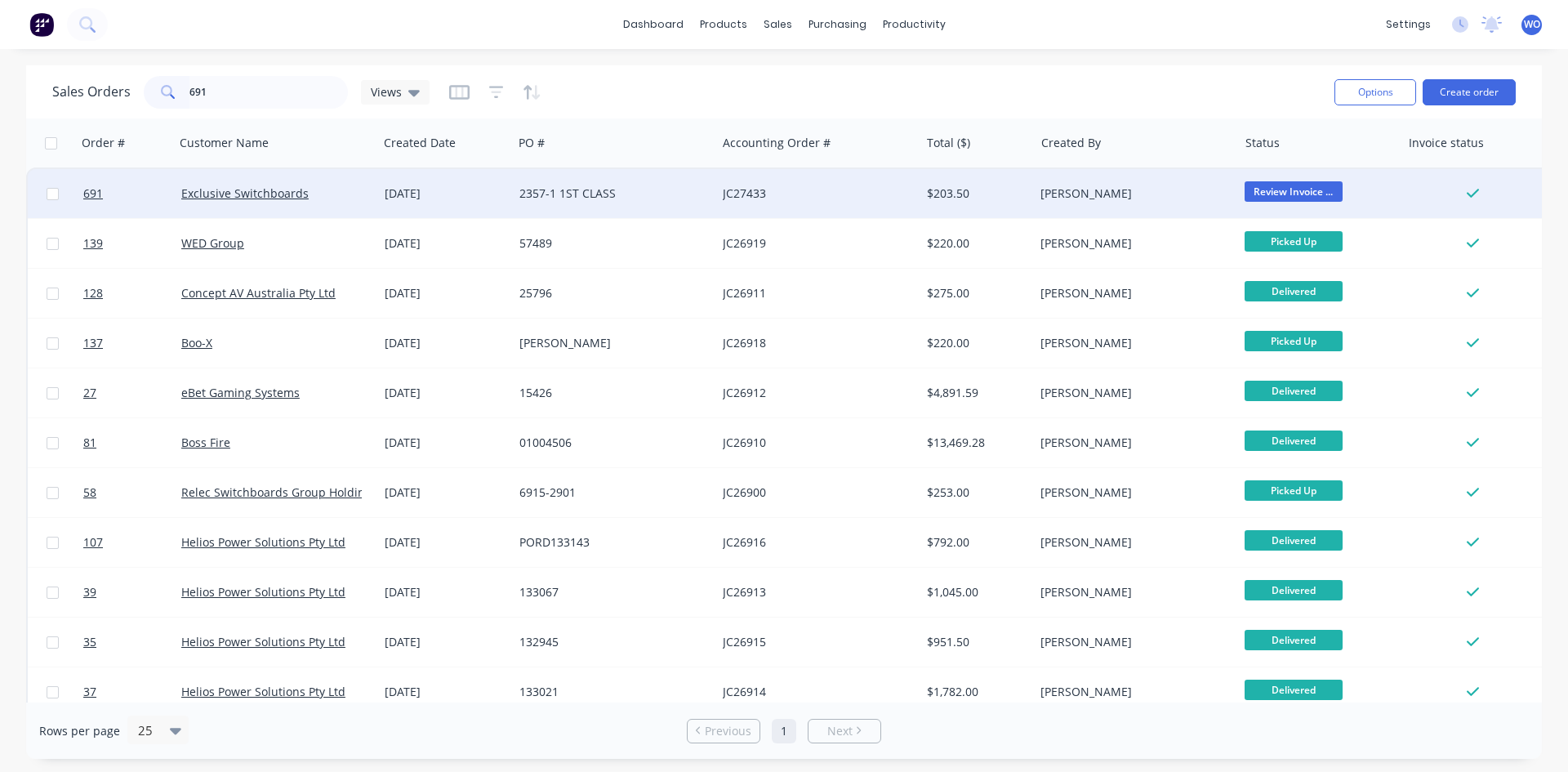
click at [600, 176] on div "2357-1 1ST CLASS" at bounding box center [614, 193] width 204 height 49
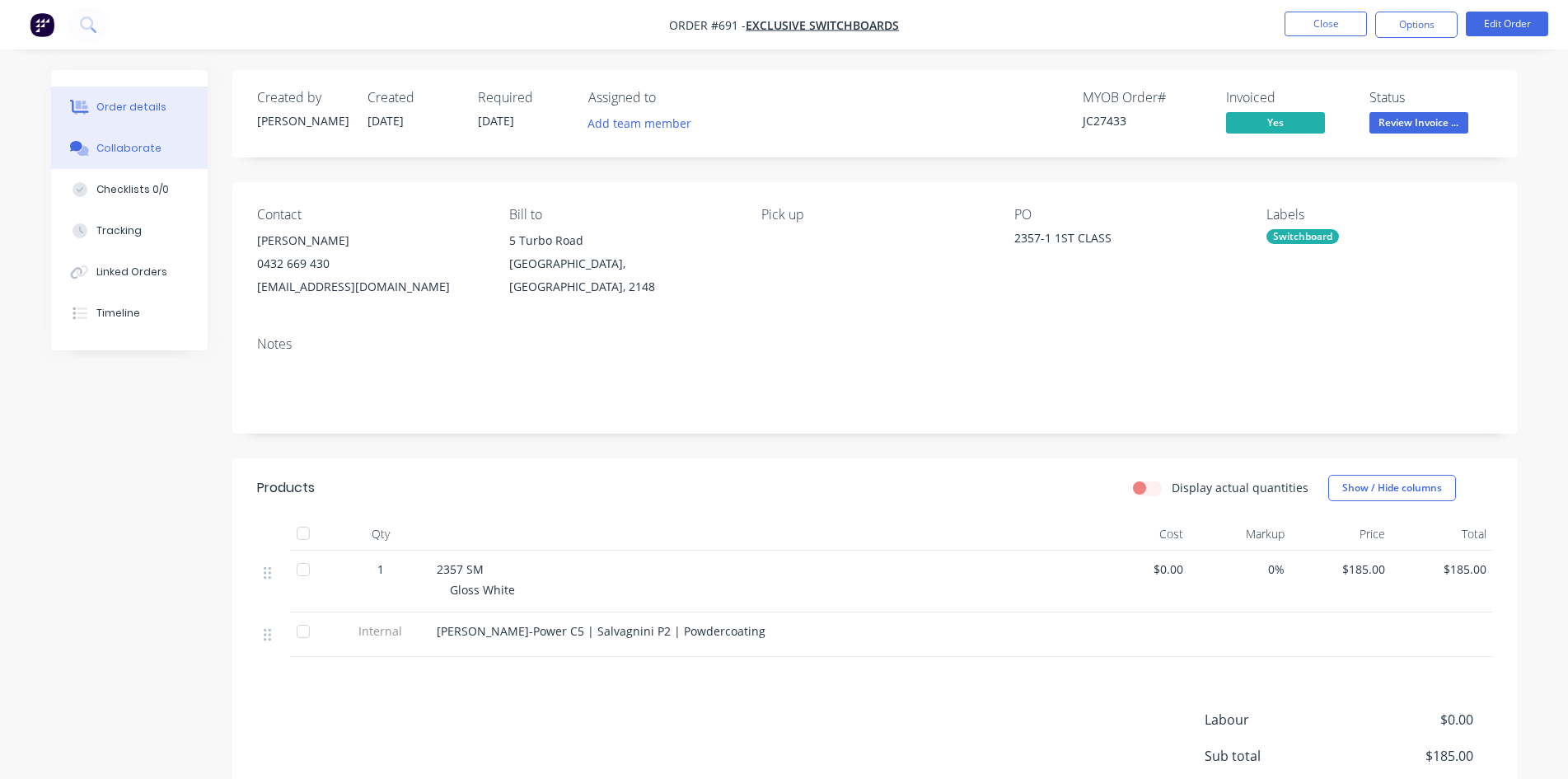
click at [120, 147] on div "Collaborate" at bounding box center [129, 148] width 65 height 15
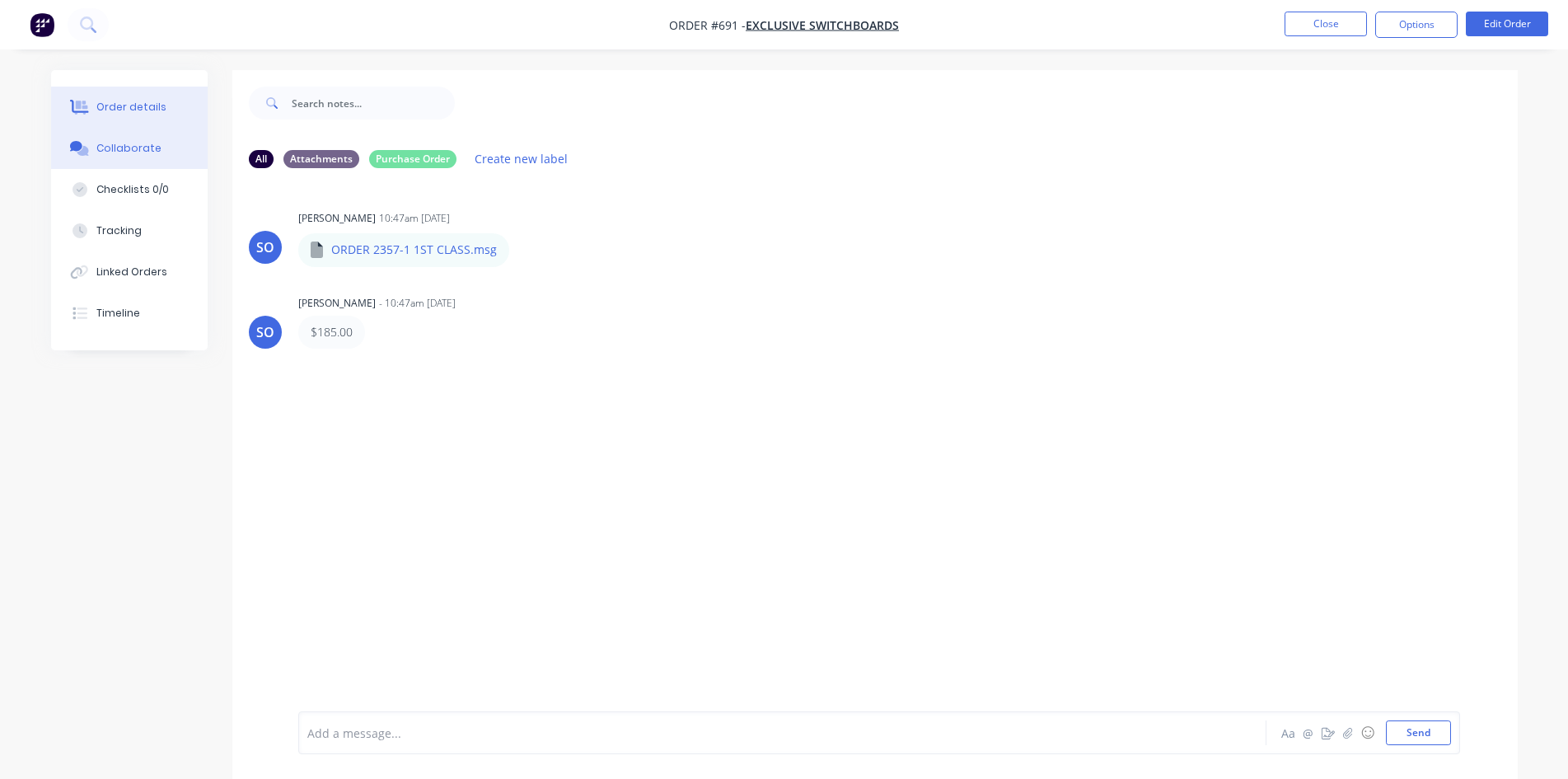
click at [177, 111] on button "Order details" at bounding box center [129, 107] width 156 height 41
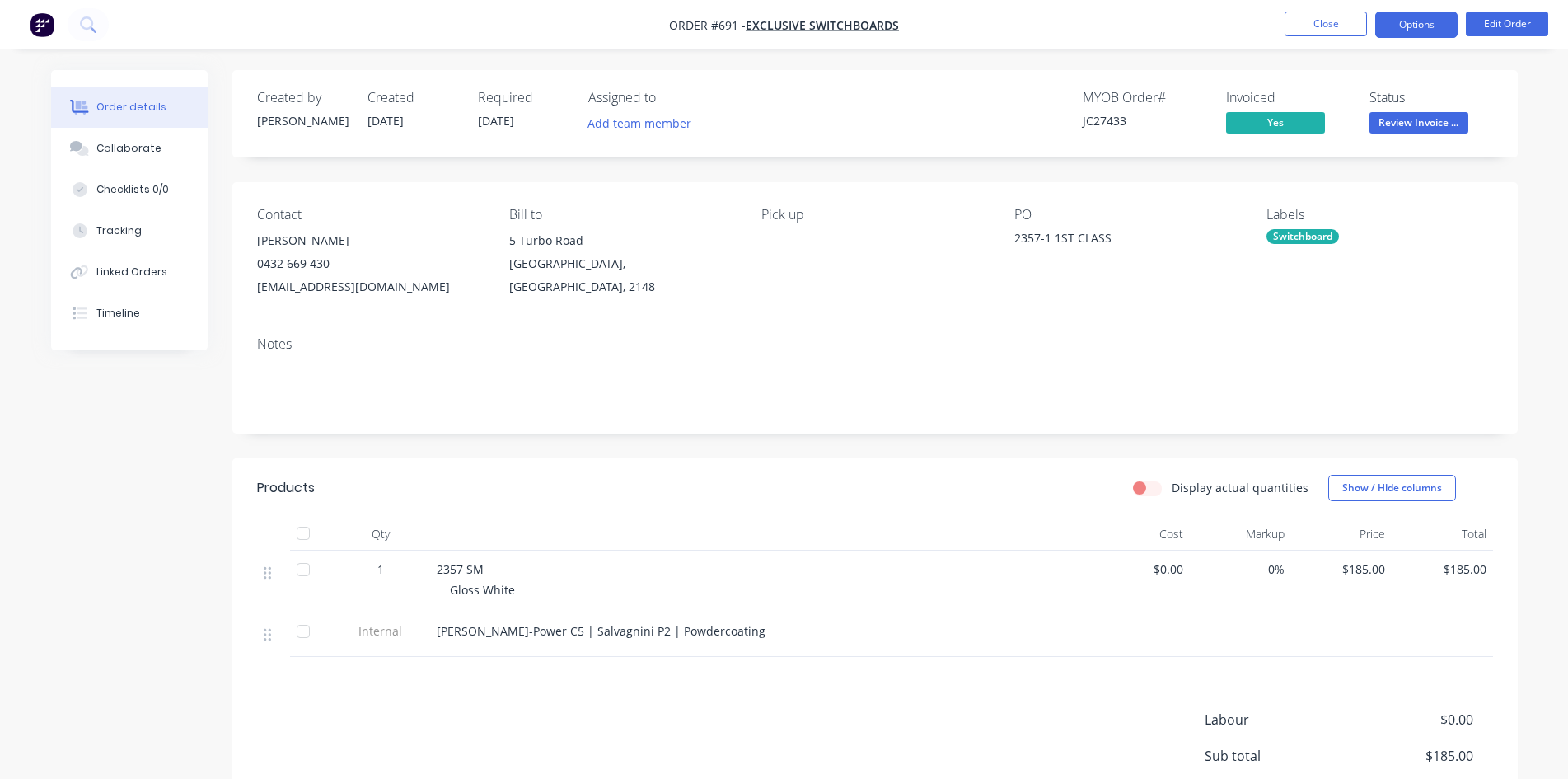
click at [1400, 33] on button "Options" at bounding box center [1417, 24] width 83 height 27
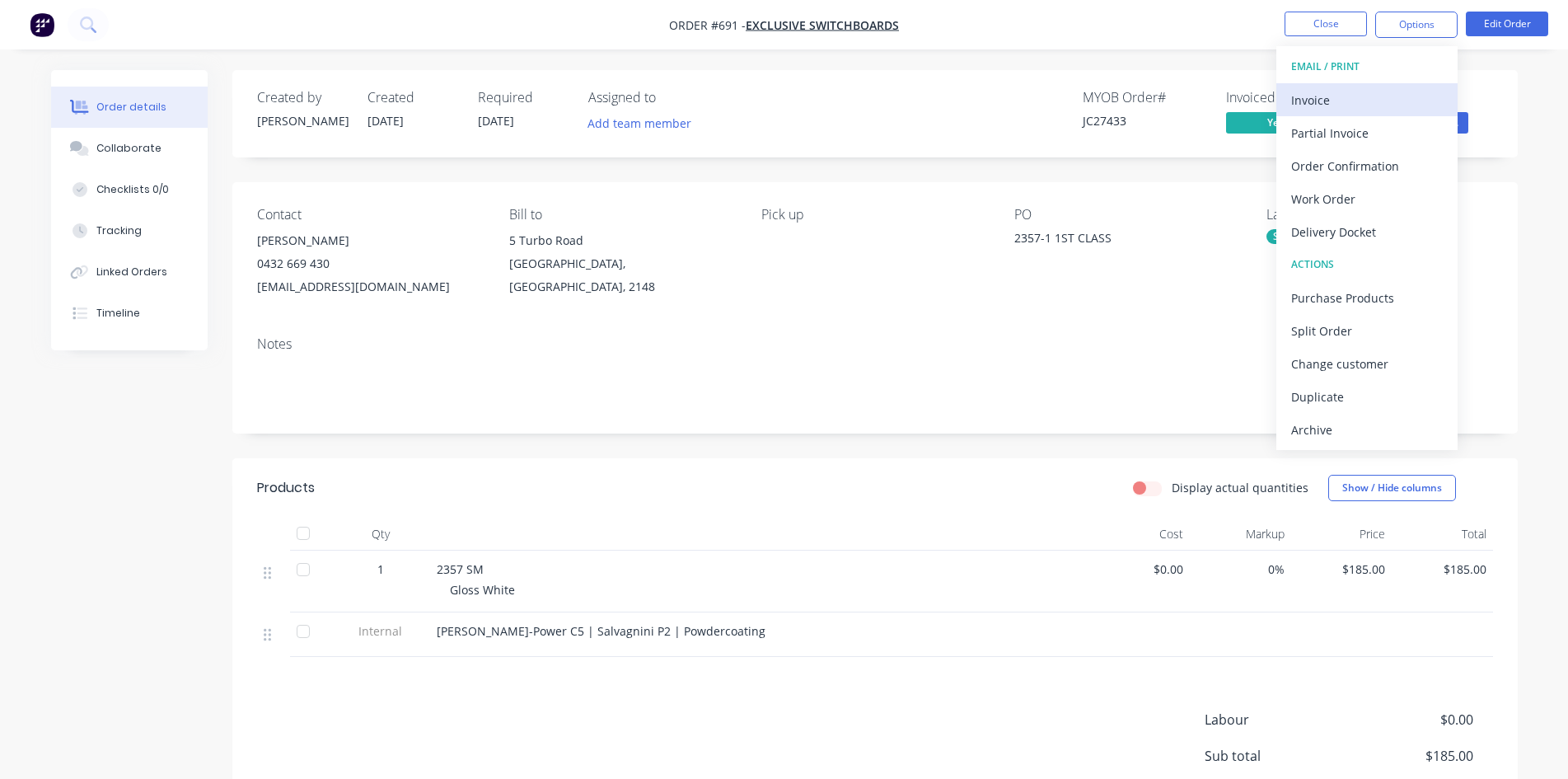
click at [1359, 101] on div "Invoice" at bounding box center [1367, 101] width 151 height 24
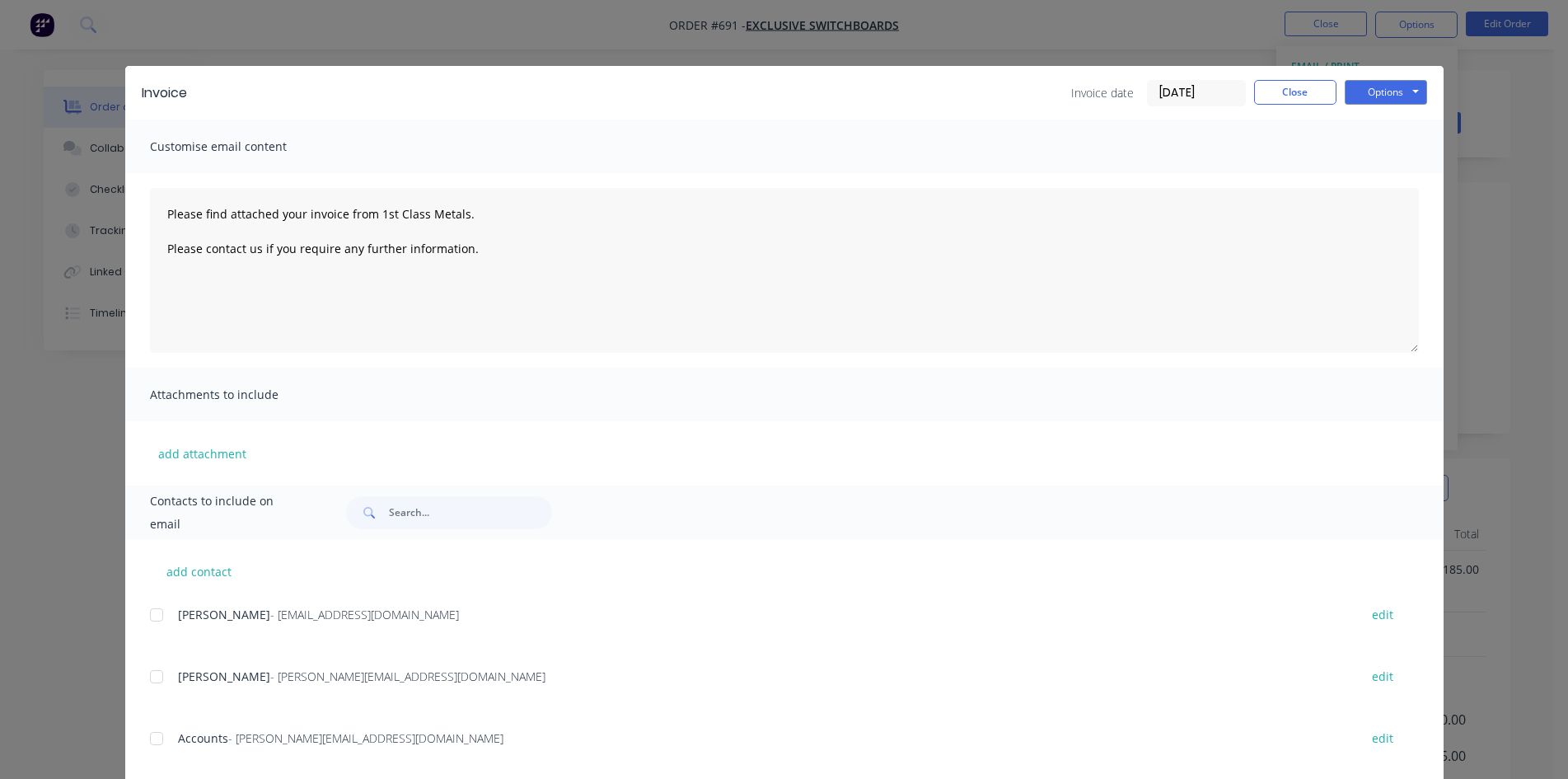
click at [148, 739] on div at bounding box center [156, 739] width 33 height 33
click at [1387, 105] on div "Options Preview Print Email" at bounding box center [1386, 93] width 83 height 27
click at [1385, 98] on button "Options" at bounding box center [1386, 92] width 83 height 25
click at [1411, 175] on button "Email" at bounding box center [1397, 176] width 106 height 28
type textarea "Please find attached your invoice from 1st Class Metals. Please contact us if y…"
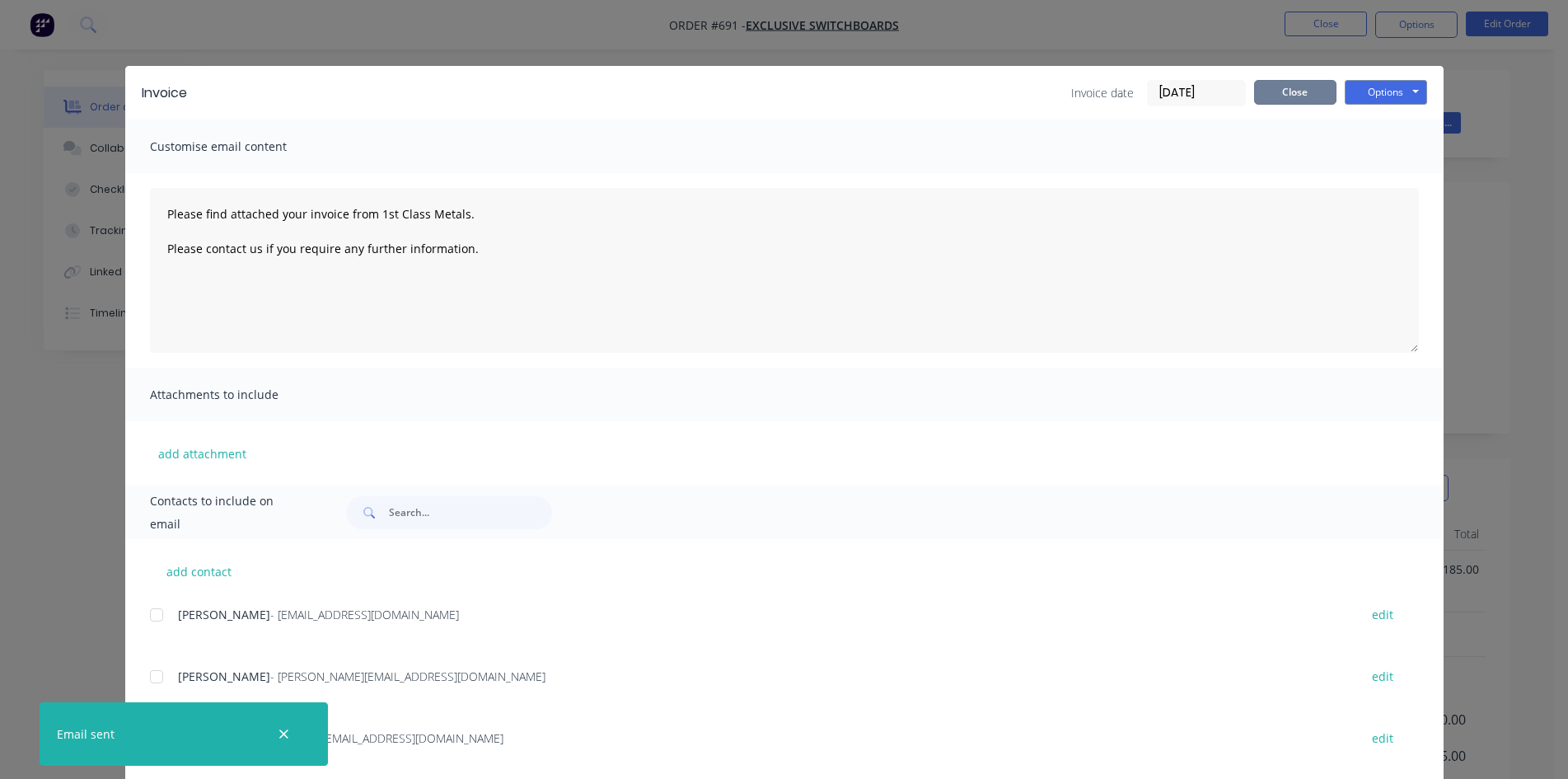
drag, startPoint x: 1289, startPoint y: 104, endPoint x: 1327, endPoint y: 103, distance: 38.0
click at [1289, 103] on button "Close" at bounding box center [1295, 92] width 83 height 25
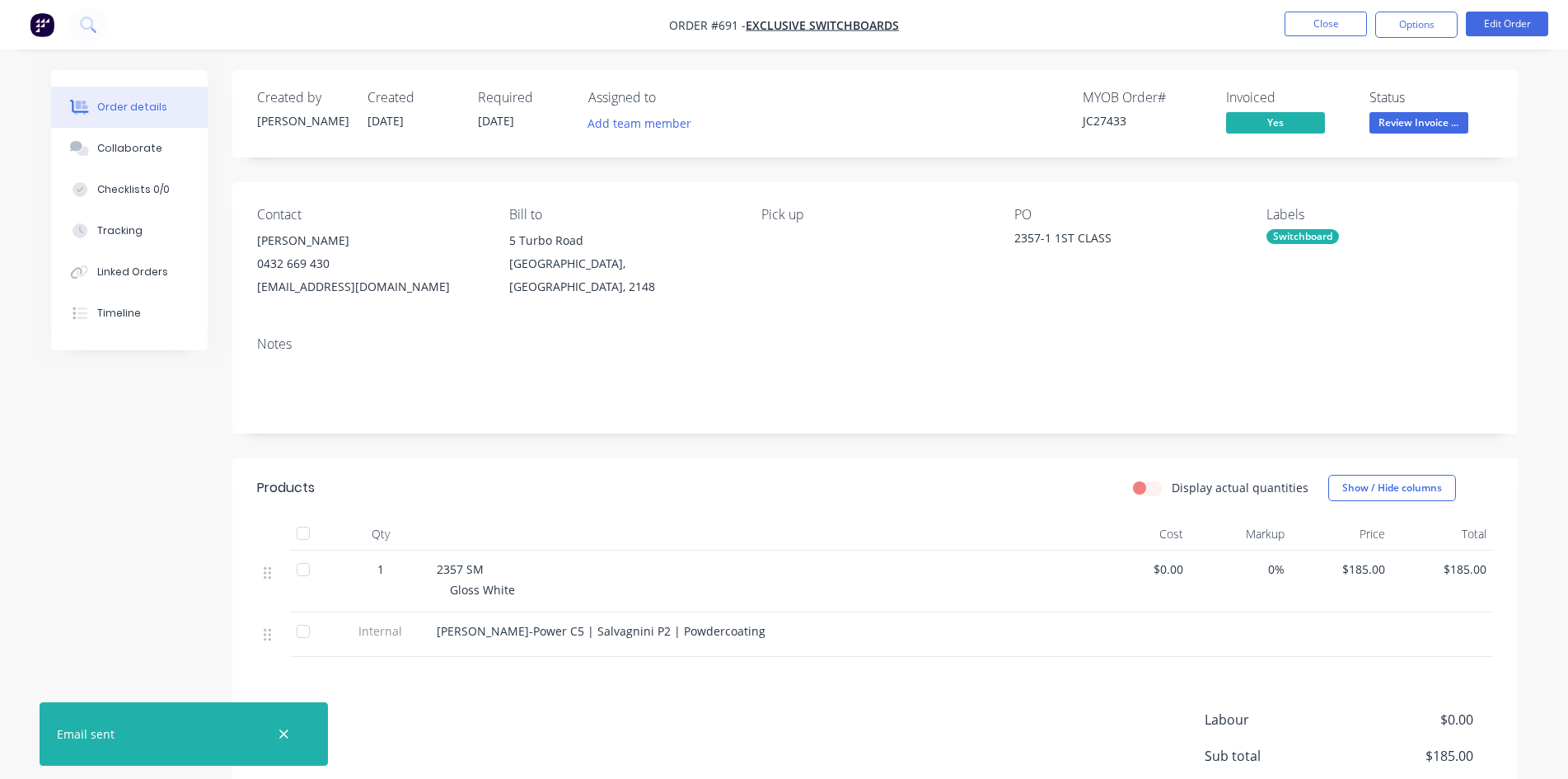
click at [1424, 126] on span "Review Invoice ..." at bounding box center [1418, 122] width 99 height 21
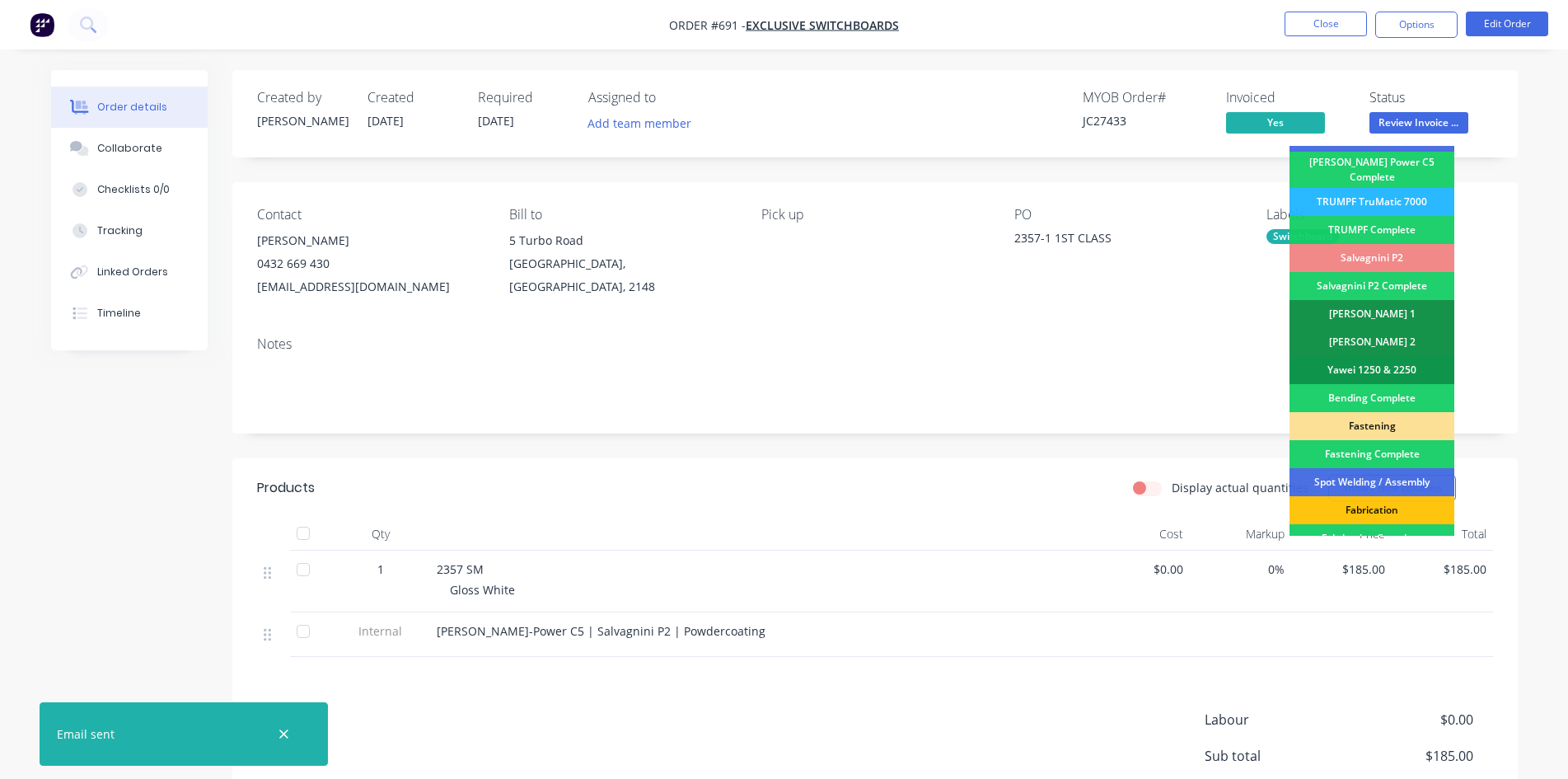
scroll to position [468, 0]
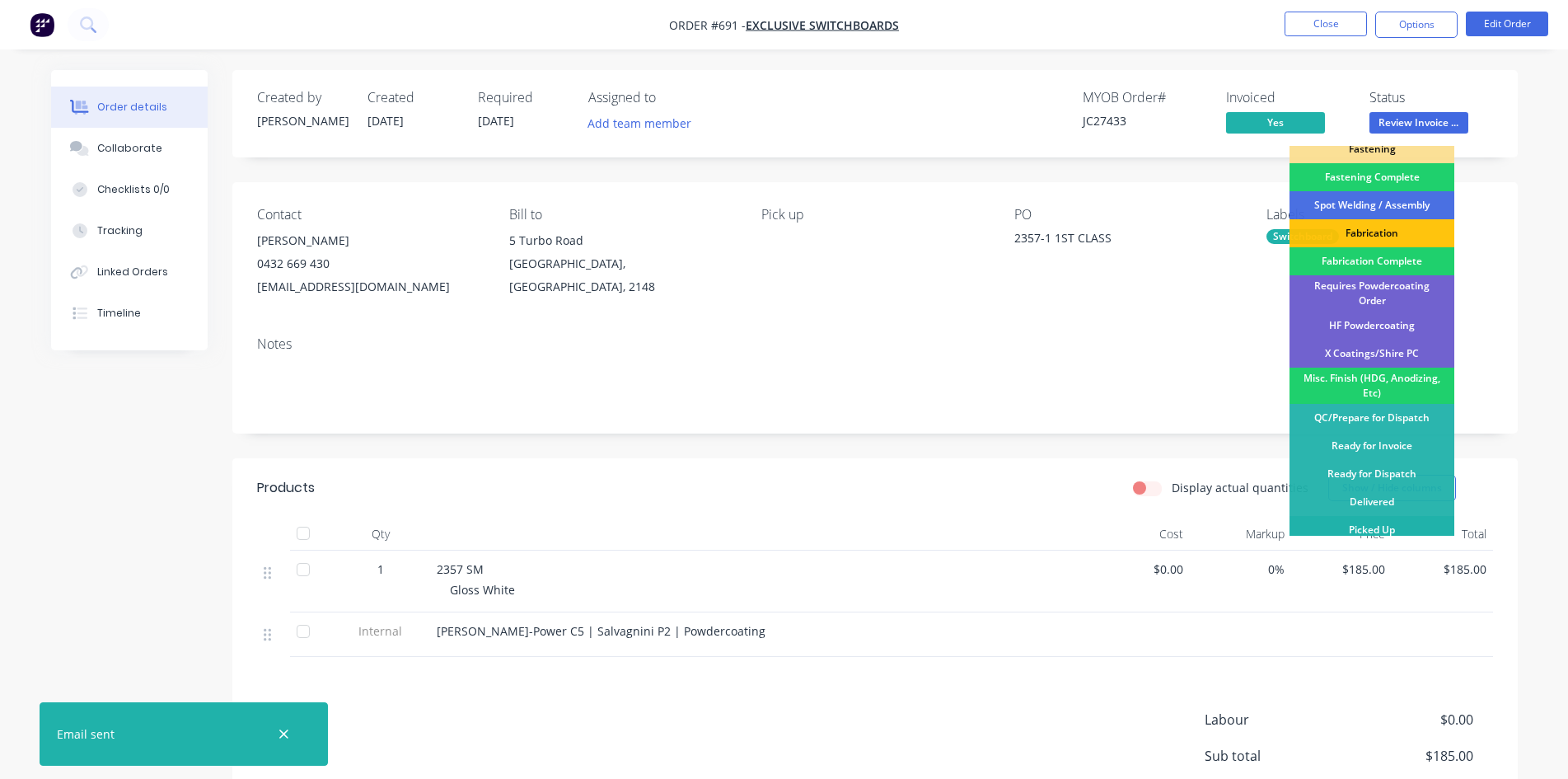
click at [1357, 531] on div "Picked Up" at bounding box center [1372, 530] width 165 height 28
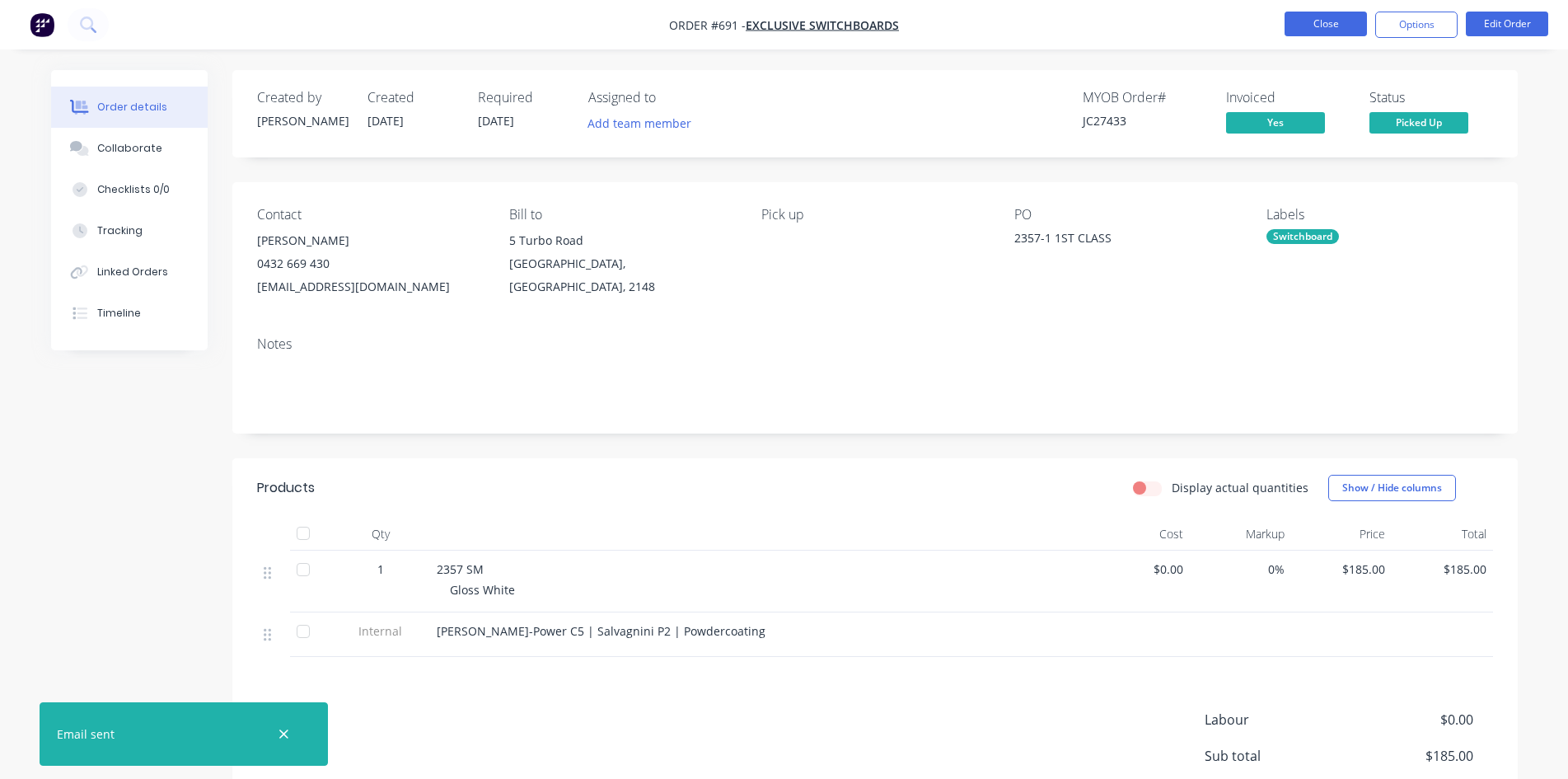
click at [1319, 23] on button "Close" at bounding box center [1326, 23] width 83 height 25
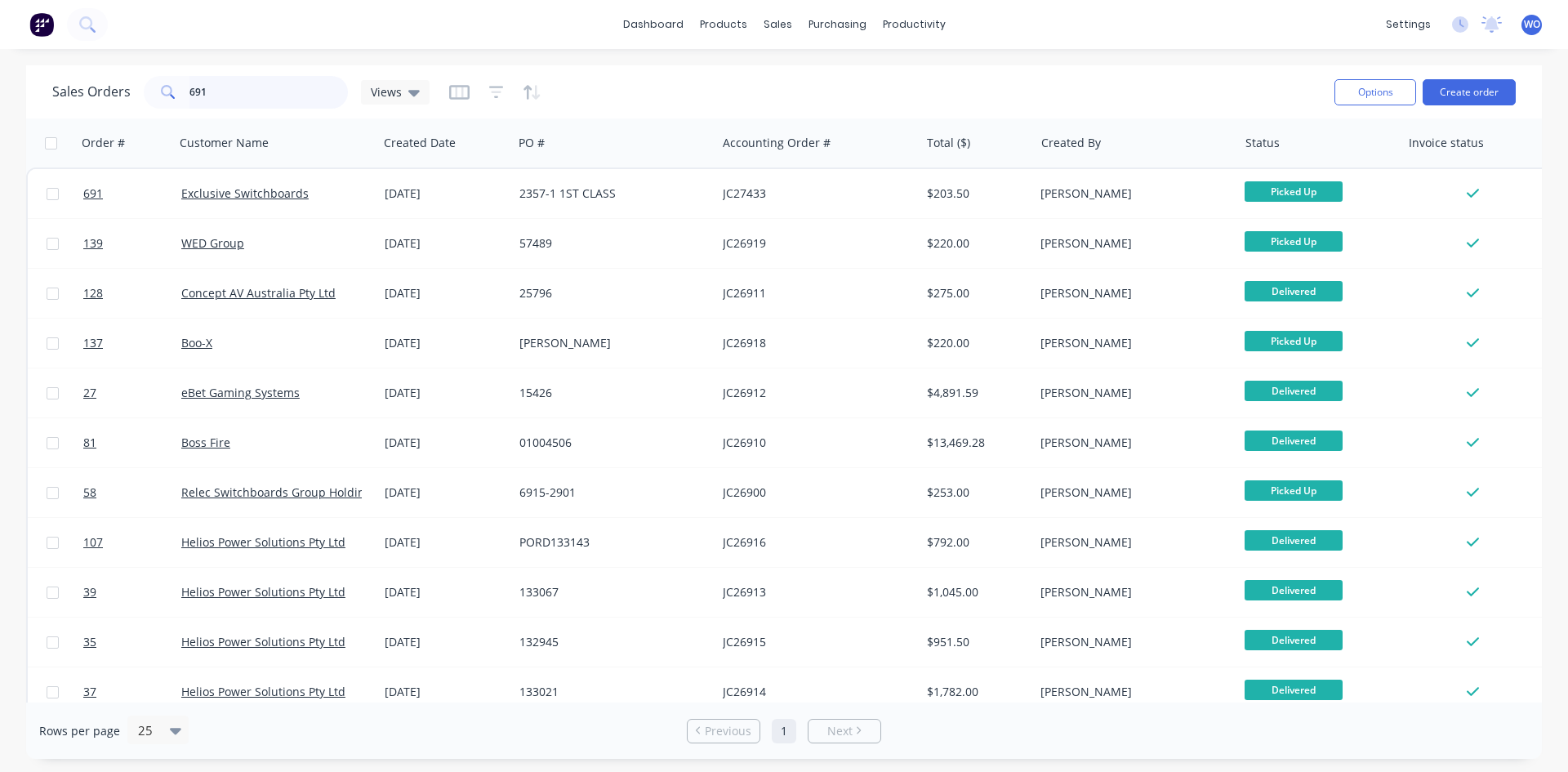
drag, startPoint x: 247, startPoint y: 85, endPoint x: 0, endPoint y: 44, distance: 250.4
click at [0, 47] on div "dashboard products sales purchasing productivity dashboard products Product Cat…" at bounding box center [784, 386] width 1568 height 772
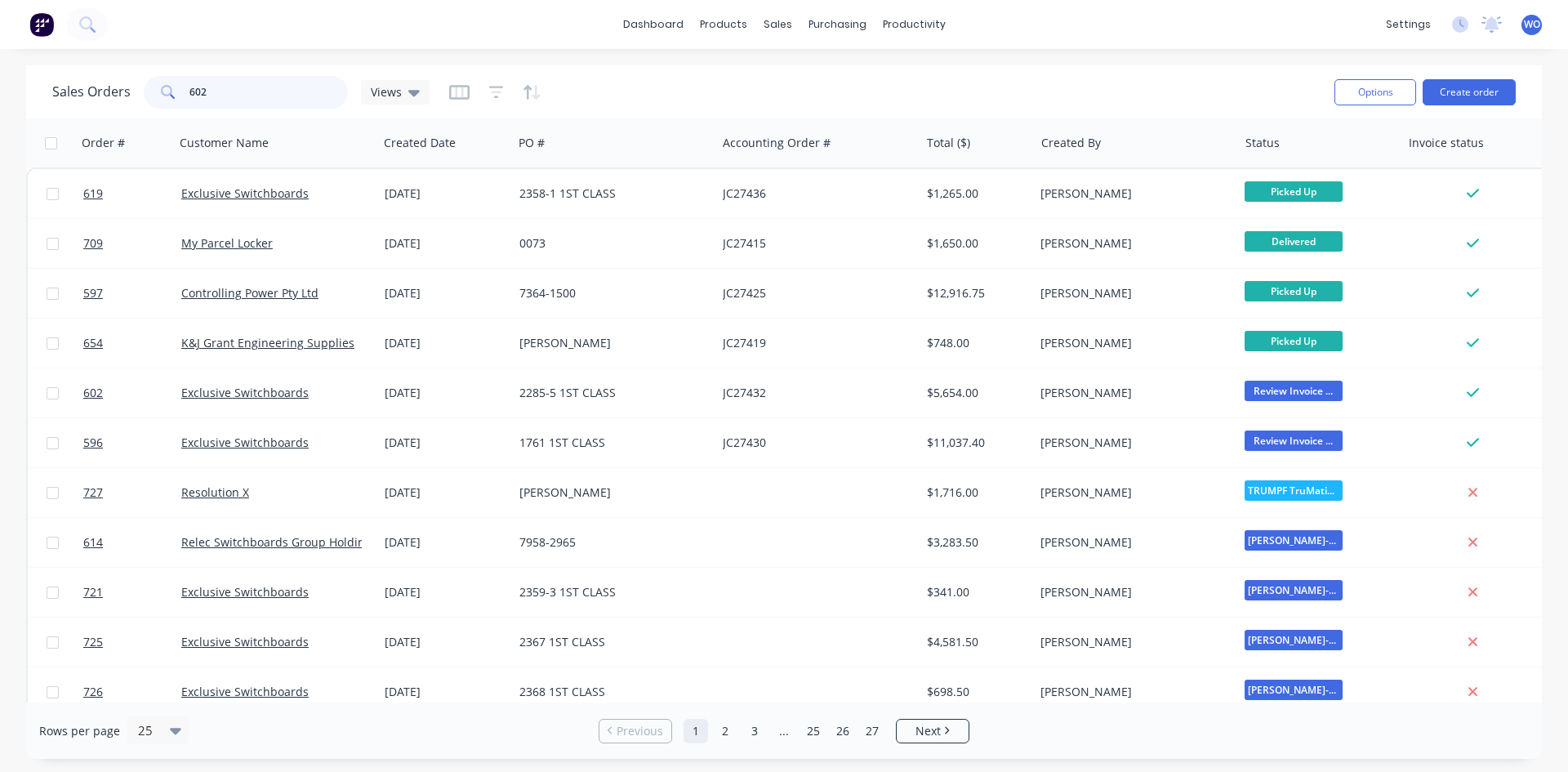
type input "602"
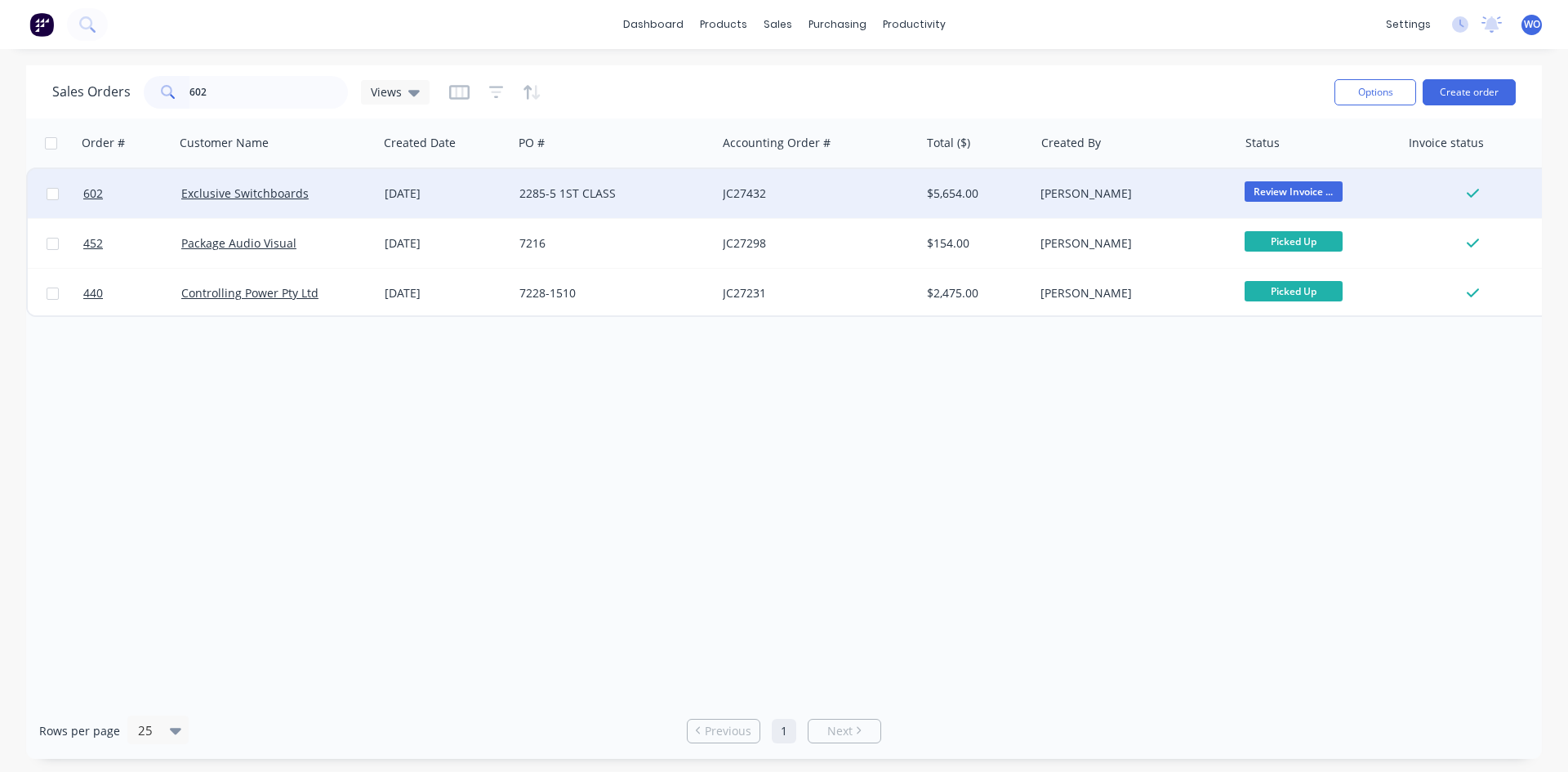
click at [662, 184] on div "2285-5 1ST CLASS" at bounding box center [614, 193] width 204 height 49
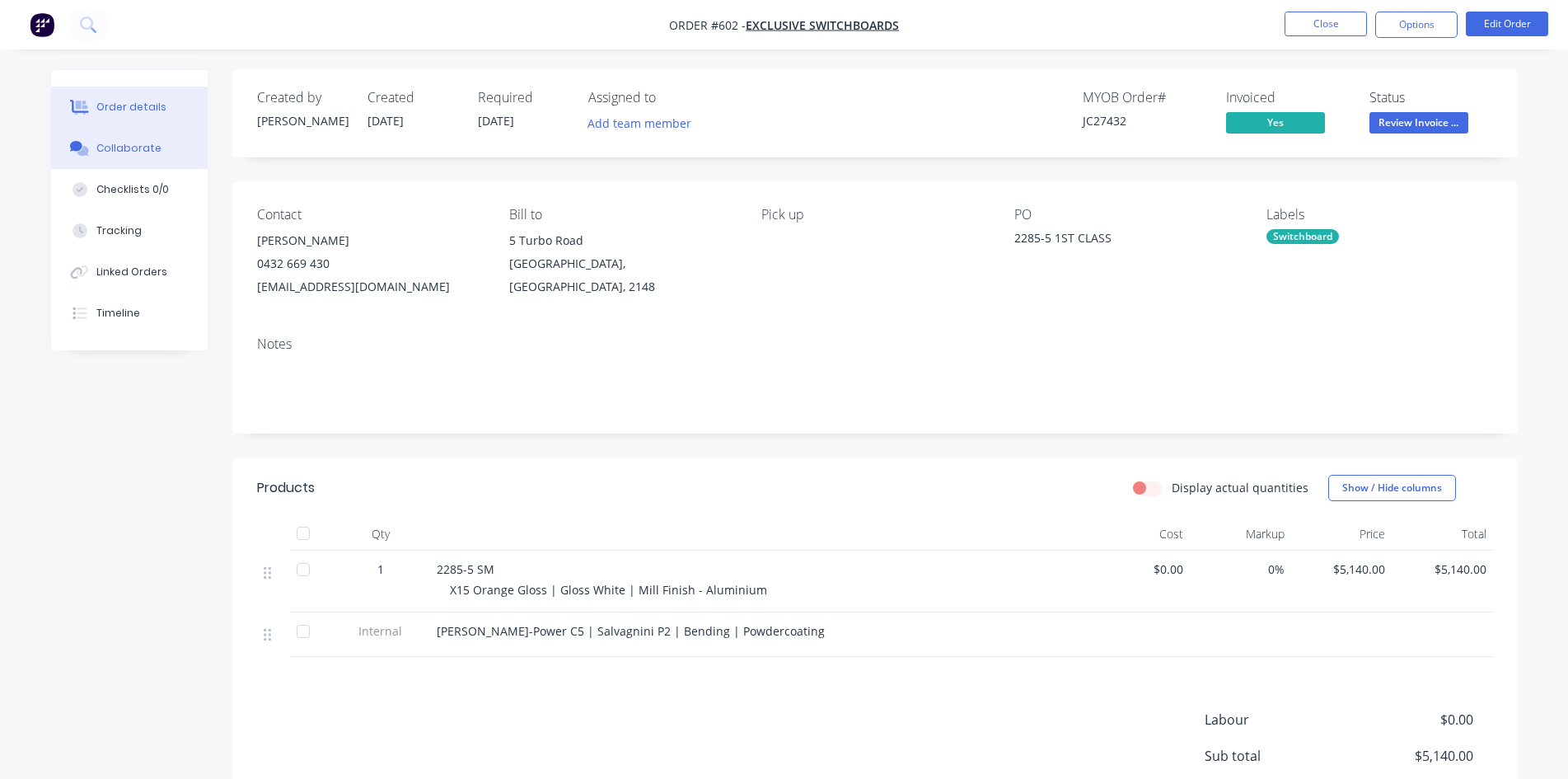
click at [153, 150] on div "Collaborate" at bounding box center [129, 148] width 65 height 15
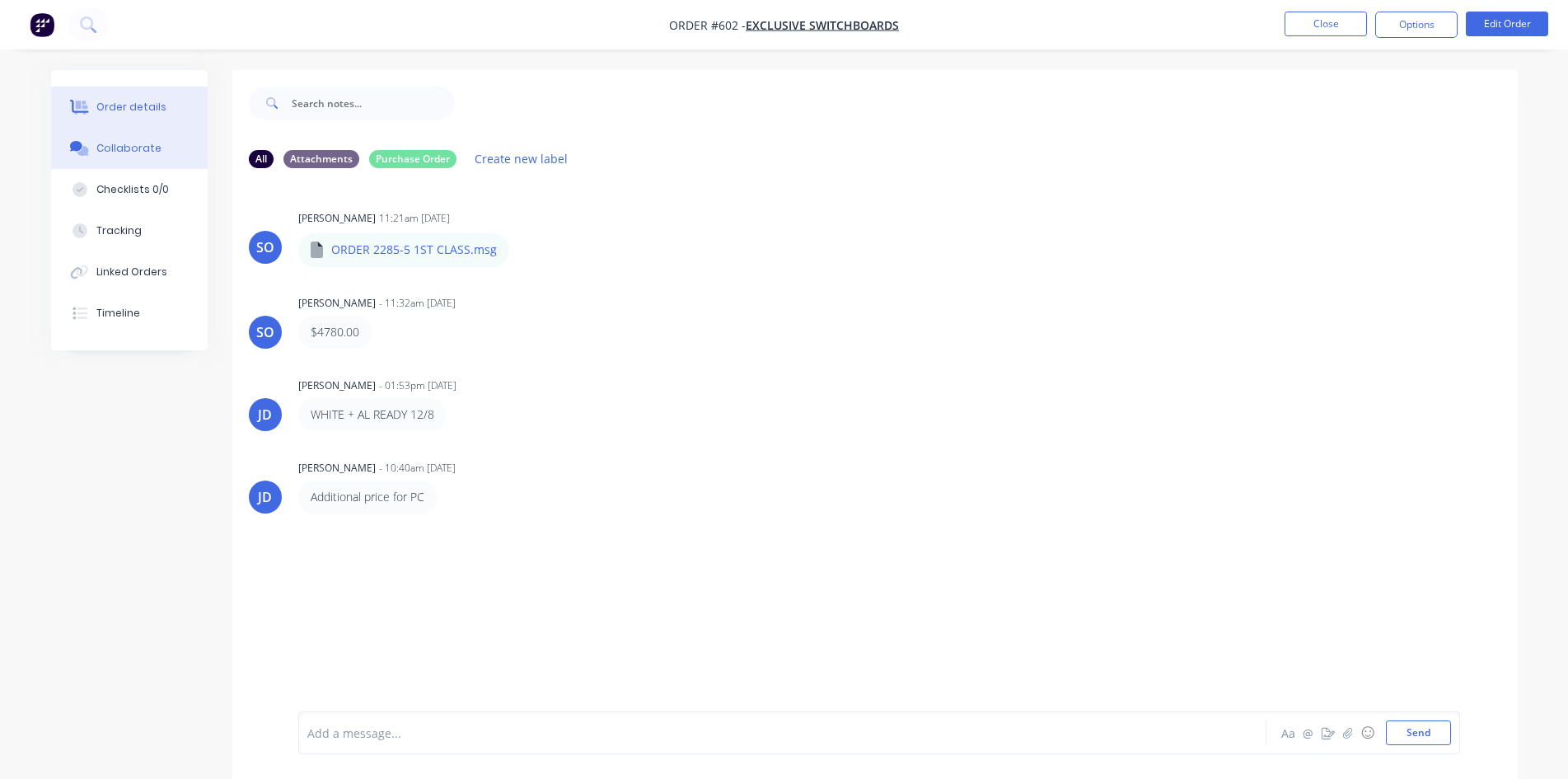
click at [130, 103] on div "Order details" at bounding box center [131, 107] width 70 height 15
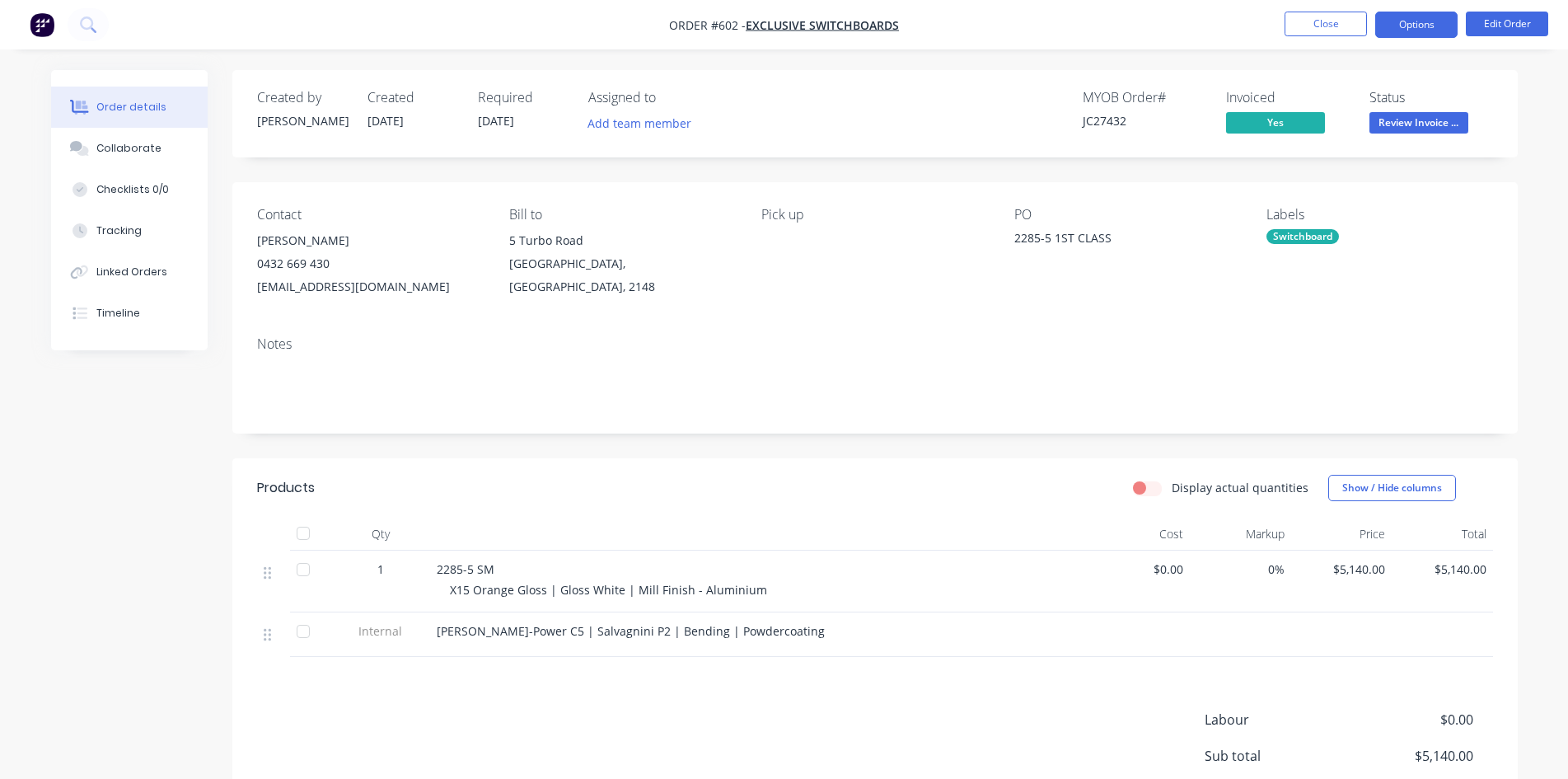
click at [1406, 28] on button "Options" at bounding box center [1417, 24] width 83 height 27
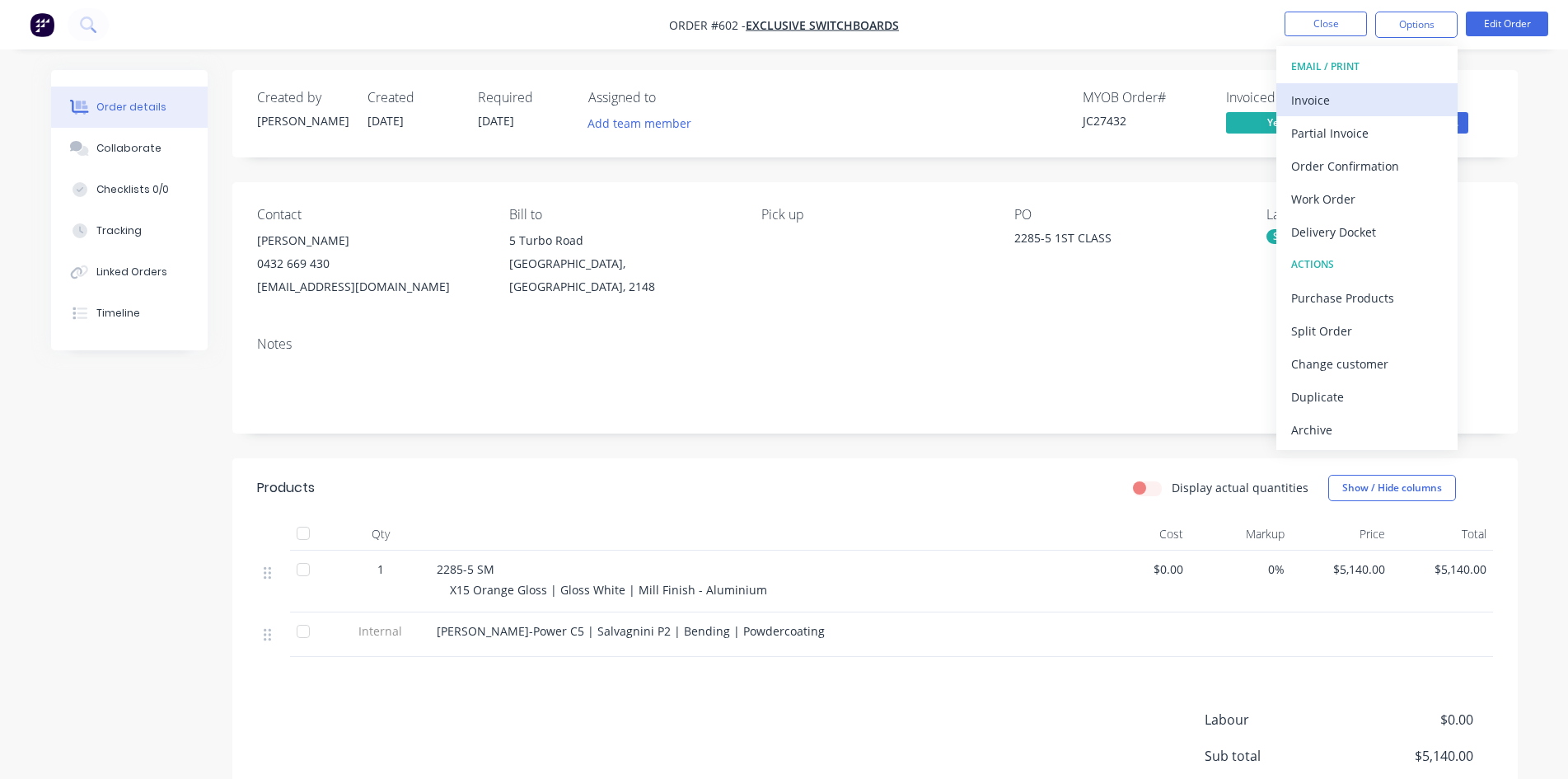
click at [1312, 99] on div "Invoice" at bounding box center [1367, 101] width 151 height 24
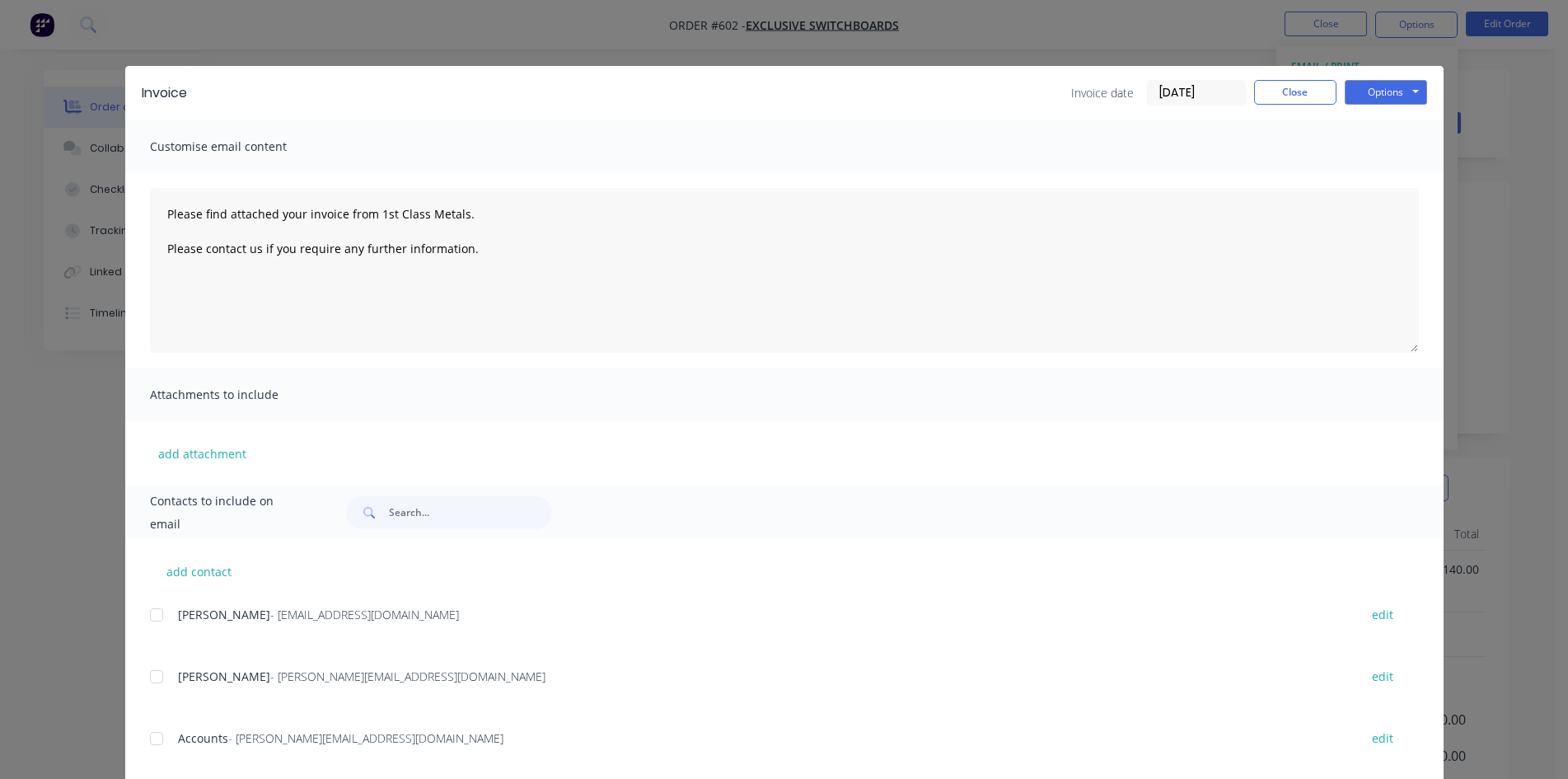
click at [150, 744] on div at bounding box center [156, 739] width 33 height 33
click at [1375, 89] on button "Options" at bounding box center [1386, 92] width 83 height 25
click at [1387, 176] on button "Email" at bounding box center [1397, 176] width 106 height 28
type textarea "Please find attached your invoice from 1st Class Metals. Please contact us if y…"
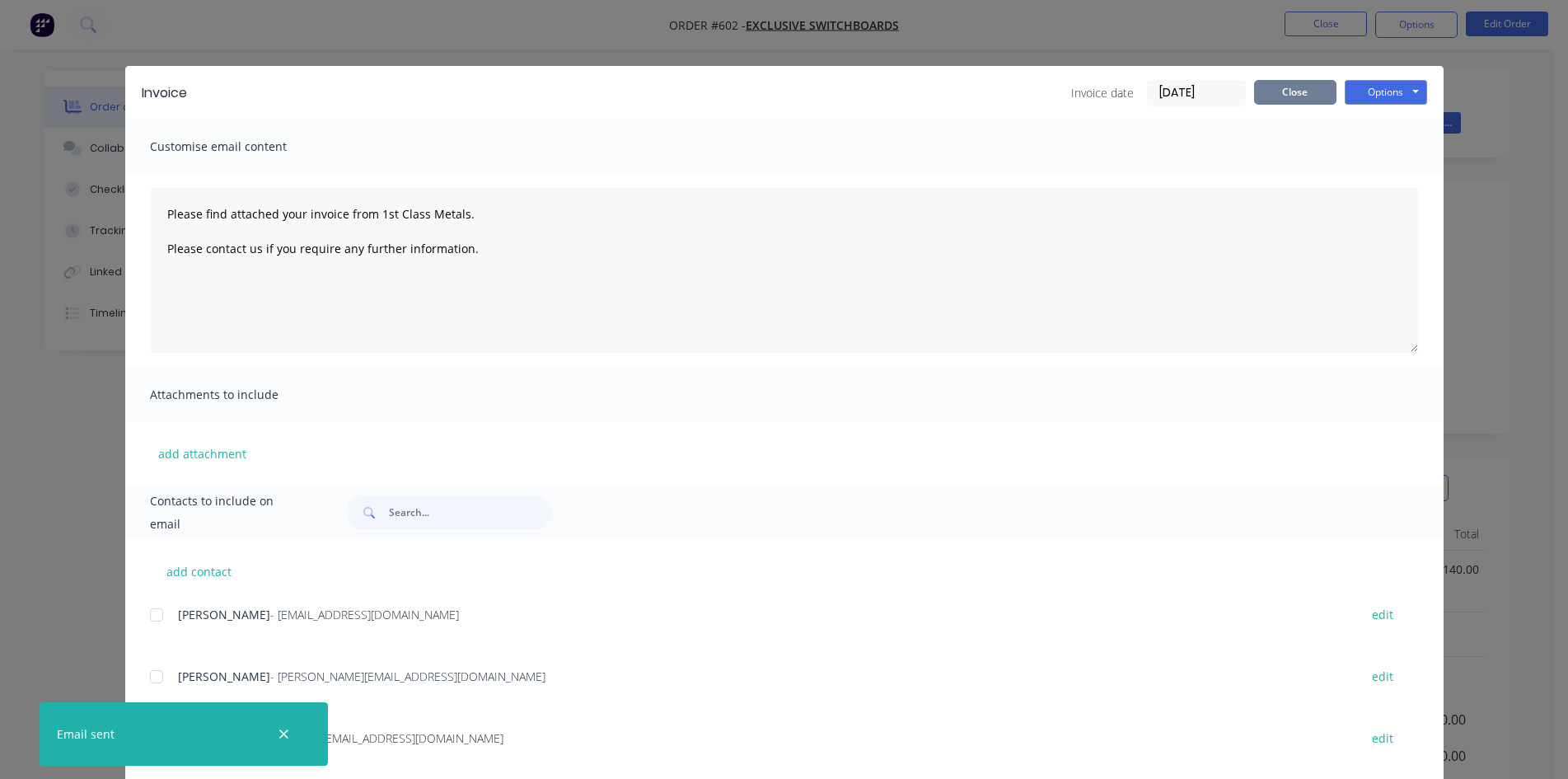
click at [1277, 98] on button "Close" at bounding box center [1295, 92] width 83 height 25
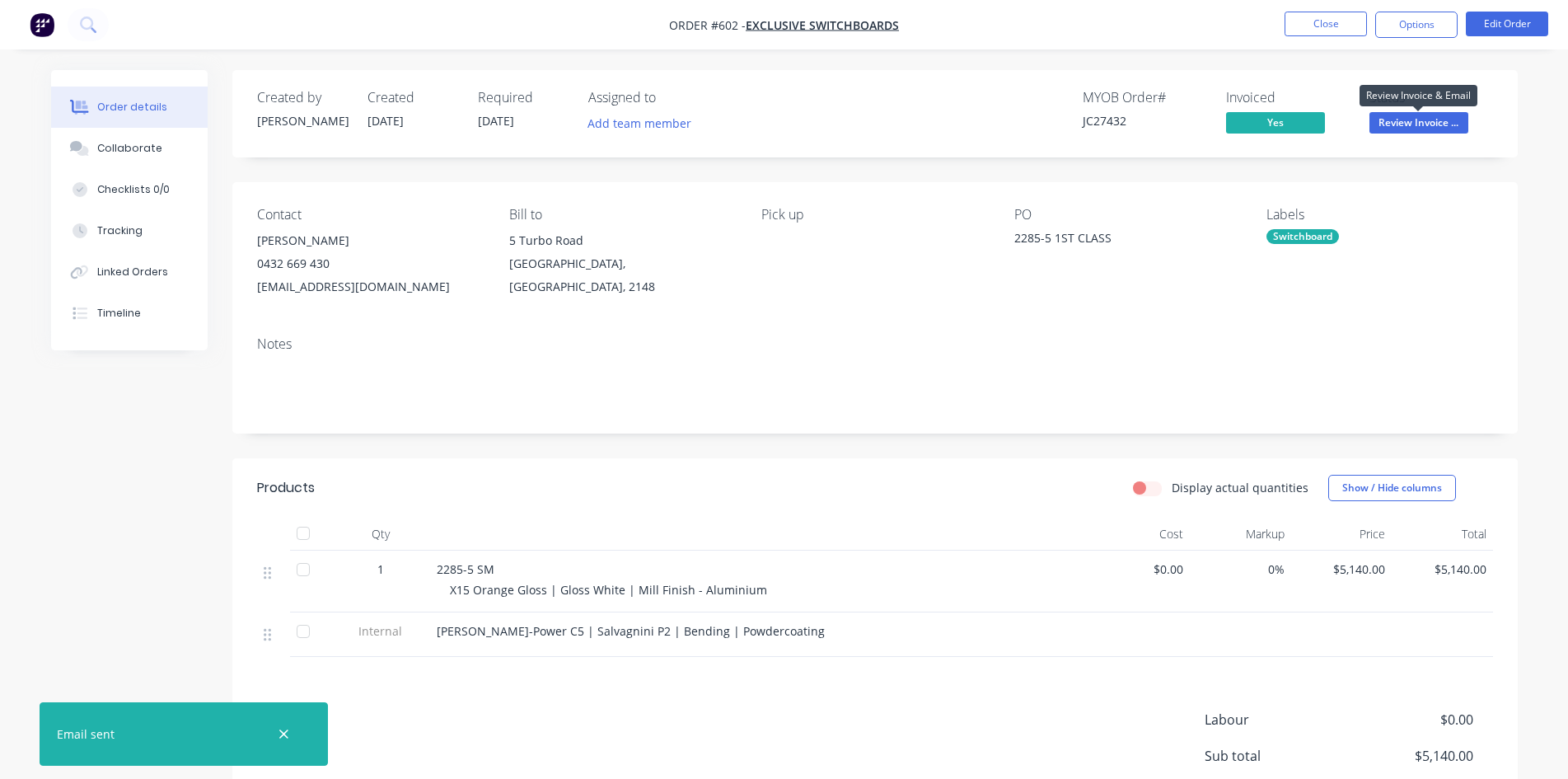
click at [1413, 130] on span "Review Invoice ..." at bounding box center [1418, 122] width 99 height 21
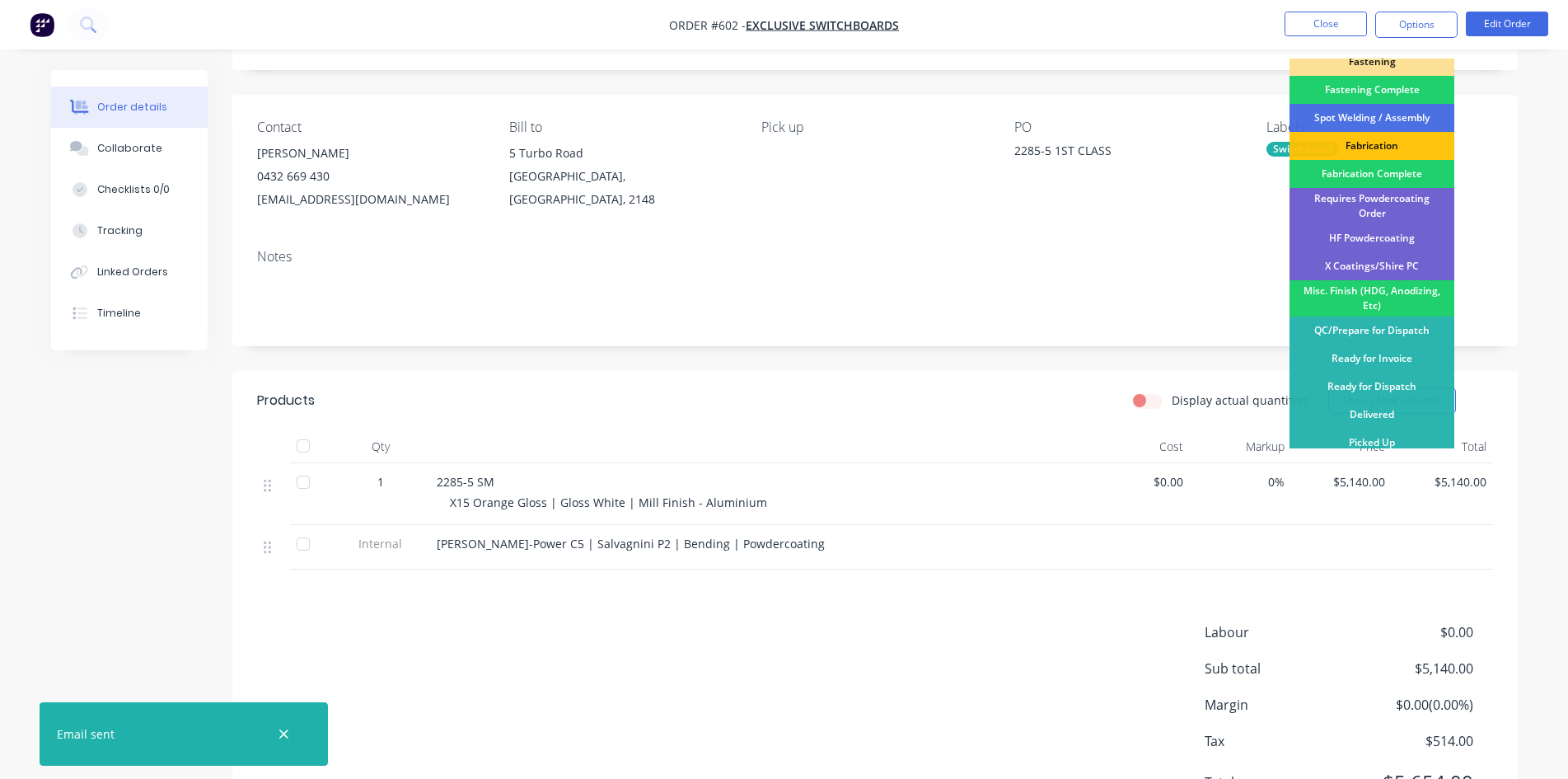
scroll to position [171, 0]
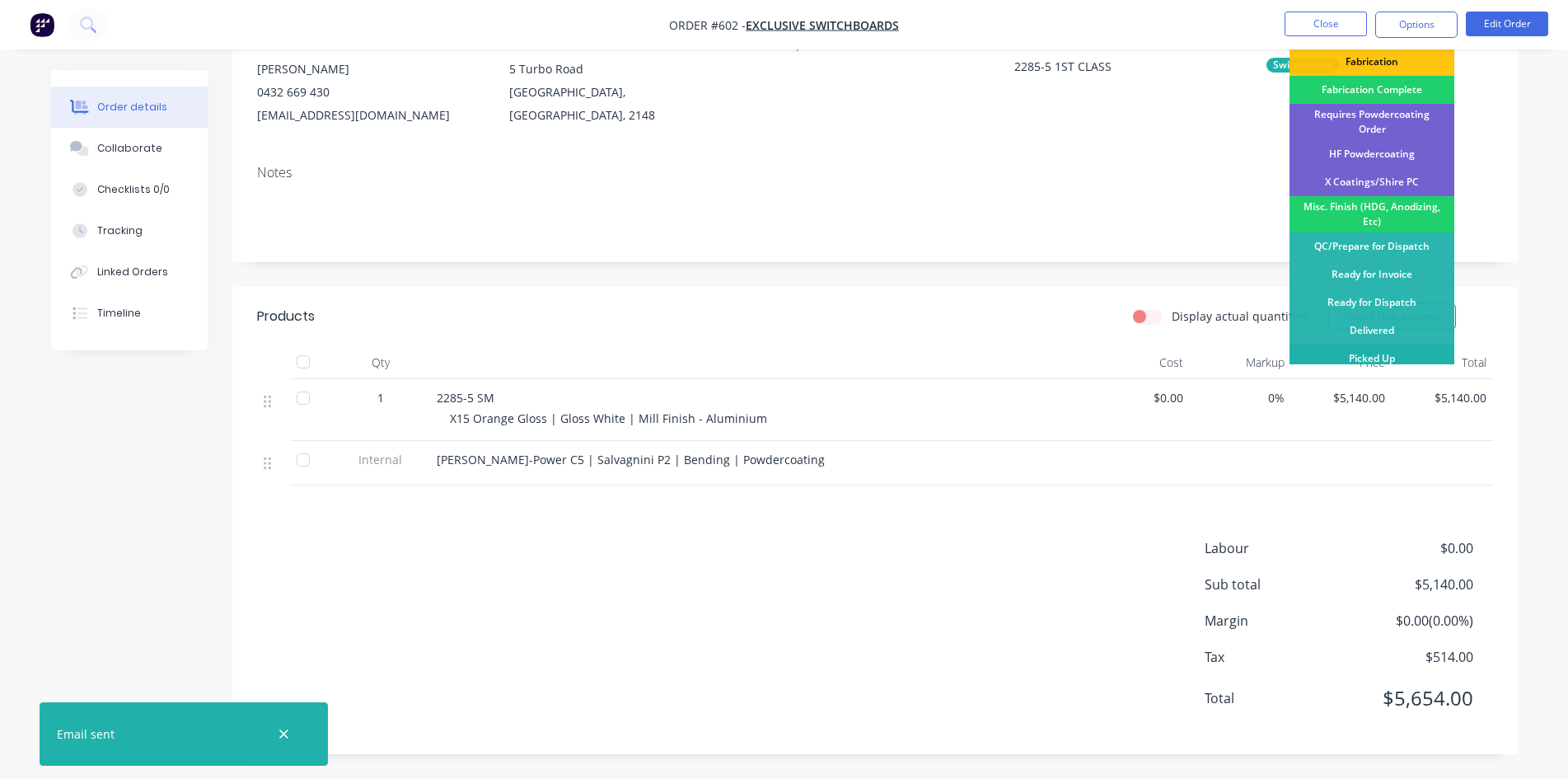
click at [1390, 356] on div "Picked Up" at bounding box center [1372, 359] width 165 height 28
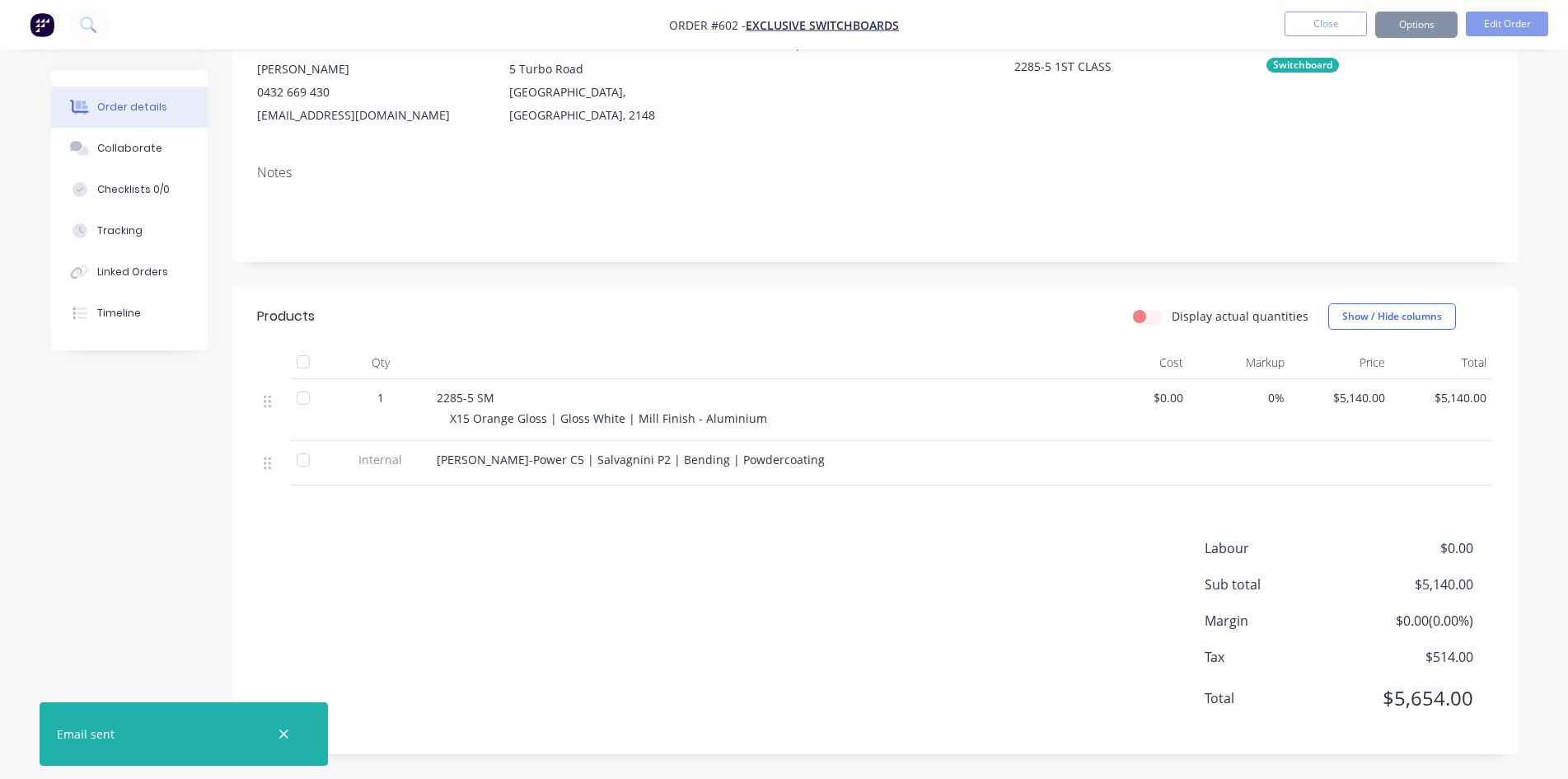
scroll to position [0, 0]
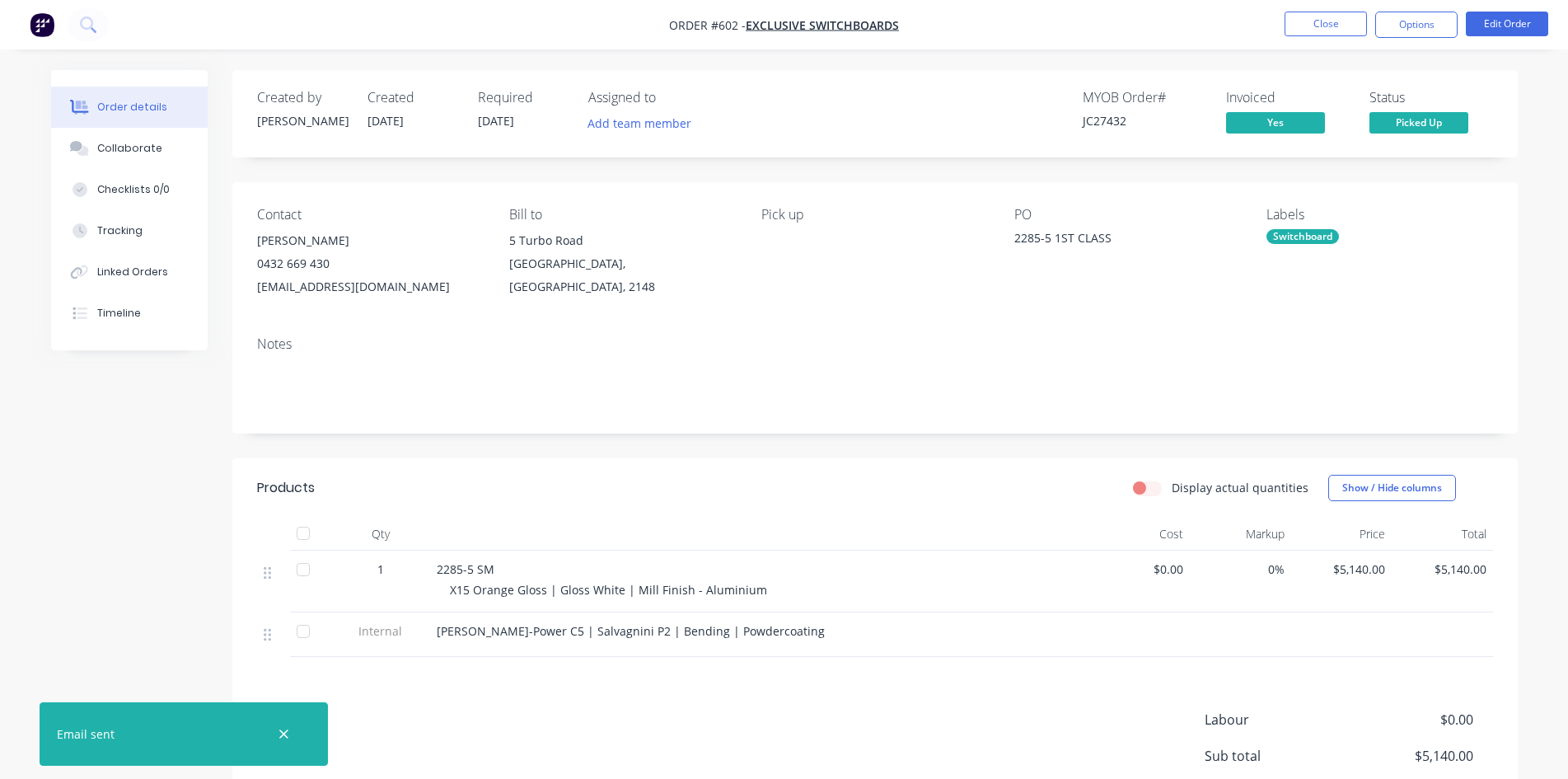
click at [1297, 36] on li "Close" at bounding box center [1326, 24] width 83 height 27
click at [1312, 26] on button "Close" at bounding box center [1326, 23] width 83 height 25
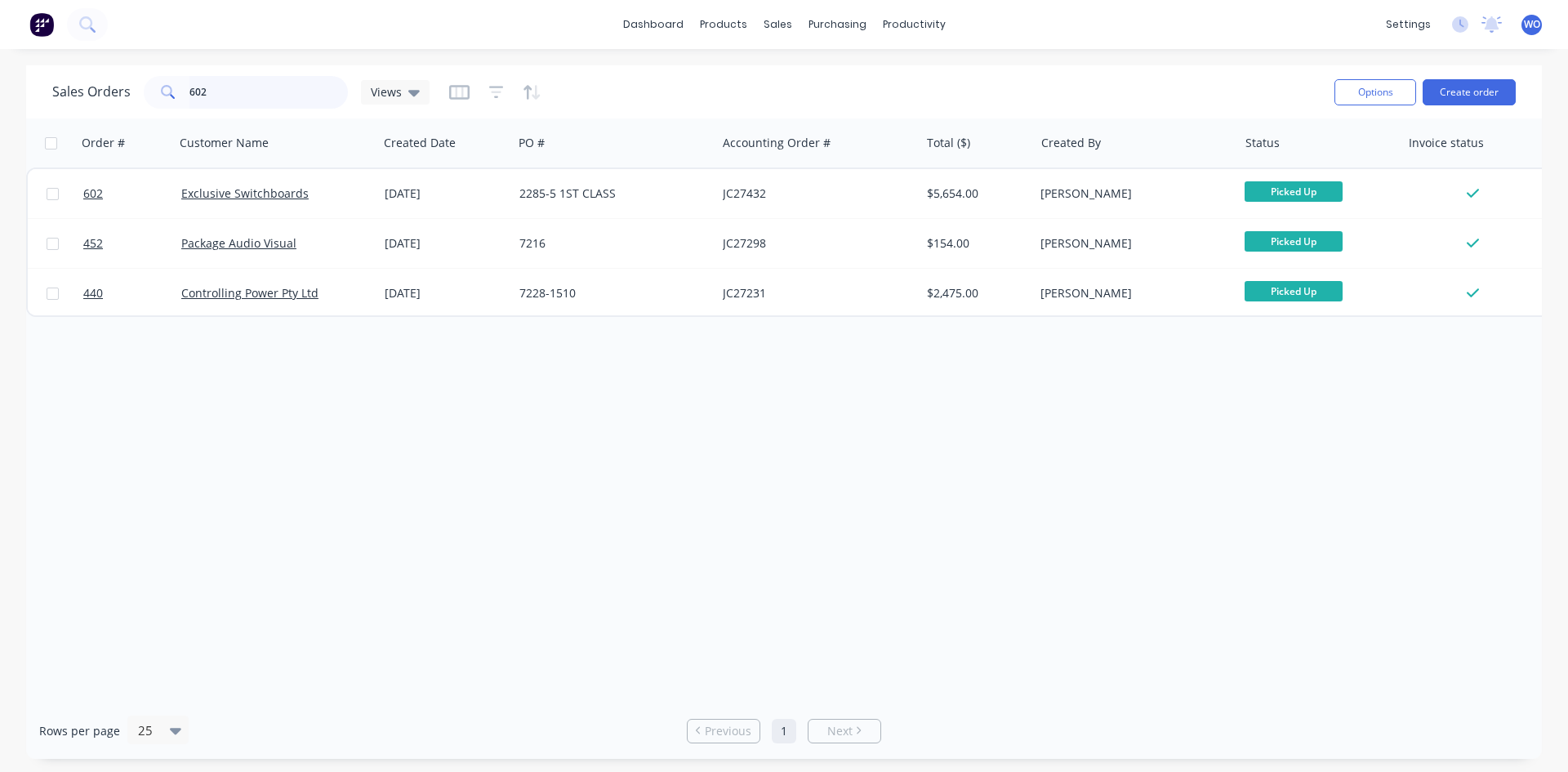
drag, startPoint x: 158, startPoint y: 89, endPoint x: 0, endPoint y: 102, distance: 158.5
click at [0, 102] on div "Sales Orders 602 Views Options Create order Order # Customer Name Created Date …" at bounding box center [784, 412] width 1568 height 694
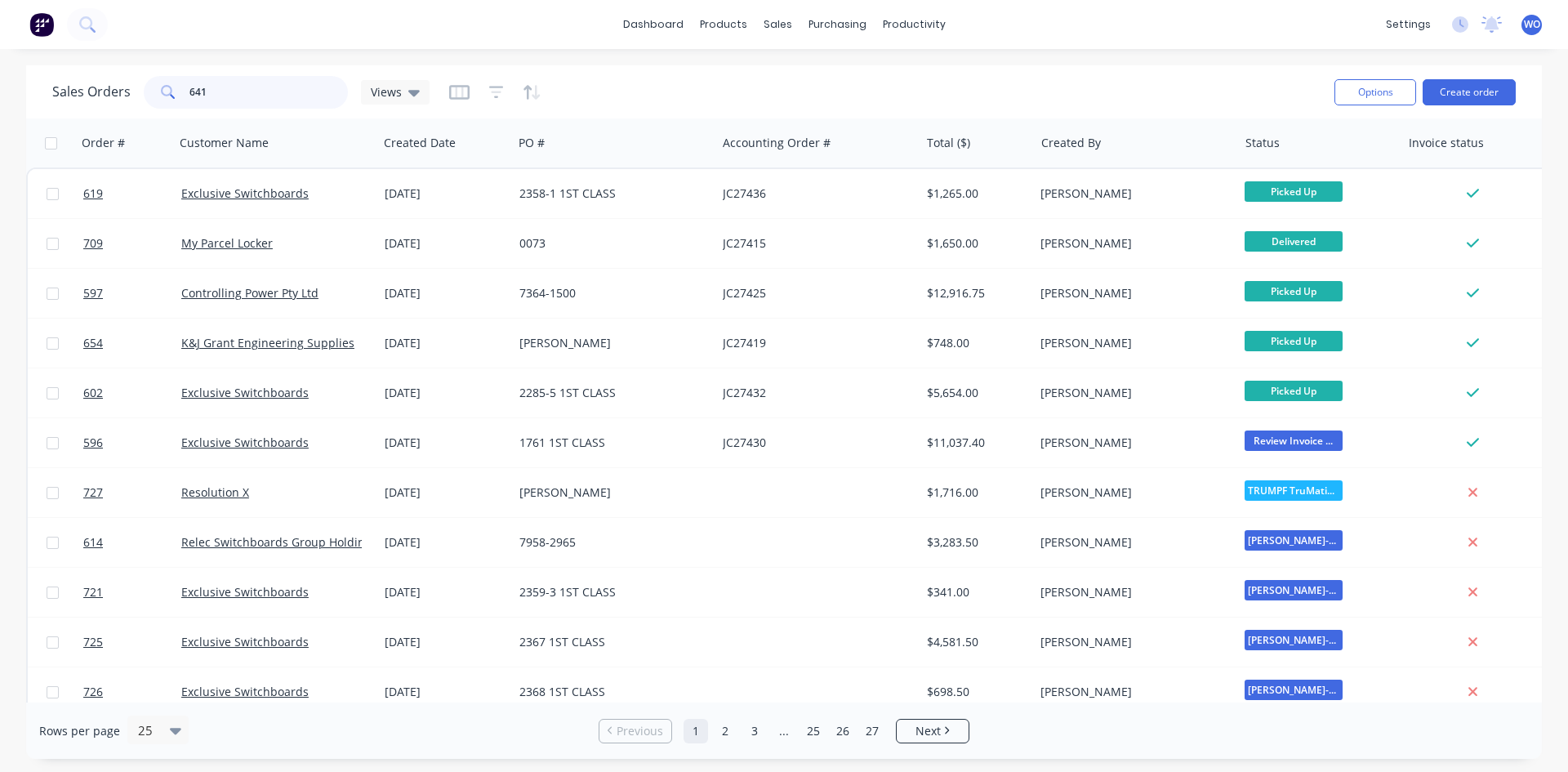
type input "641"
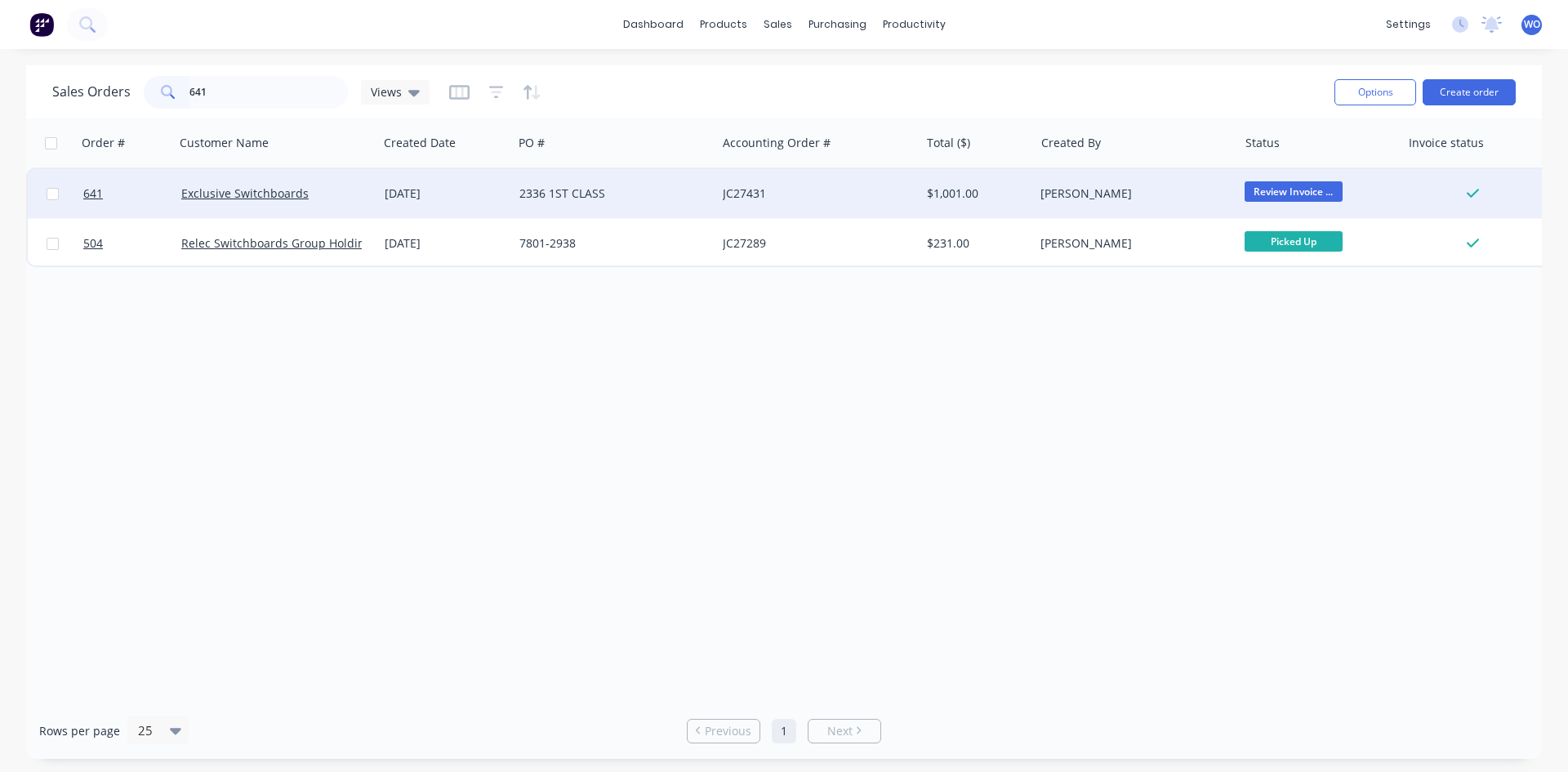
click at [722, 199] on div "JC27431" at bounding box center [813, 193] width 181 height 16
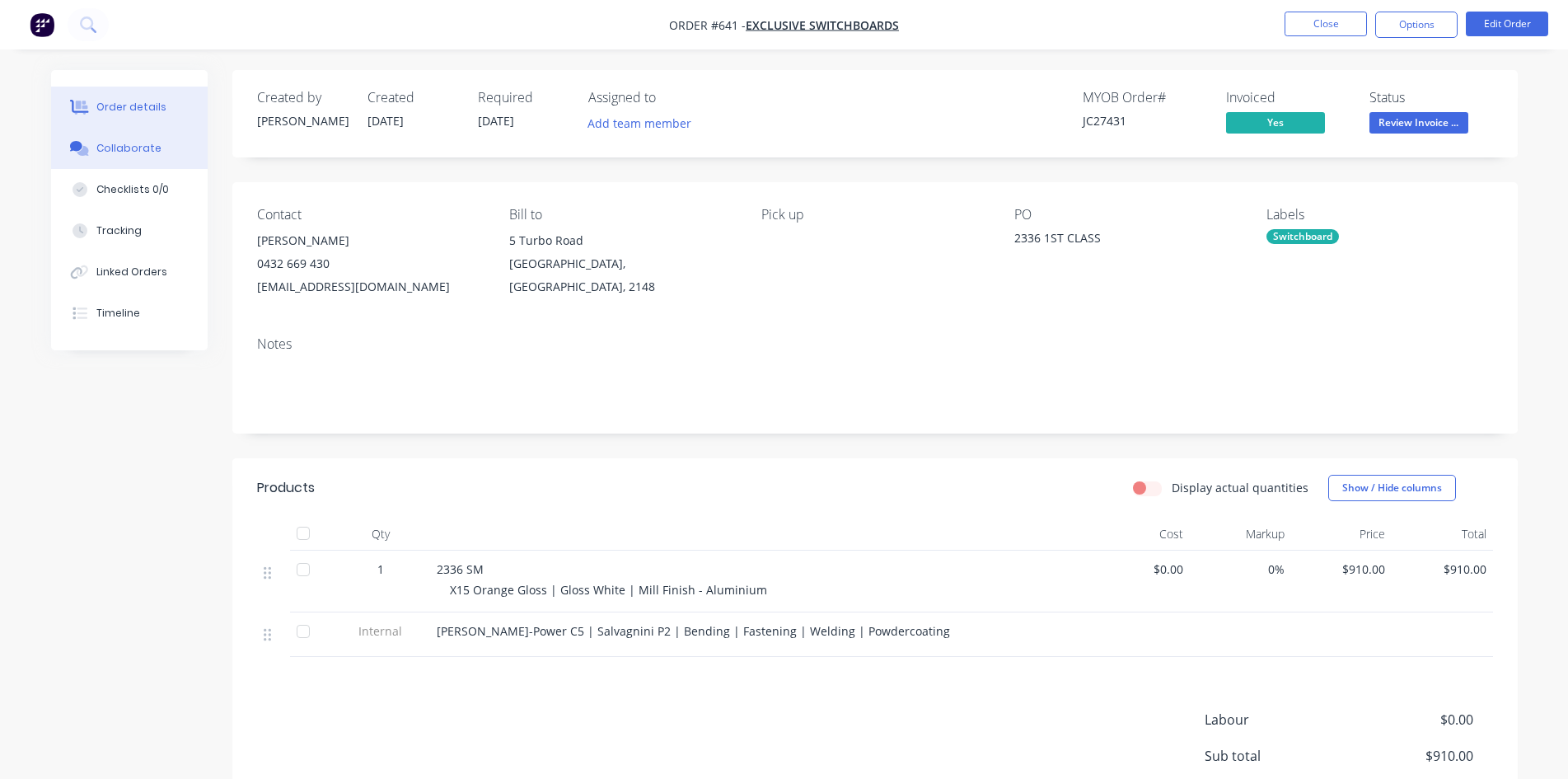
click at [138, 153] on div "Collaborate" at bounding box center [129, 148] width 65 height 15
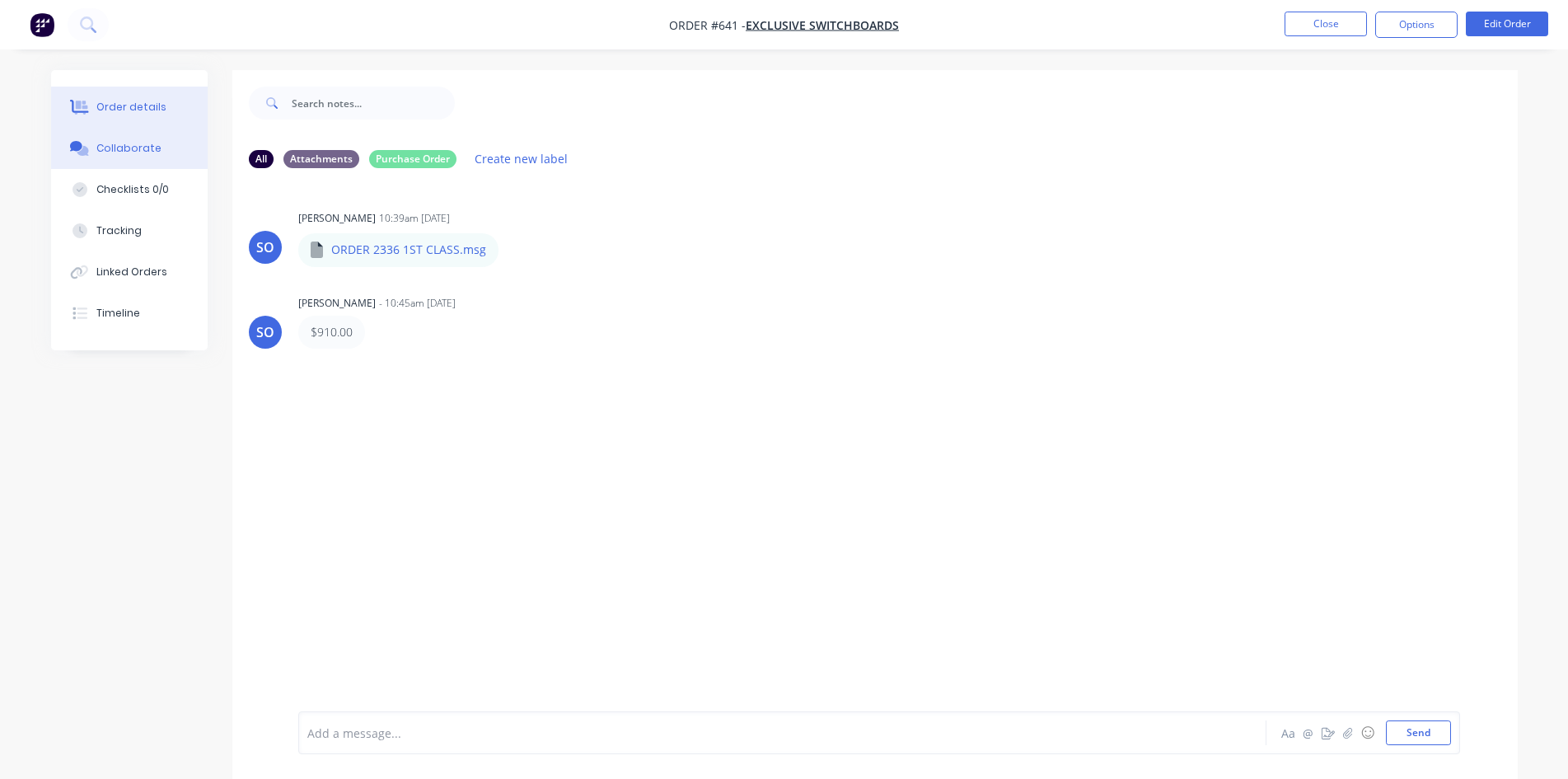
click at [126, 109] on div "Order details" at bounding box center [131, 107] width 70 height 15
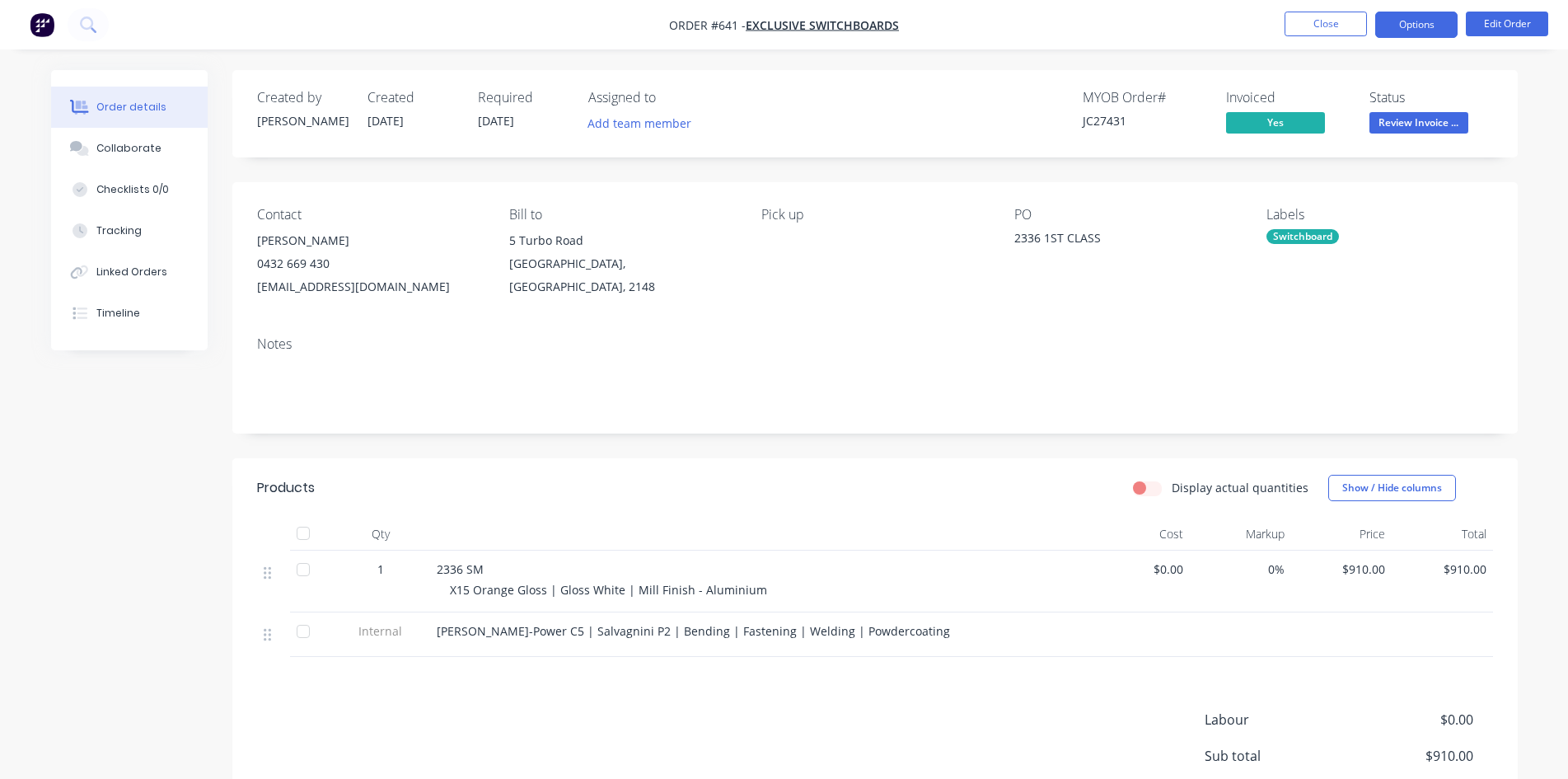
click at [1418, 23] on button "Options" at bounding box center [1417, 24] width 83 height 27
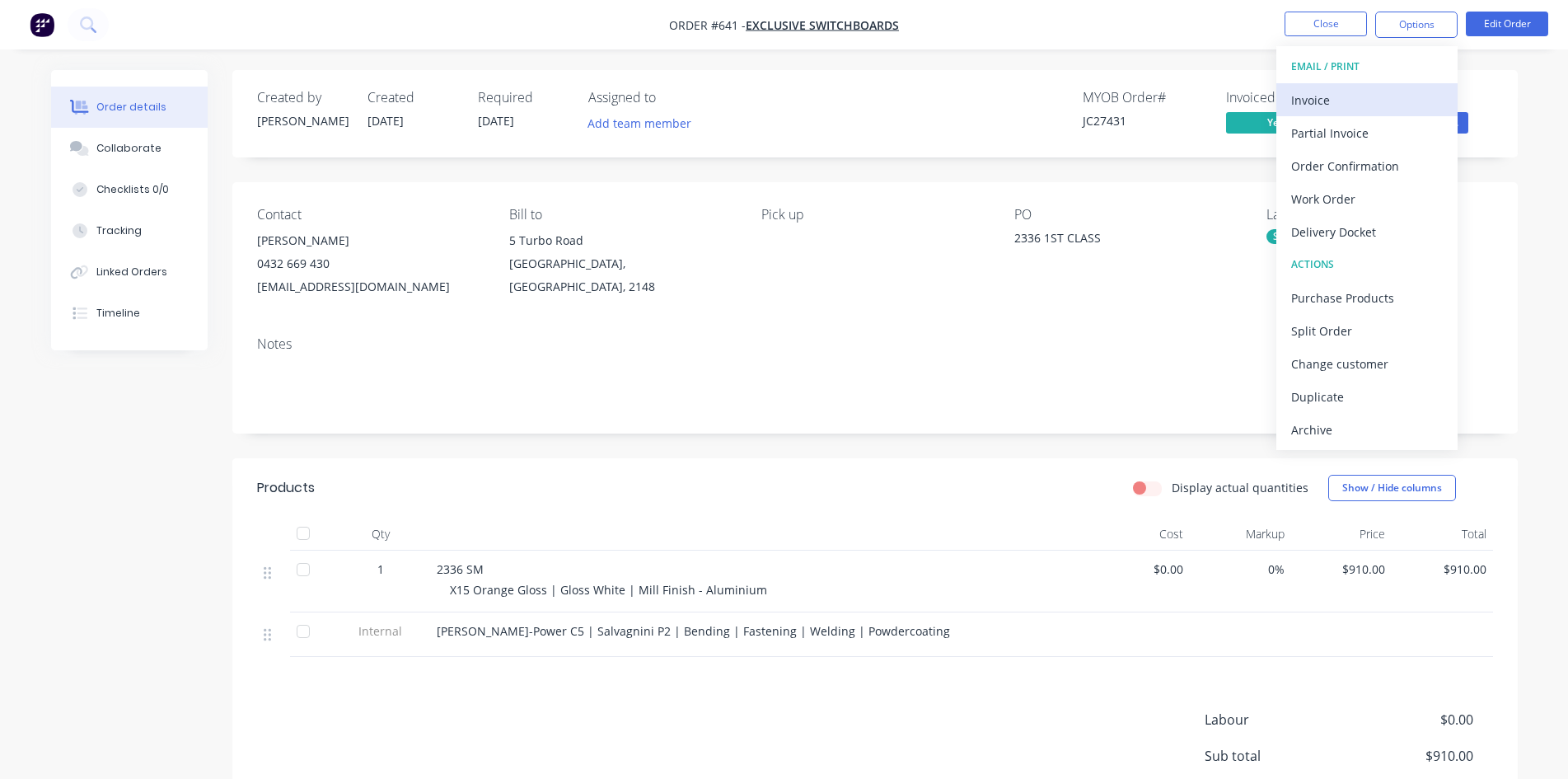
click at [1336, 91] on div "Invoice" at bounding box center [1367, 101] width 151 height 24
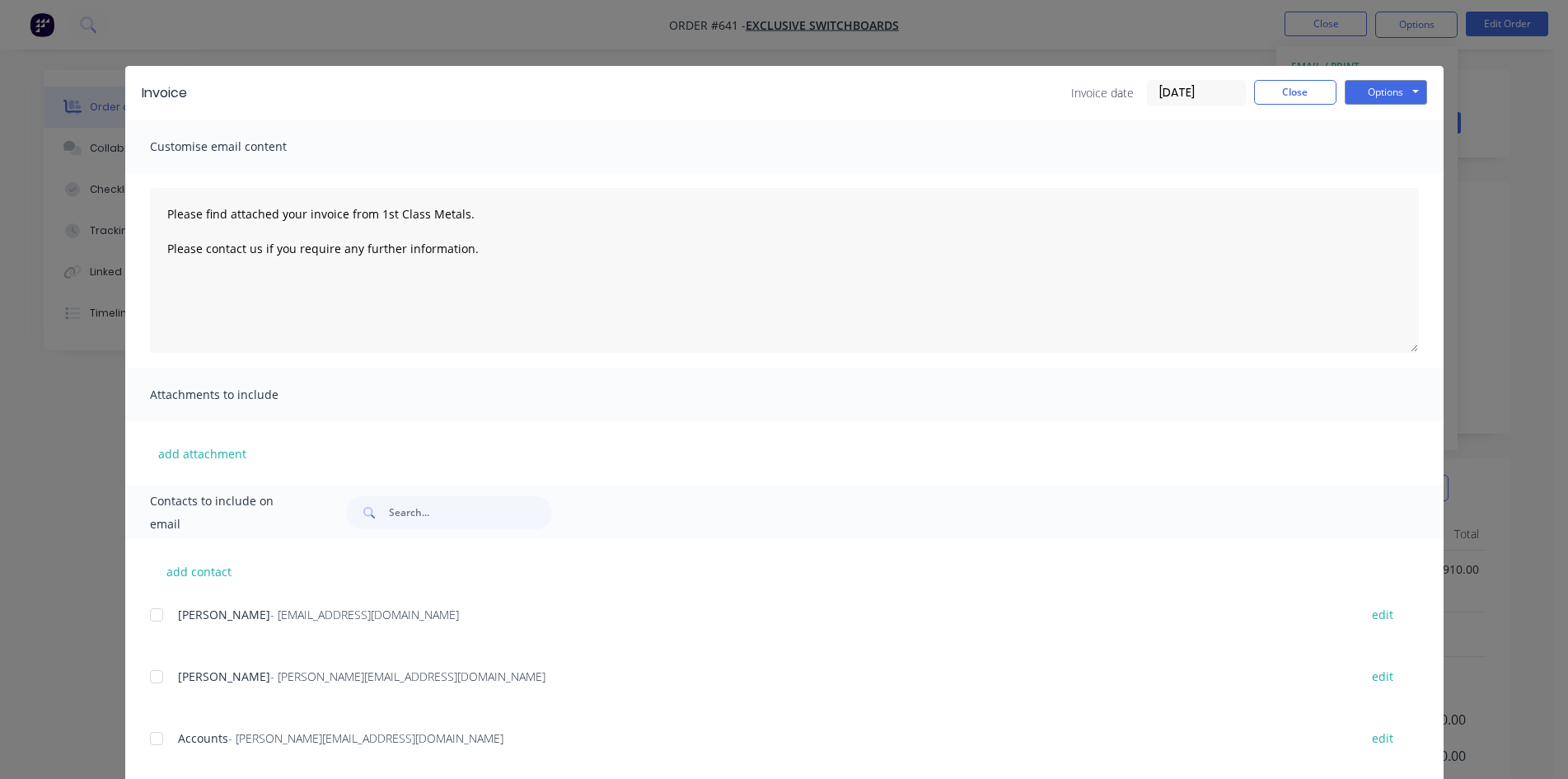
click at [150, 737] on div at bounding box center [156, 739] width 33 height 33
click at [1392, 91] on button "Options" at bounding box center [1386, 92] width 83 height 25
click at [1381, 178] on button "Email" at bounding box center [1397, 176] width 106 height 28
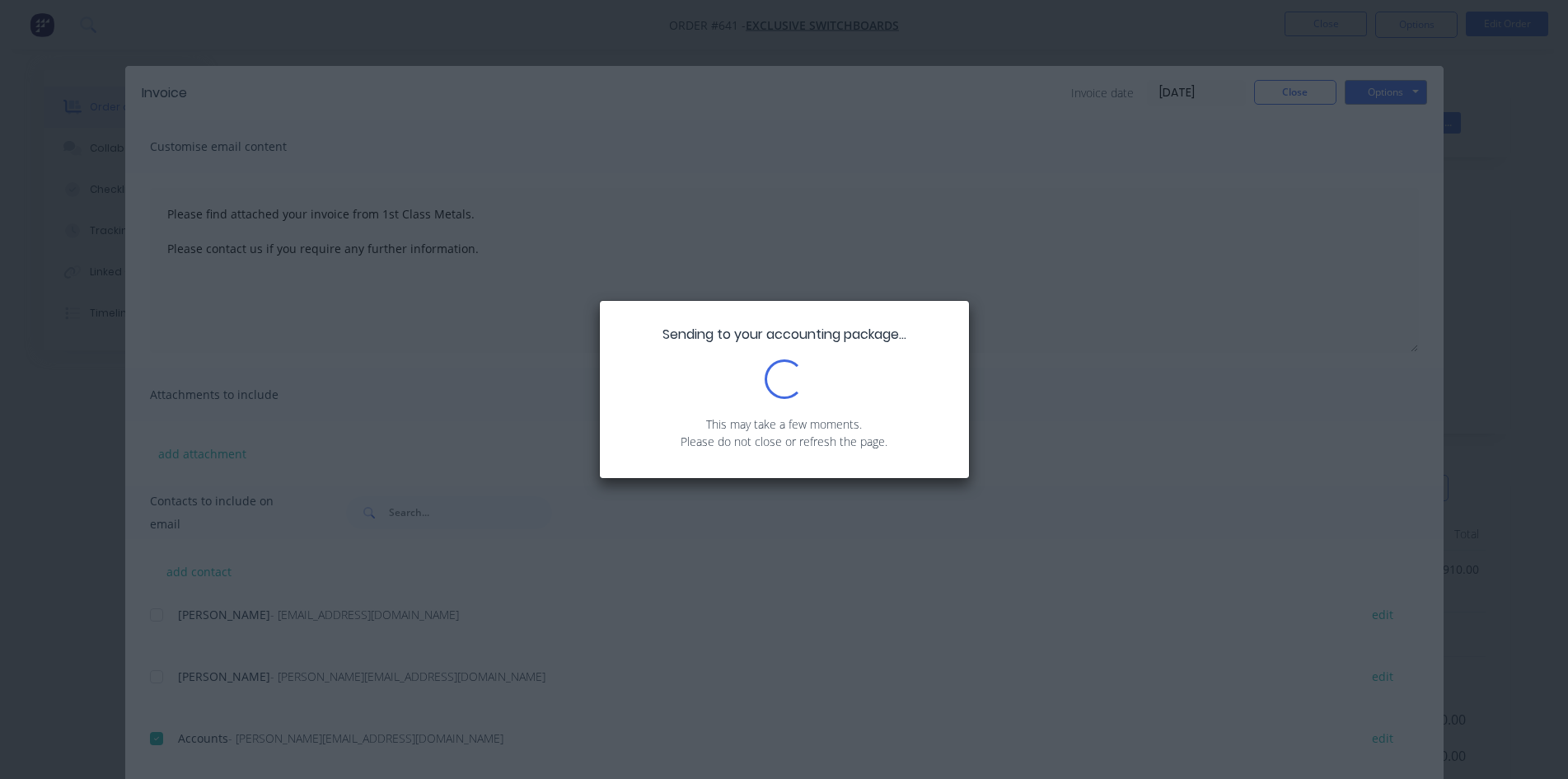
type textarea "Please find attached your invoice from 1st Class Metals. Please contact us if y…"
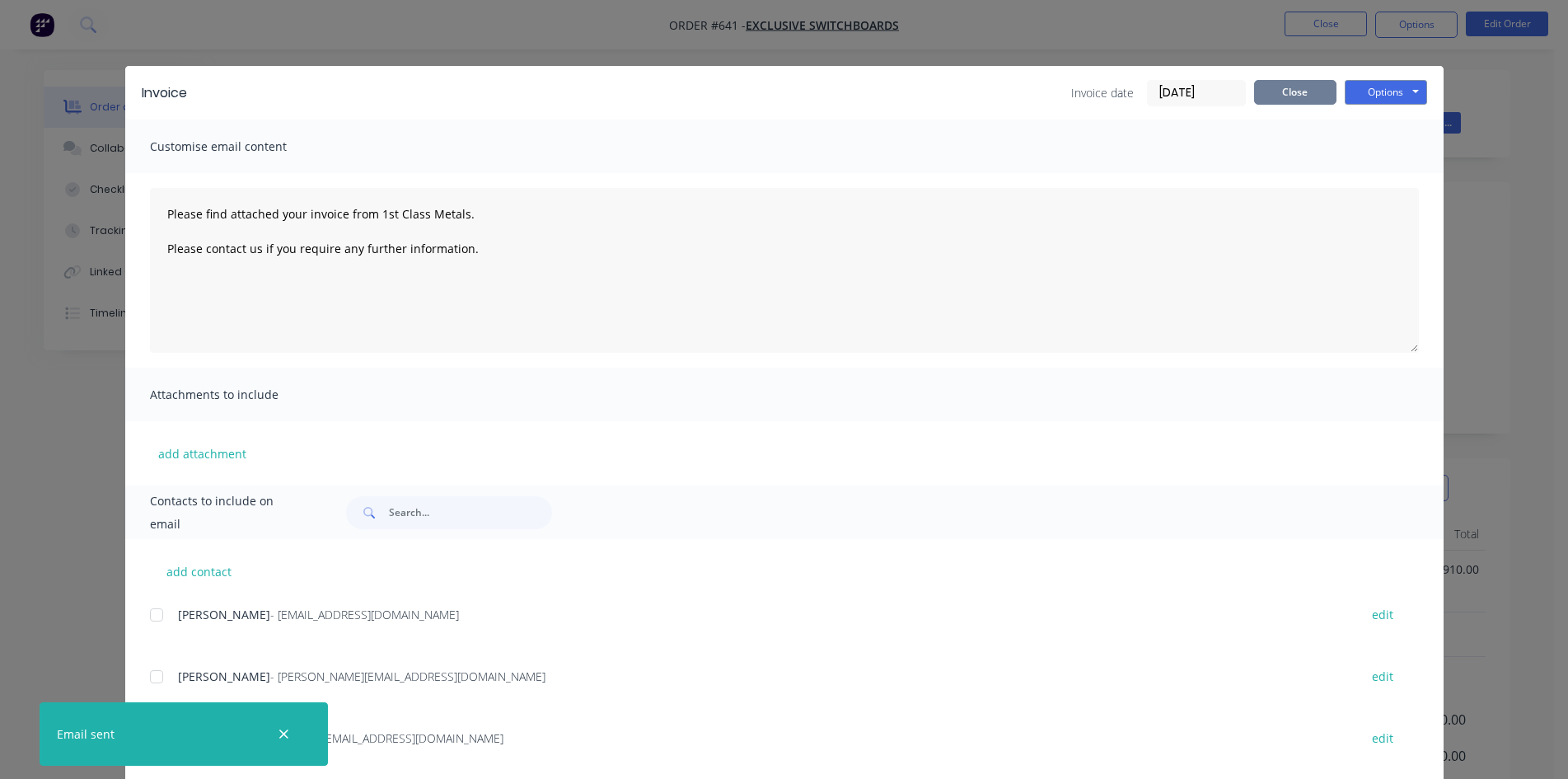
click at [1286, 89] on button "Close" at bounding box center [1295, 92] width 83 height 25
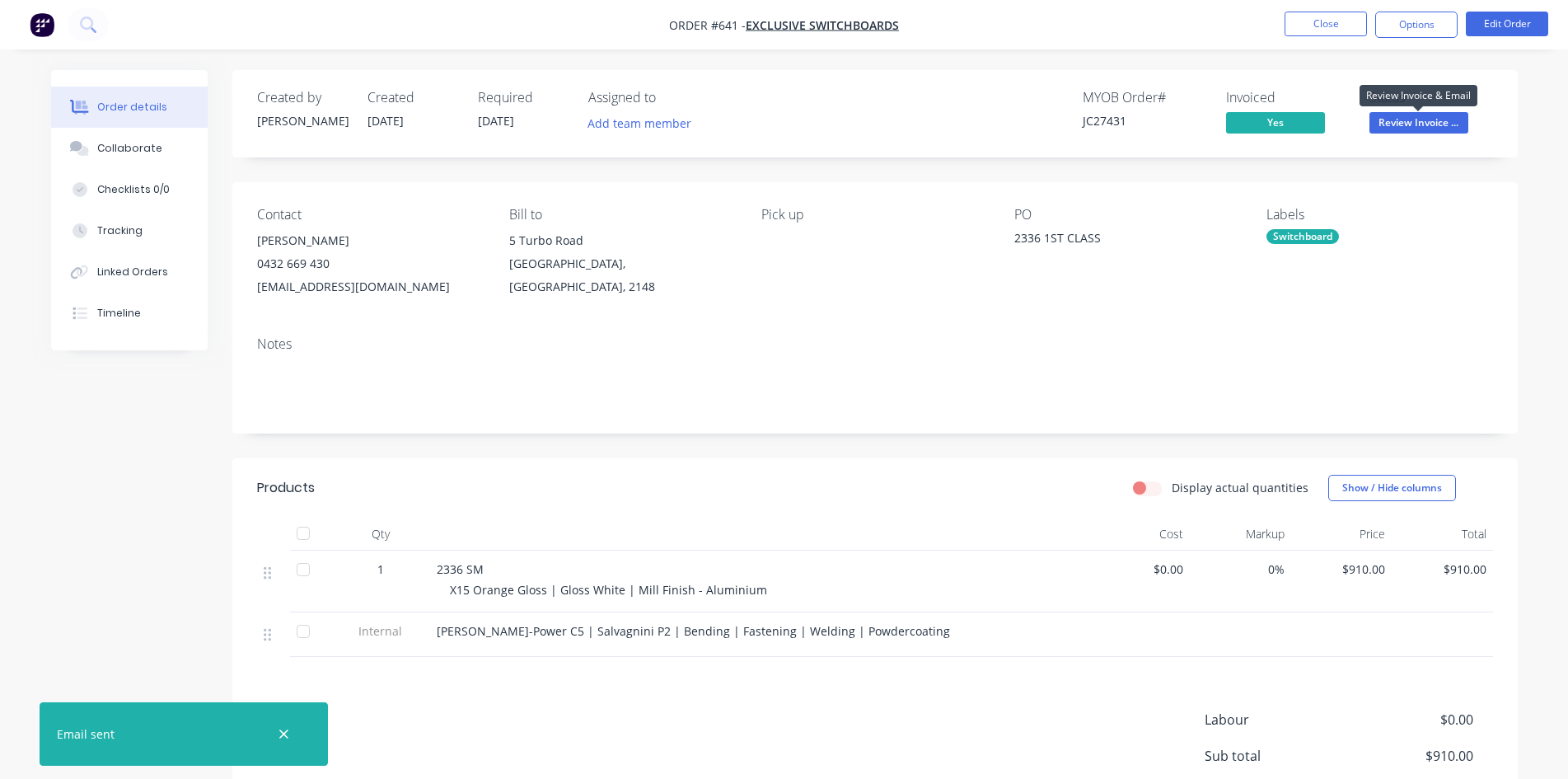
click at [1420, 119] on span "Review Invoice ..." at bounding box center [1418, 122] width 99 height 21
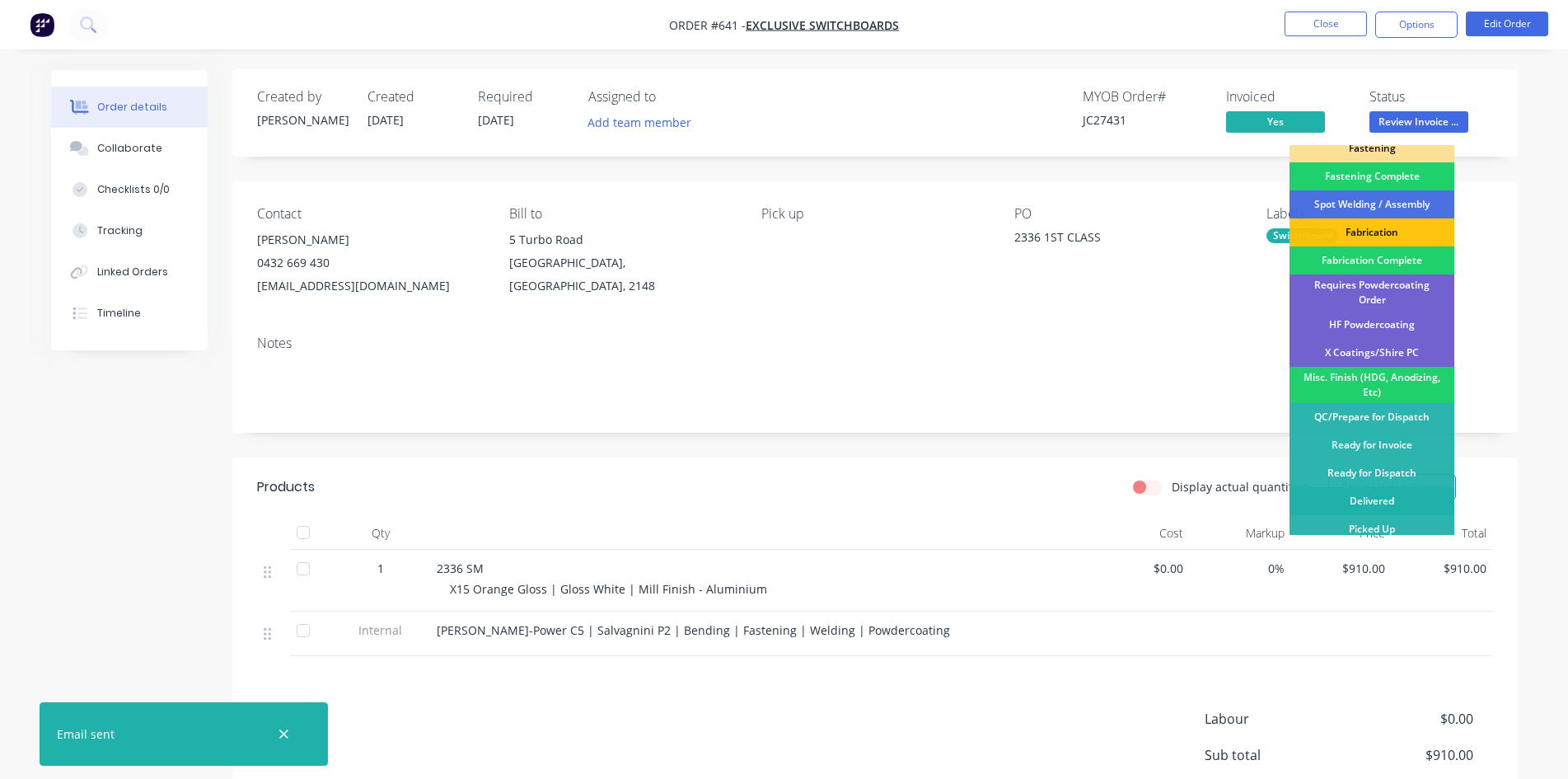
scroll to position [171, 0]
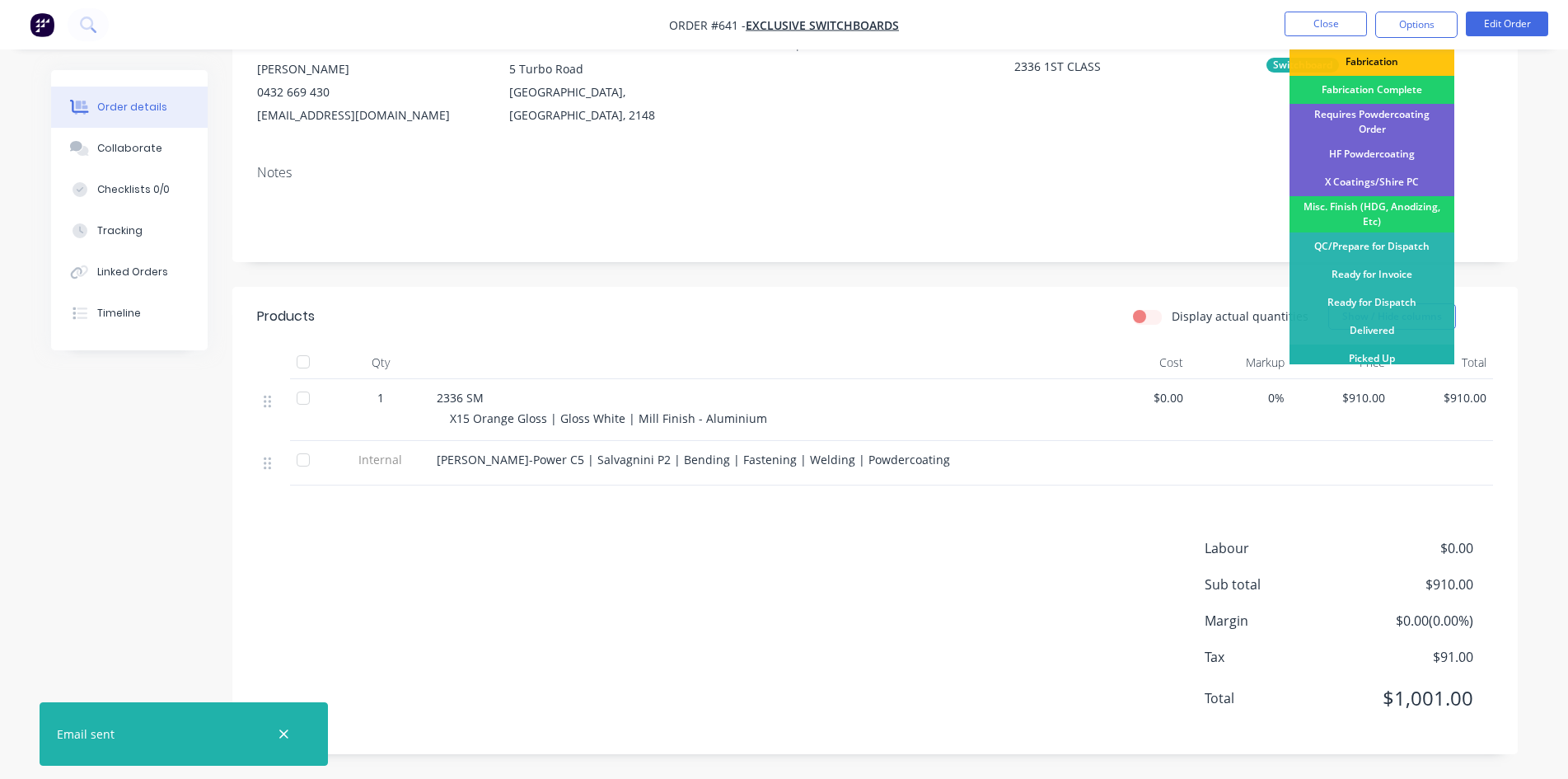
click at [1365, 356] on div "Picked Up" at bounding box center [1372, 359] width 165 height 28
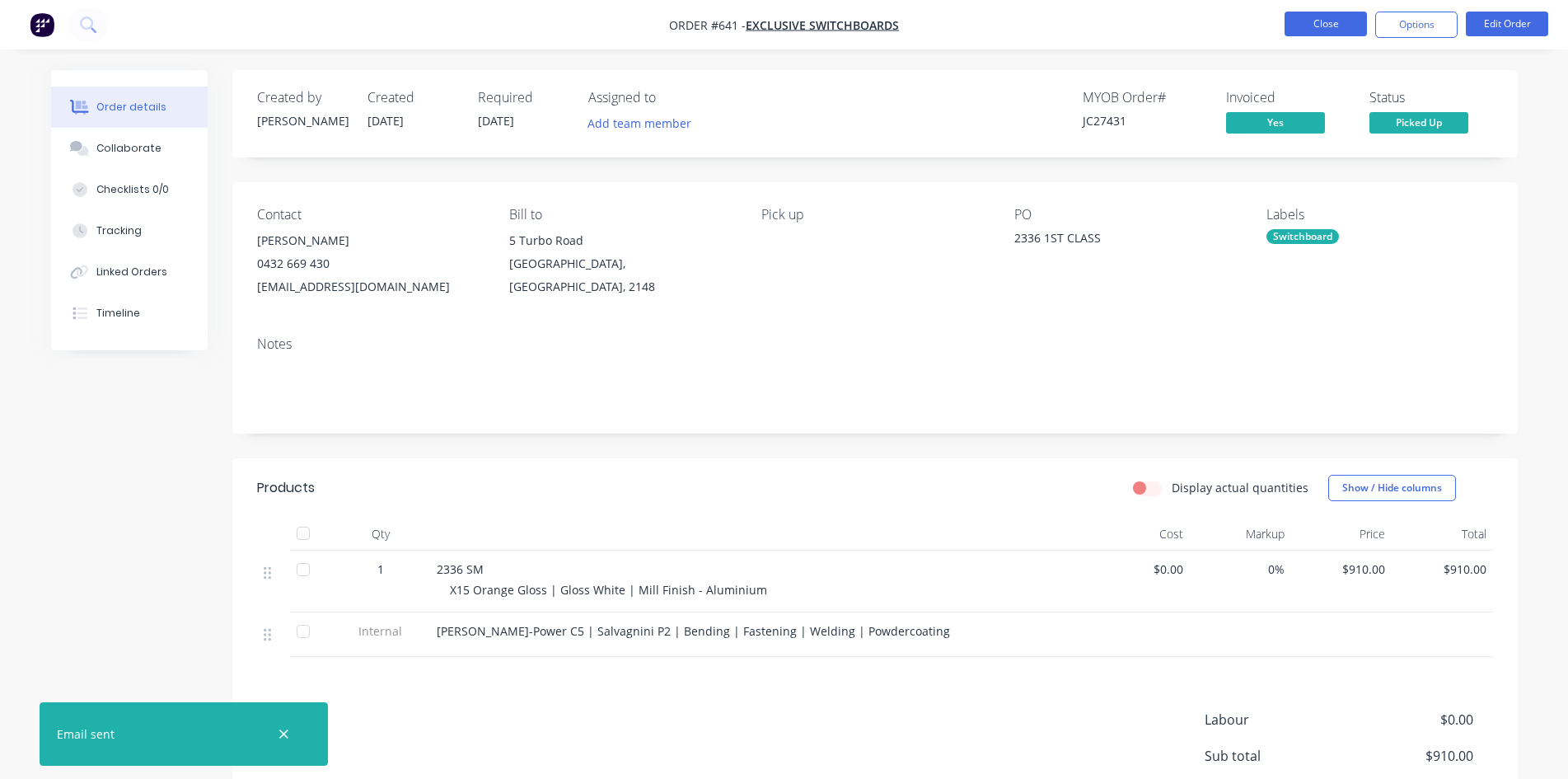
click at [1314, 32] on button "Close" at bounding box center [1326, 23] width 83 height 25
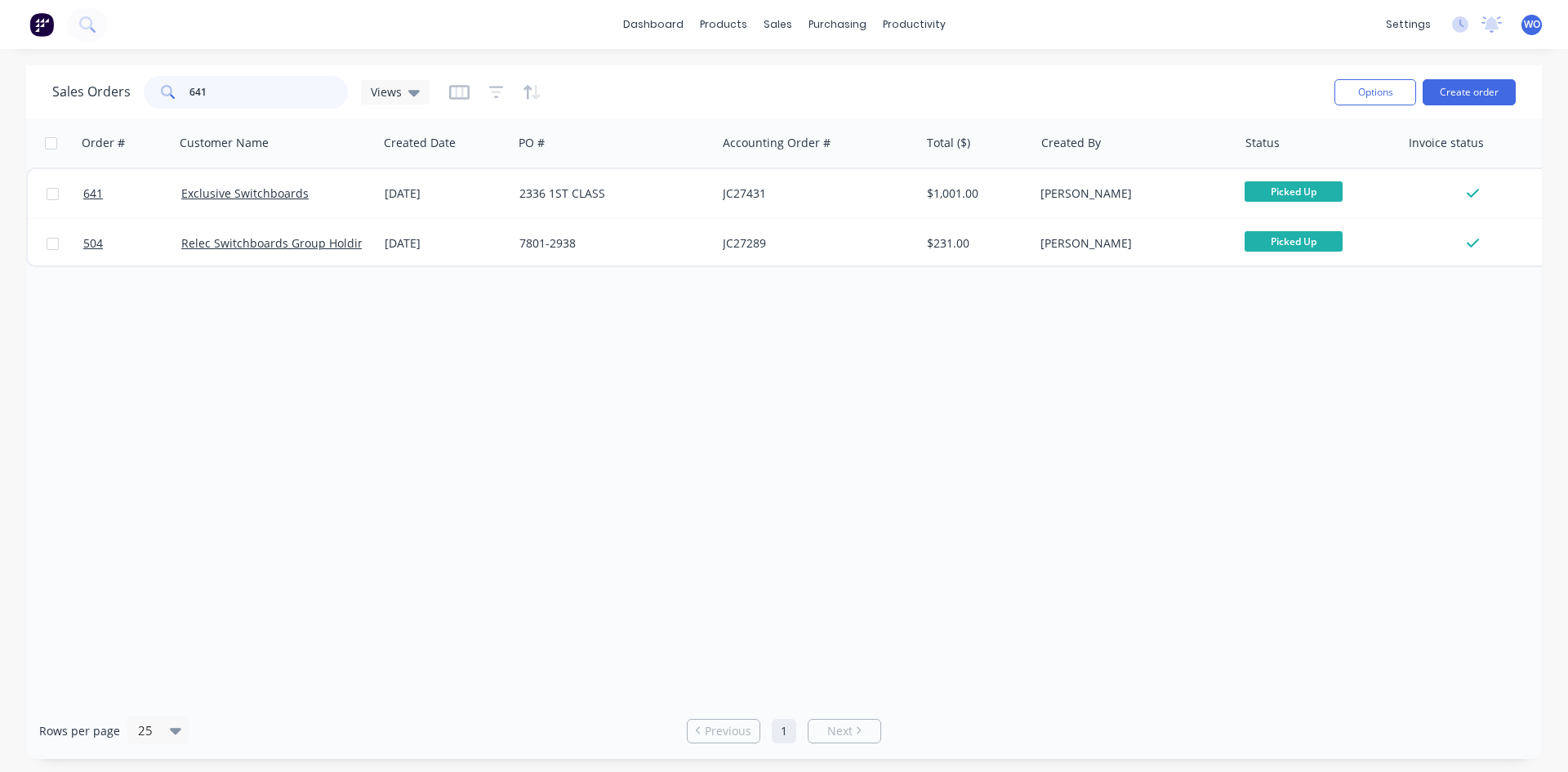
drag, startPoint x: 110, startPoint y: 108, endPoint x: 0, endPoint y: 79, distance: 113.8
click at [0, 101] on div "Sales Orders 641 Views Options Create order Order # Customer Name Created Date …" at bounding box center [784, 412] width 1568 height 694
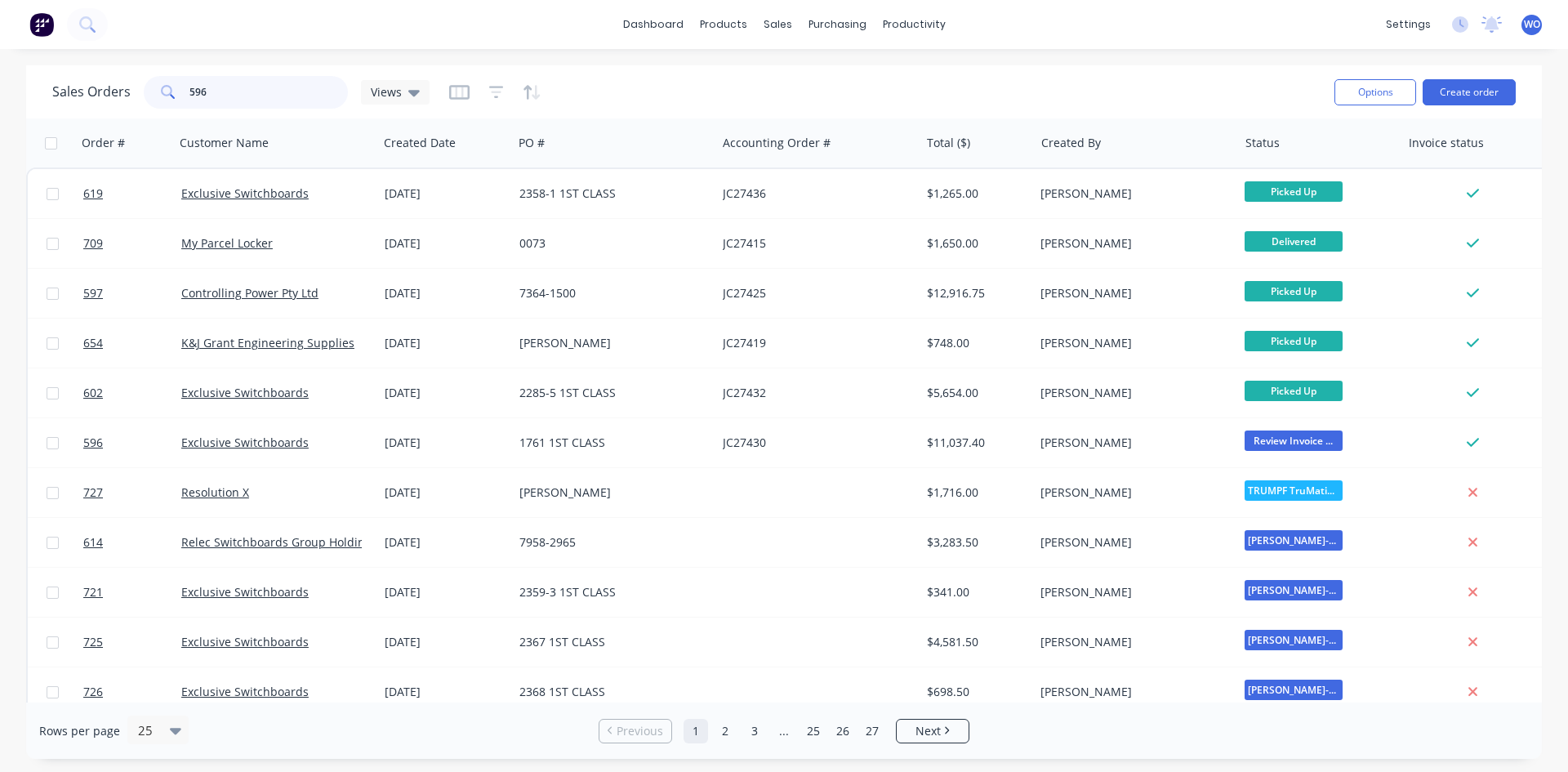
type input "596"
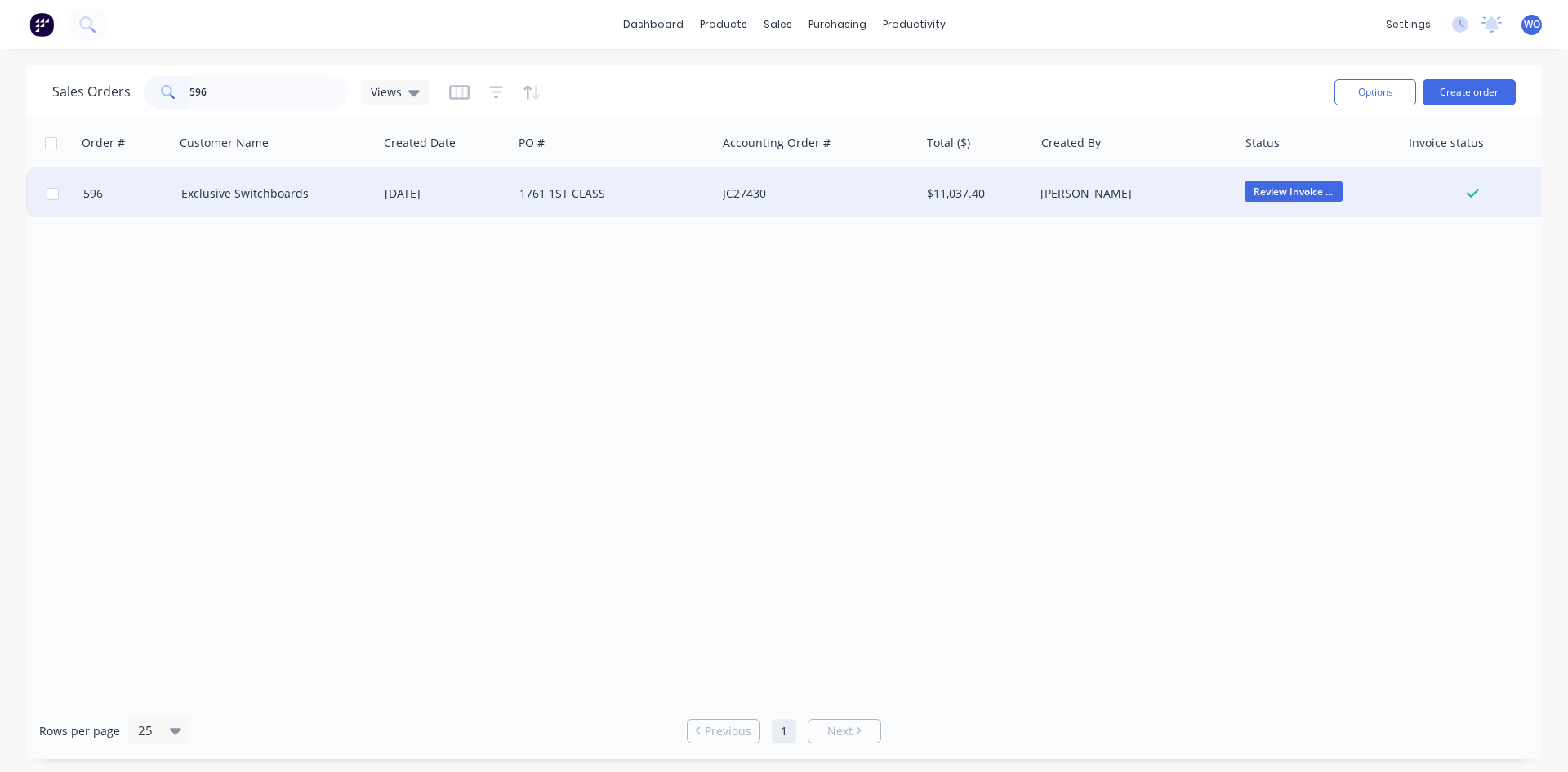
click at [659, 192] on div "1761 1ST CLASS" at bounding box center [610, 193] width 181 height 16
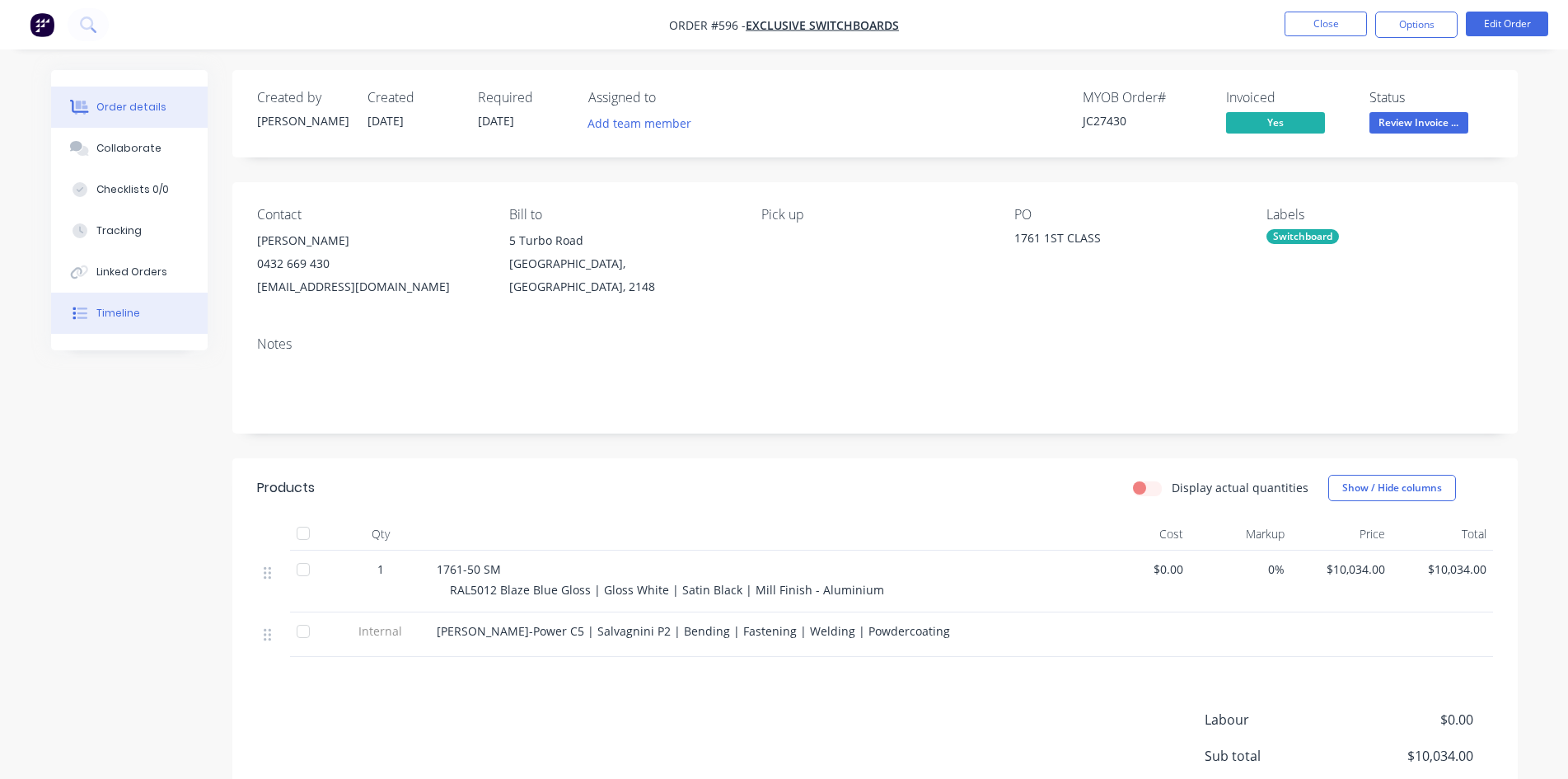
click at [106, 313] on div "Timeline" at bounding box center [118, 313] width 44 height 15
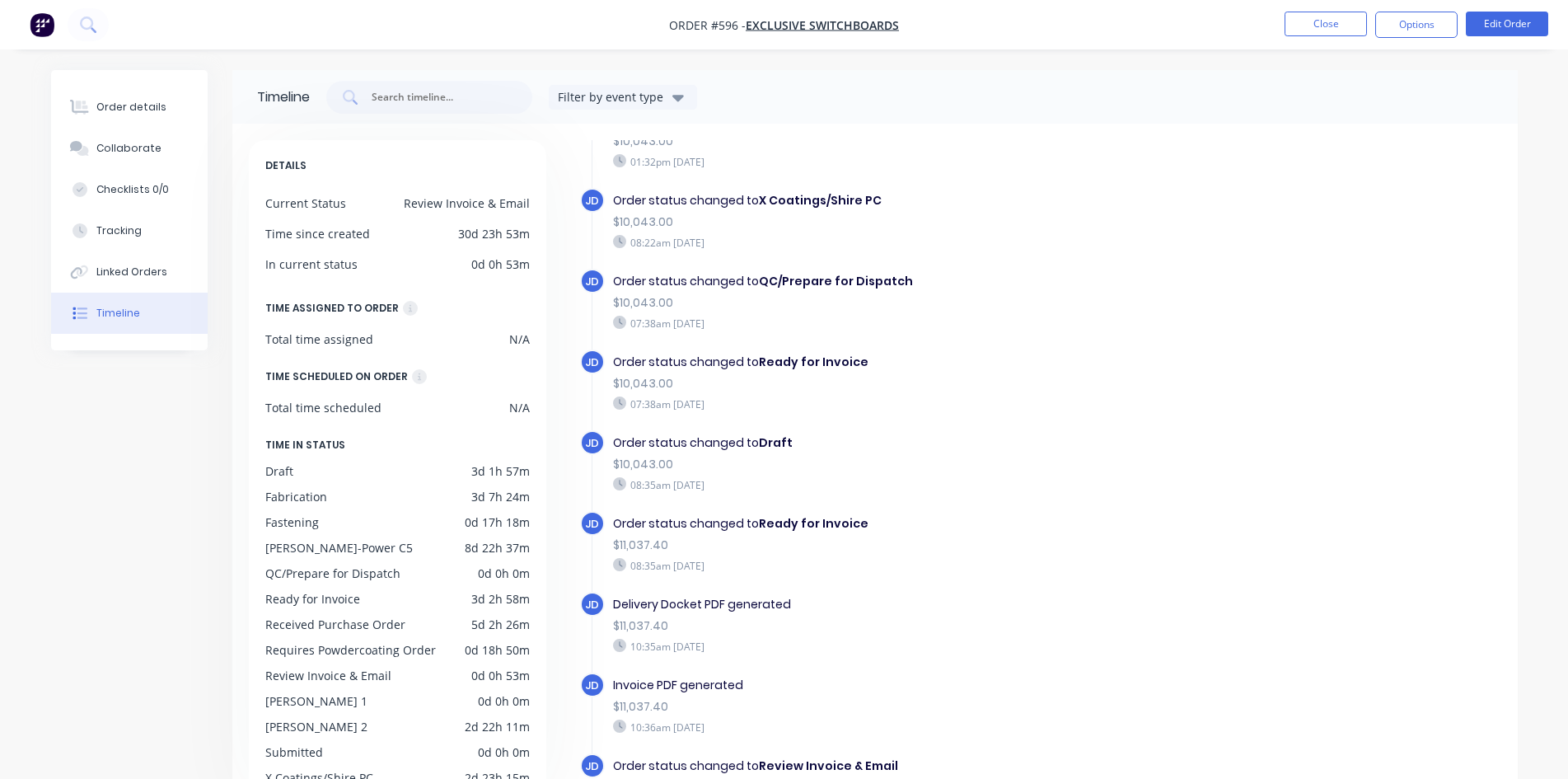
scroll to position [126, 0]
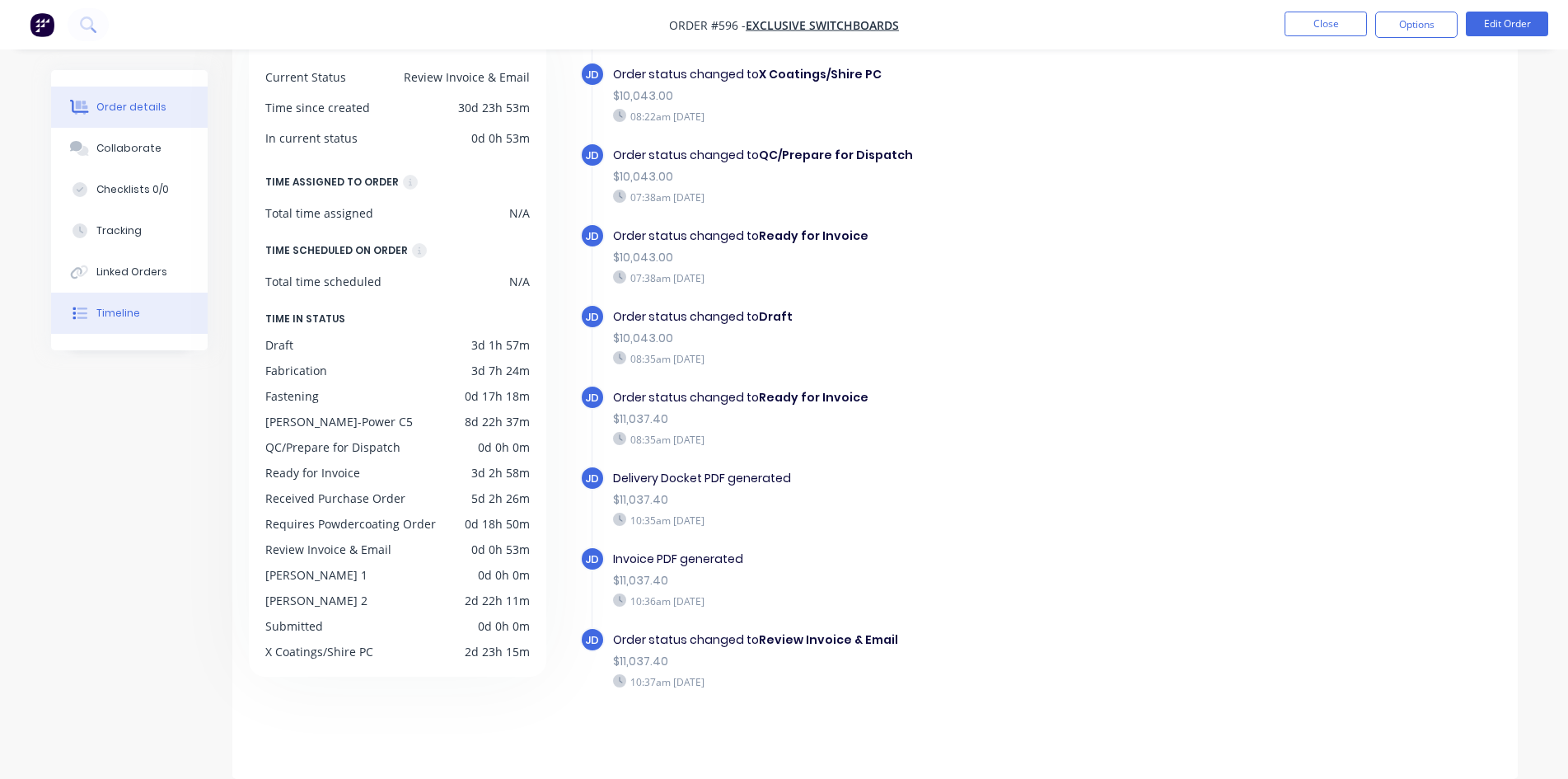
click at [91, 98] on button "Order details" at bounding box center [129, 107] width 156 height 41
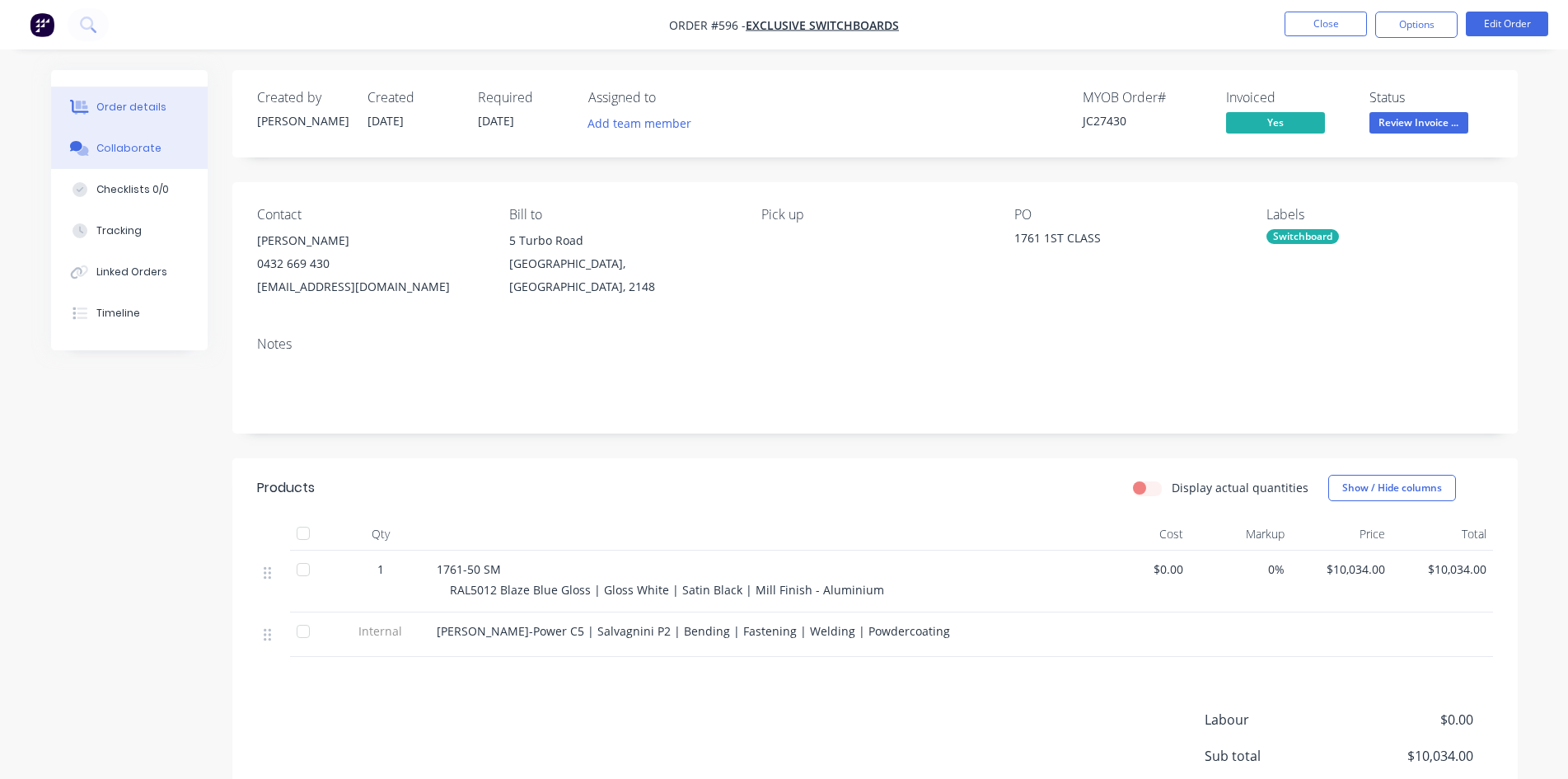
click at [129, 141] on div "Collaborate" at bounding box center [129, 148] width 65 height 15
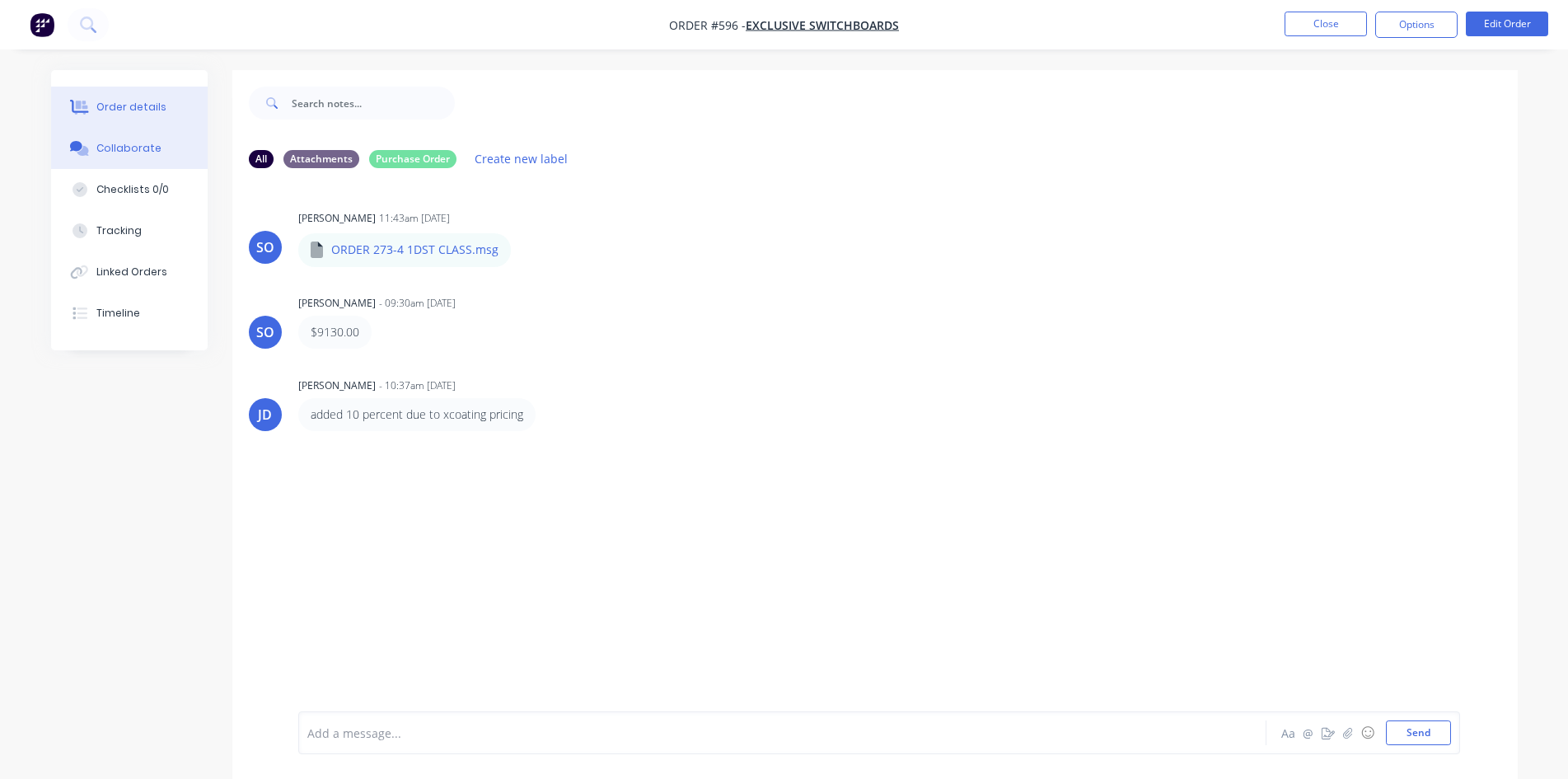
click at [164, 94] on button "Order details" at bounding box center [129, 107] width 156 height 41
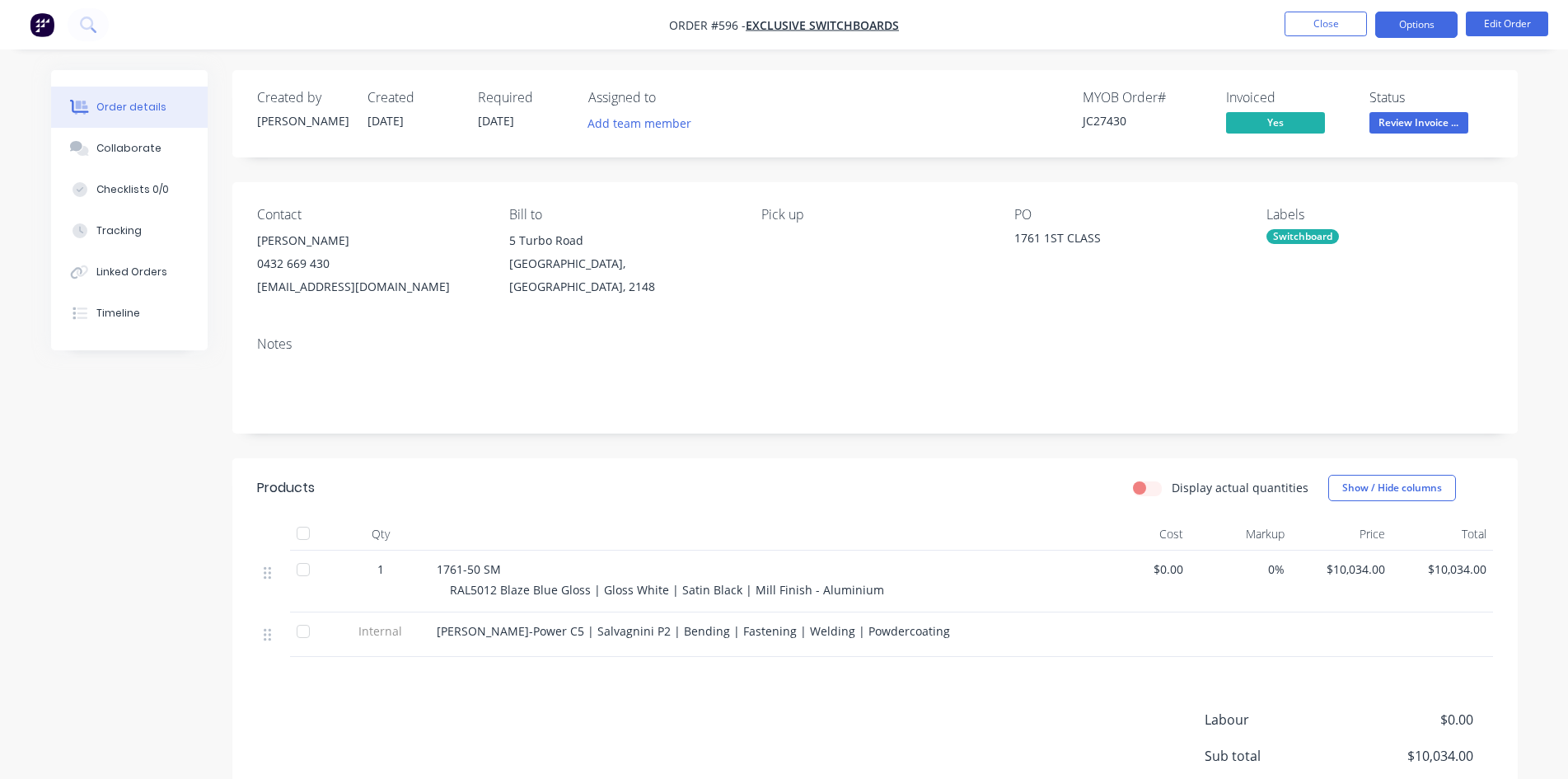
click at [1435, 32] on button "Options" at bounding box center [1417, 24] width 83 height 27
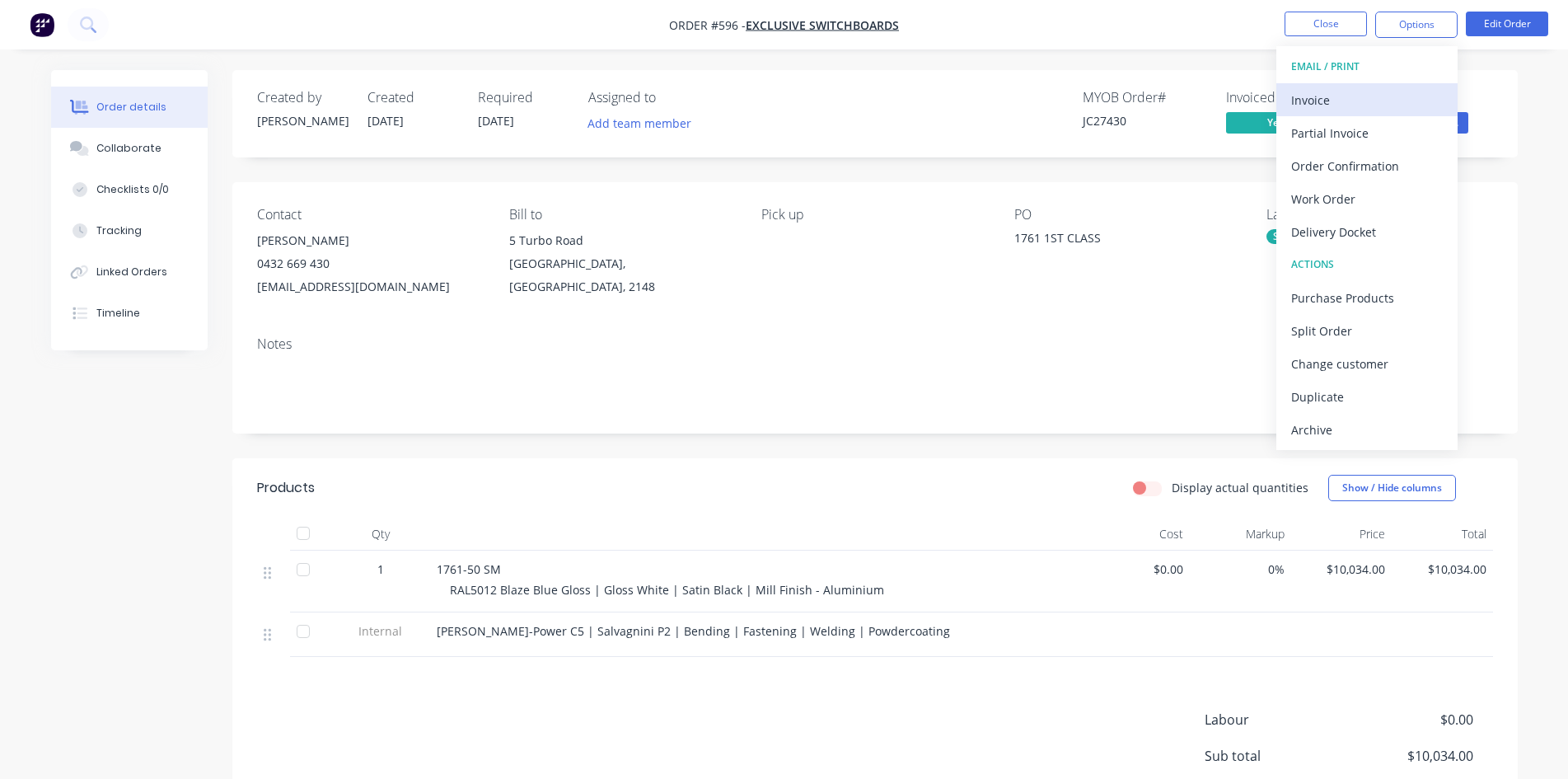
click at [1342, 93] on div "Invoice" at bounding box center [1367, 101] width 151 height 24
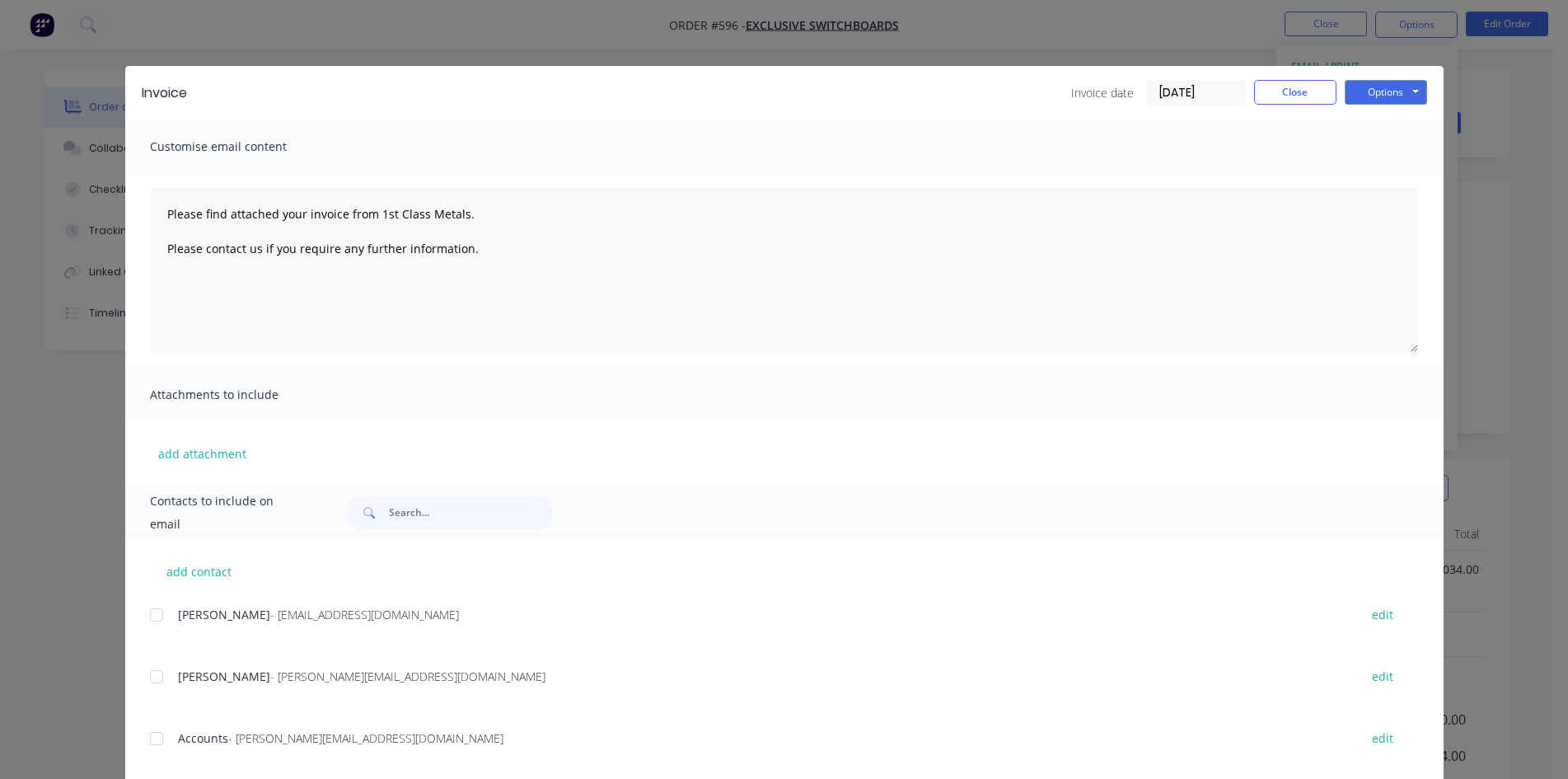
scroll to position [33, 0]
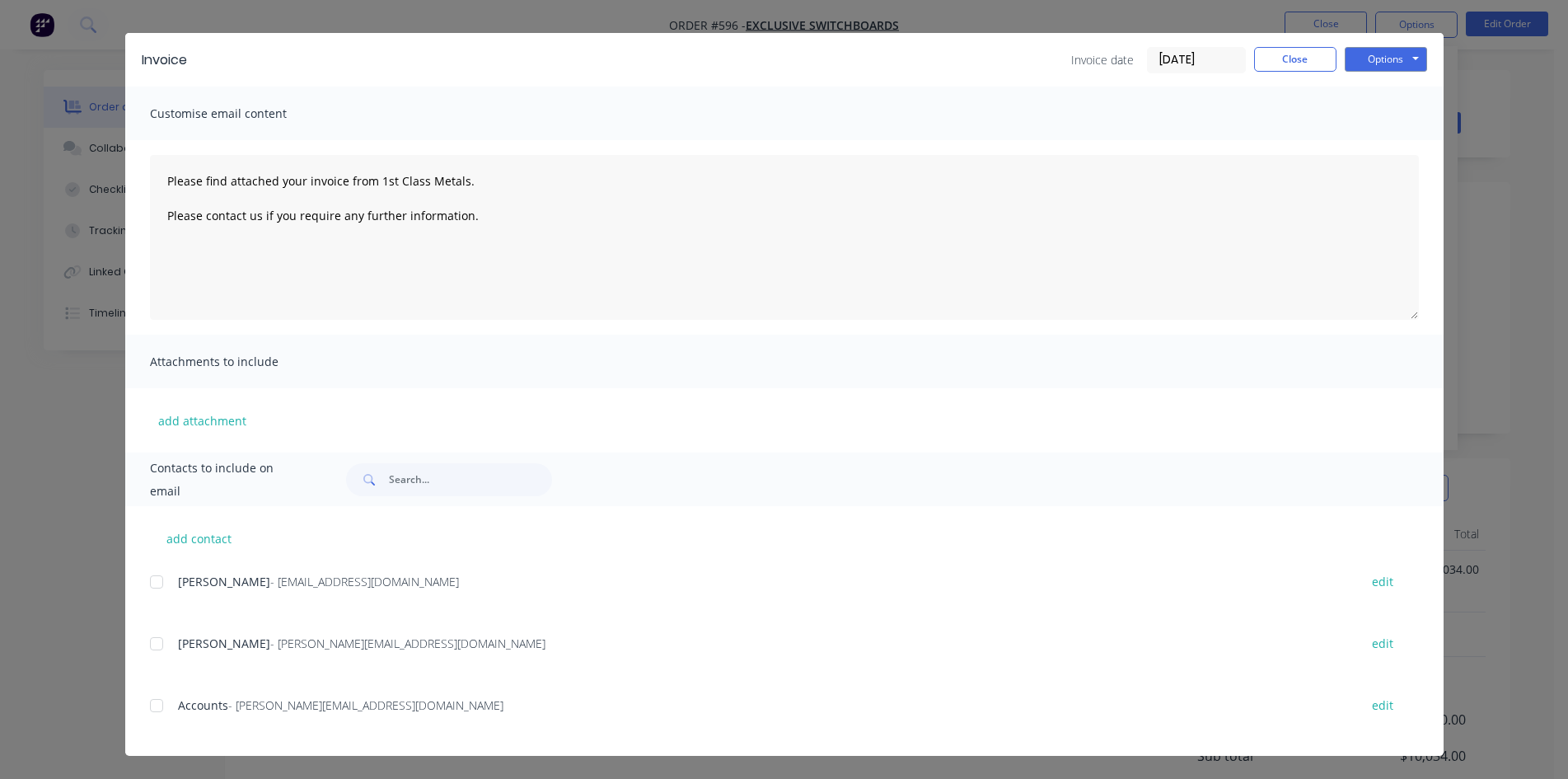
click at [157, 705] on div at bounding box center [156, 705] width 33 height 33
click at [1402, 60] on button "Options" at bounding box center [1386, 59] width 83 height 25
click at [1392, 140] on button "Email" at bounding box center [1397, 144] width 106 height 28
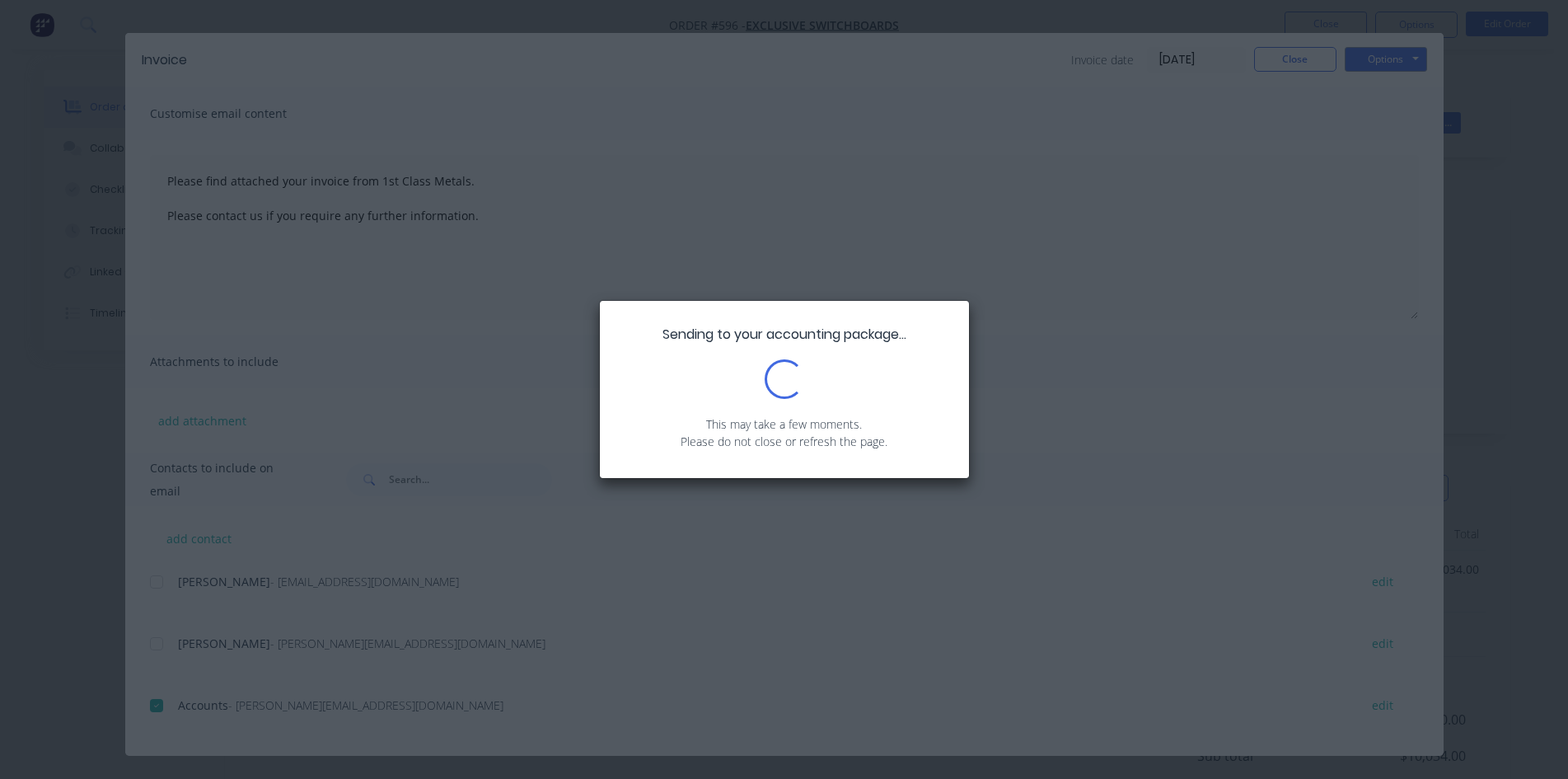
type textarea "Please find attached your invoice from 1st Class Metals. Please contact us if y…"
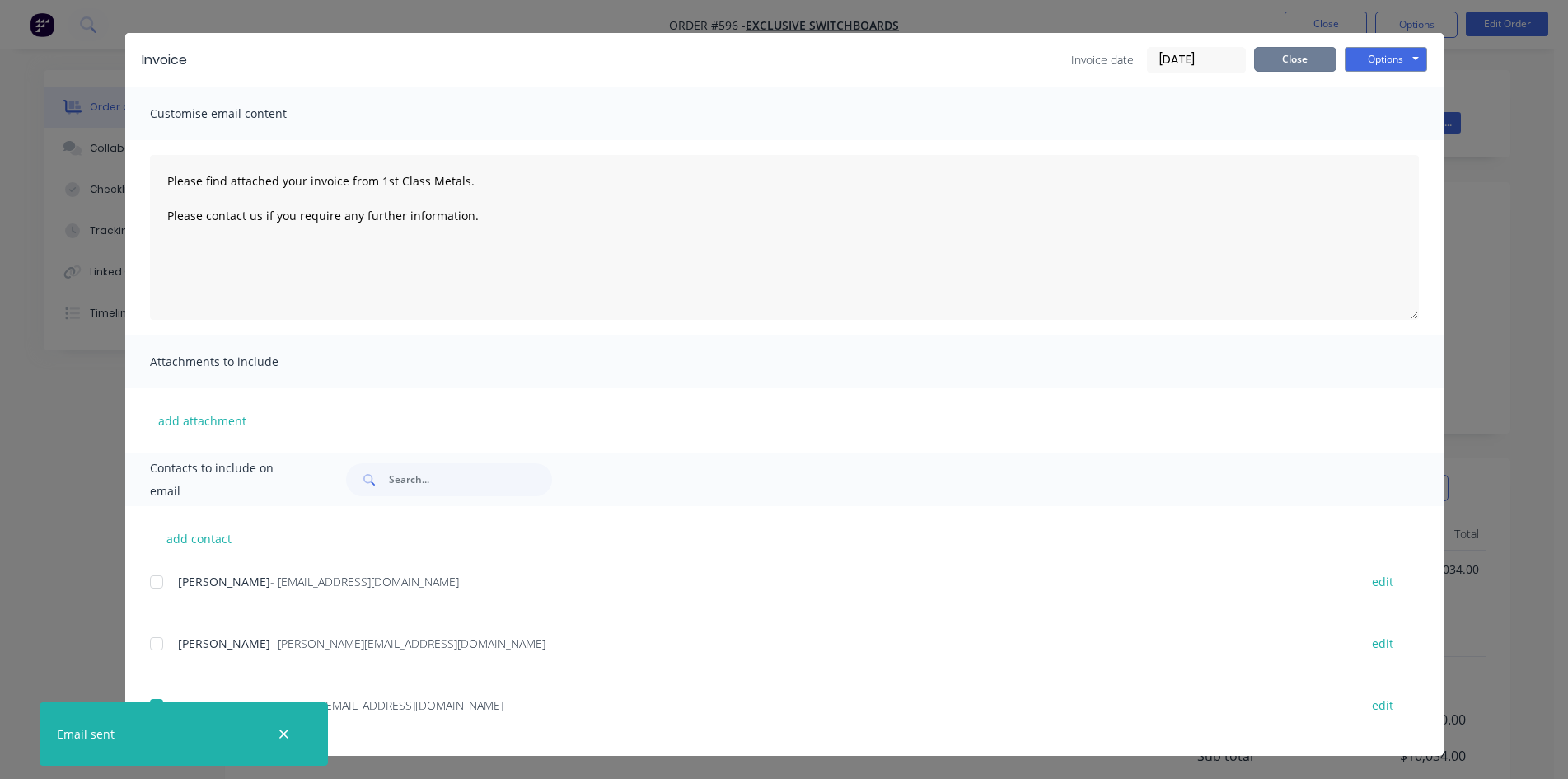
click at [1296, 66] on button "Close" at bounding box center [1295, 59] width 83 height 25
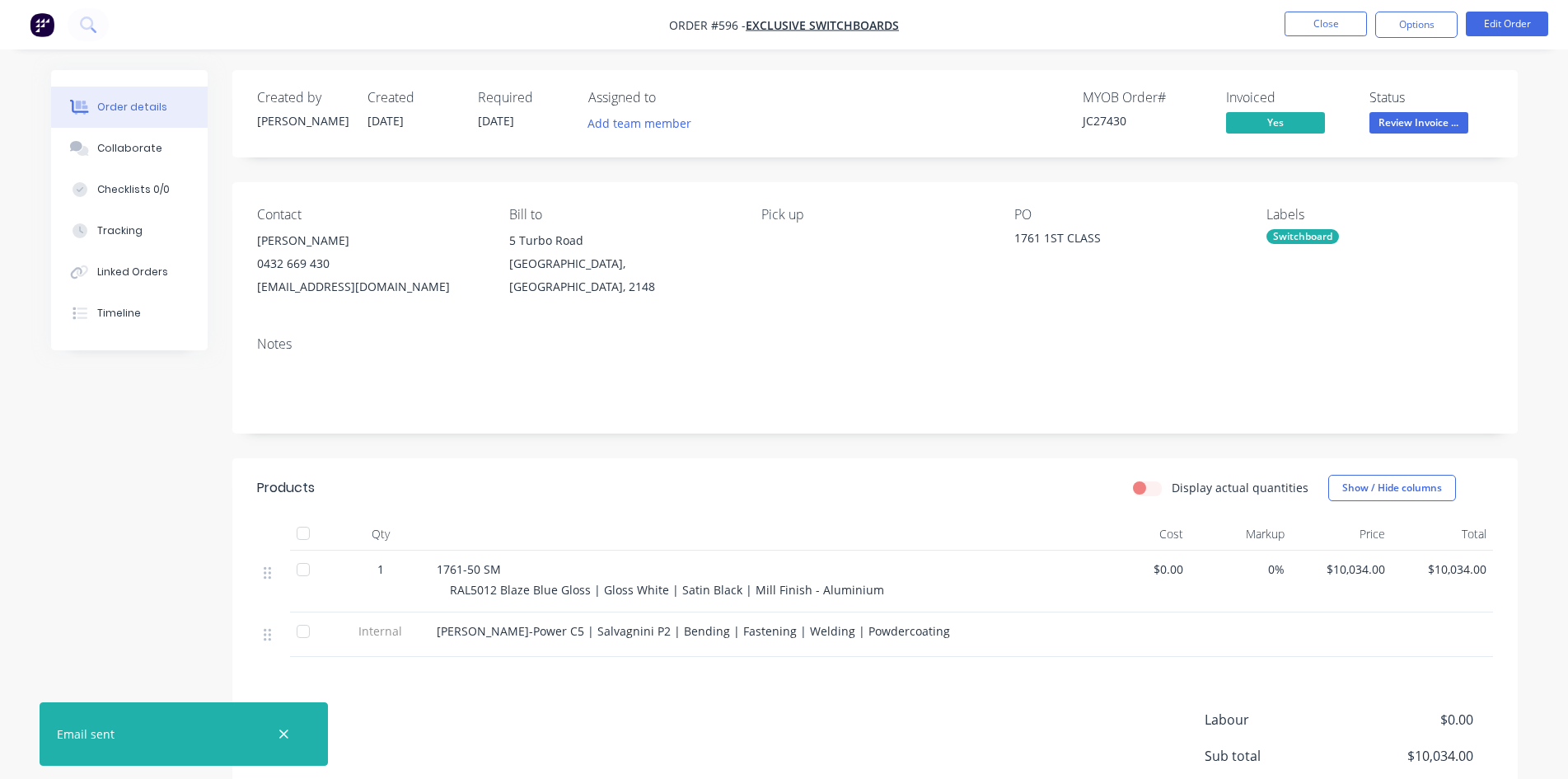
click at [1406, 123] on span "Review Invoice ..." at bounding box center [1418, 122] width 99 height 21
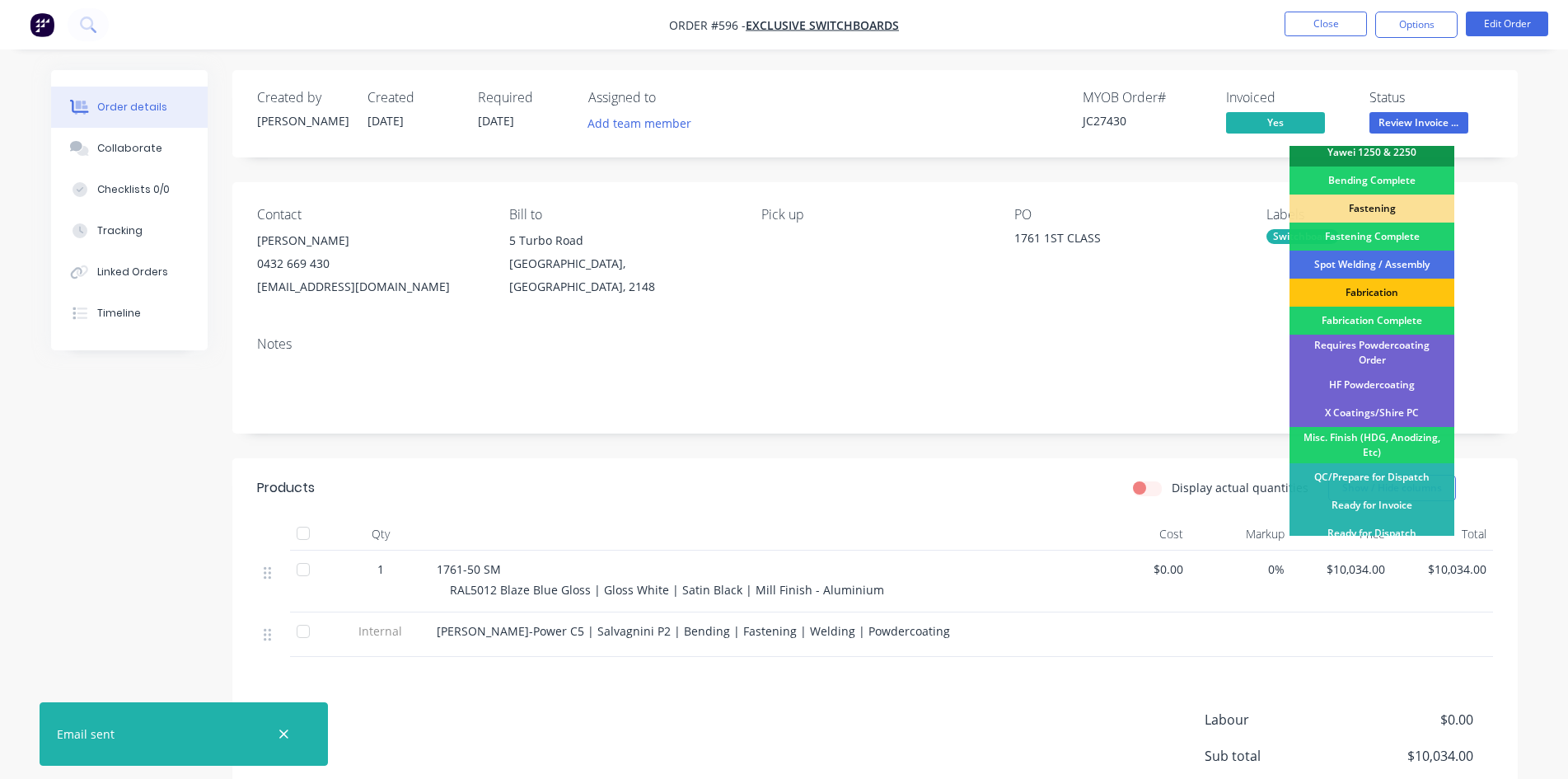
scroll to position [468, 0]
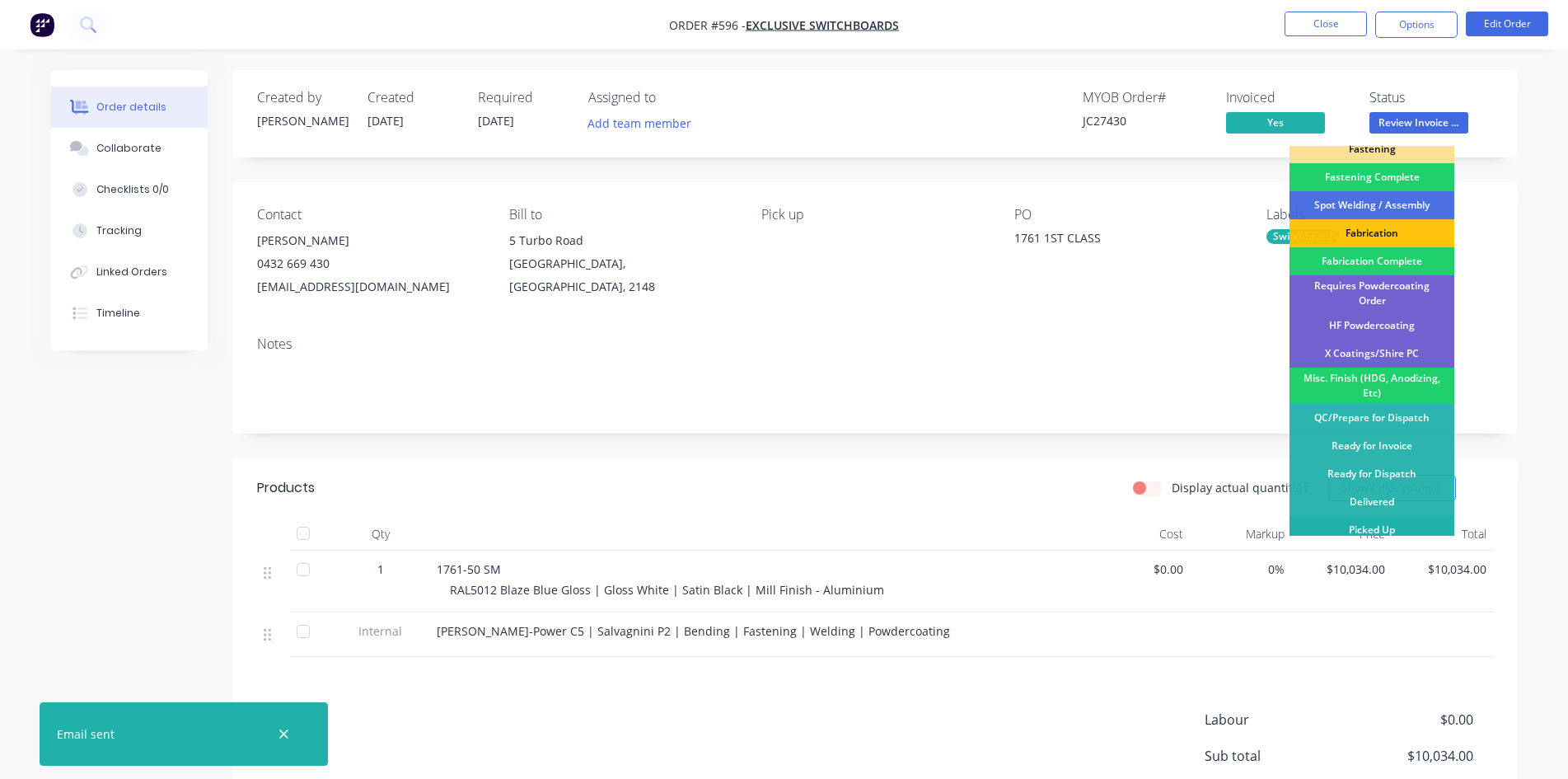
click at [1388, 522] on div "Picked Up" at bounding box center [1372, 530] width 165 height 28
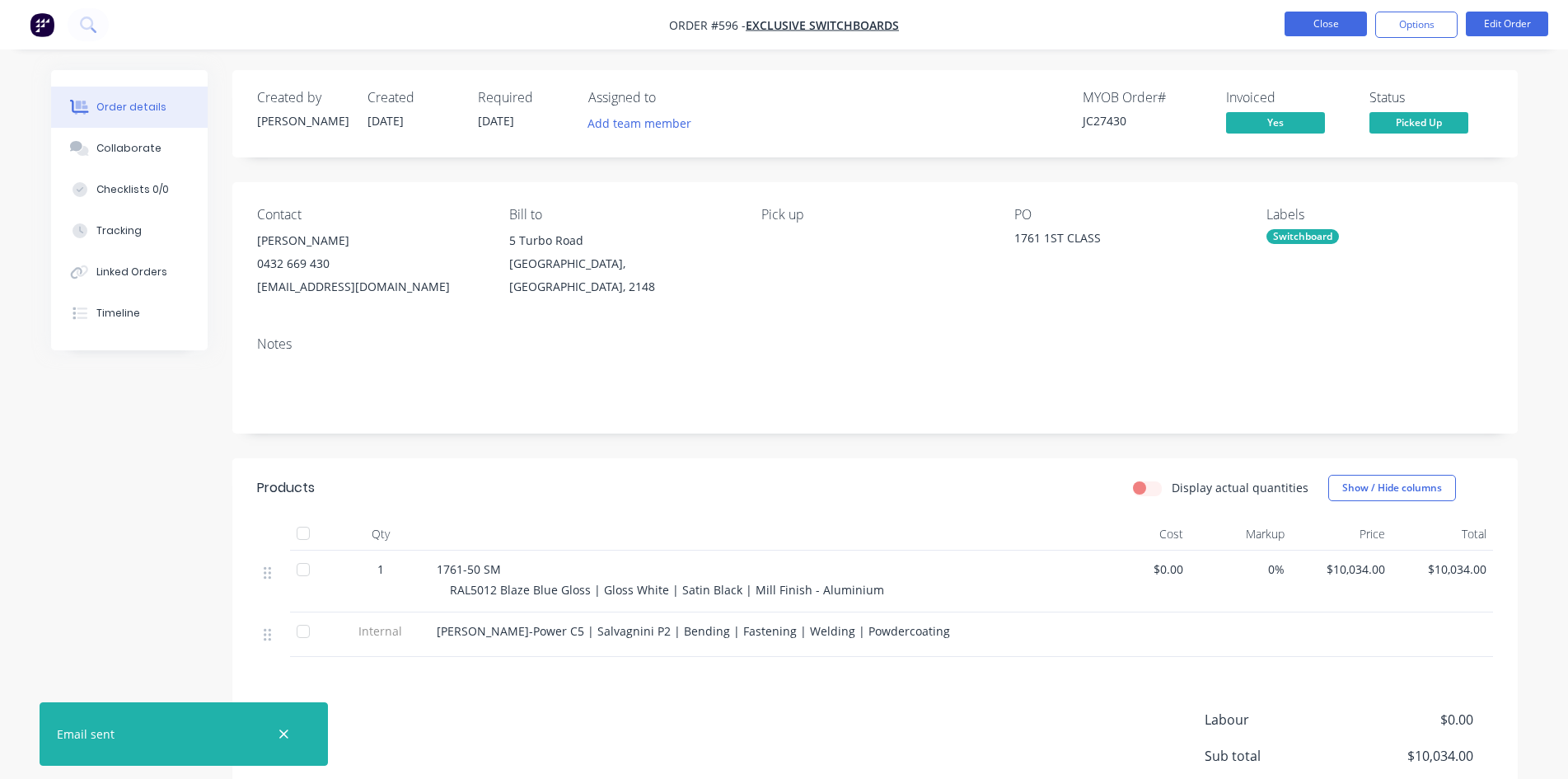
click at [1317, 34] on button "Close" at bounding box center [1326, 23] width 83 height 25
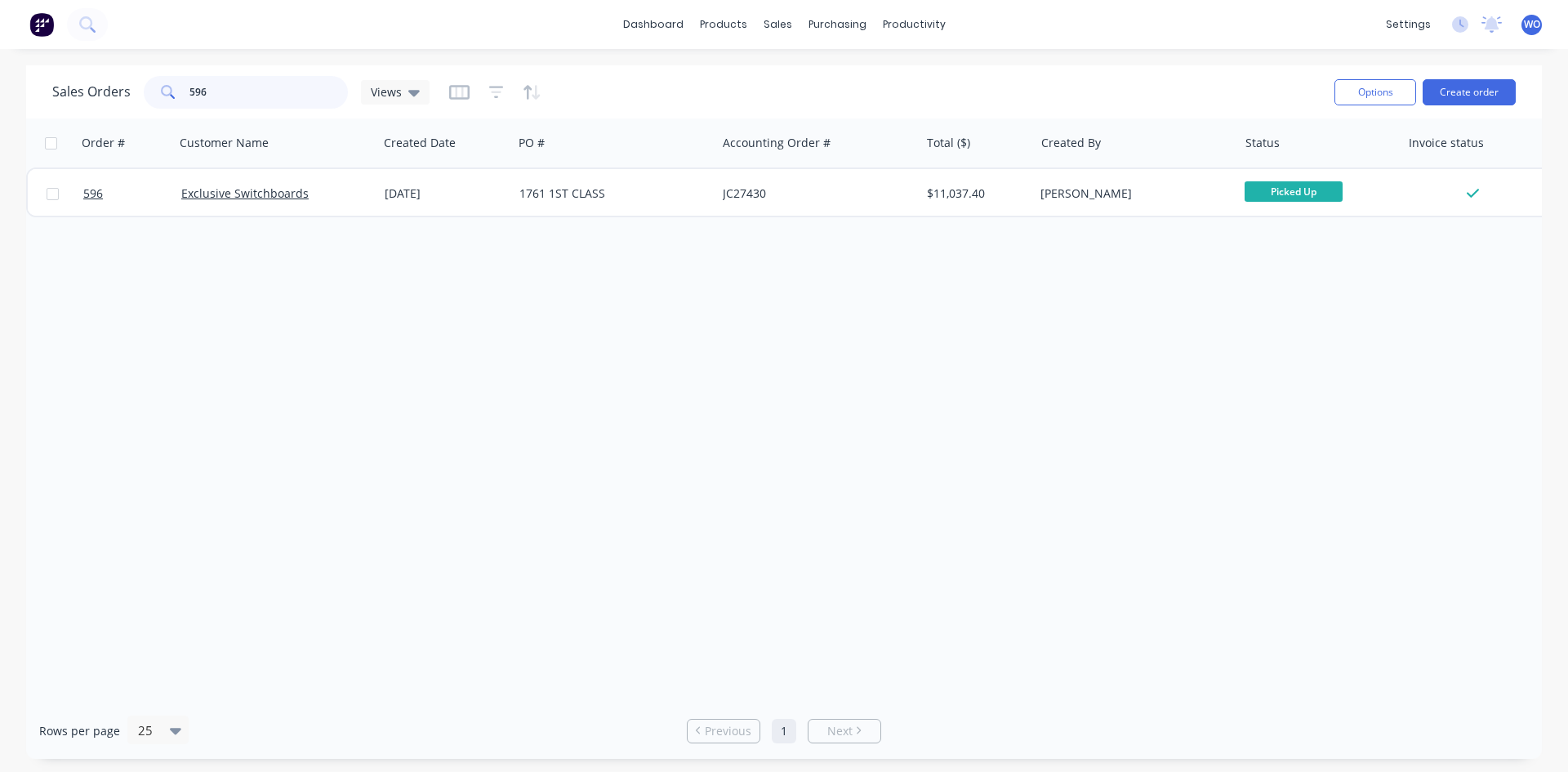
drag, startPoint x: 265, startPoint y: 98, endPoint x: 0, endPoint y: 56, distance: 268.3
click at [51, 89] on div "Sales Orders 596 Views Options Create order" at bounding box center [784, 92] width 1515 height 53
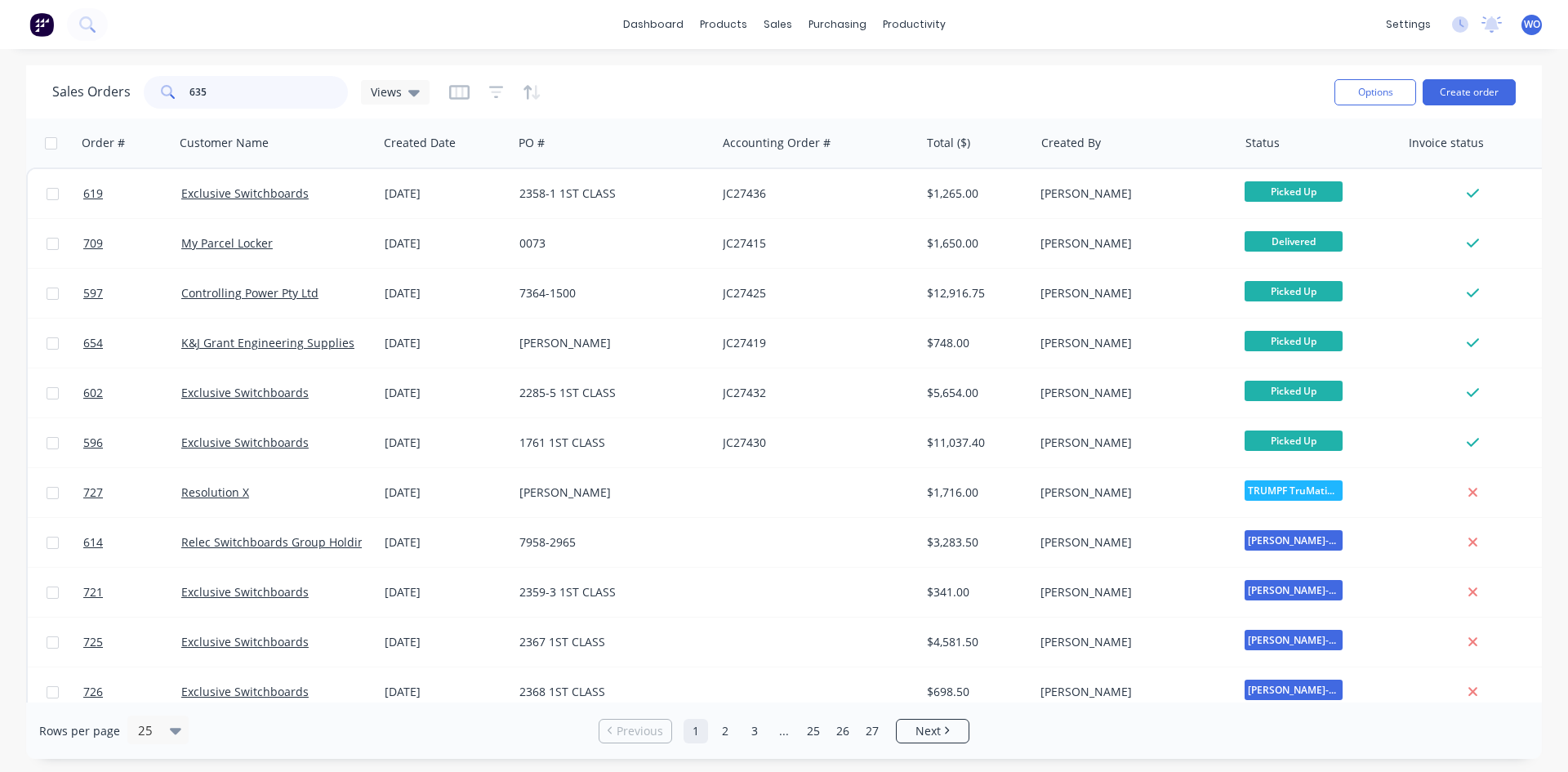
type input "635"
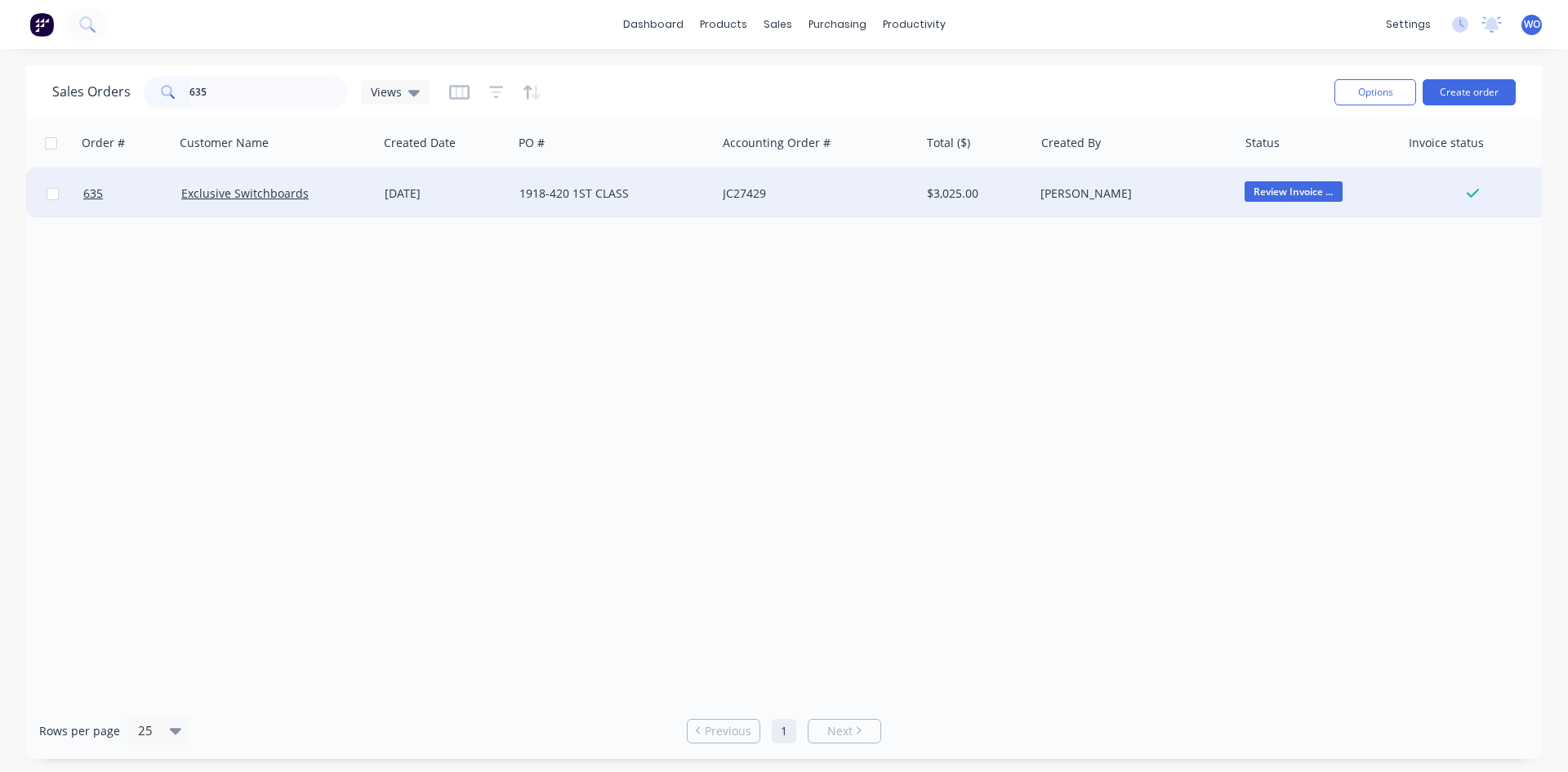
click at [419, 179] on div "[DATE]" at bounding box center [445, 193] width 135 height 49
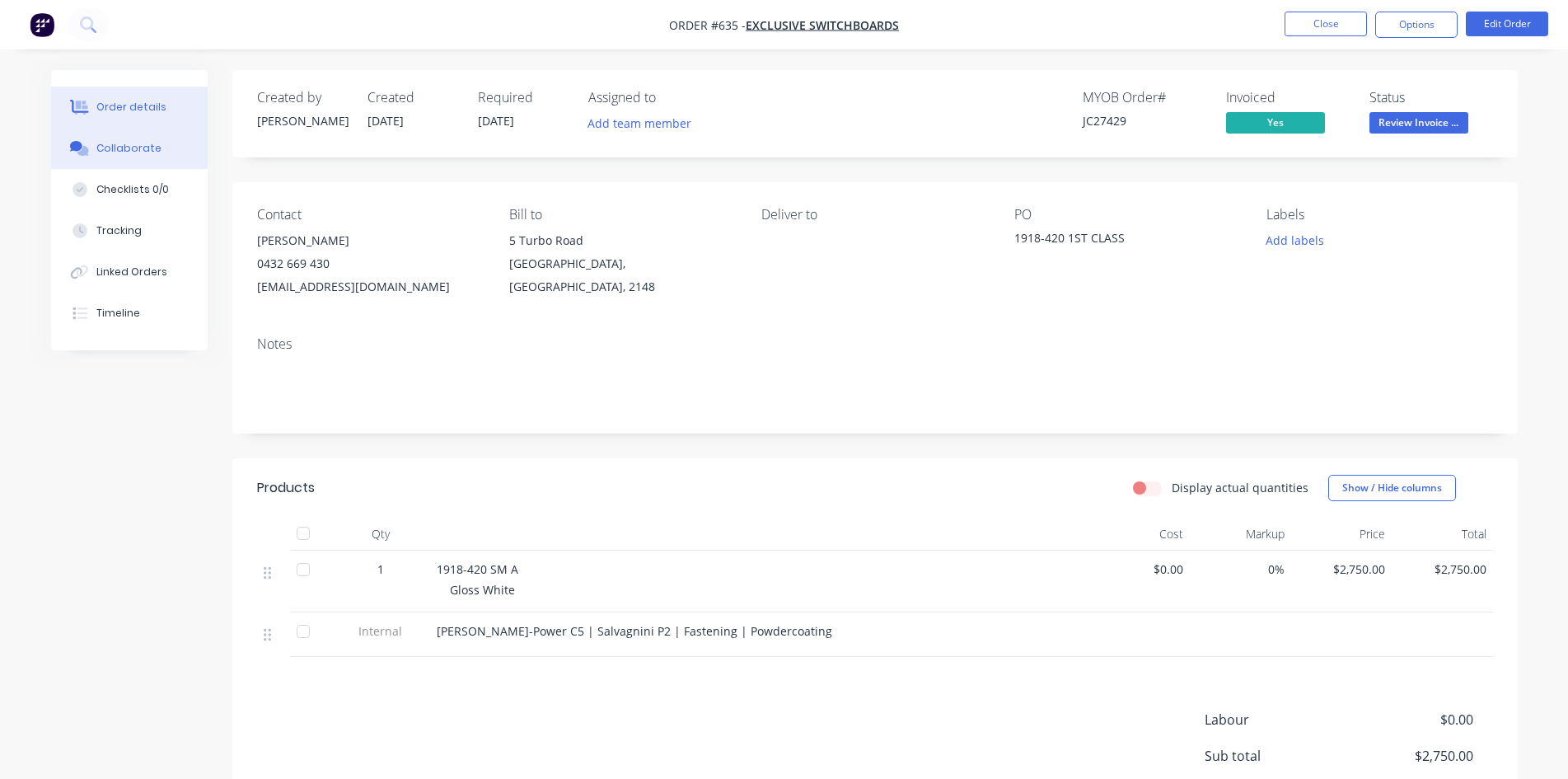
click at [150, 158] on button "Collaborate" at bounding box center [129, 149] width 156 height 41
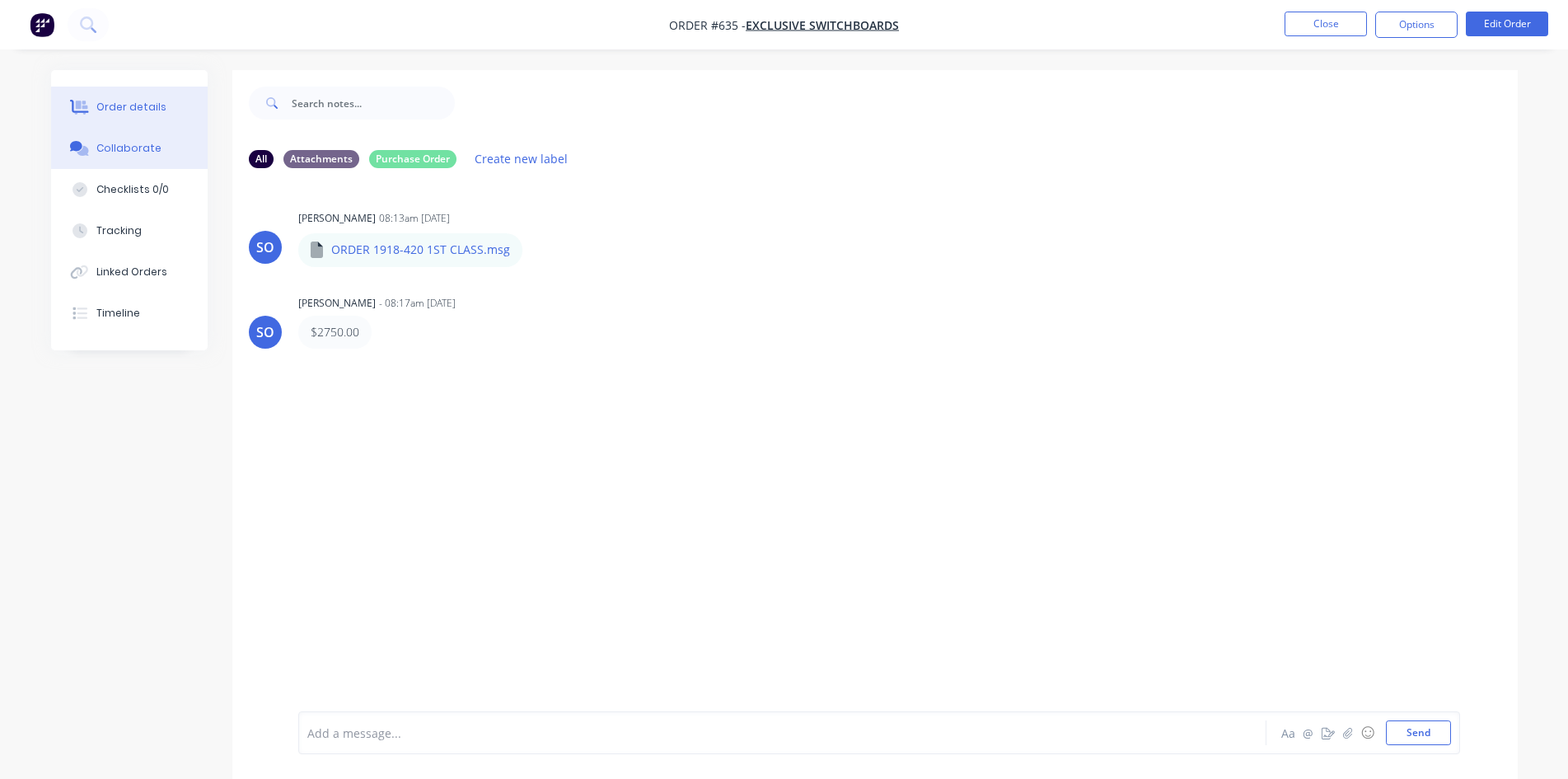
click at [170, 101] on button "Order details" at bounding box center [129, 107] width 156 height 41
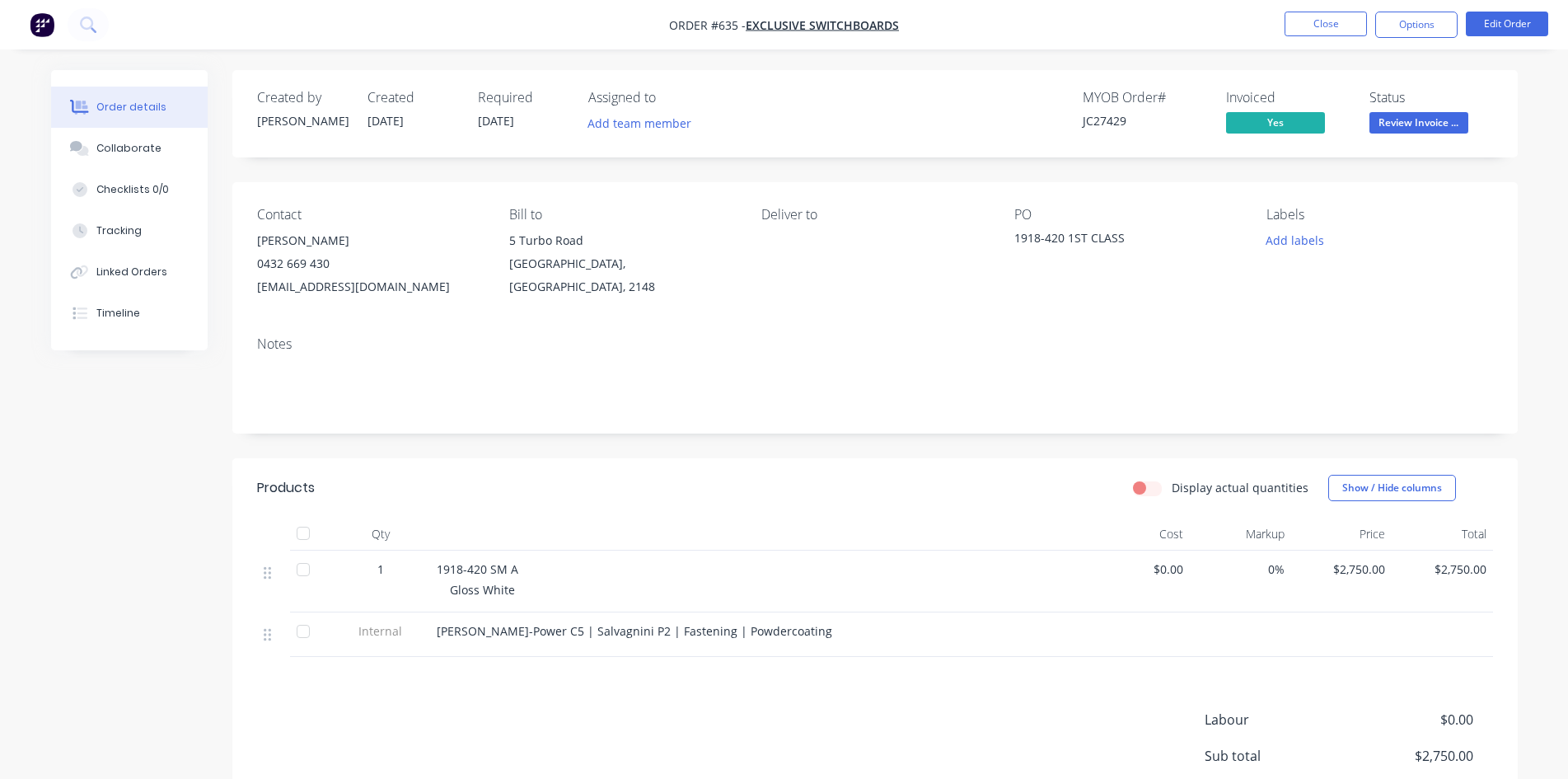
click at [1412, 39] on nav "Order #635 - Exclusive Switchboards Close Options Edit Order" at bounding box center [784, 25] width 1568 height 50
click at [1416, 31] on button "Options" at bounding box center [1417, 24] width 83 height 27
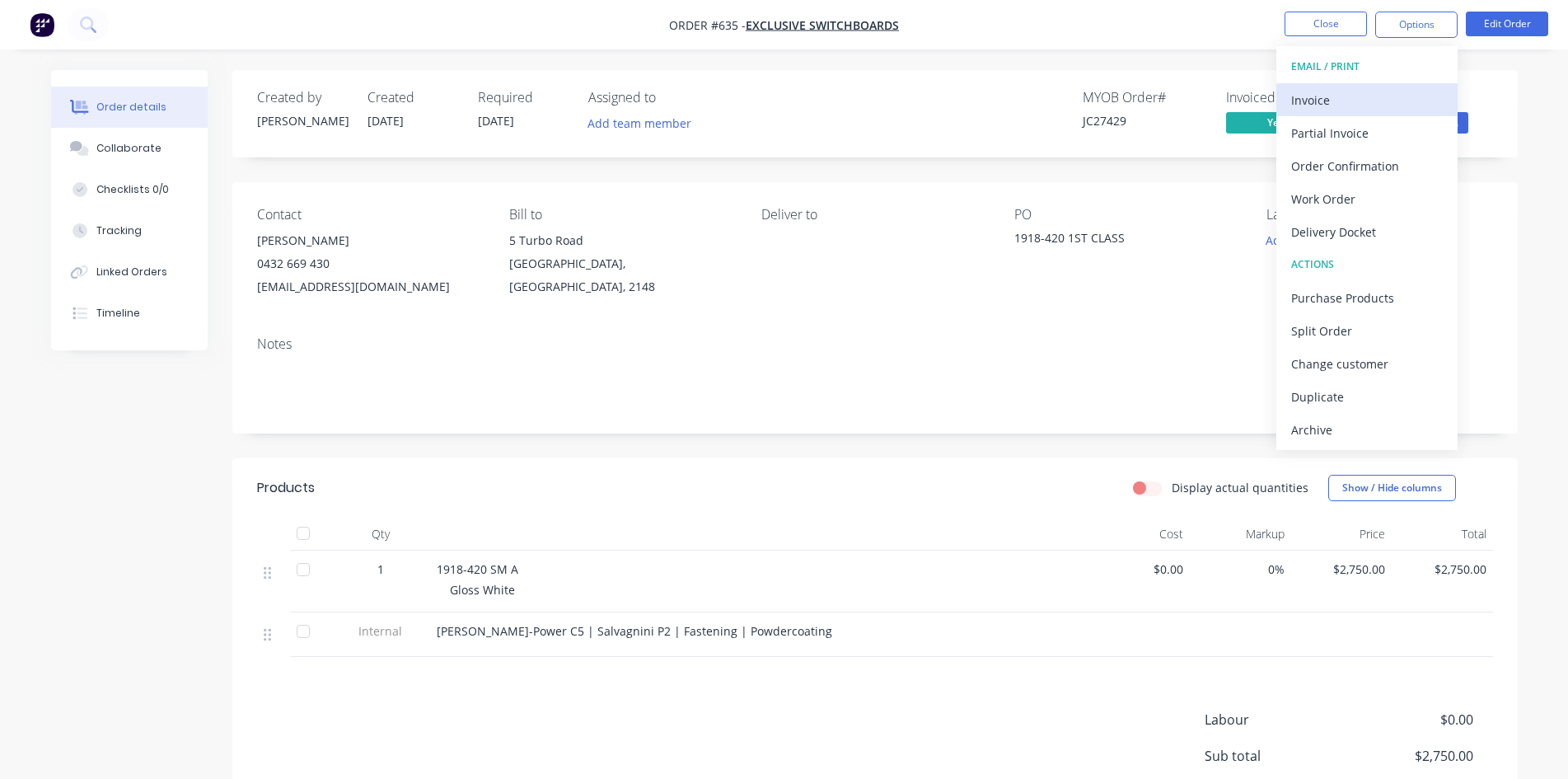
click at [1338, 92] on div "Invoice" at bounding box center [1367, 101] width 151 height 24
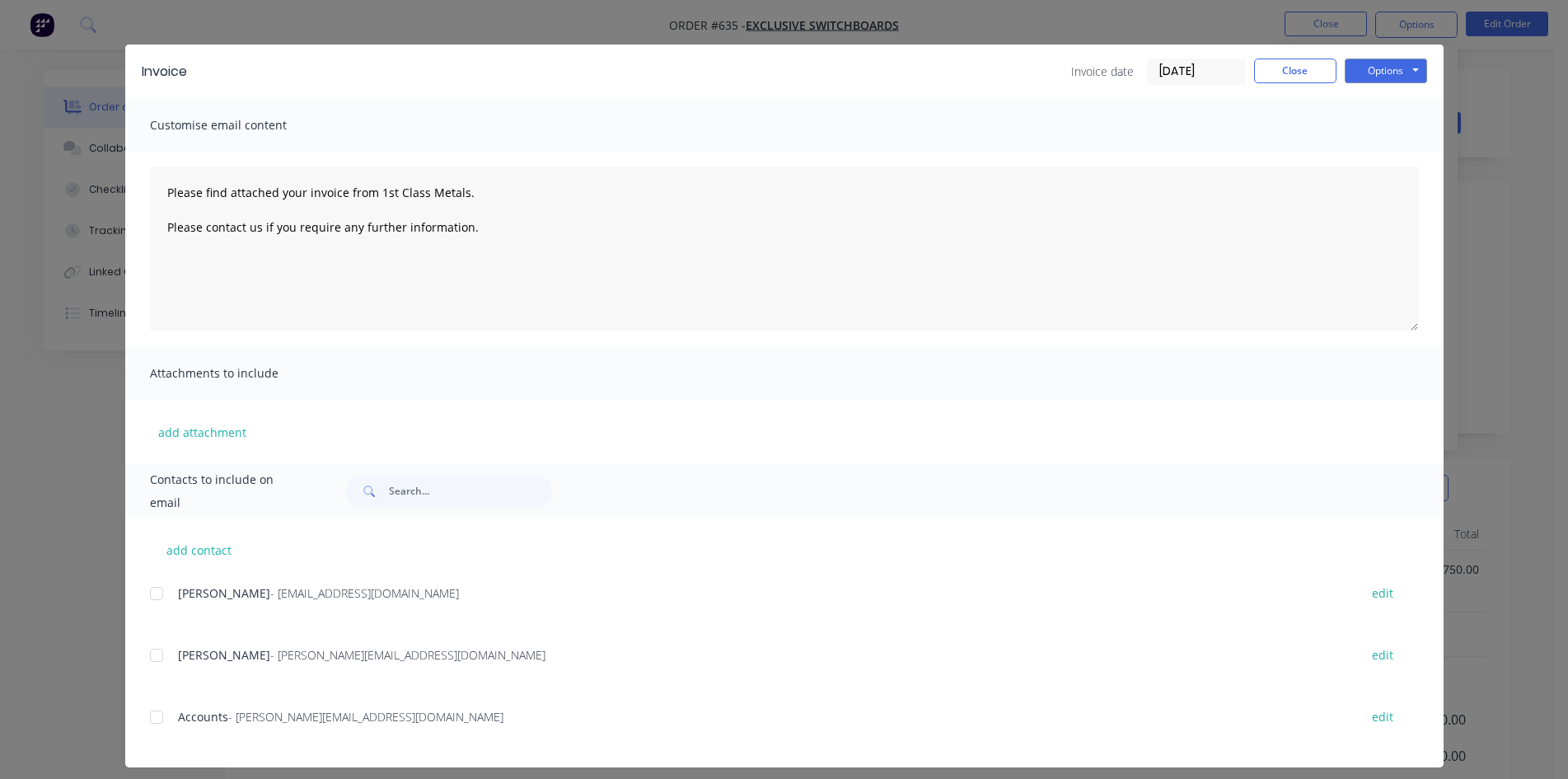
scroll to position [33, 0]
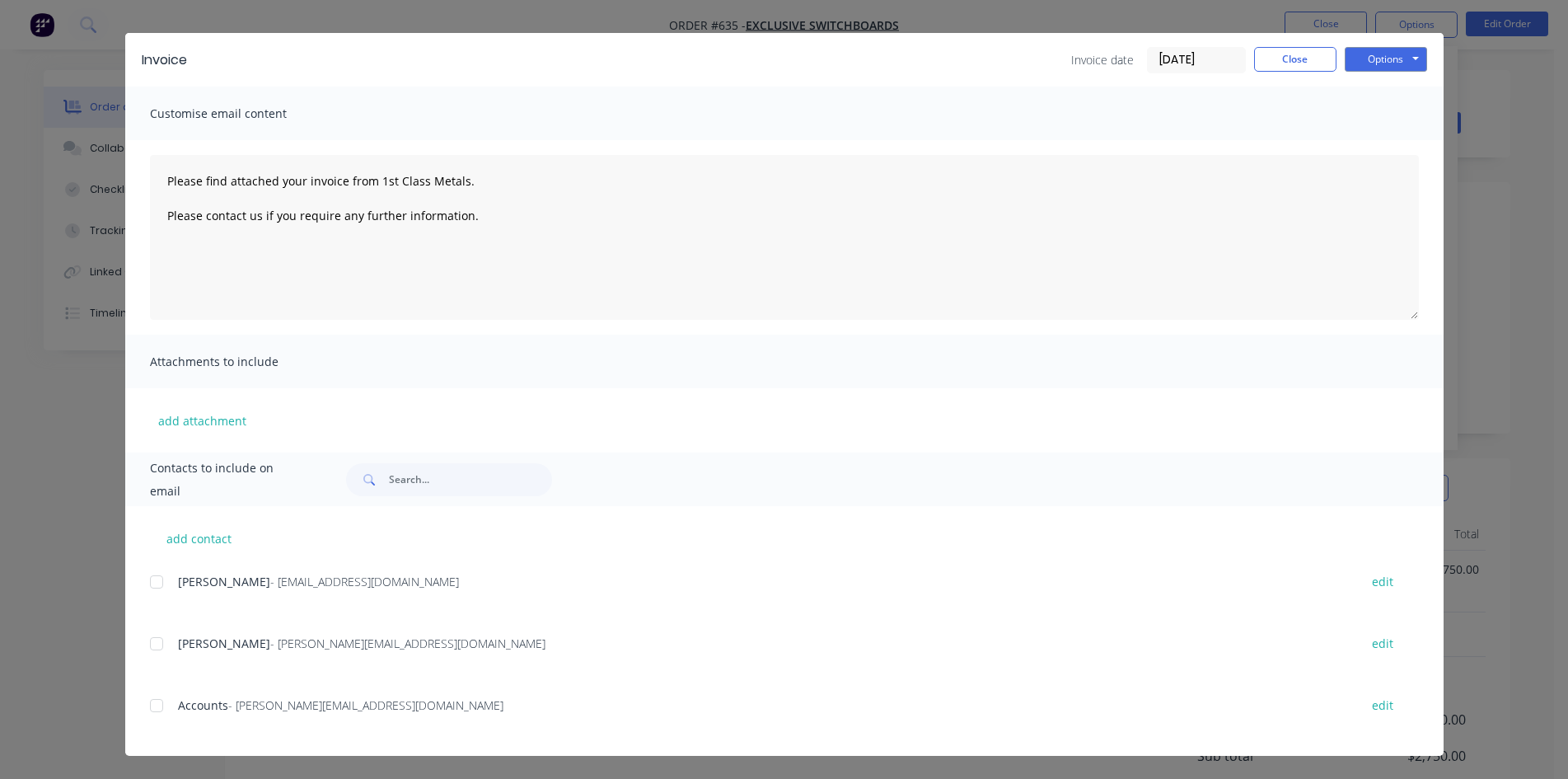
click at [155, 713] on div at bounding box center [156, 705] width 33 height 33
drag, startPoint x: 1387, startPoint y: 58, endPoint x: 1379, endPoint y: 69, distance: 13.6
click at [1387, 57] on button "Options" at bounding box center [1386, 59] width 83 height 25
click at [1397, 146] on button "Email" at bounding box center [1397, 144] width 106 height 28
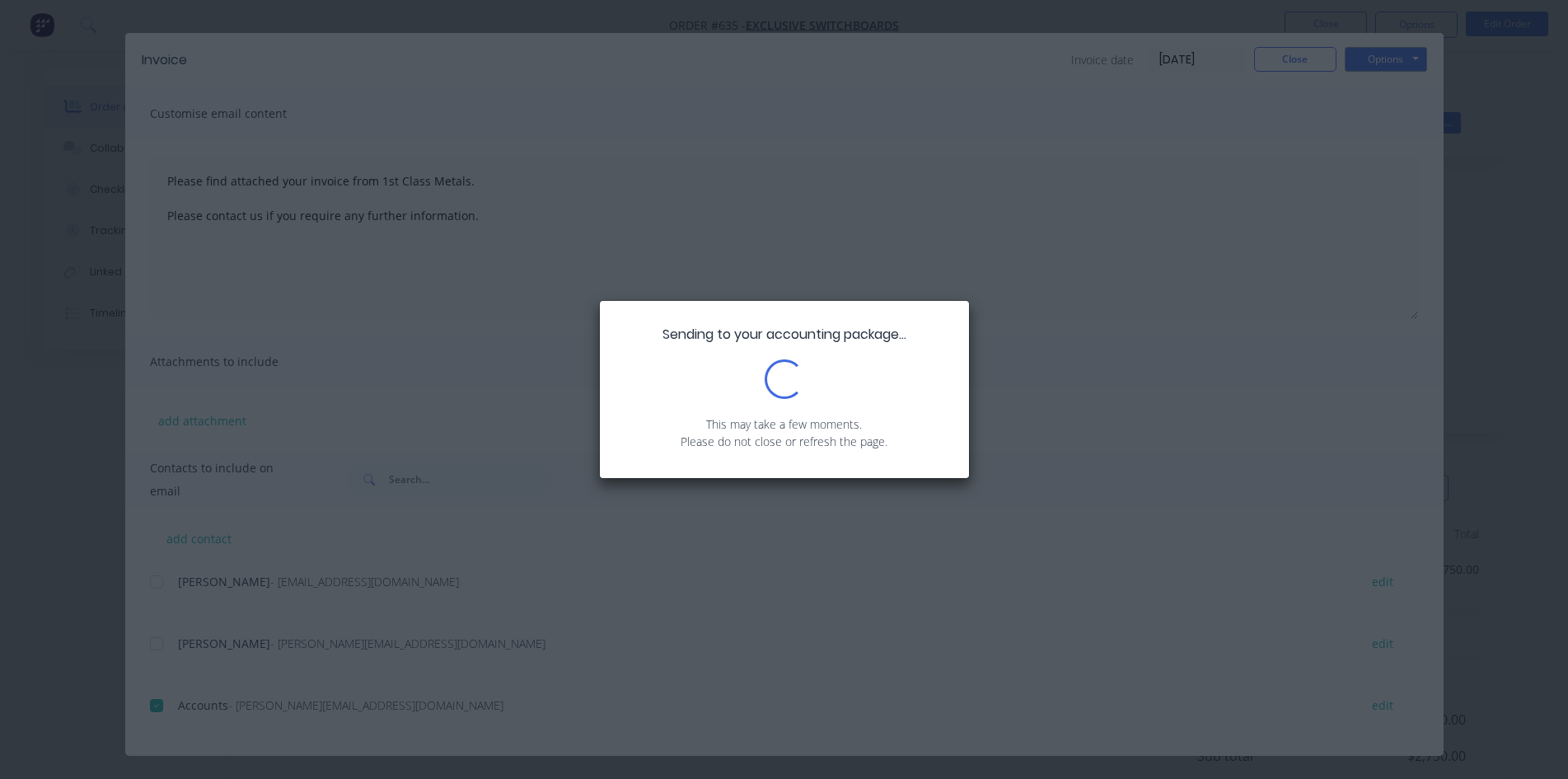
type textarea "Please find attached your invoice from 1st Class Metals. Please contact us if y…"
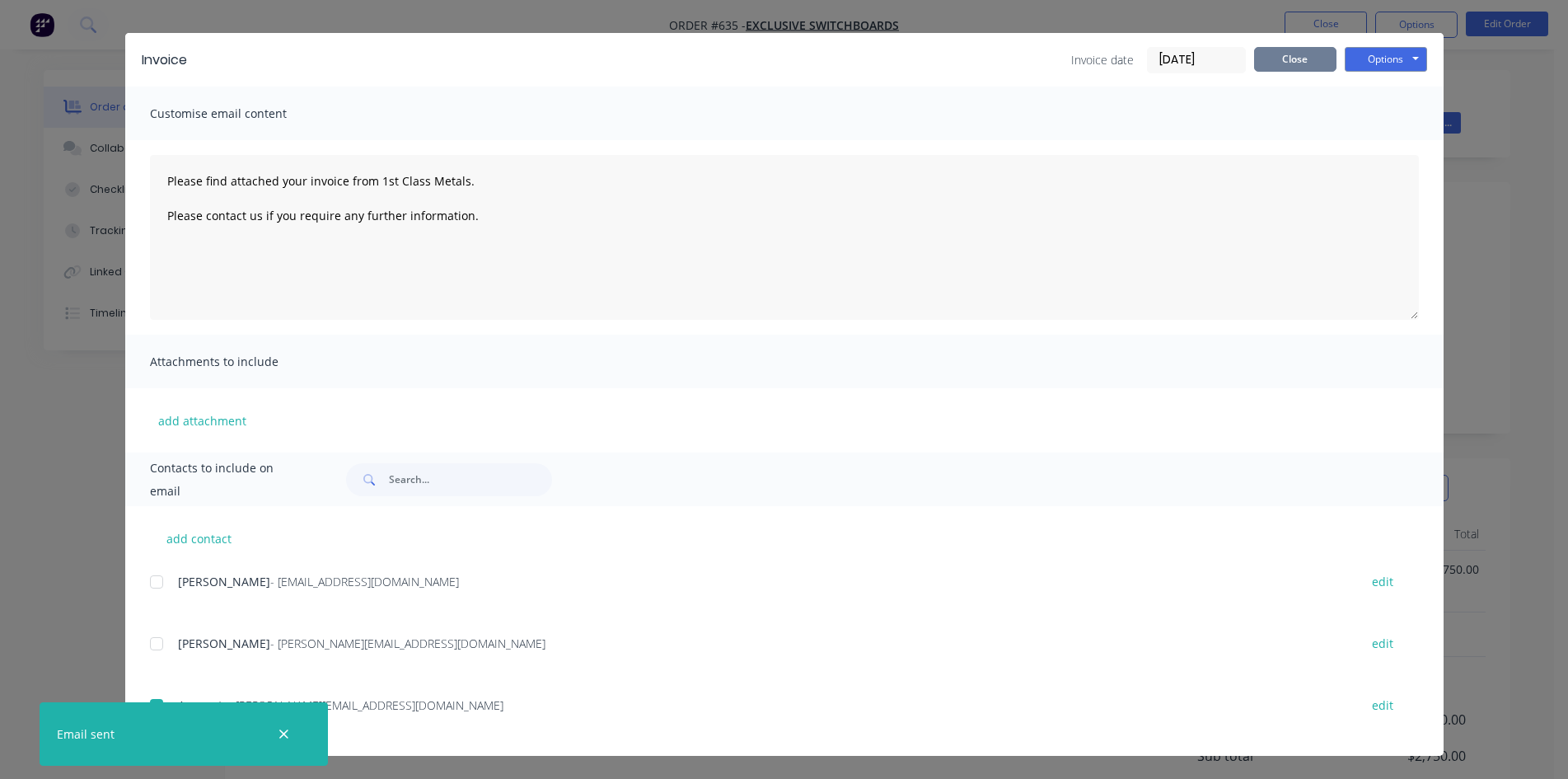
click at [1275, 60] on button "Close" at bounding box center [1295, 59] width 83 height 25
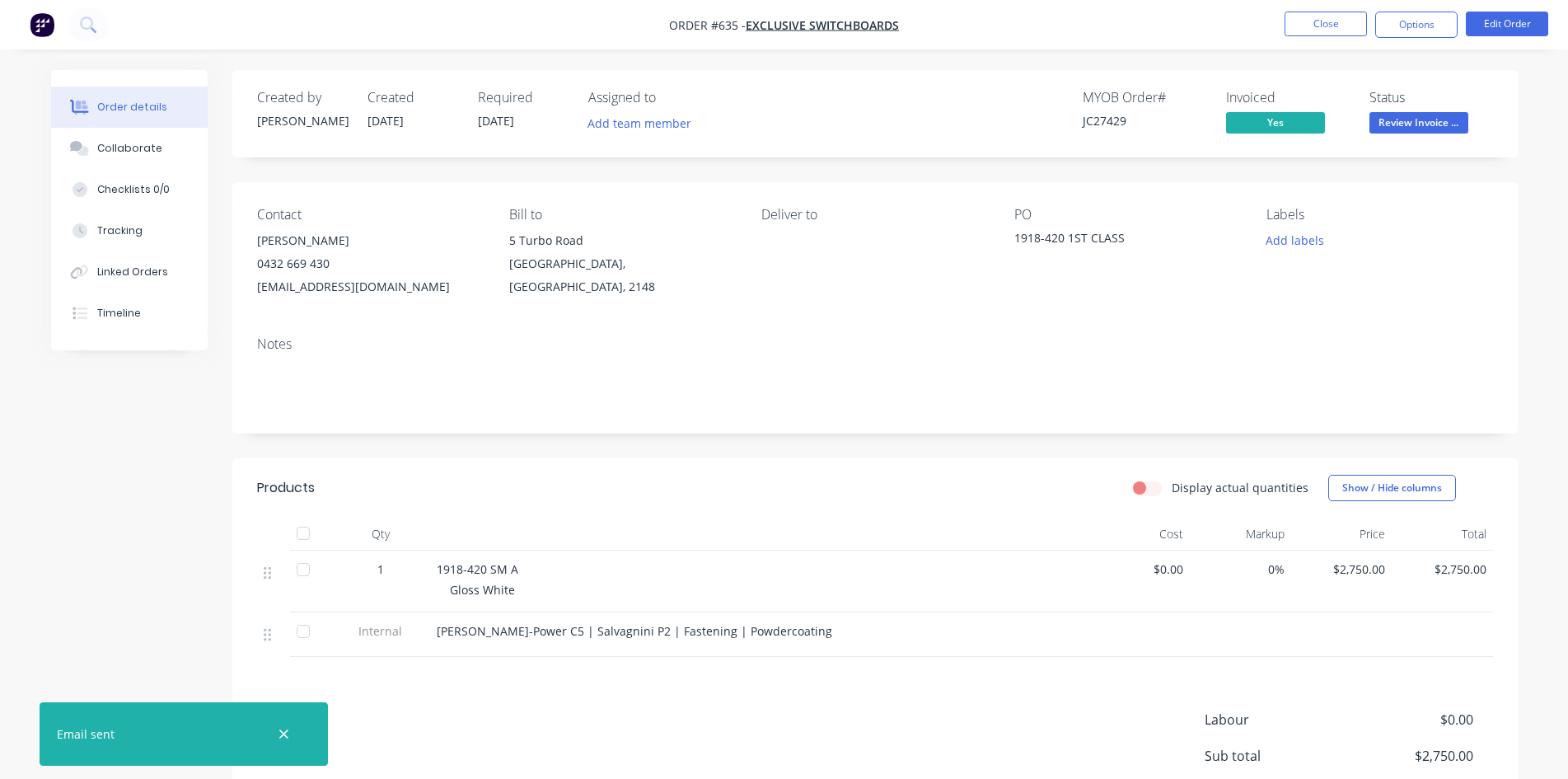
click at [1406, 132] on span "Review Invoice ..." at bounding box center [1418, 122] width 99 height 21
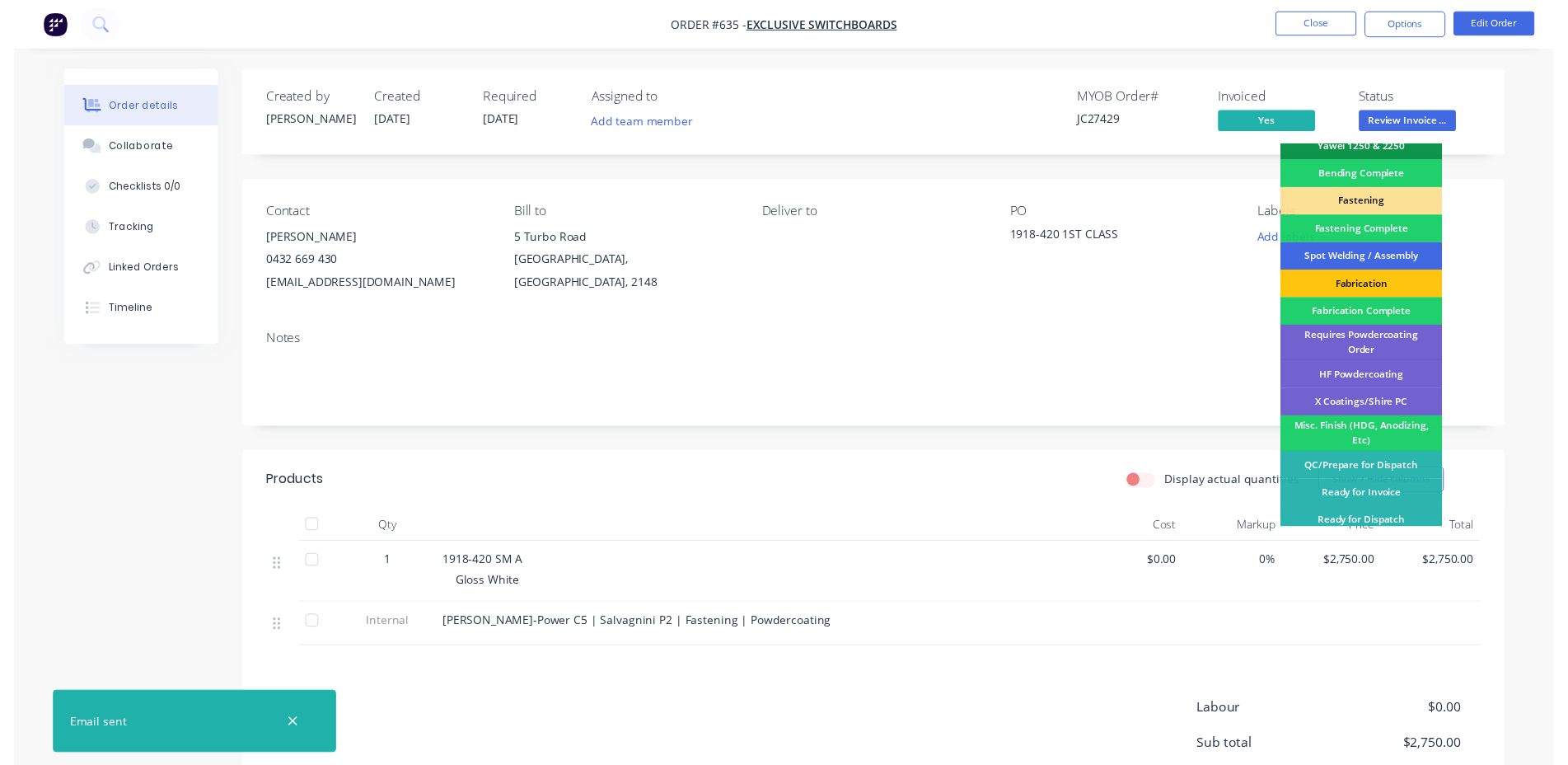
scroll to position [468, 0]
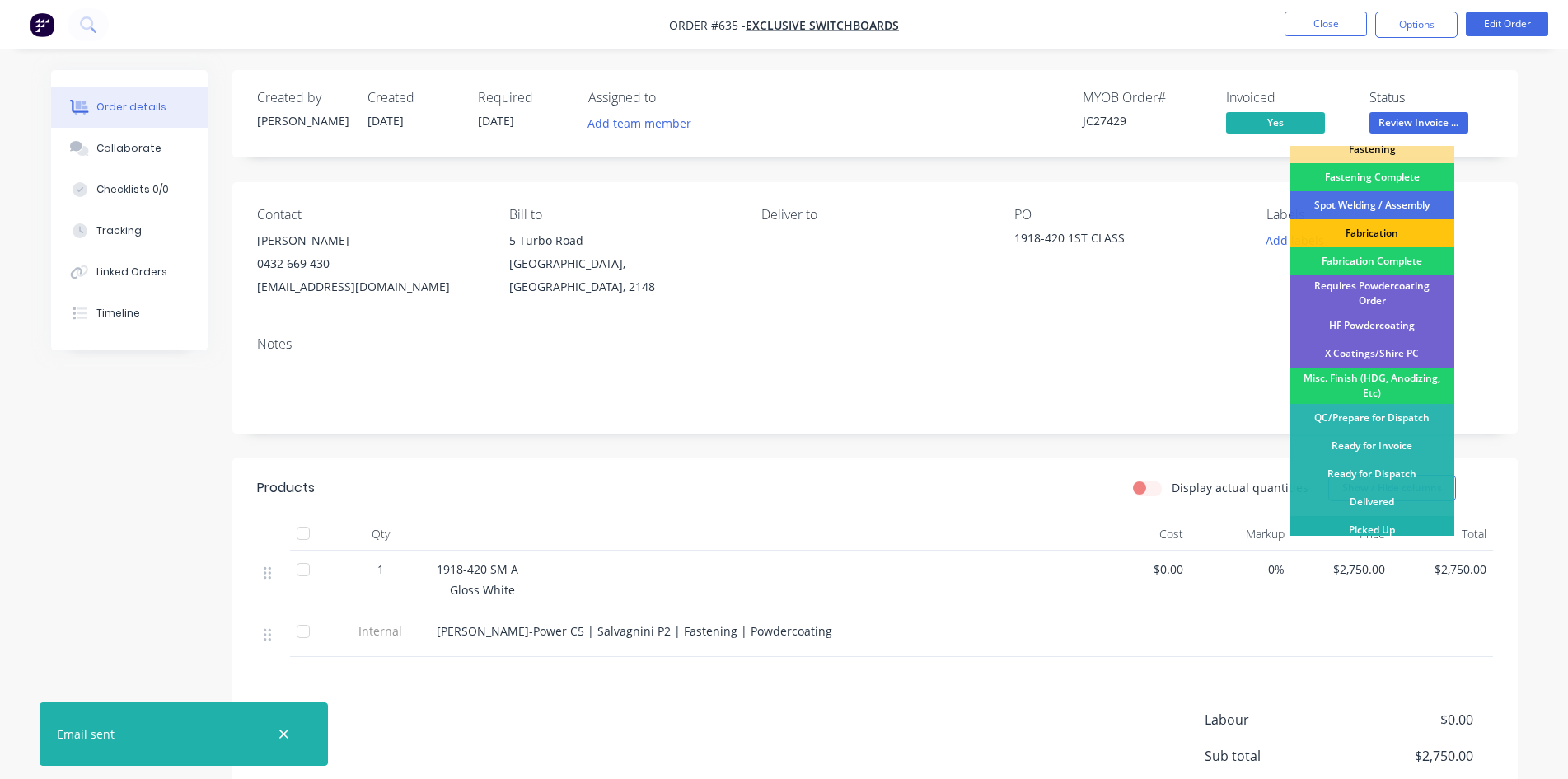
click at [1406, 524] on div "Picked Up" at bounding box center [1372, 530] width 165 height 28
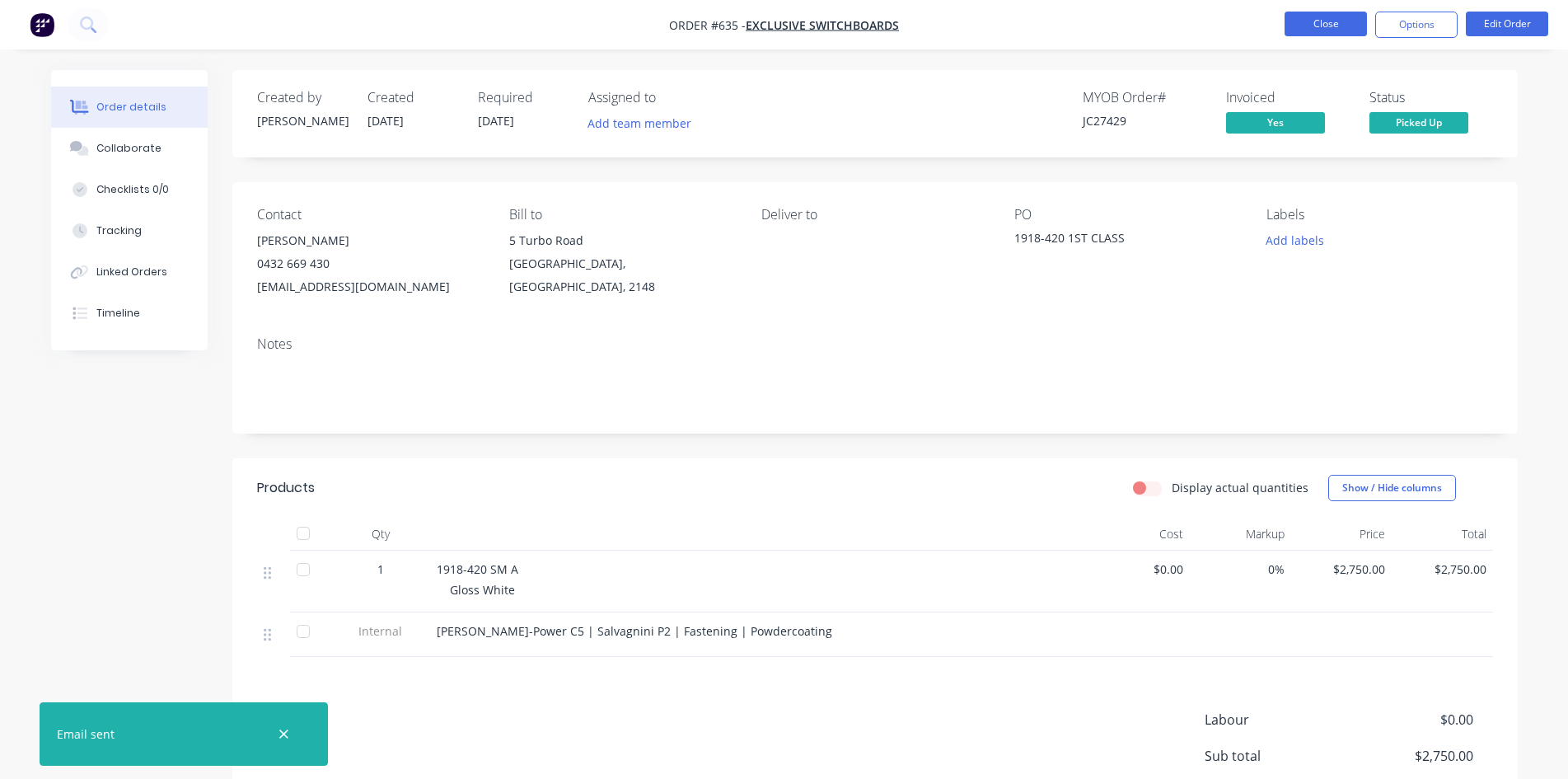
click at [1345, 28] on button "Close" at bounding box center [1326, 23] width 83 height 25
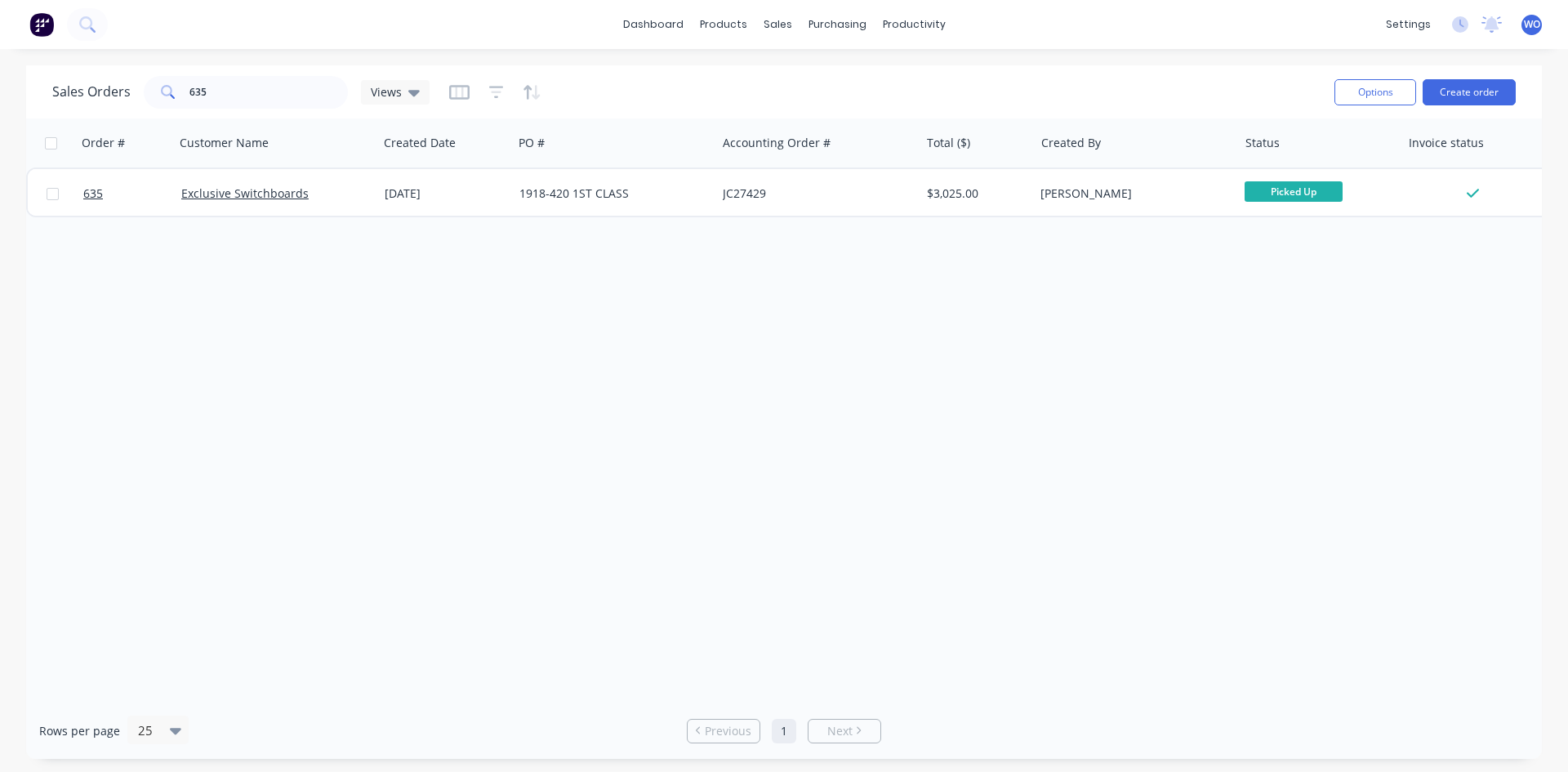
click at [26, 32] on button at bounding box center [42, 25] width 34 height 32
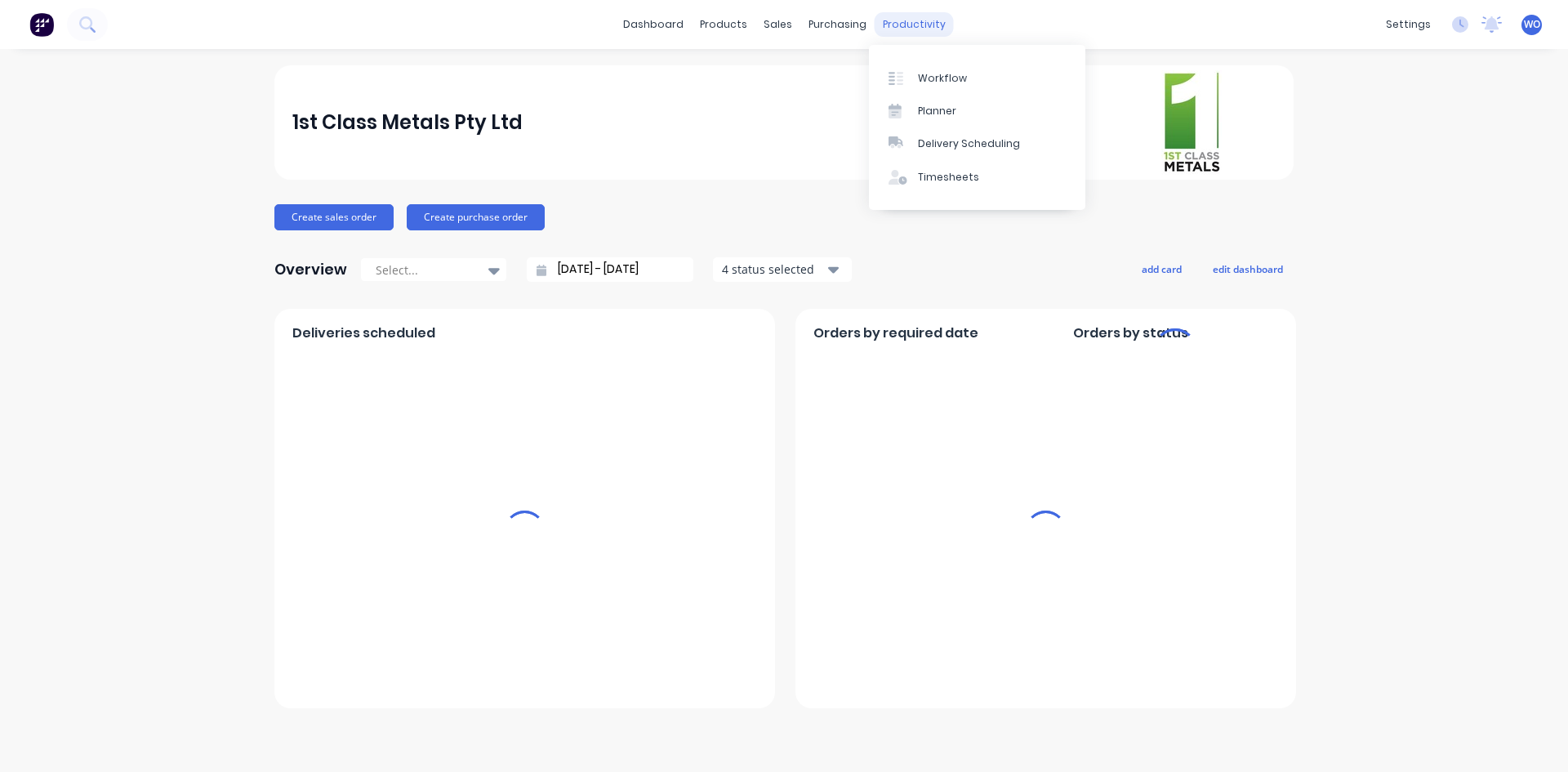
click at [899, 30] on div "productivity" at bounding box center [914, 24] width 79 height 25
click at [966, 72] on link "Workflow" at bounding box center [977, 78] width 216 height 32
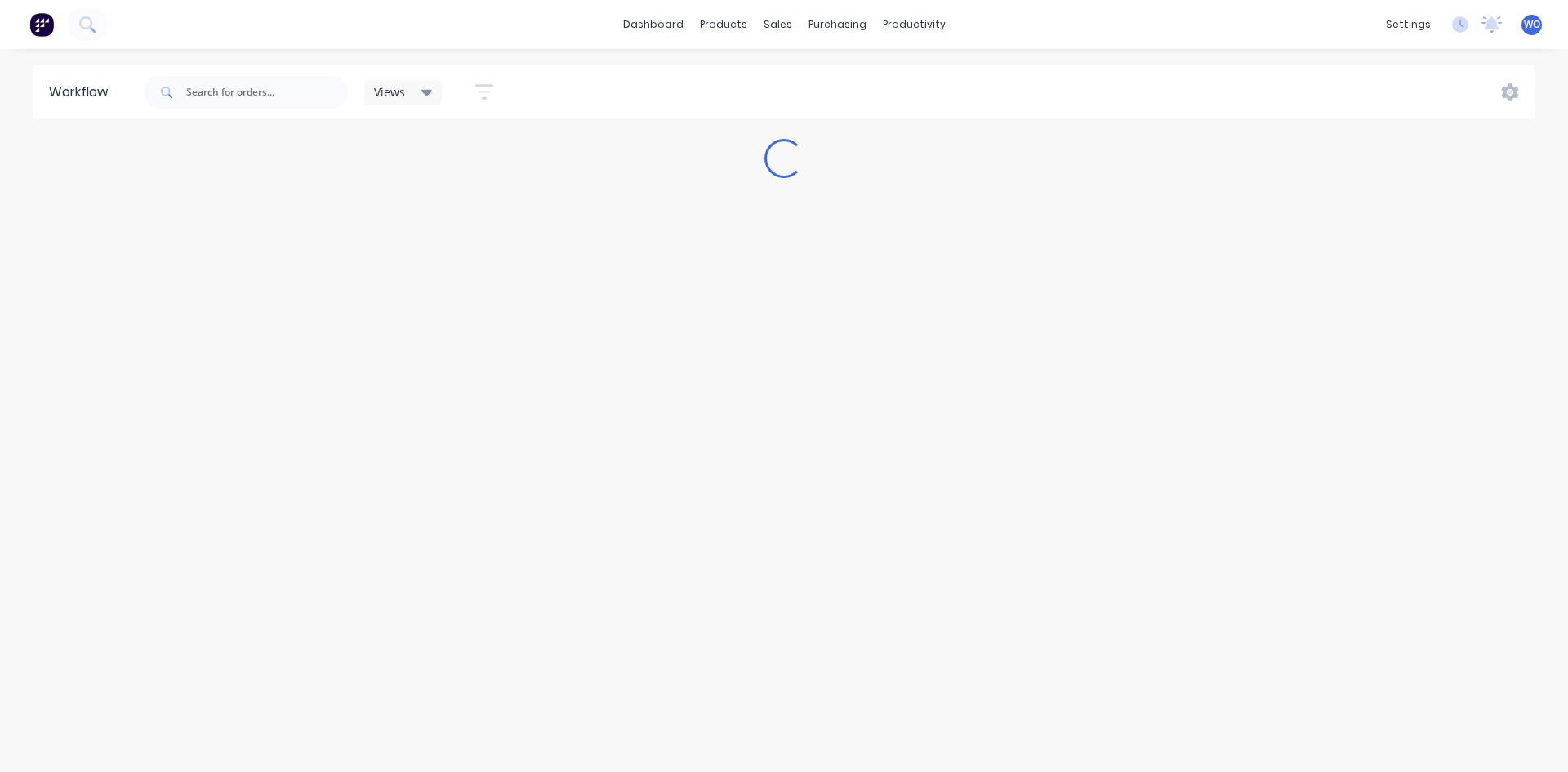
click at [966, 72] on div "Views Save new view None (Default) edit [PERSON_NAME]'s edit [PERSON_NAME]'s Vi…" at bounding box center [838, 93] width 1395 height 49
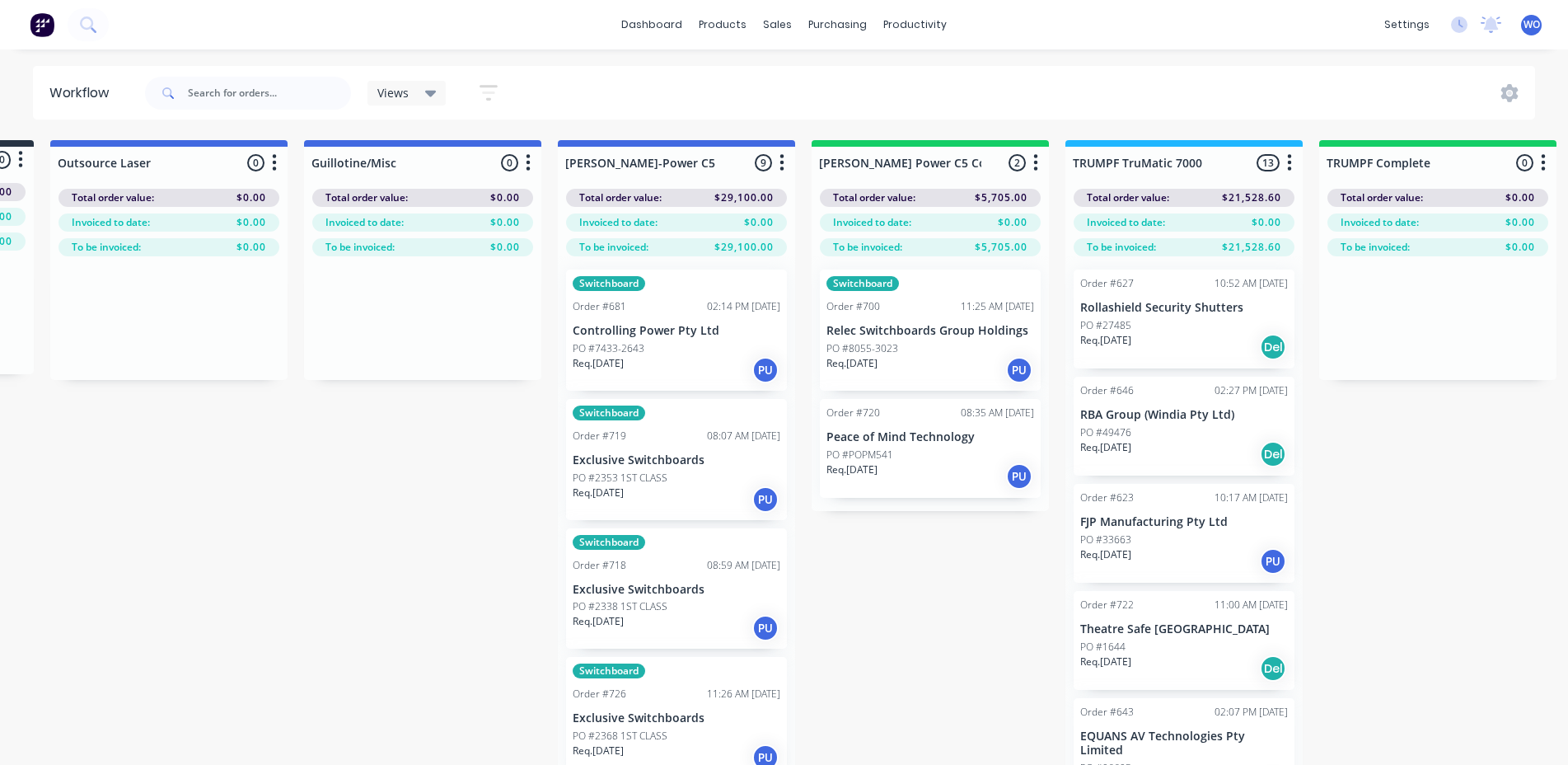
scroll to position [0, 1388]
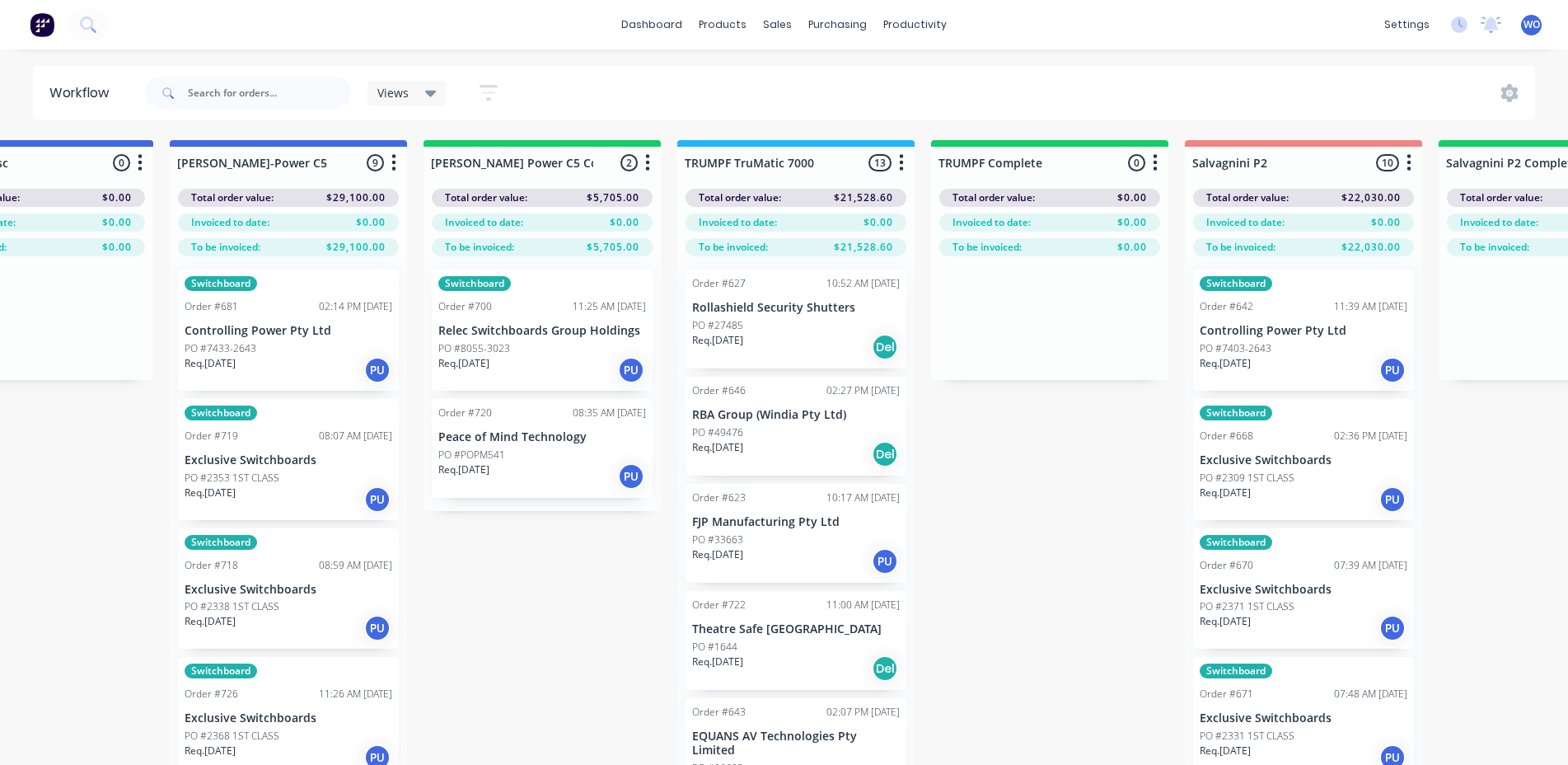
click at [507, 370] on div "Req. [DATE] PU" at bounding box center [542, 370] width 208 height 28
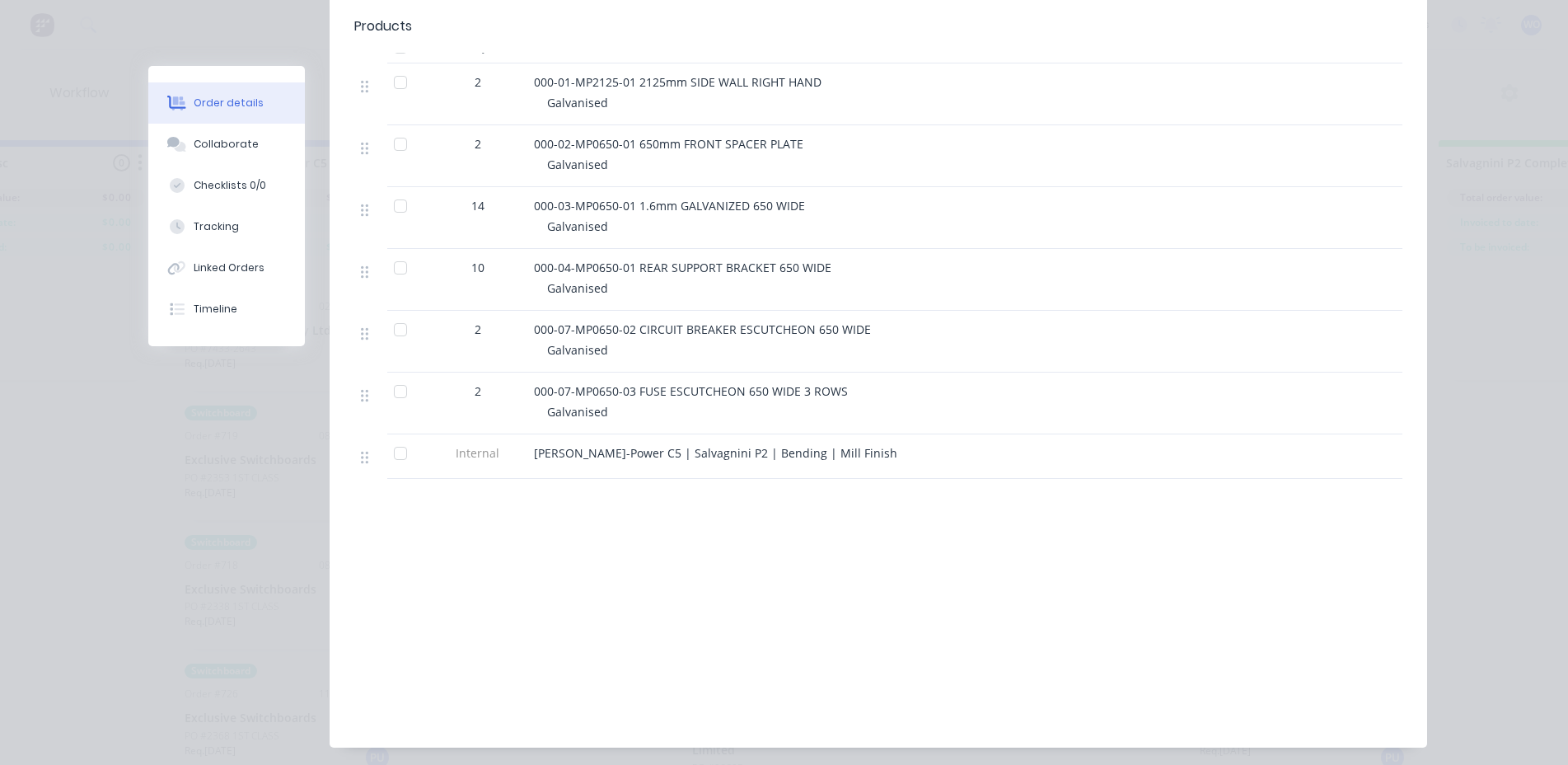
scroll to position [0, 0]
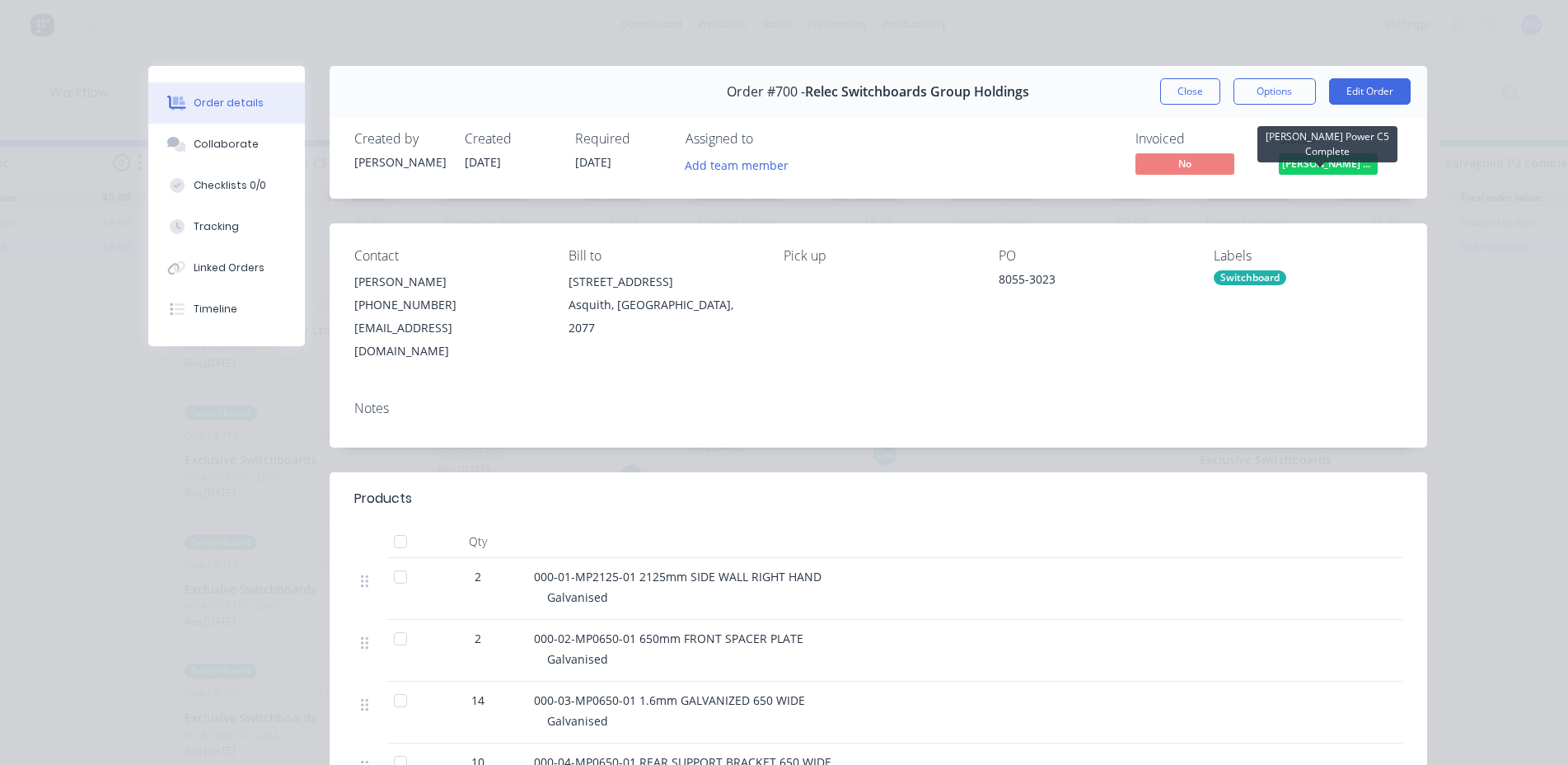
click at [1324, 167] on span "[PERSON_NAME] Power C5 C..." at bounding box center [1328, 163] width 99 height 21
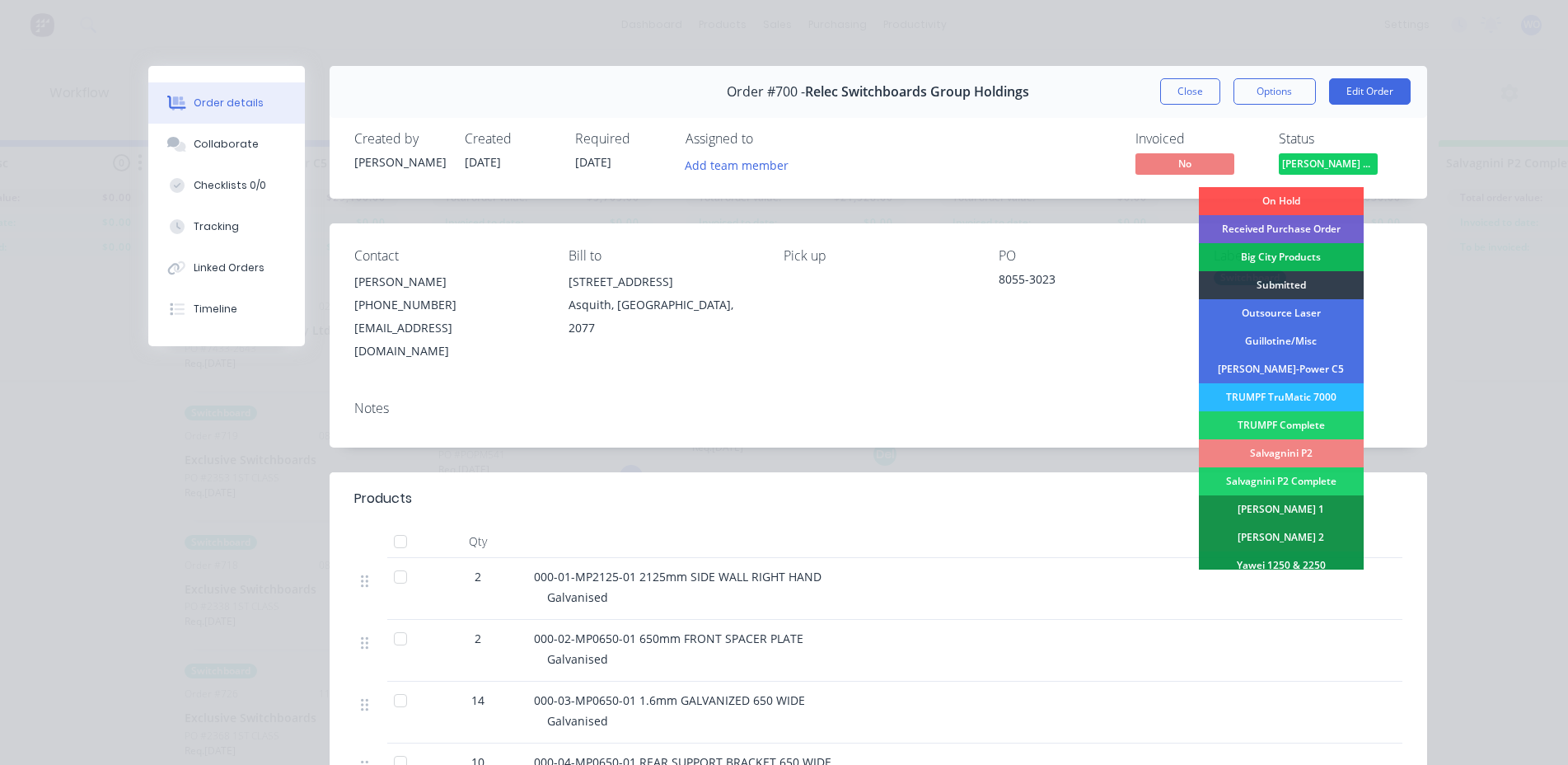
click at [1286, 458] on div "Salvagnini P2" at bounding box center [1282, 453] width 165 height 28
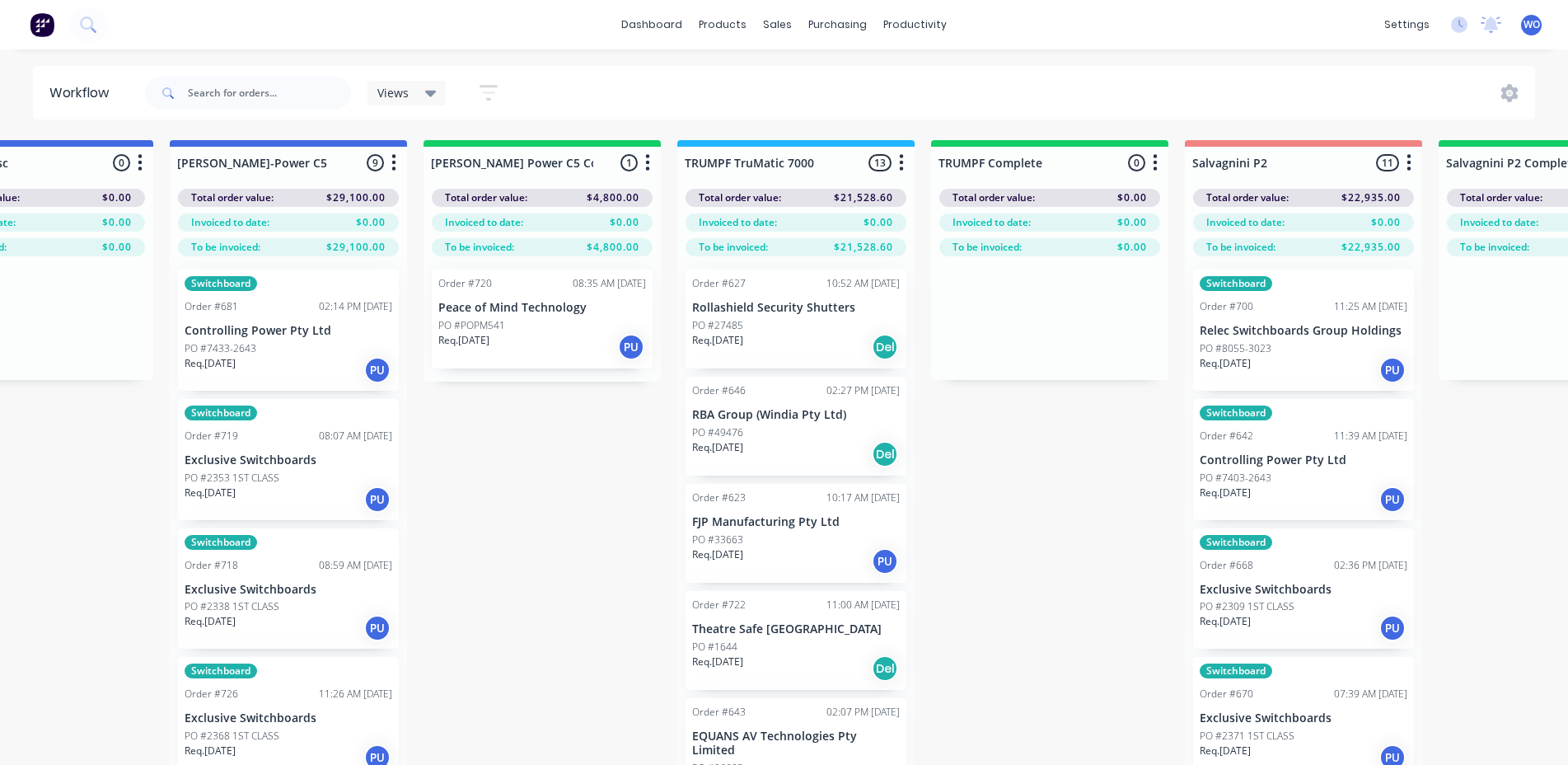
click at [528, 311] on p "Peace of Mind Technology" at bounding box center [542, 308] width 208 height 14
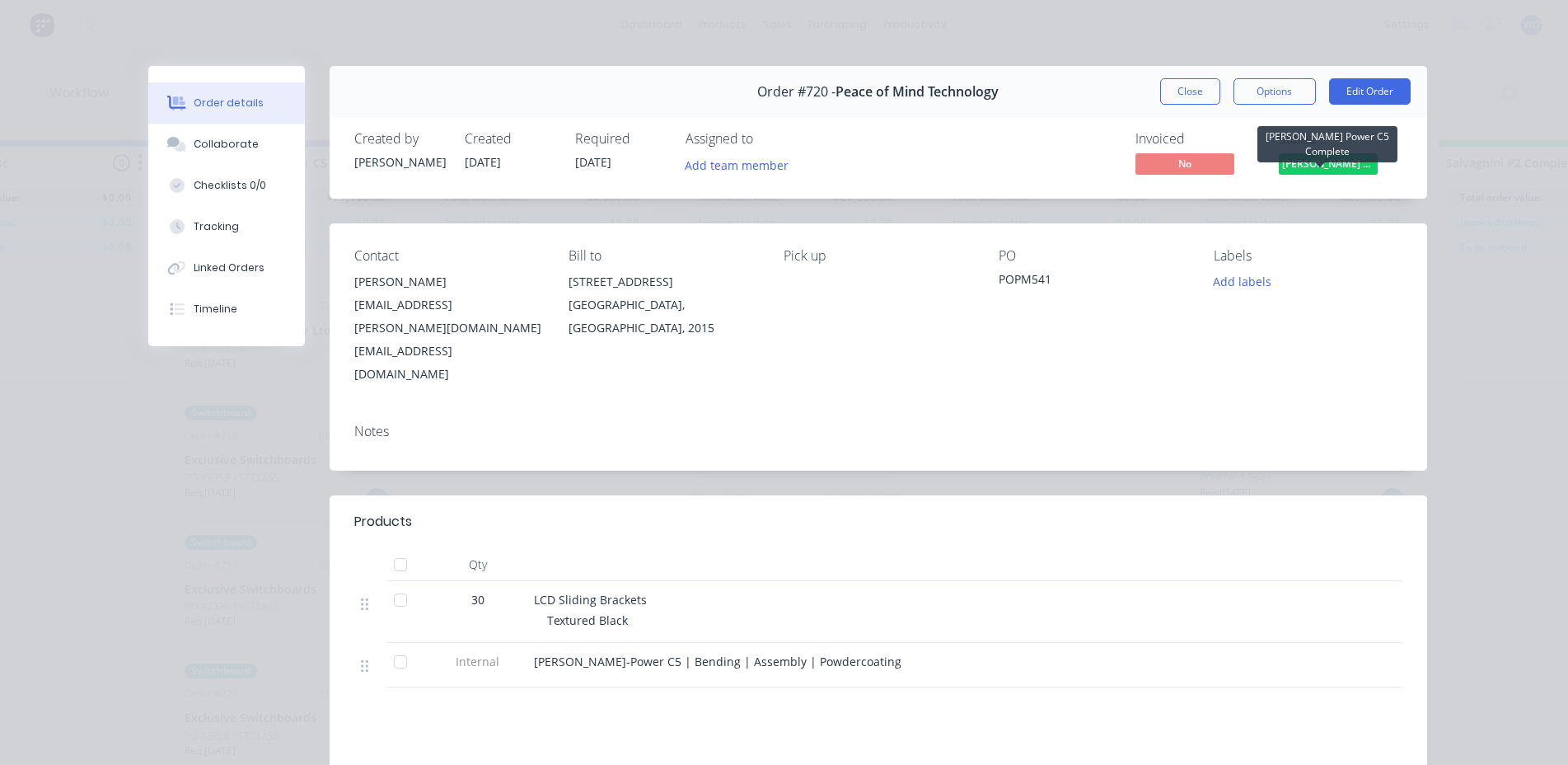
click at [1317, 172] on span "[PERSON_NAME] Power C5 C..." at bounding box center [1328, 163] width 99 height 21
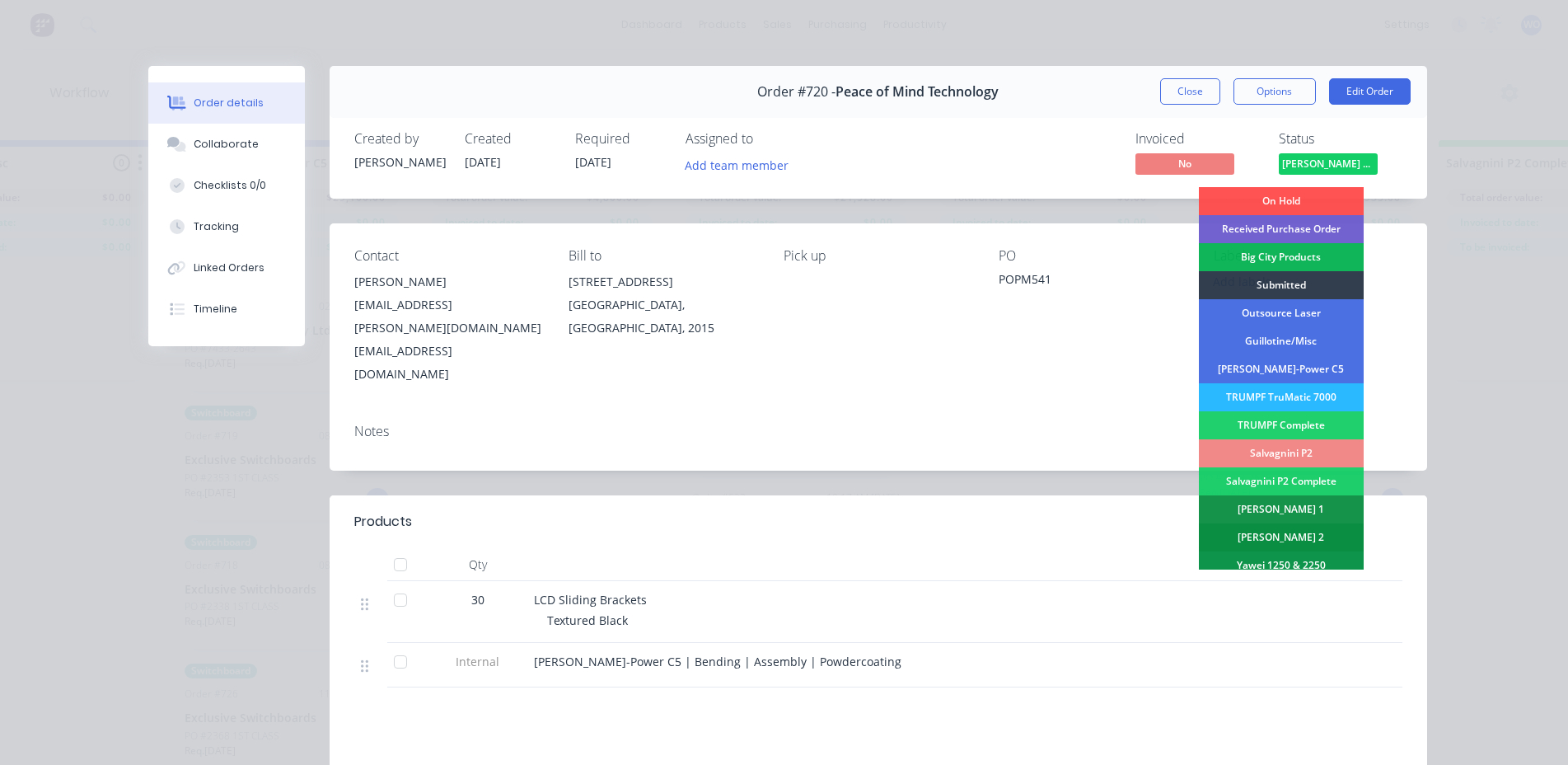
click at [1308, 538] on div "[PERSON_NAME] 2" at bounding box center [1282, 537] width 165 height 28
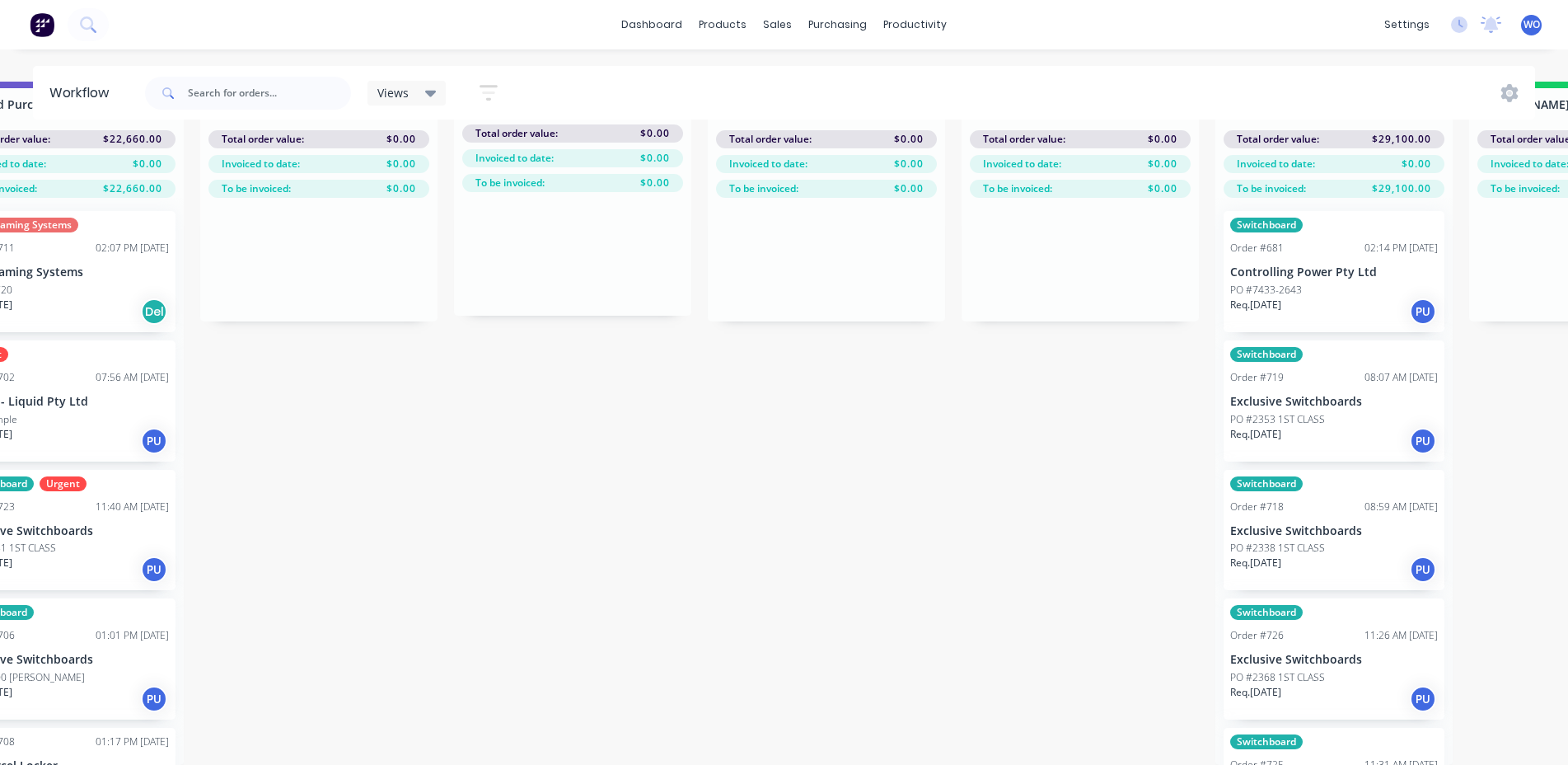
scroll to position [72, 0]
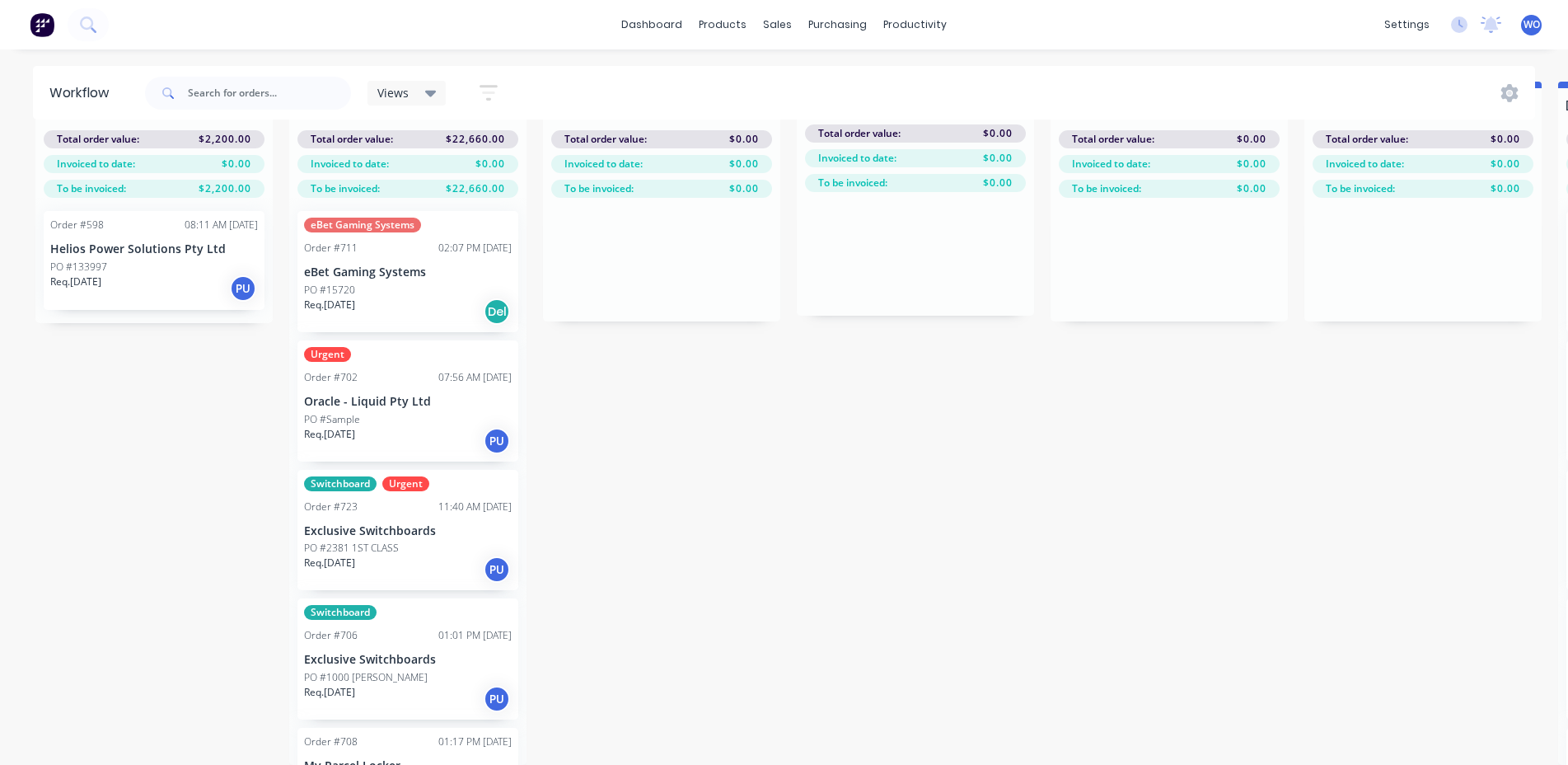
click at [30, 31] on img at bounding box center [42, 24] width 25 height 25
